Goal: Task Accomplishment & Management: Manage account settings

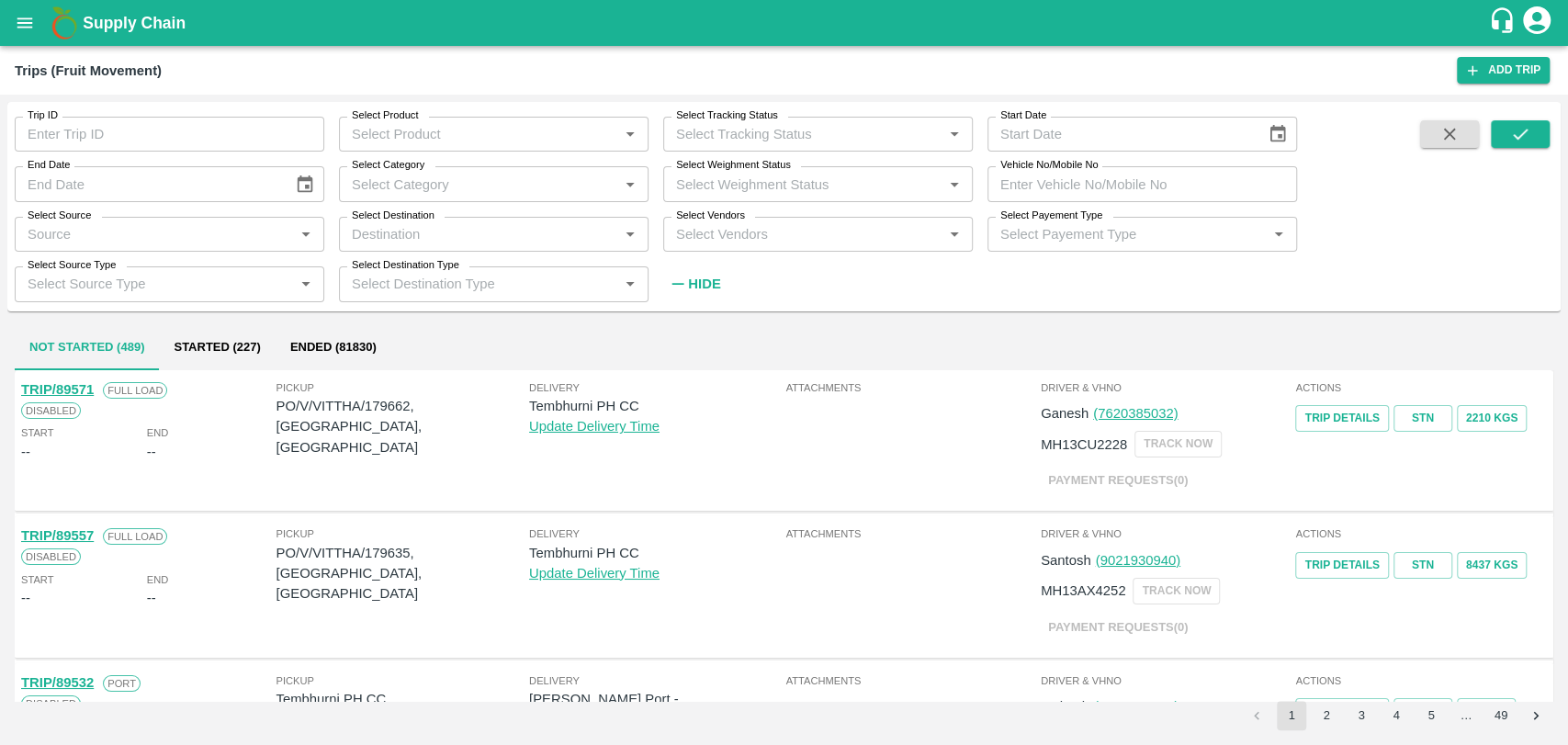
click at [1007, 166] on label "Vehicle No/Mobile No" at bounding box center [1049, 166] width 98 height 15
click at [1007, 166] on input "Vehicle No/Mobile No" at bounding box center [1142, 183] width 310 height 35
paste input "GJ23AW4777"
type input "GJ23AW4777"
click at [1525, 150] on span at bounding box center [1520, 209] width 59 height 179
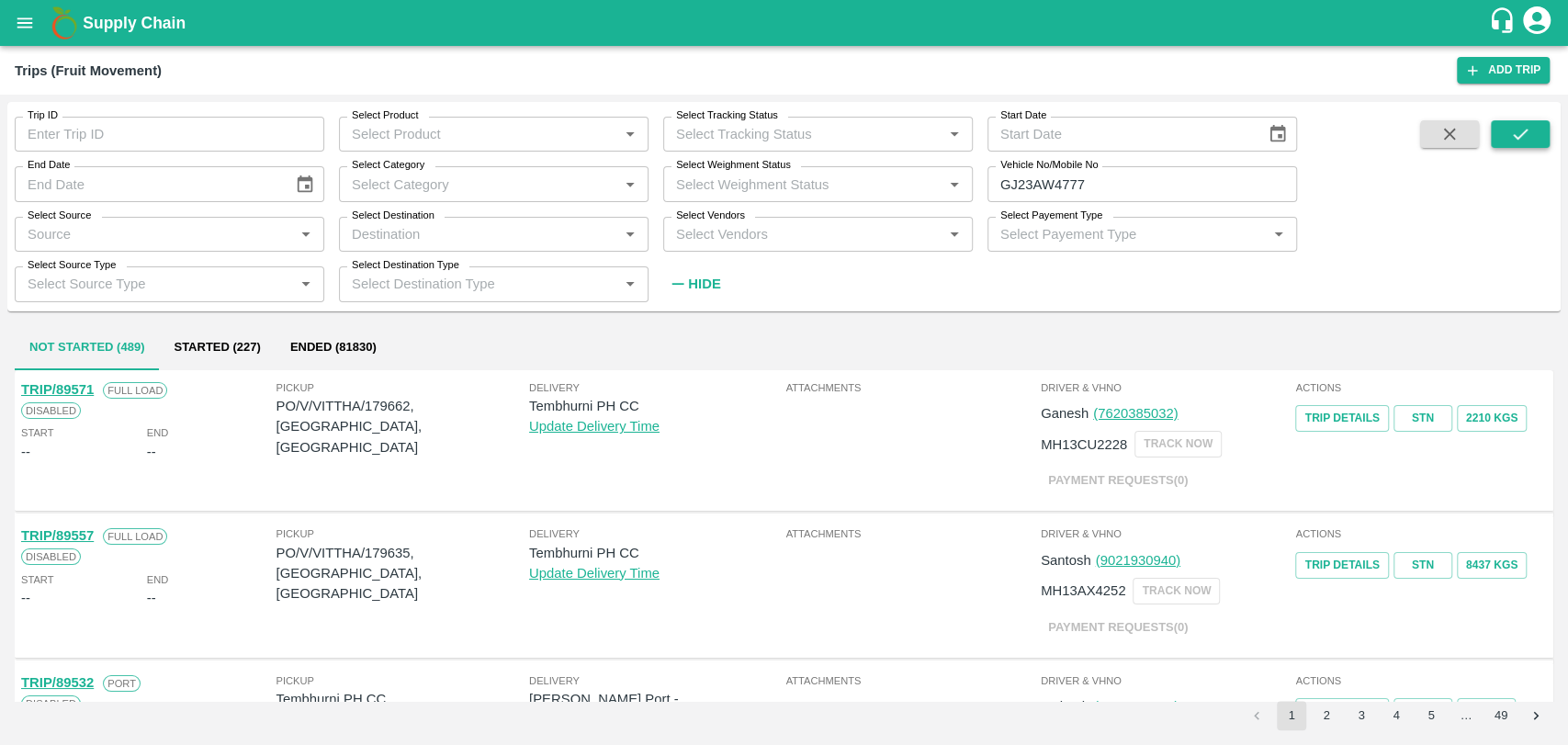
click at [1525, 143] on icon "submit" at bounding box center [1520, 134] width 20 height 20
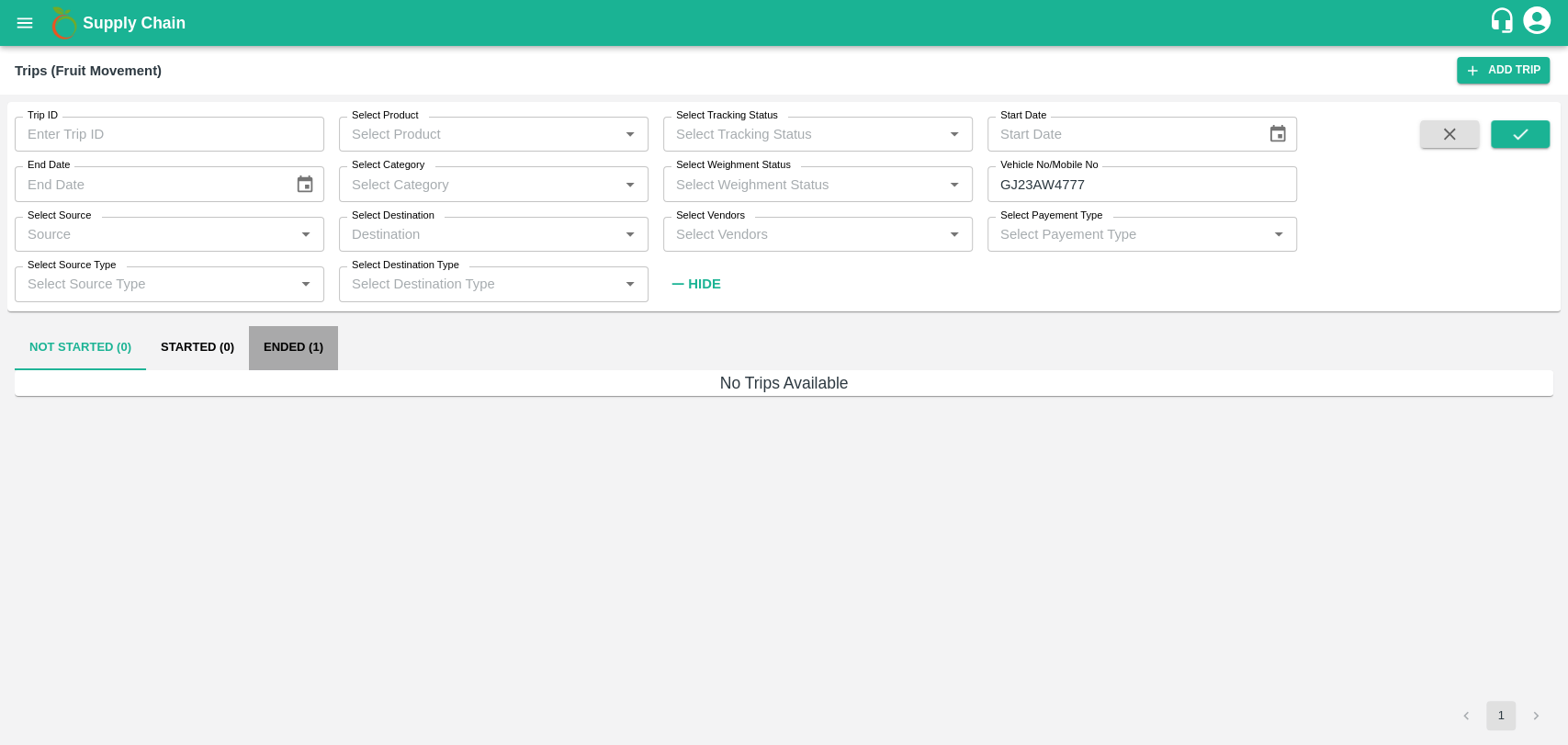
click at [286, 366] on button "Ended (1)" at bounding box center [294, 348] width 89 height 45
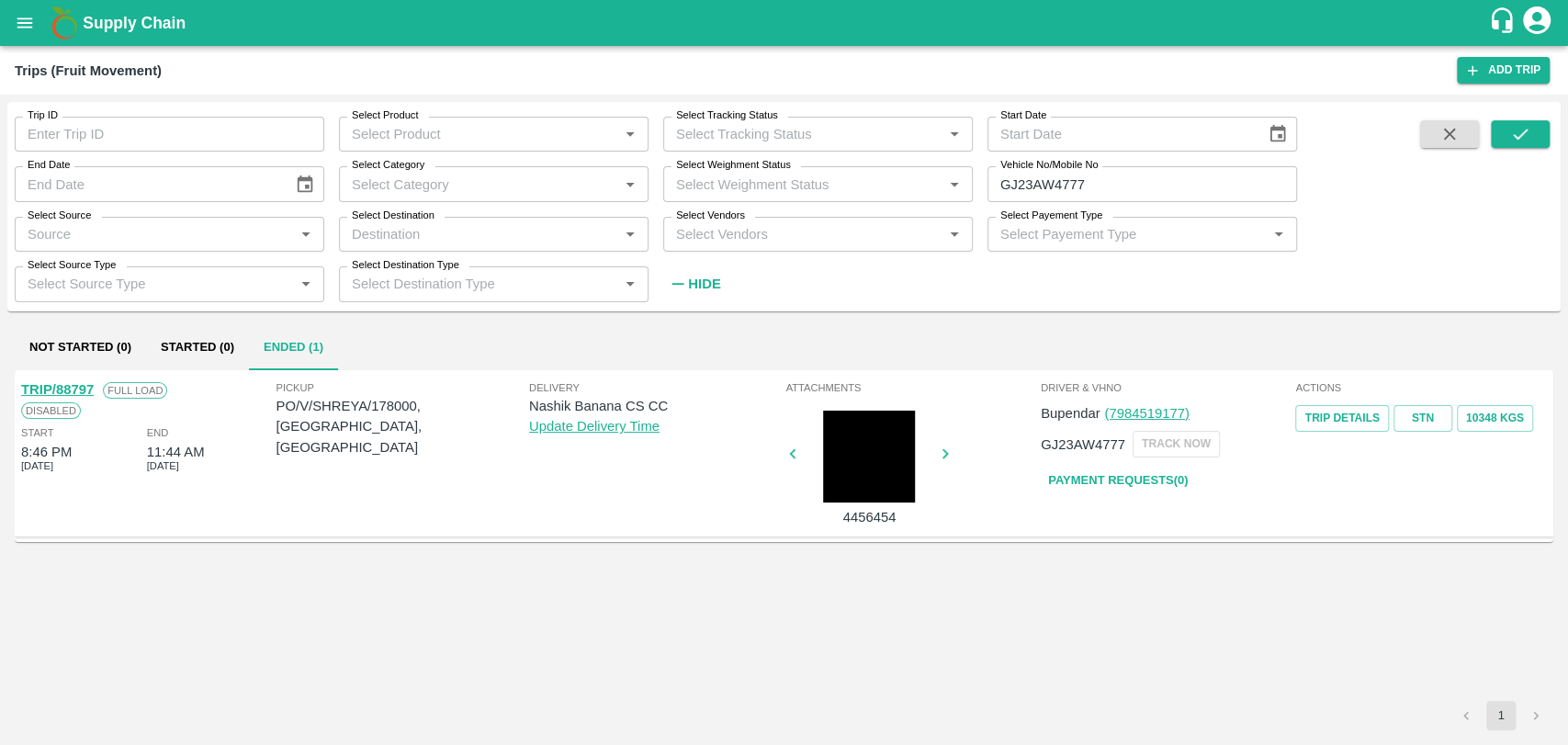
click at [77, 387] on link "TRIP/88797" at bounding box center [57, 390] width 73 height 15
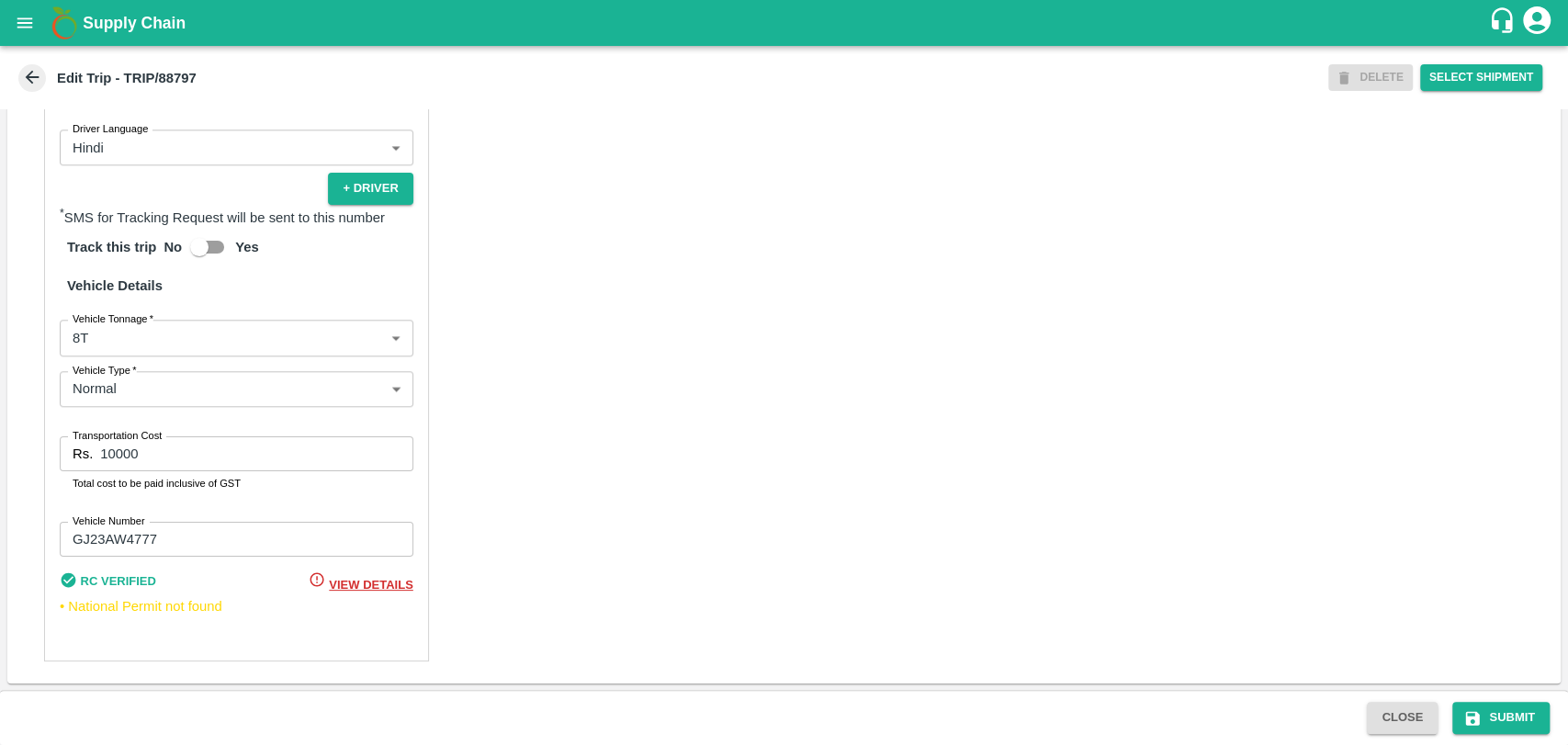
scroll to position [1196, 0]
click at [171, 335] on body "Supply Chain Edit Trip - TRIP/88797 DELETE Select Shipment Trip Details Trip Ty…" at bounding box center [784, 372] width 1568 height 745
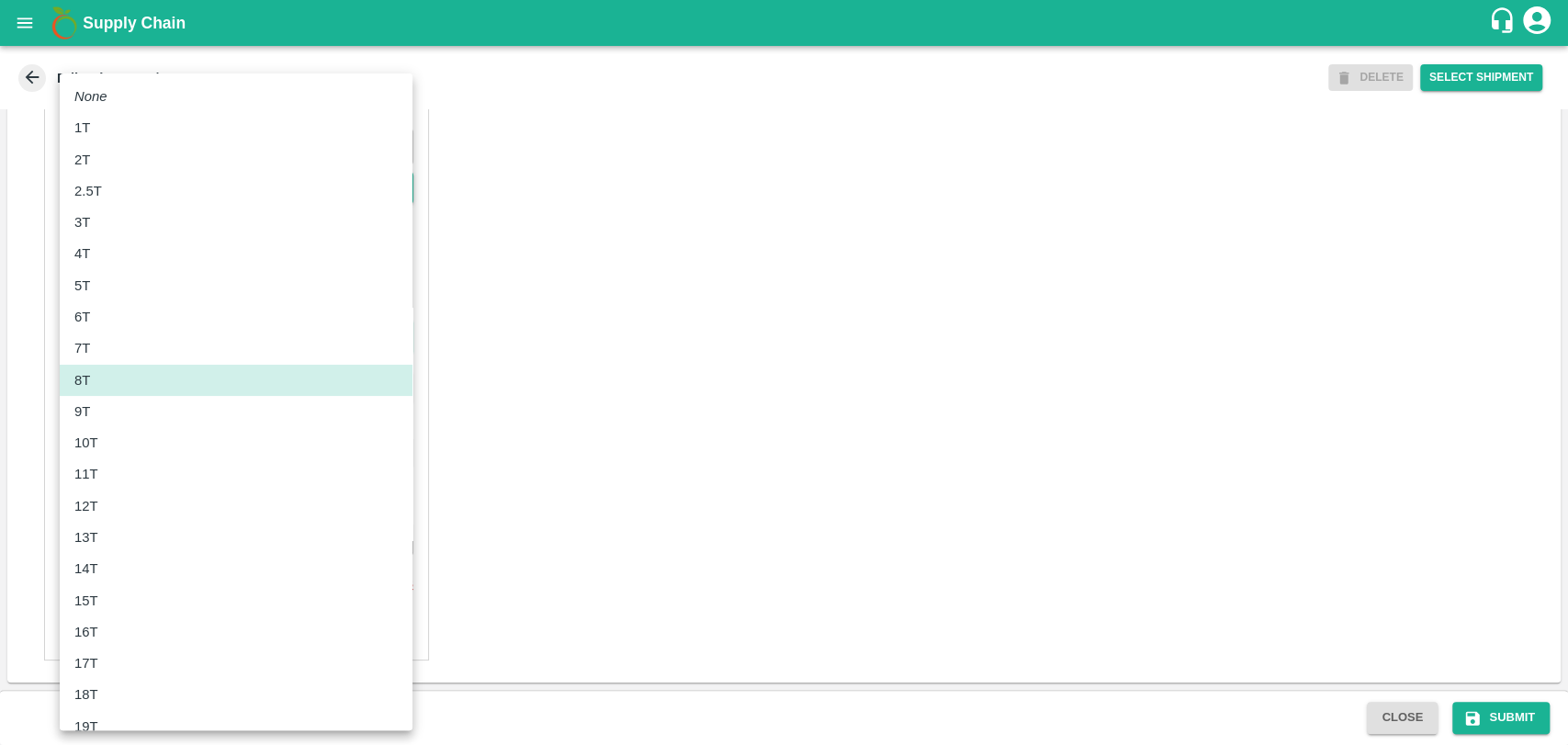
click at [126, 443] on div "10T" at bounding box center [236, 443] width 323 height 20
type input "10000"
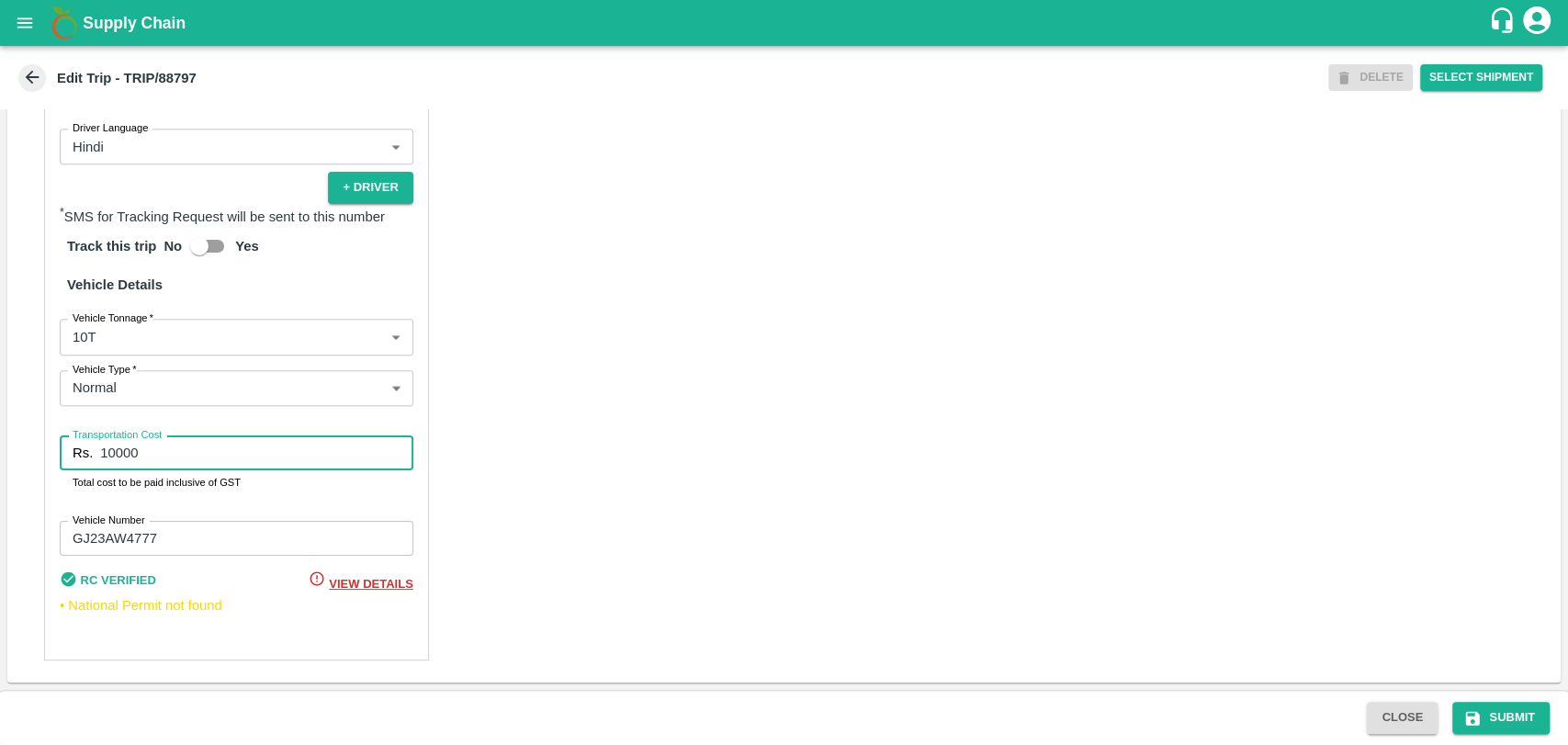
drag, startPoint x: 140, startPoint y: 458, endPoint x: 98, endPoint y: 455, distance: 42.1
click at [98, 455] on div "Rs. 10000 Transportation Cost" at bounding box center [236, 453] width 353 height 35
type input "1"
type input "21850"
click at [1492, 713] on button "Submit" at bounding box center [1501, 718] width 98 height 32
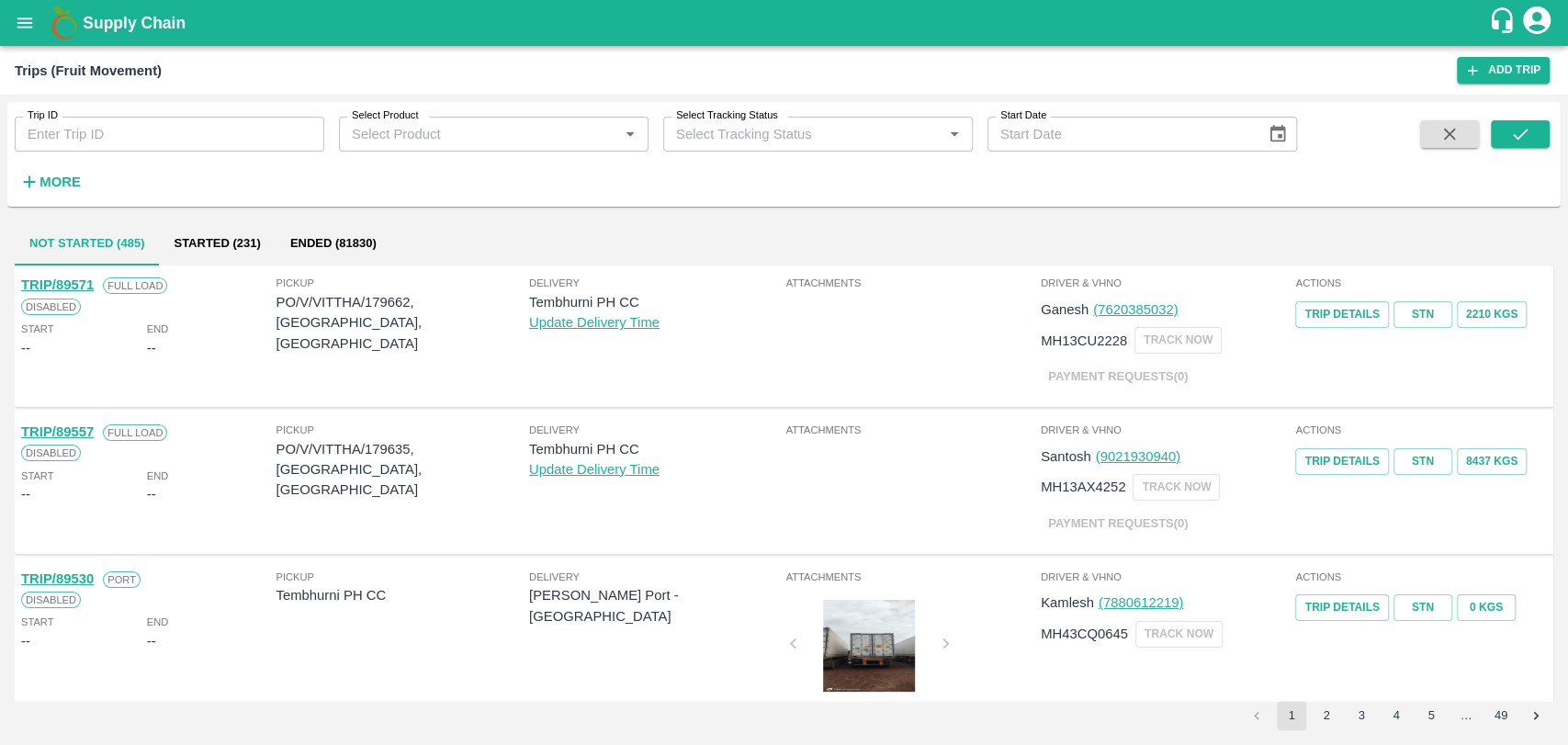
click at [72, 195] on button "More" at bounding box center [50, 181] width 71 height 31
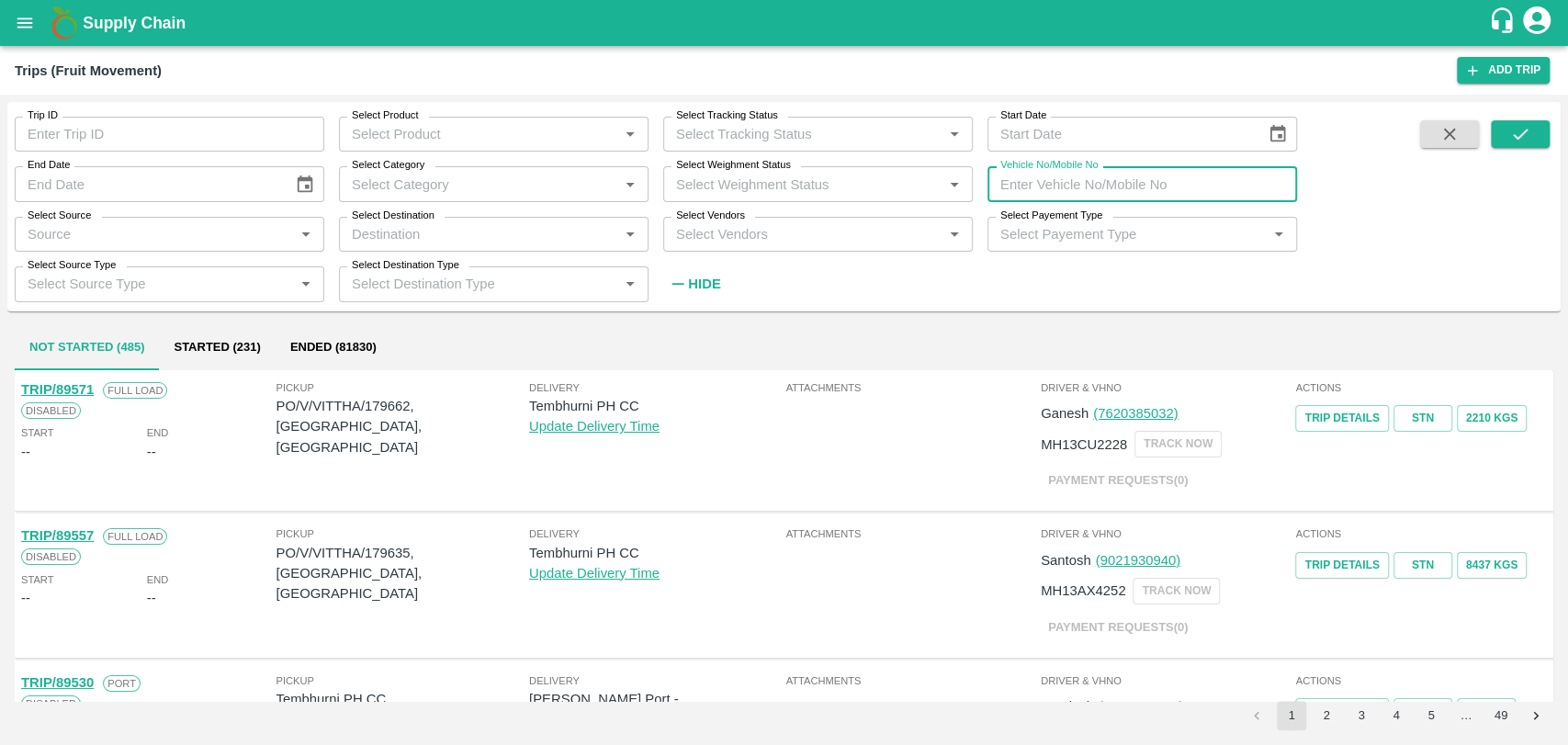
click at [1104, 178] on input "Vehicle No/Mobile No" at bounding box center [1142, 183] width 310 height 35
paste input "MH20EL2119"
type input "MH20EL2119"
click at [1526, 135] on icon "submit" at bounding box center [1520, 134] width 20 height 20
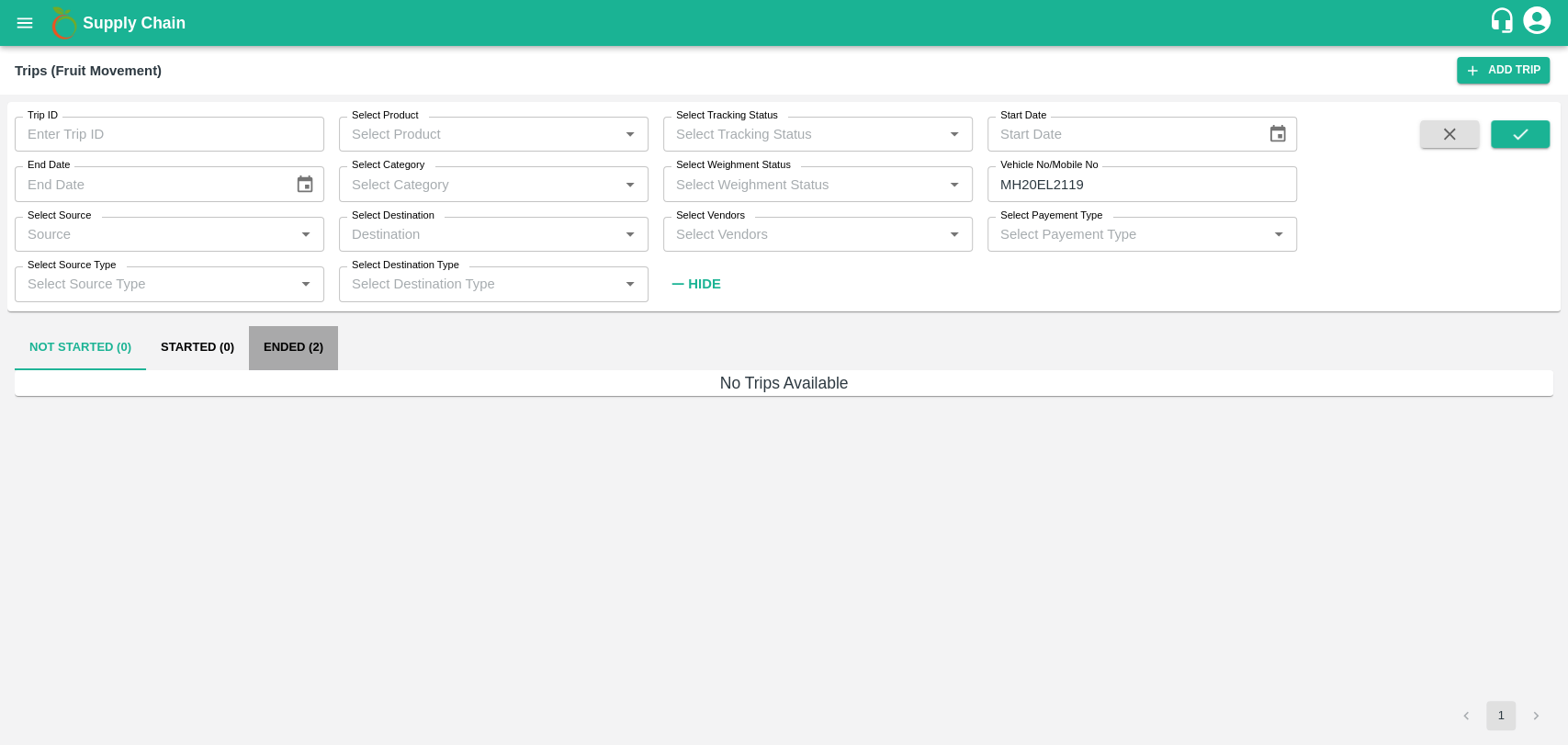
click at [295, 354] on button "Ended (2)" at bounding box center [294, 348] width 89 height 45
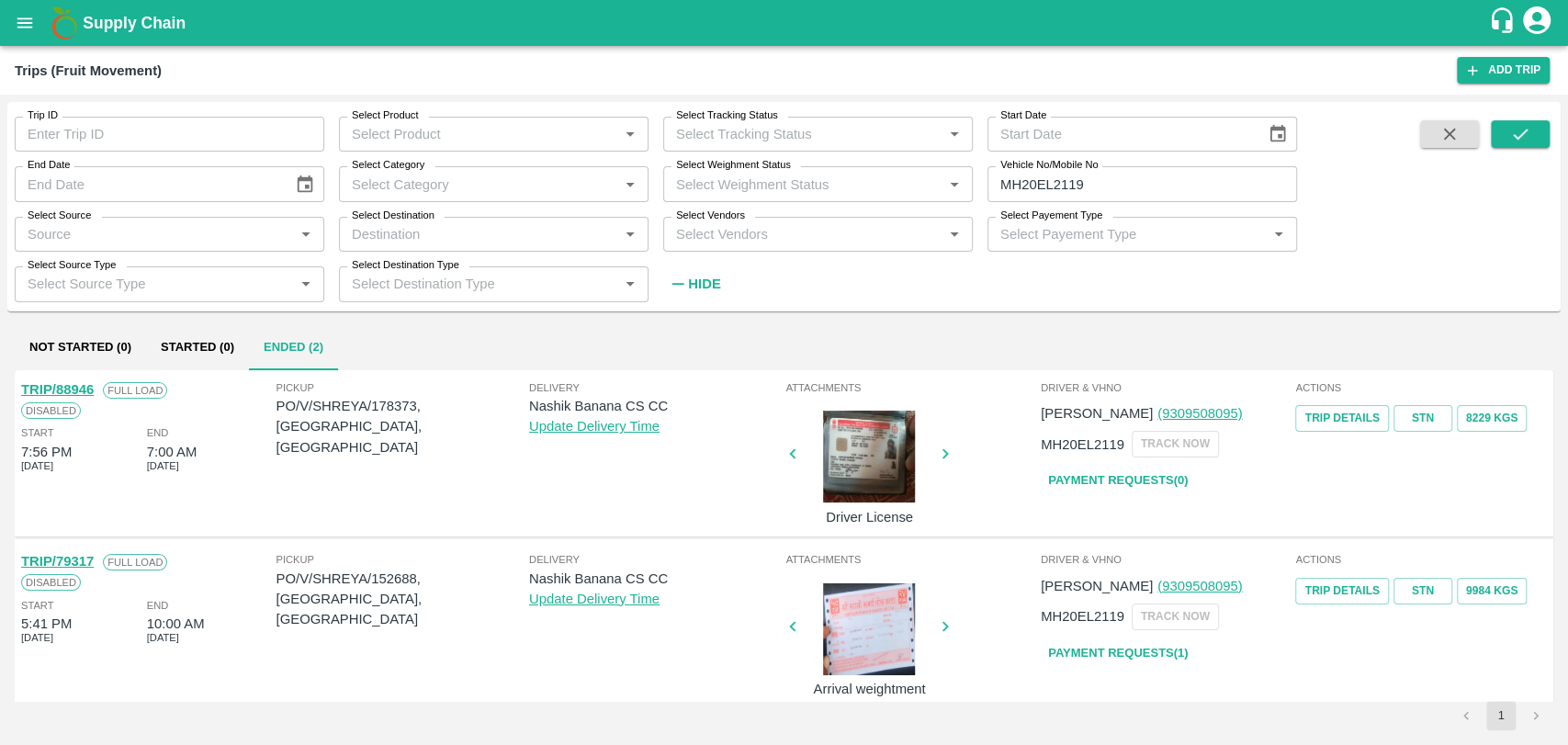
click at [82, 393] on link "TRIP/88946" at bounding box center [57, 390] width 73 height 15
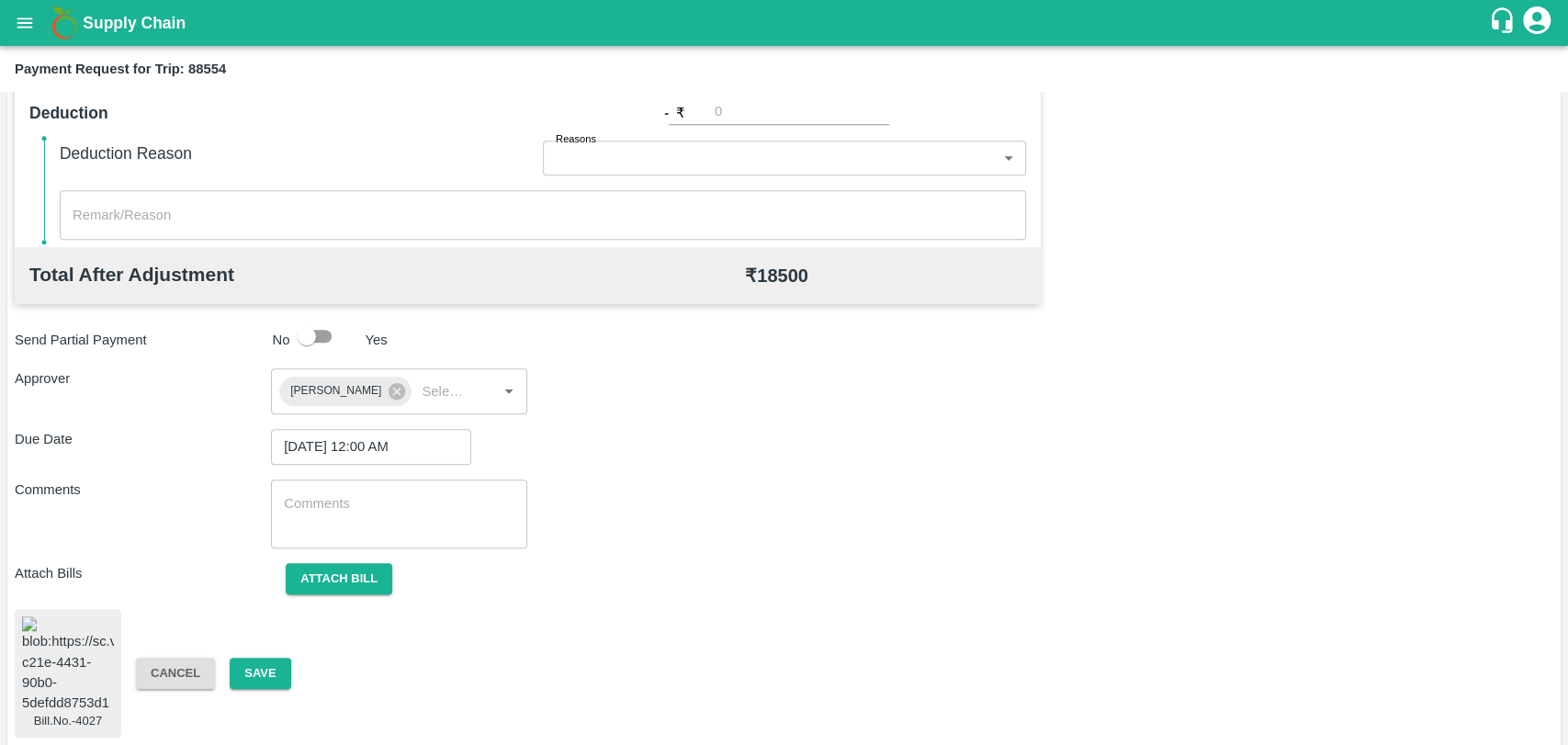
scroll to position [767, 0]
click at [273, 660] on button "Save" at bounding box center [260, 673] width 61 height 32
click at [250, 657] on button "Save" at bounding box center [260, 673] width 61 height 32
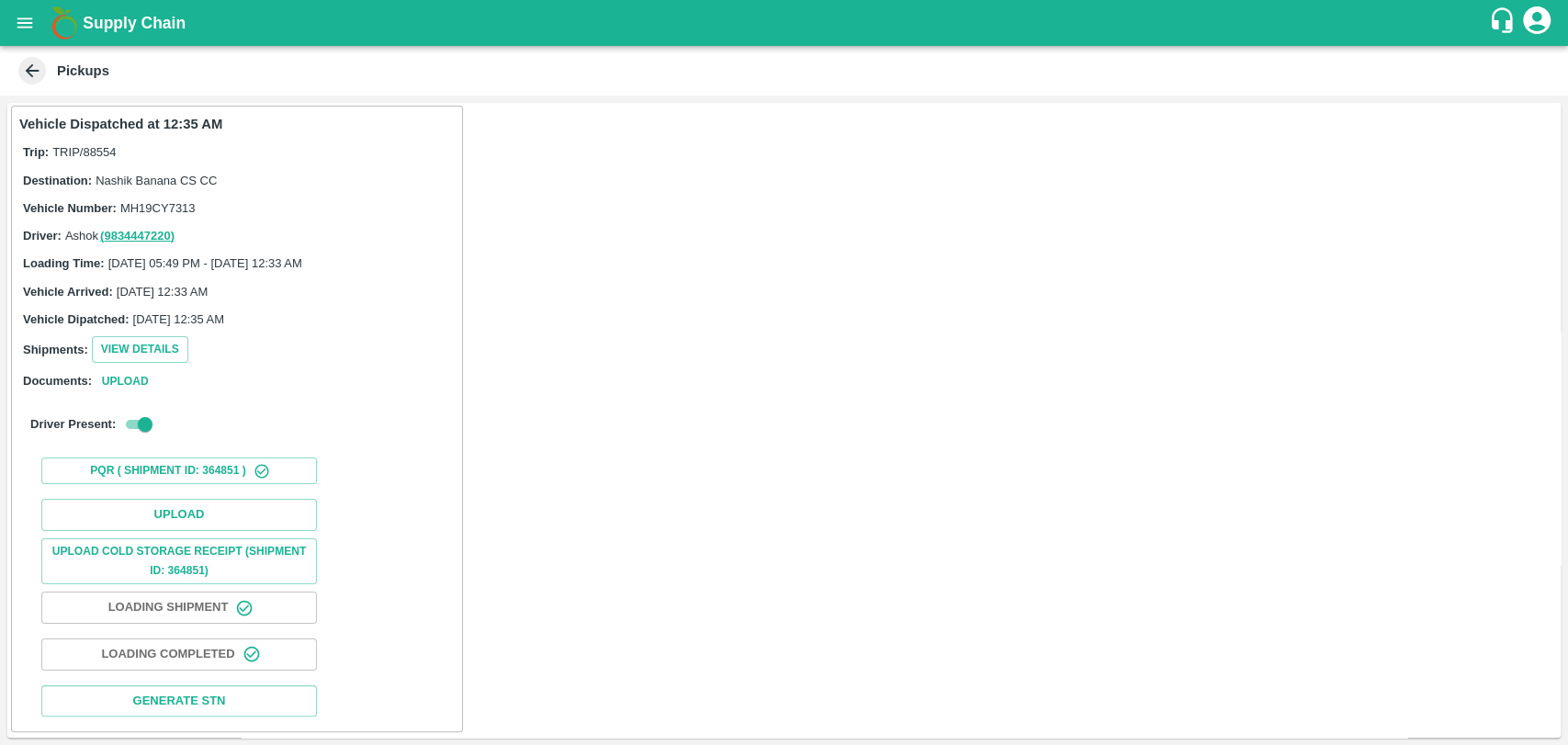
scroll to position [6, 0]
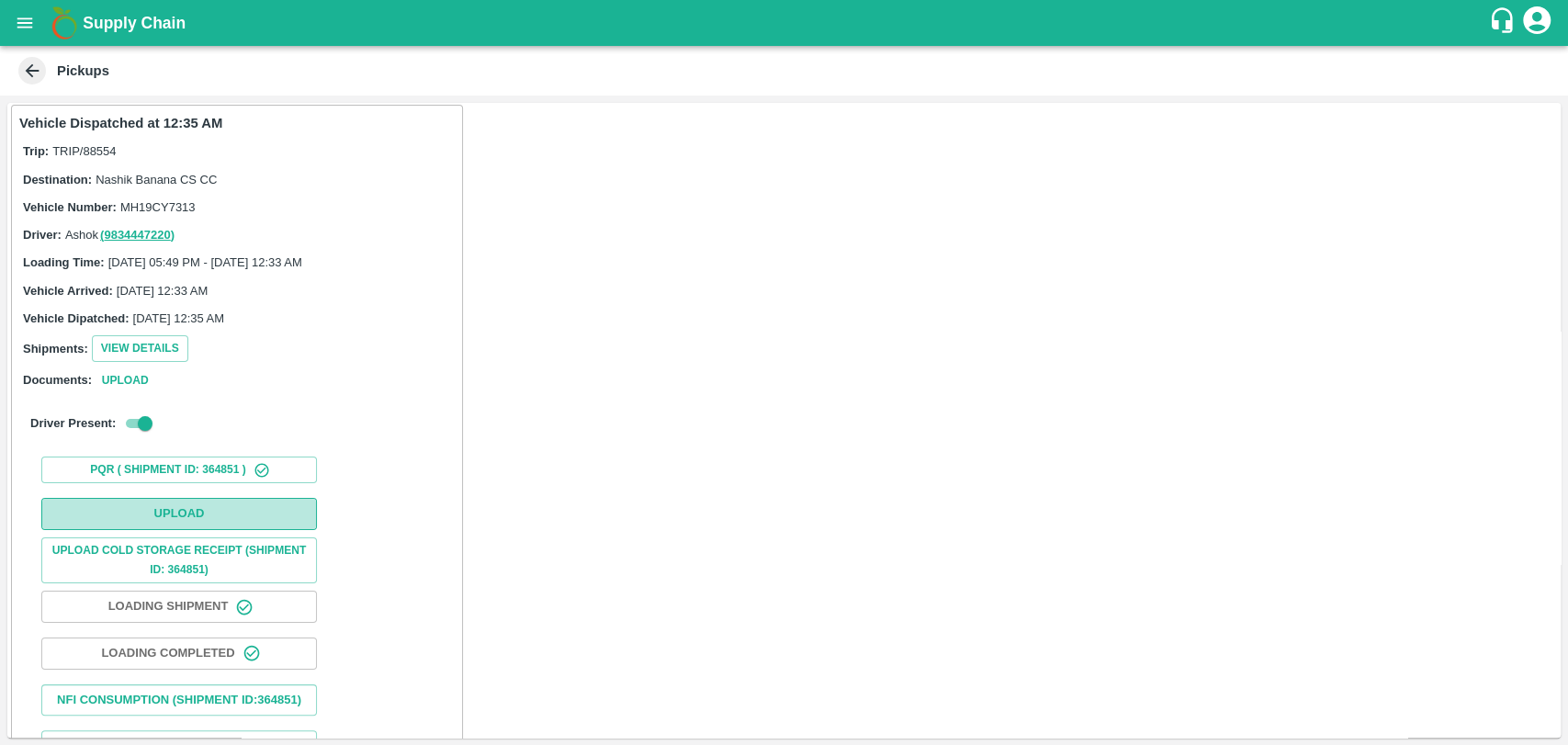
click at [219, 517] on button "Upload" at bounding box center [179, 514] width 276 height 32
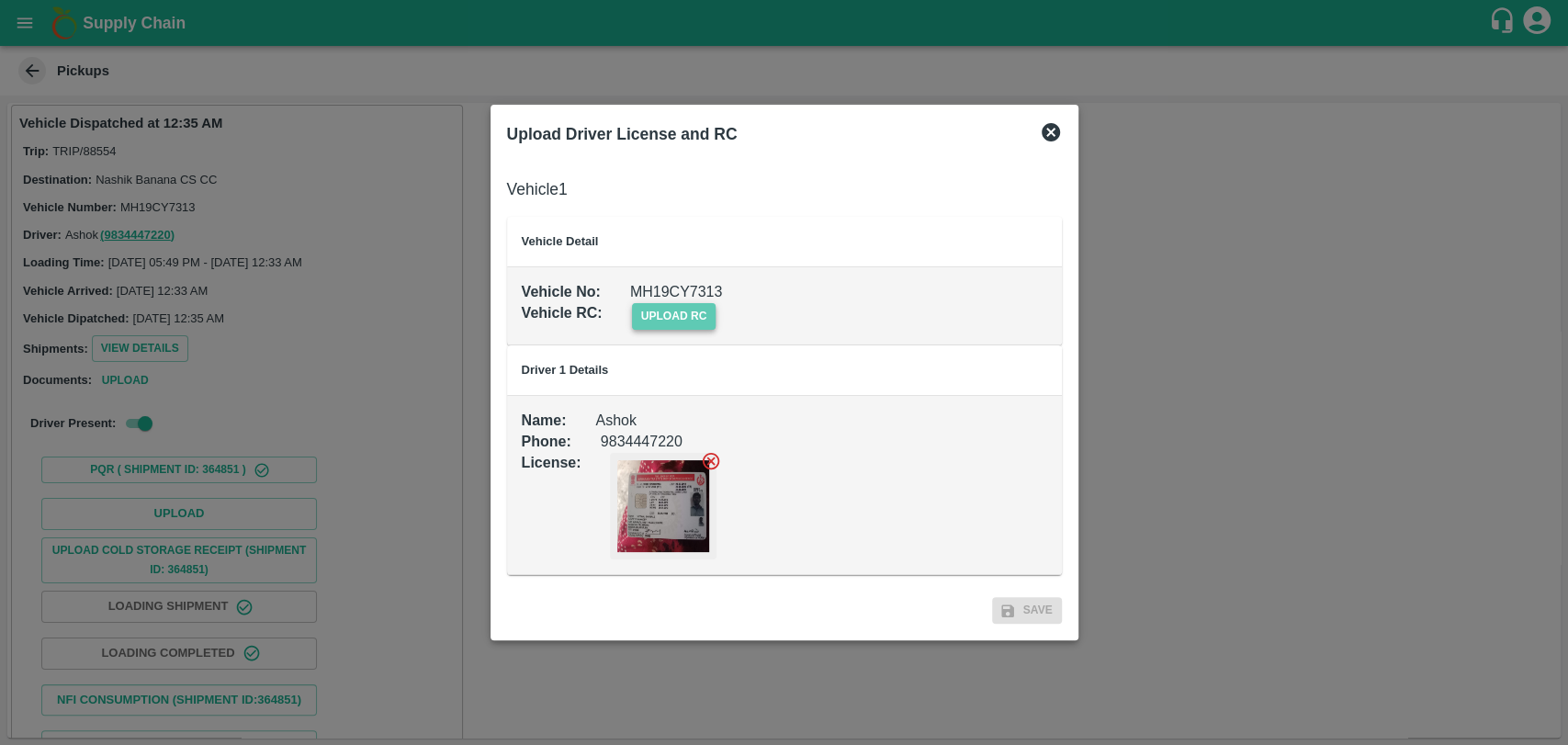
click at [643, 314] on span "upload rc" at bounding box center [674, 317] width 84 height 27
click at [0, 0] on input "upload rc" at bounding box center [0, 0] width 0 height 0
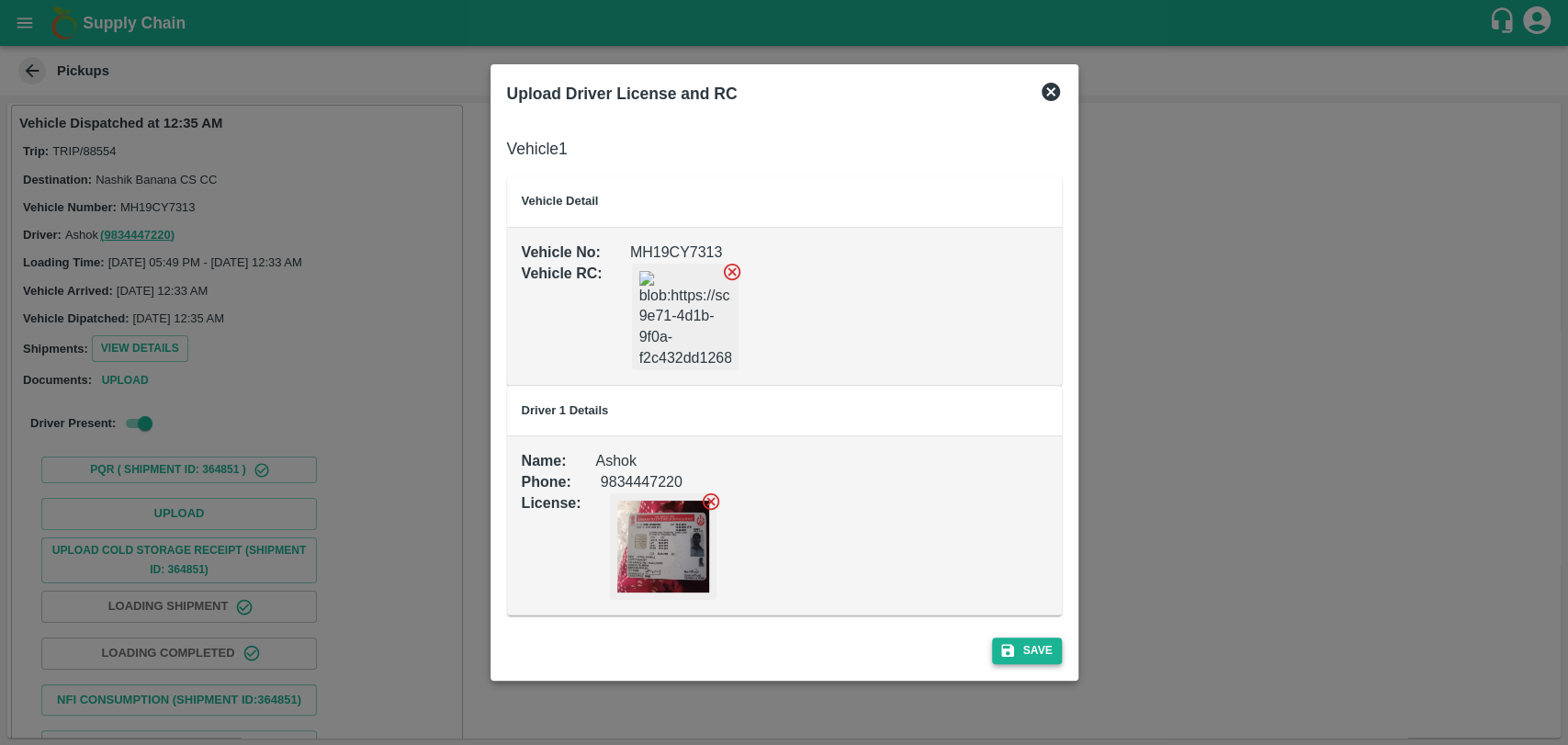
click at [1014, 657] on icon "submit" at bounding box center [1007, 650] width 16 height 16
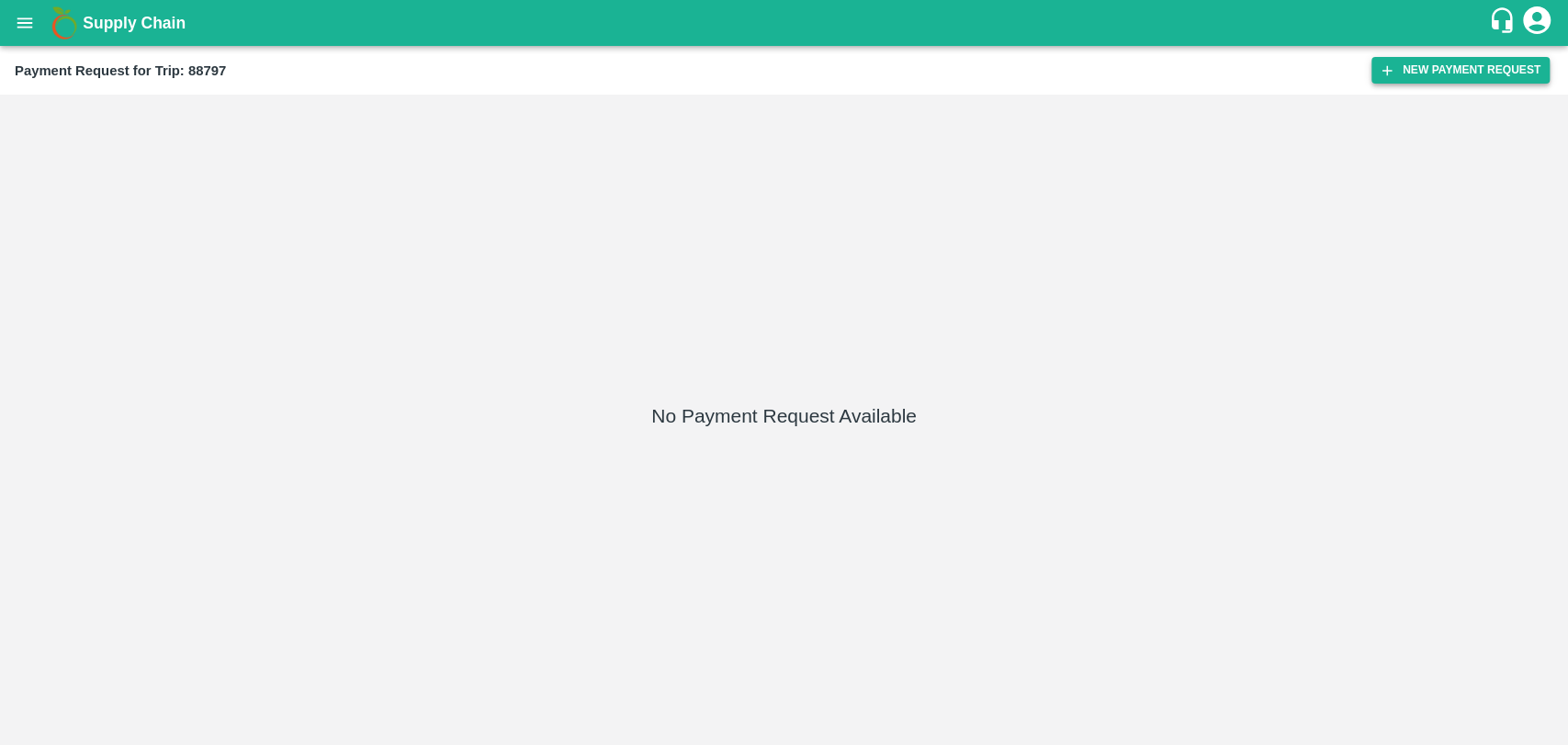
click at [1472, 78] on button "New Payment Request" at bounding box center [1460, 70] width 178 height 27
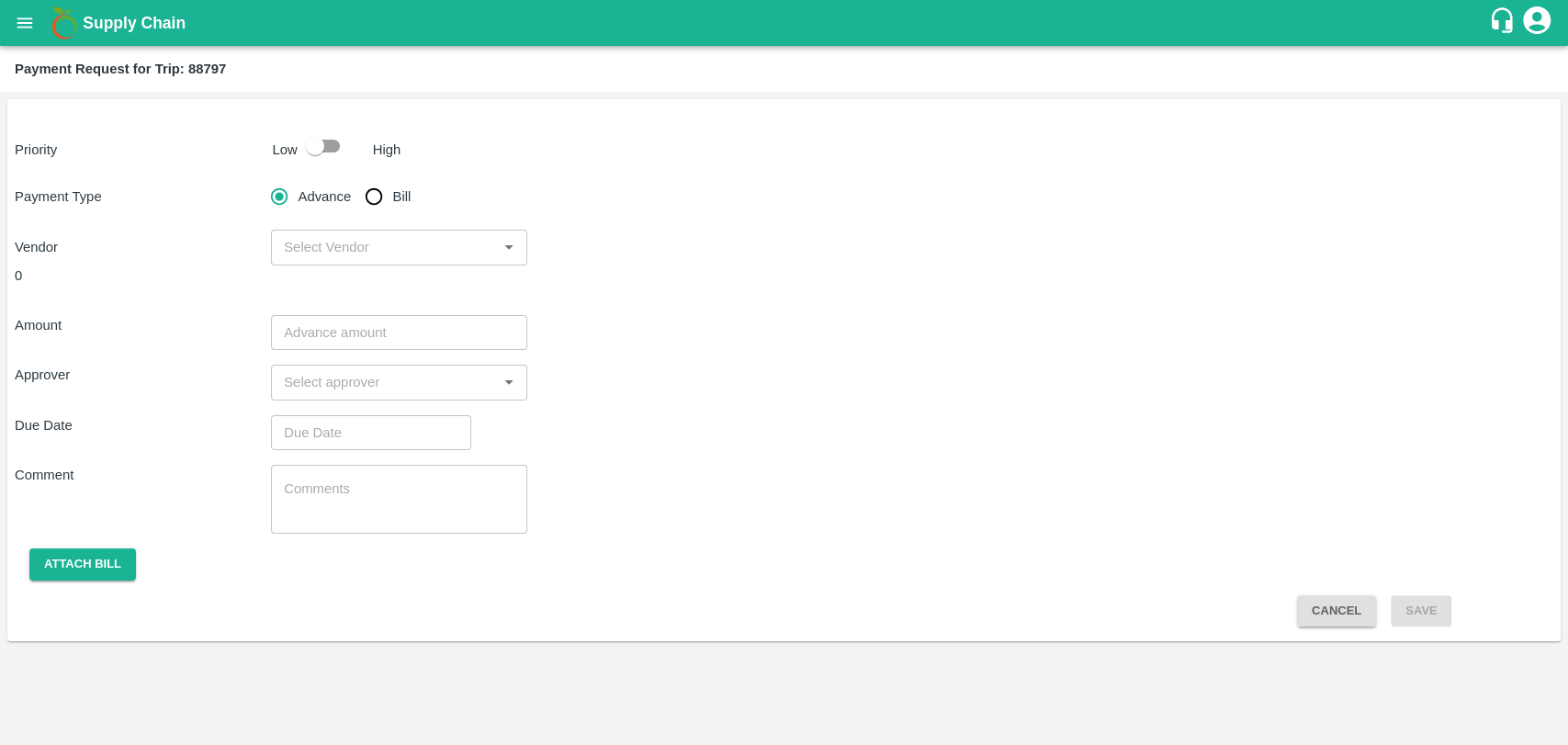
click at [360, 150] on div at bounding box center [332, 146] width 68 height 35
click at [304, 157] on input "checkbox" at bounding box center [315, 146] width 105 height 35
checkbox input "true"
click at [386, 208] on input "Bill" at bounding box center [373, 196] width 37 height 37
radio input "true"
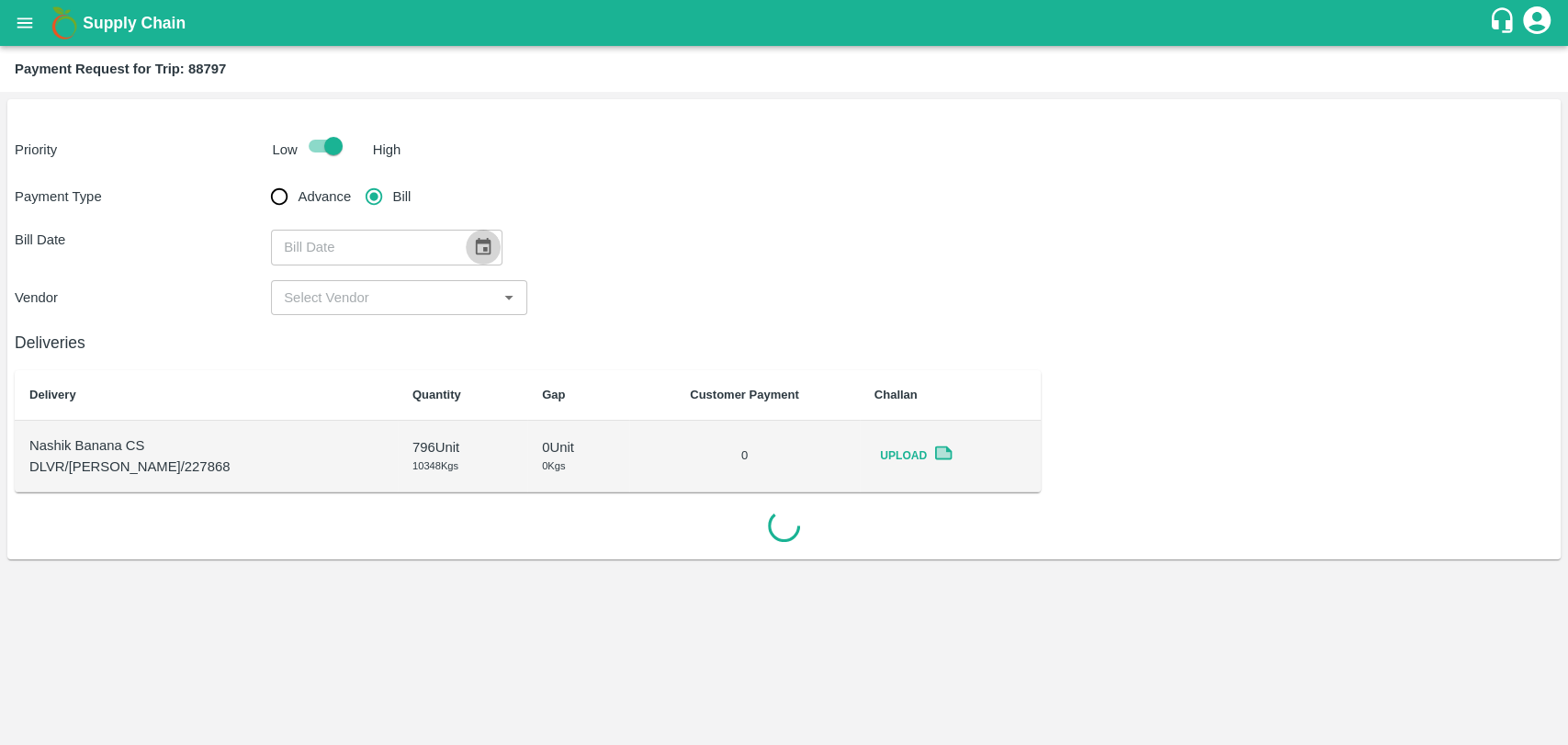
click at [466, 250] on button "Choose date" at bounding box center [483, 246] width 35 height 35
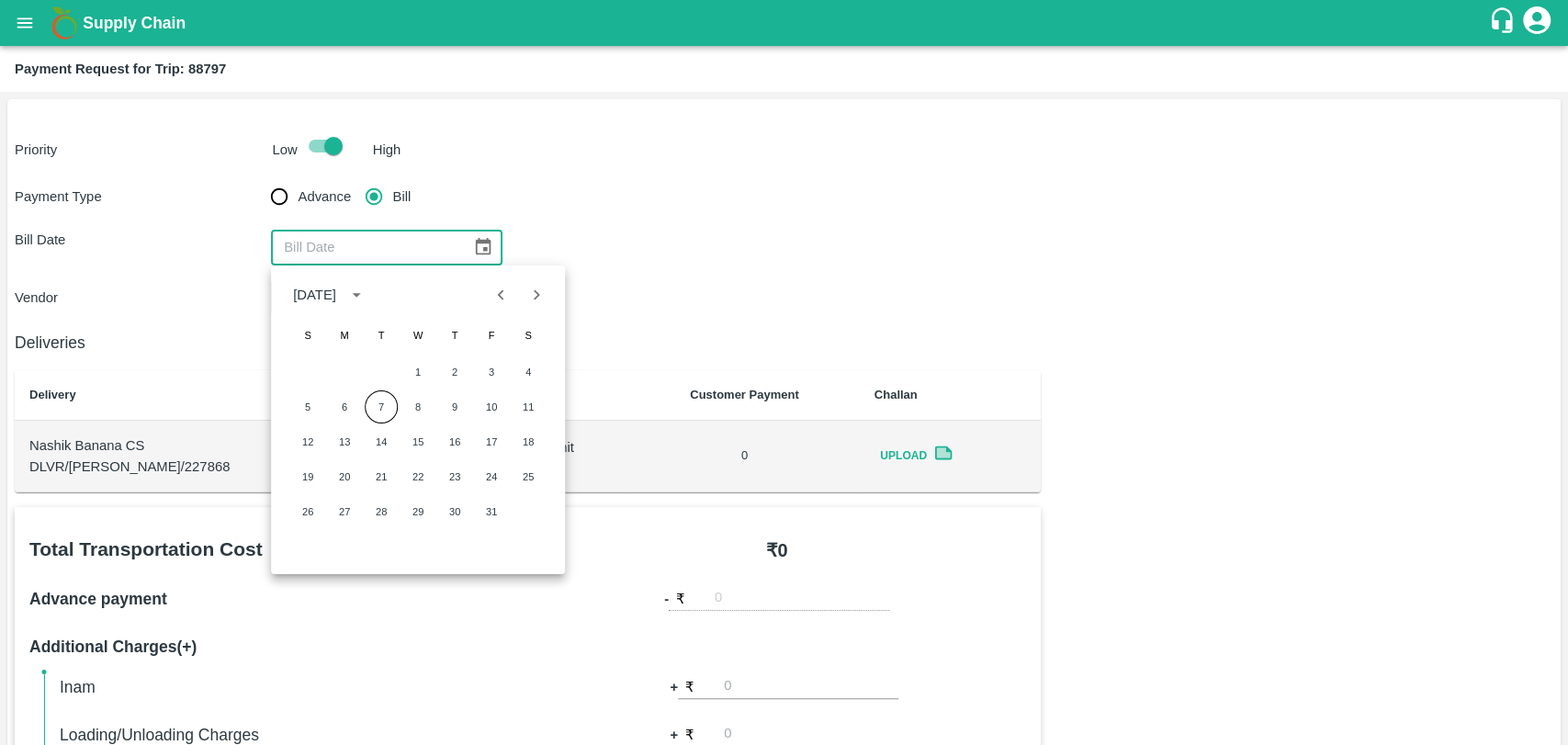
click at [492, 296] on icon "Previous month" at bounding box center [501, 295] width 20 height 20
click at [352, 476] on button "22" at bounding box center [343, 477] width 33 height 33
type input "22/09/2025"
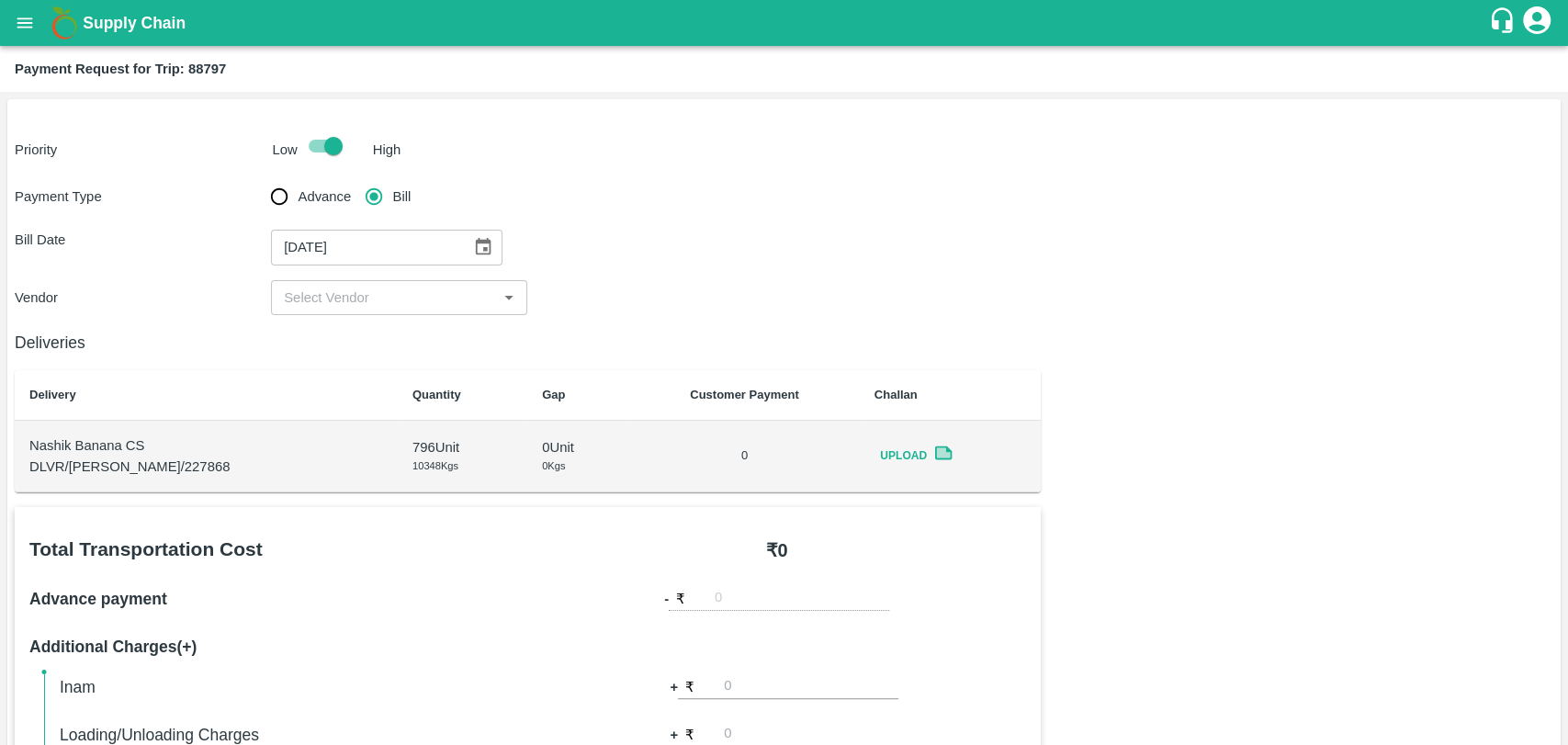
click at [308, 311] on div "​" at bounding box center [399, 298] width 256 height 35
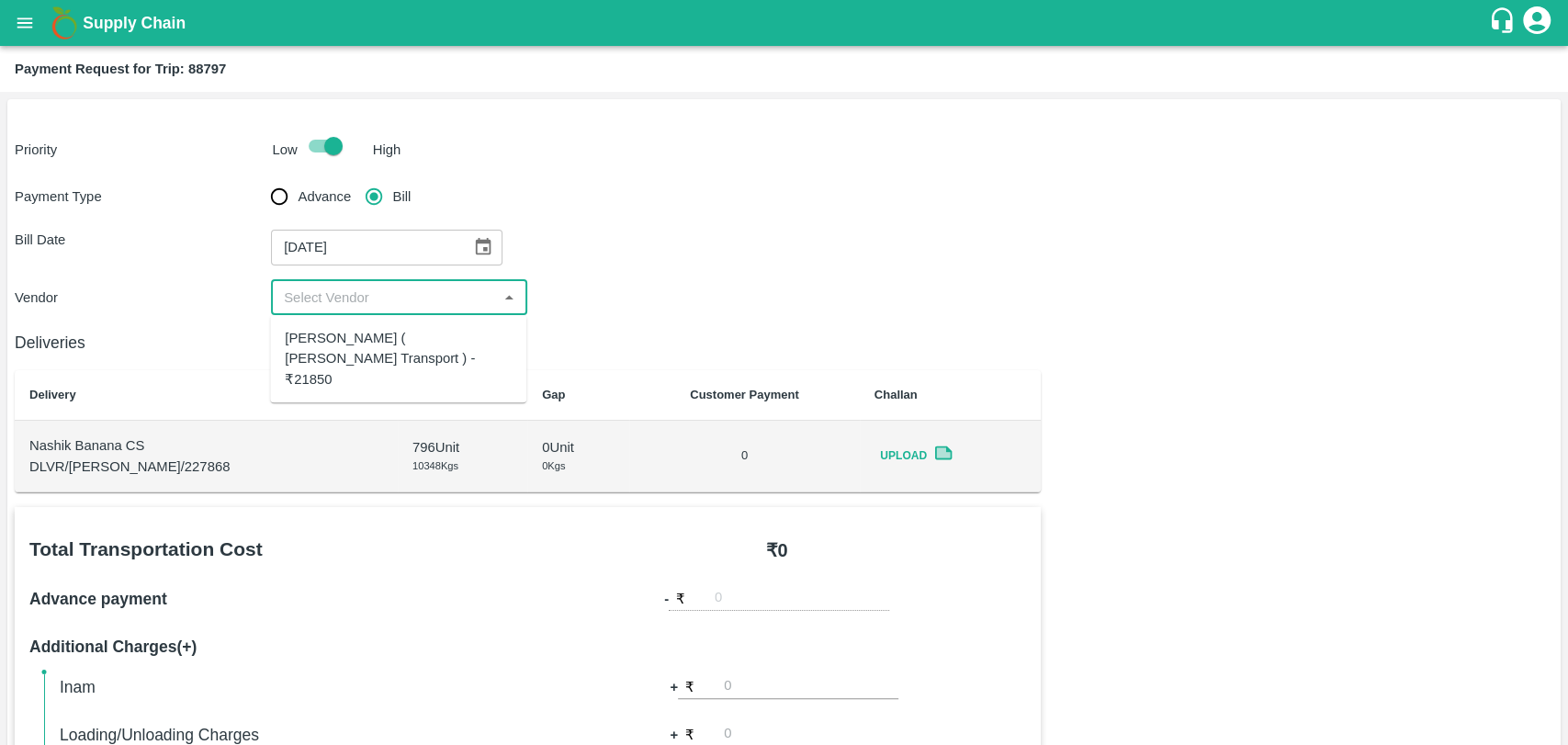
click at [310, 334] on div "Nitin Rasal ( Bhairavnath Transport ) - ₹21850" at bounding box center [398, 358] width 226 height 62
type input "Nitin Rasal ( Bhairavnath Transport ) - ₹21850"
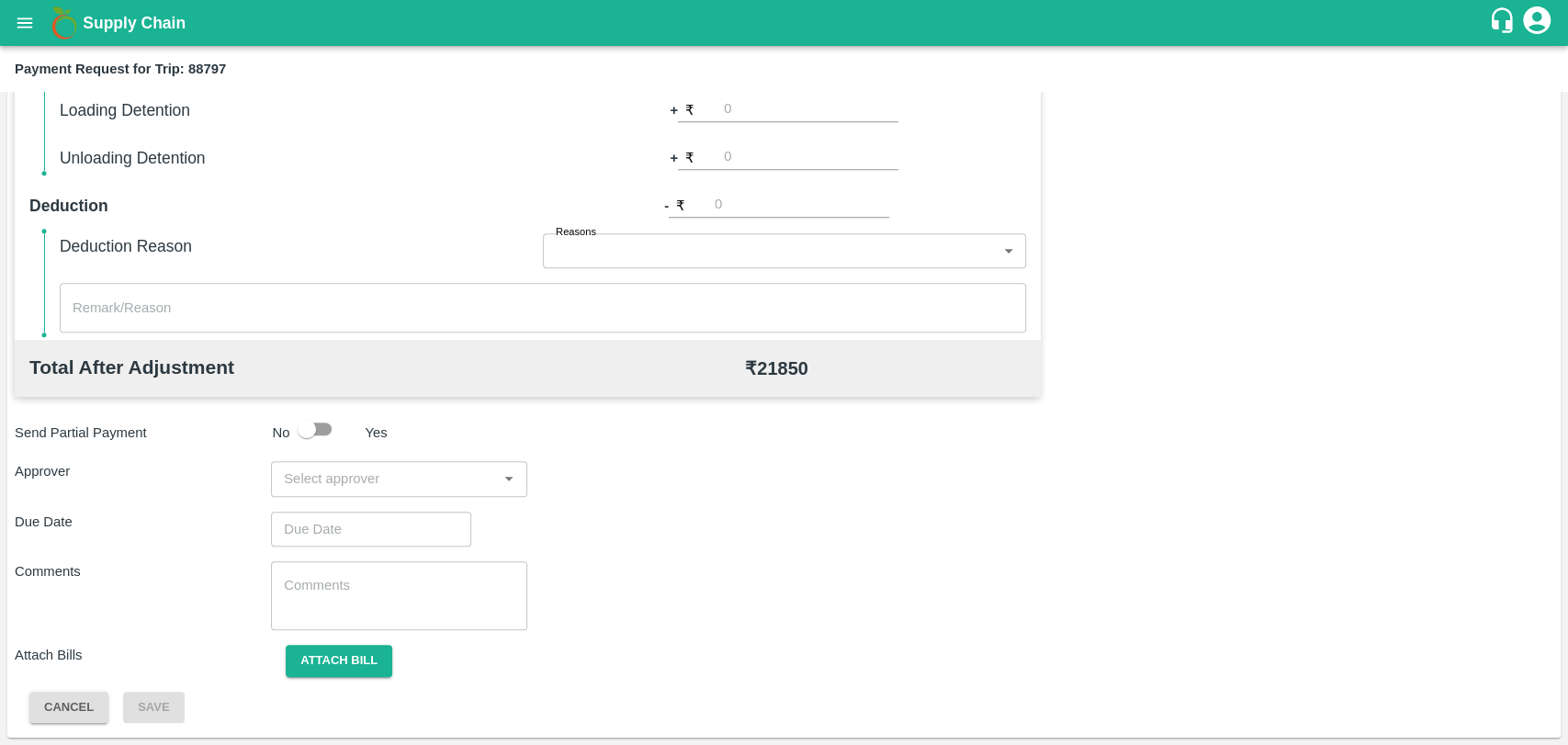
scroll to position [468, 0]
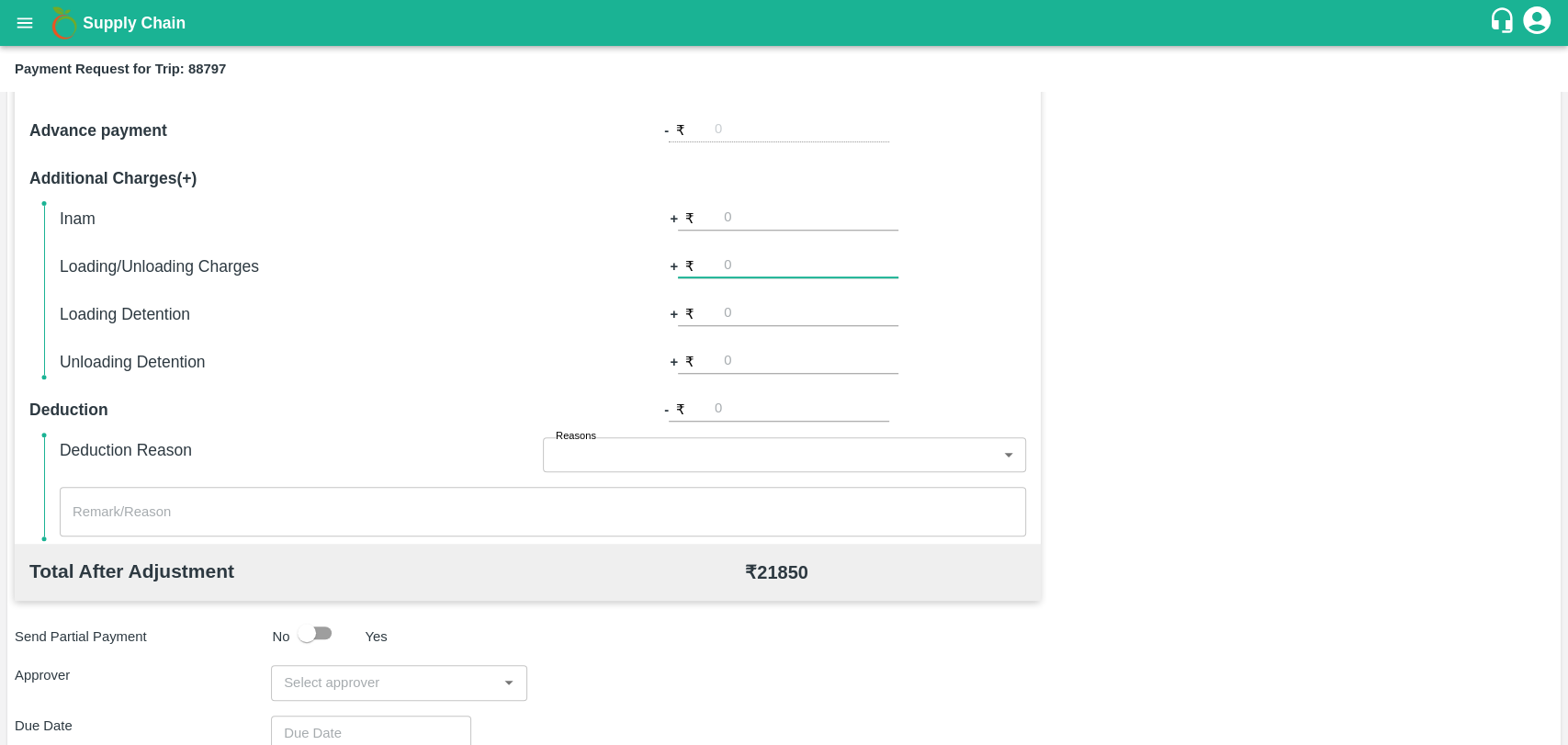
click at [757, 268] on input "number" at bounding box center [811, 266] width 174 height 25
type input "500"
click at [779, 313] on input "number" at bounding box center [811, 314] width 174 height 25
type input "1000"
click at [1263, 388] on div "Total Transportation Cost ₹ 21850 Advance payment - ₹ Additional Charges(+) Ina…" at bounding box center [784, 483] width 1539 height 889
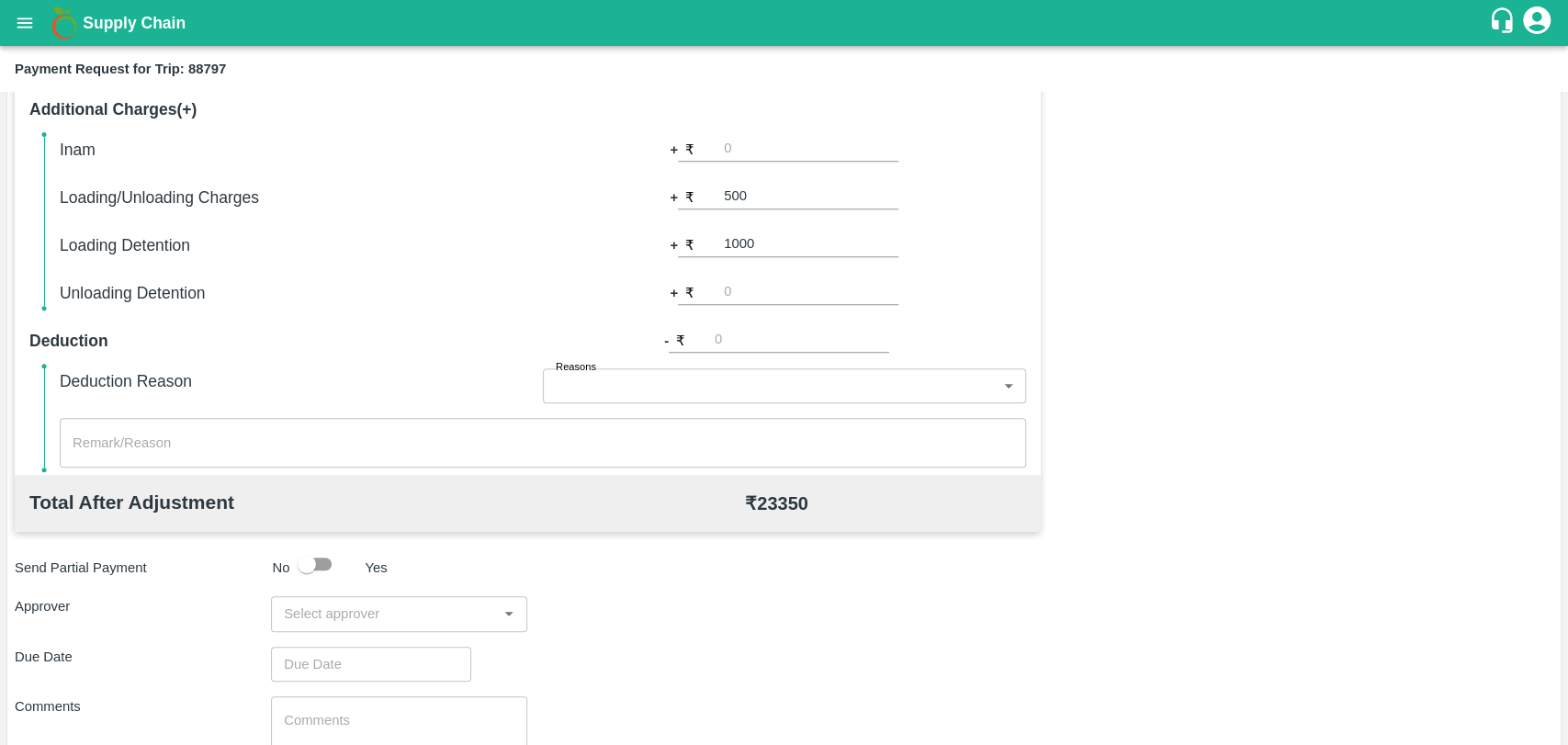
scroll to position [673, 0]
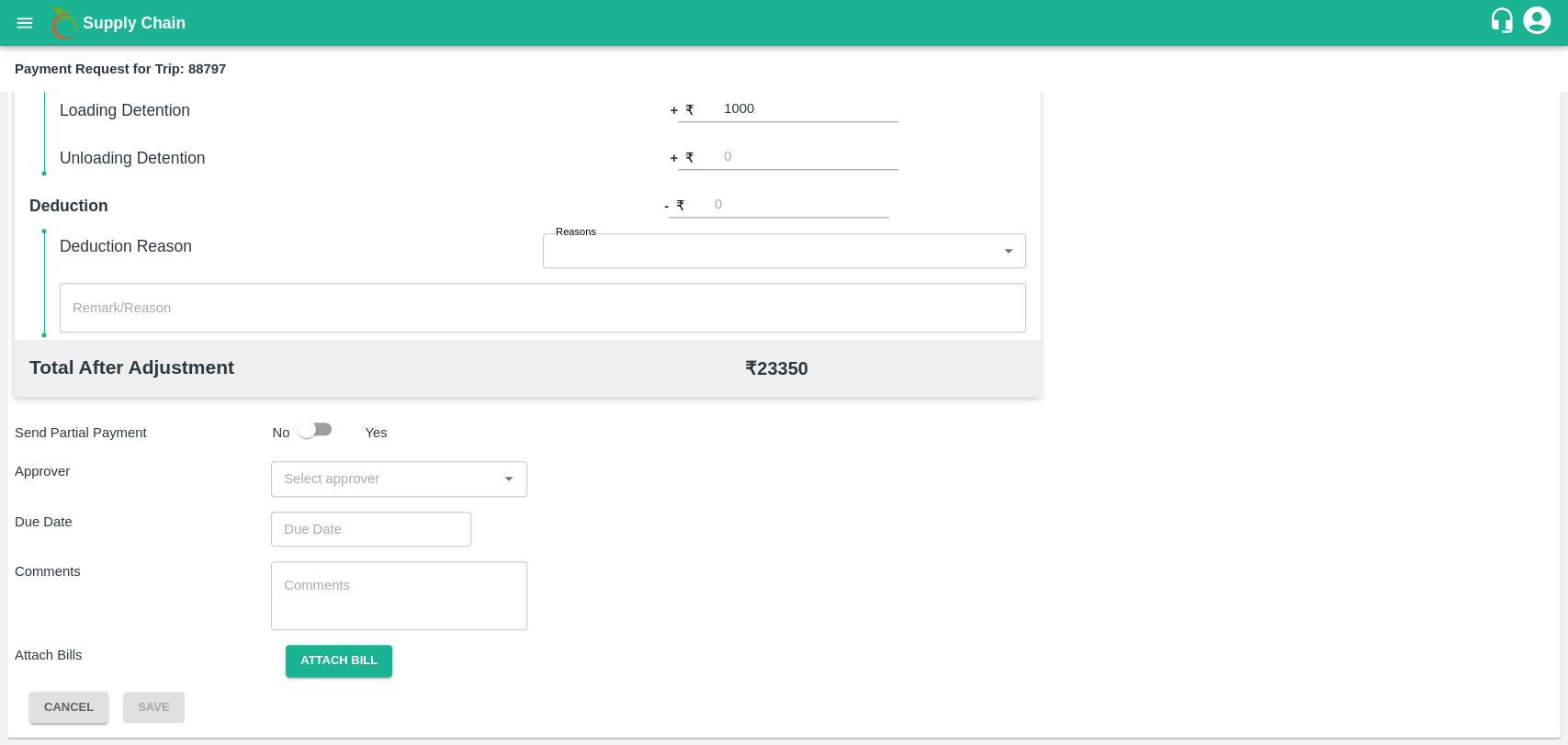
click at [315, 481] on input "input" at bounding box center [384, 478] width 215 height 24
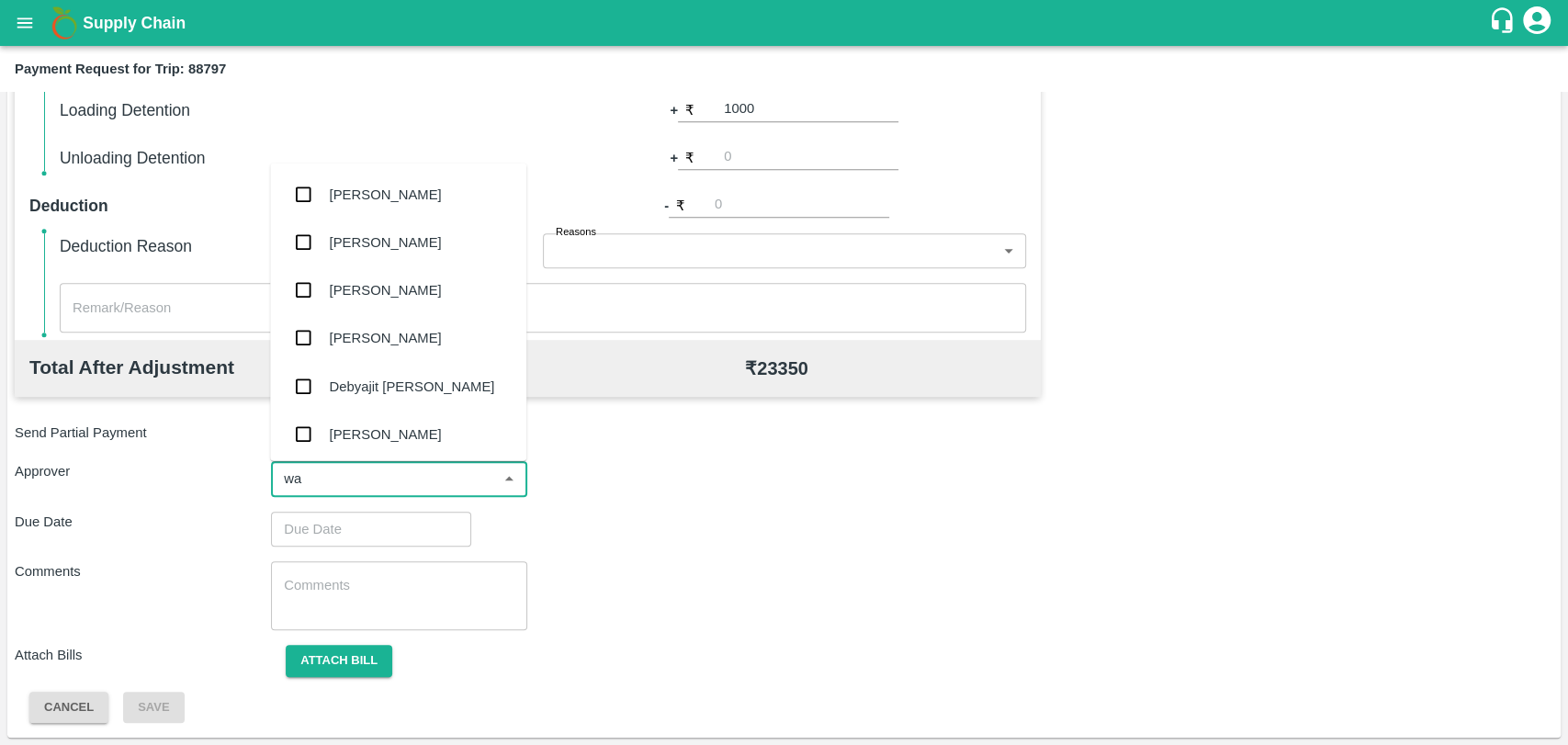
type input "wag"
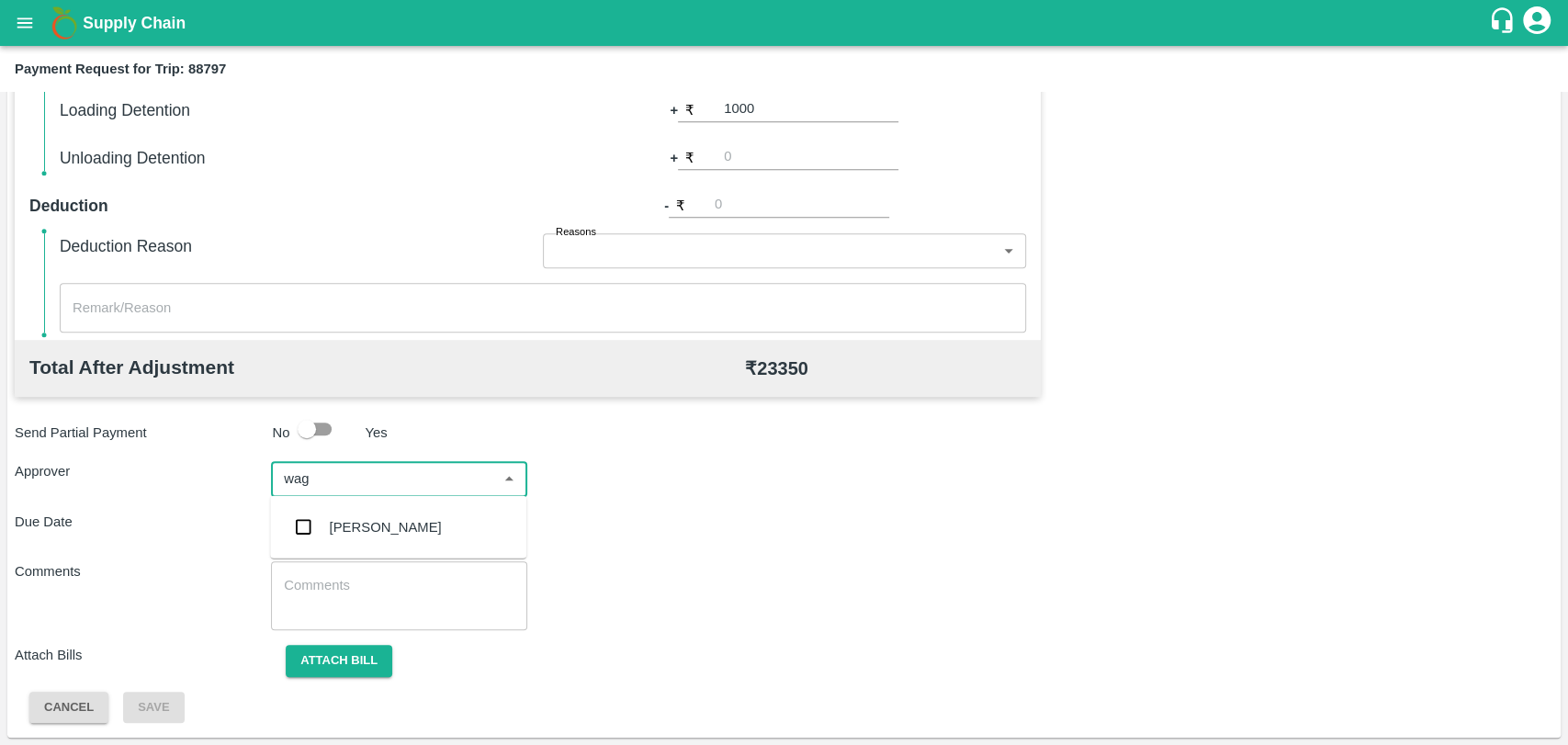
click at [323, 538] on div "[PERSON_NAME]" at bounding box center [398, 527] width 256 height 47
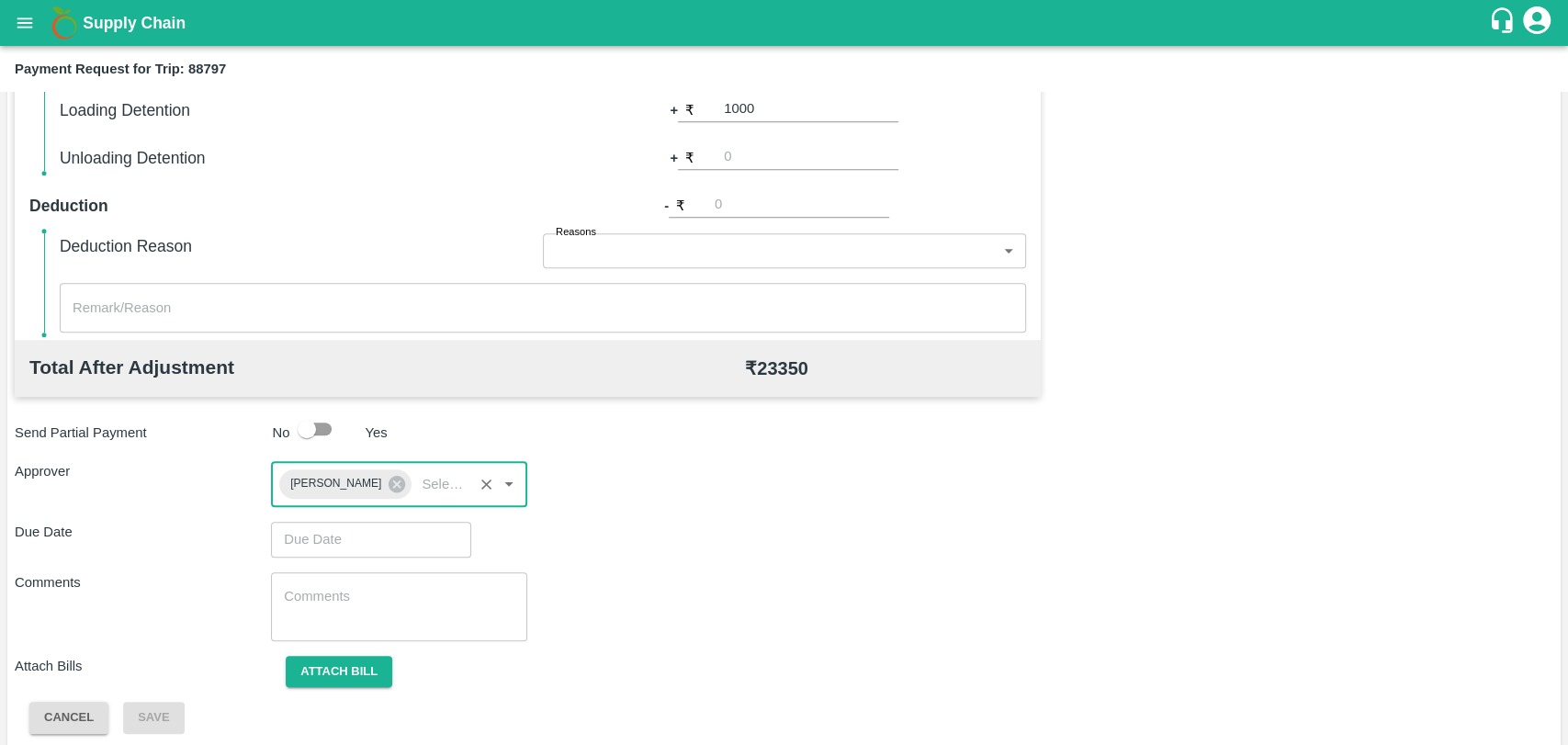
type input "DD/MM/YYYY hh:mm aa"
click at [323, 538] on input "DD/MM/YYYY hh:mm aa" at bounding box center [365, 539] width 188 height 35
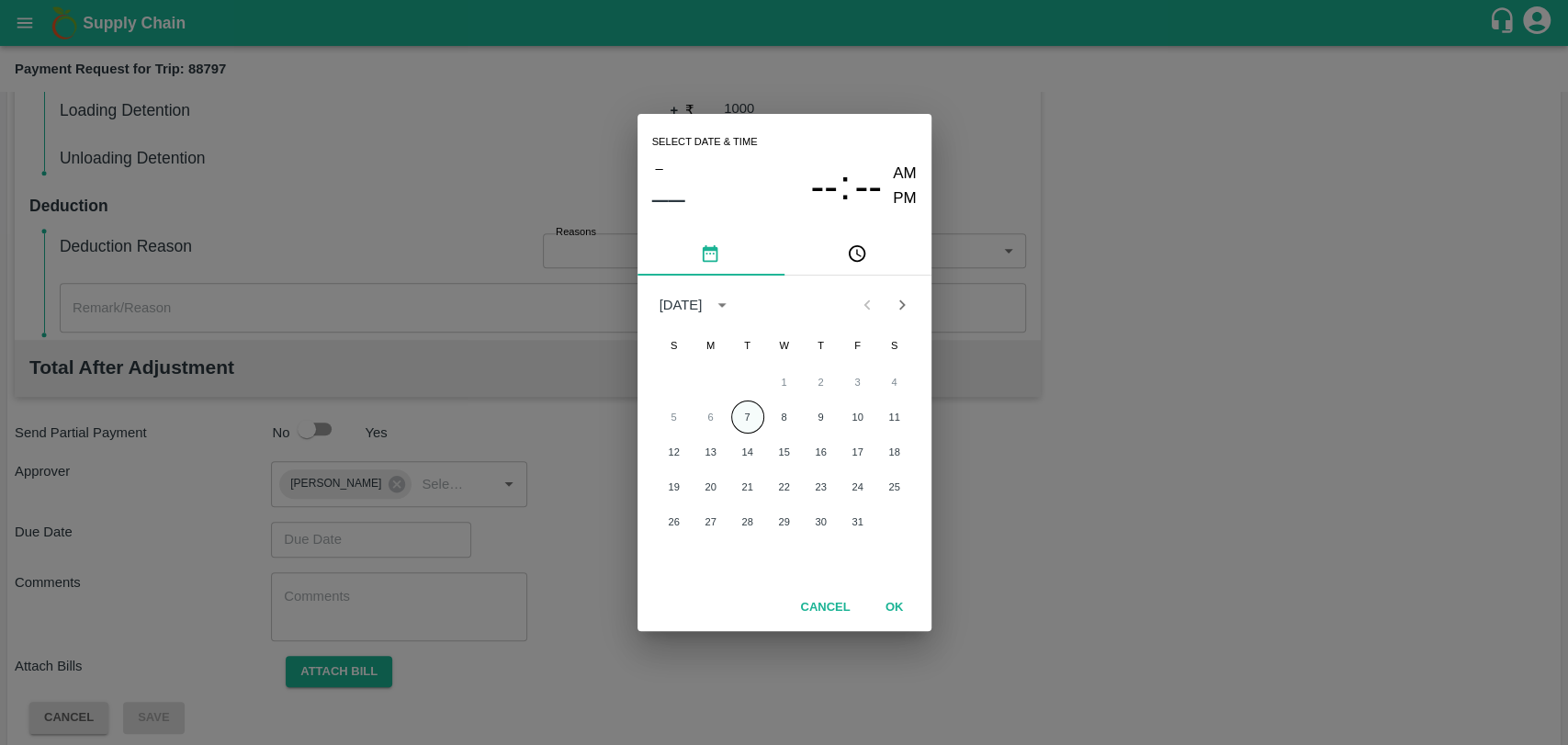
click at [752, 425] on button "7" at bounding box center [748, 417] width 33 height 33
type input "[DATE] 12:00 AM"
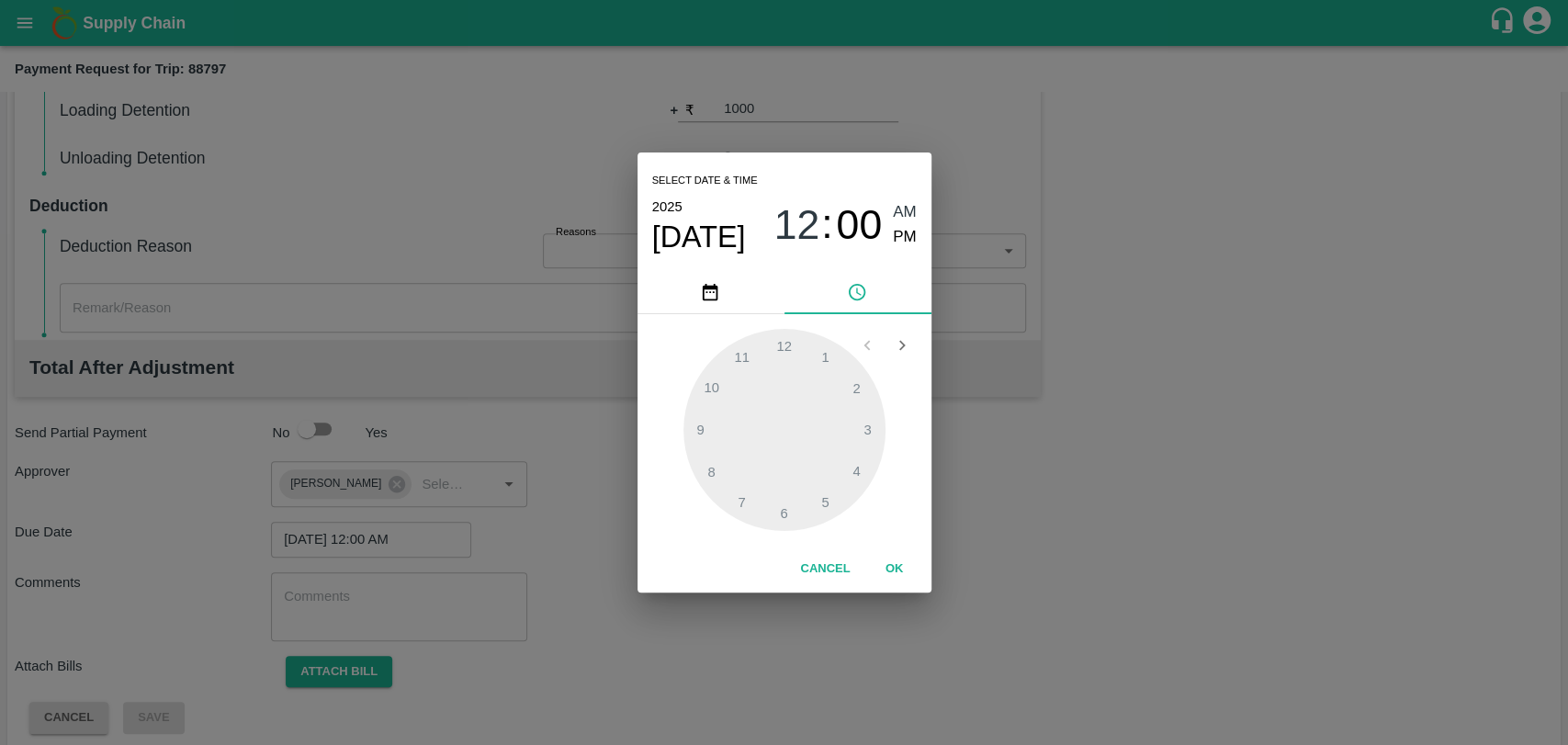
click at [882, 564] on button "OK" at bounding box center [894, 570] width 59 height 32
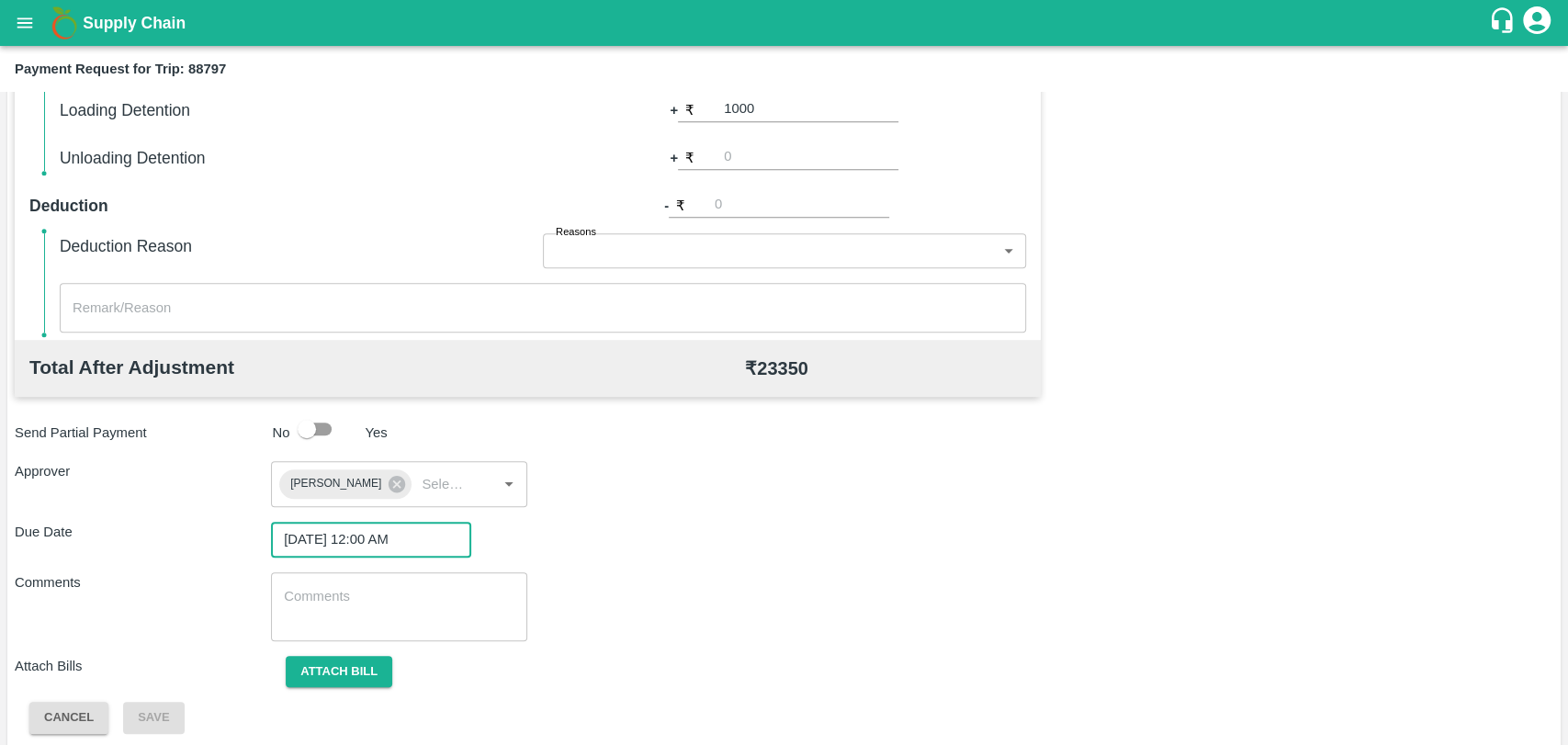
scroll to position [683, 0]
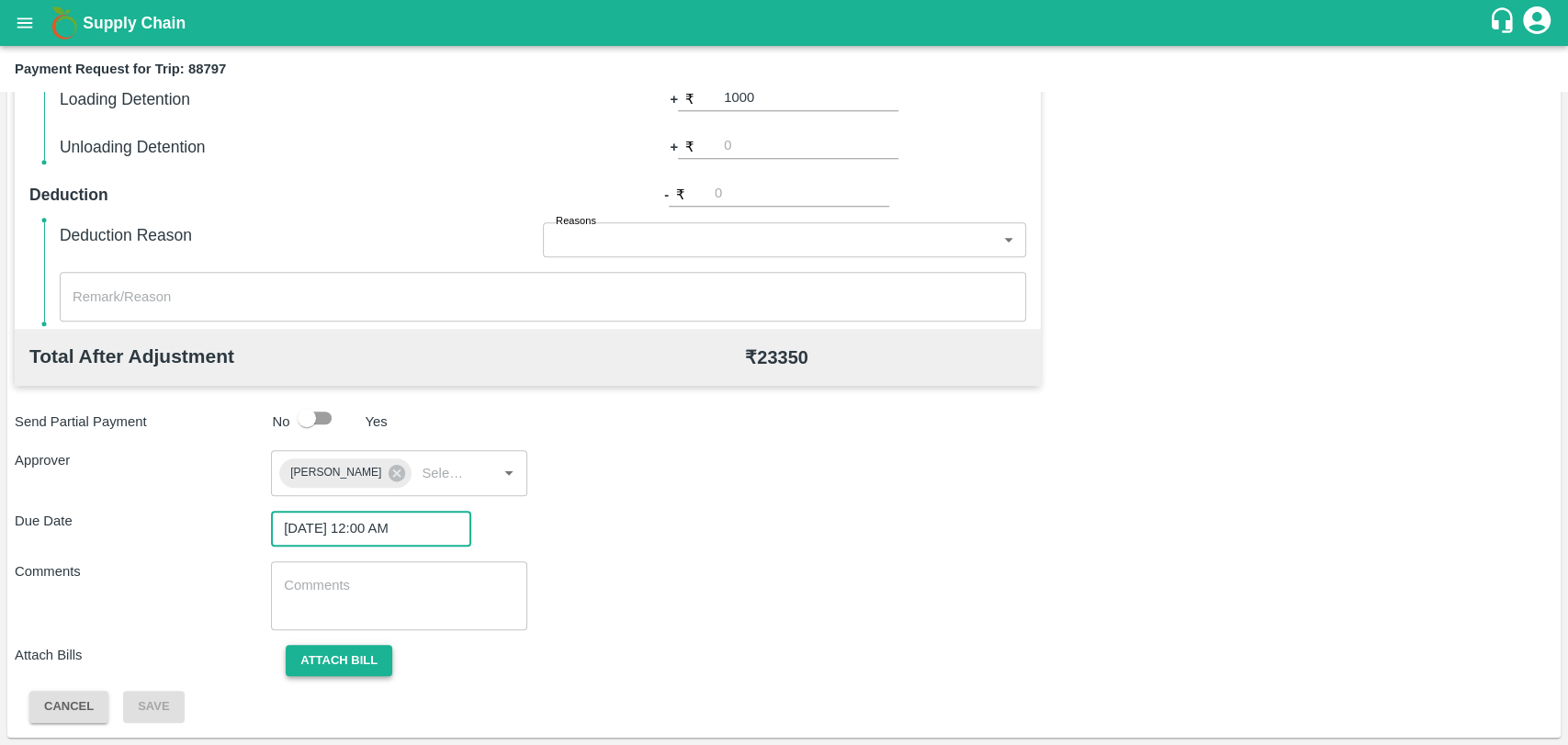
click at [380, 659] on button "Attach bill" at bounding box center [339, 662] width 106 height 32
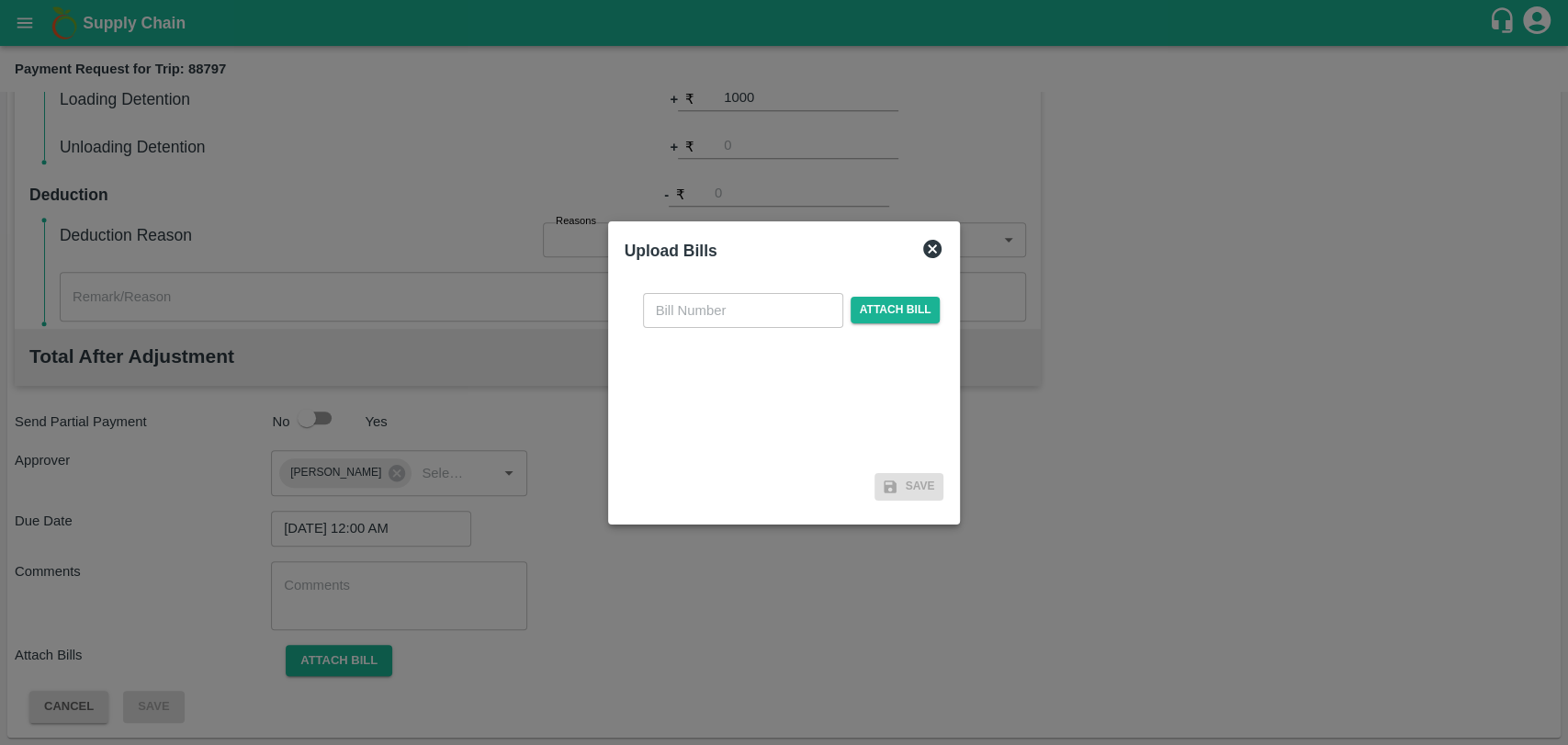
click at [707, 298] on input "text" at bounding box center [743, 310] width 200 height 35
type input "4038"
click at [905, 304] on span "Attach bill" at bounding box center [895, 310] width 90 height 27
click at [0, 0] on input "Attach bill" at bounding box center [0, 0] width 0 height 0
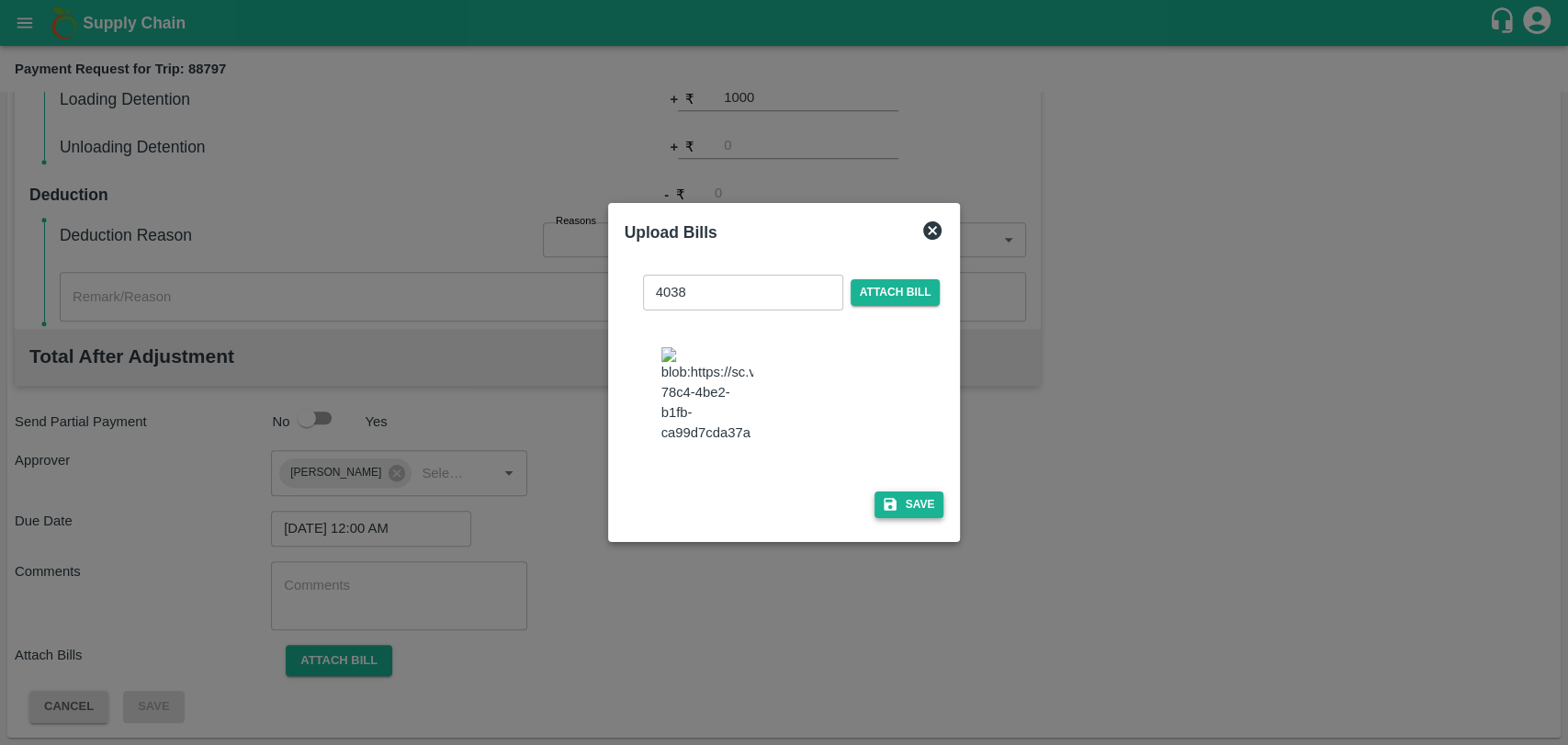
click at [912, 493] on button "Save" at bounding box center [910, 505] width 70 height 27
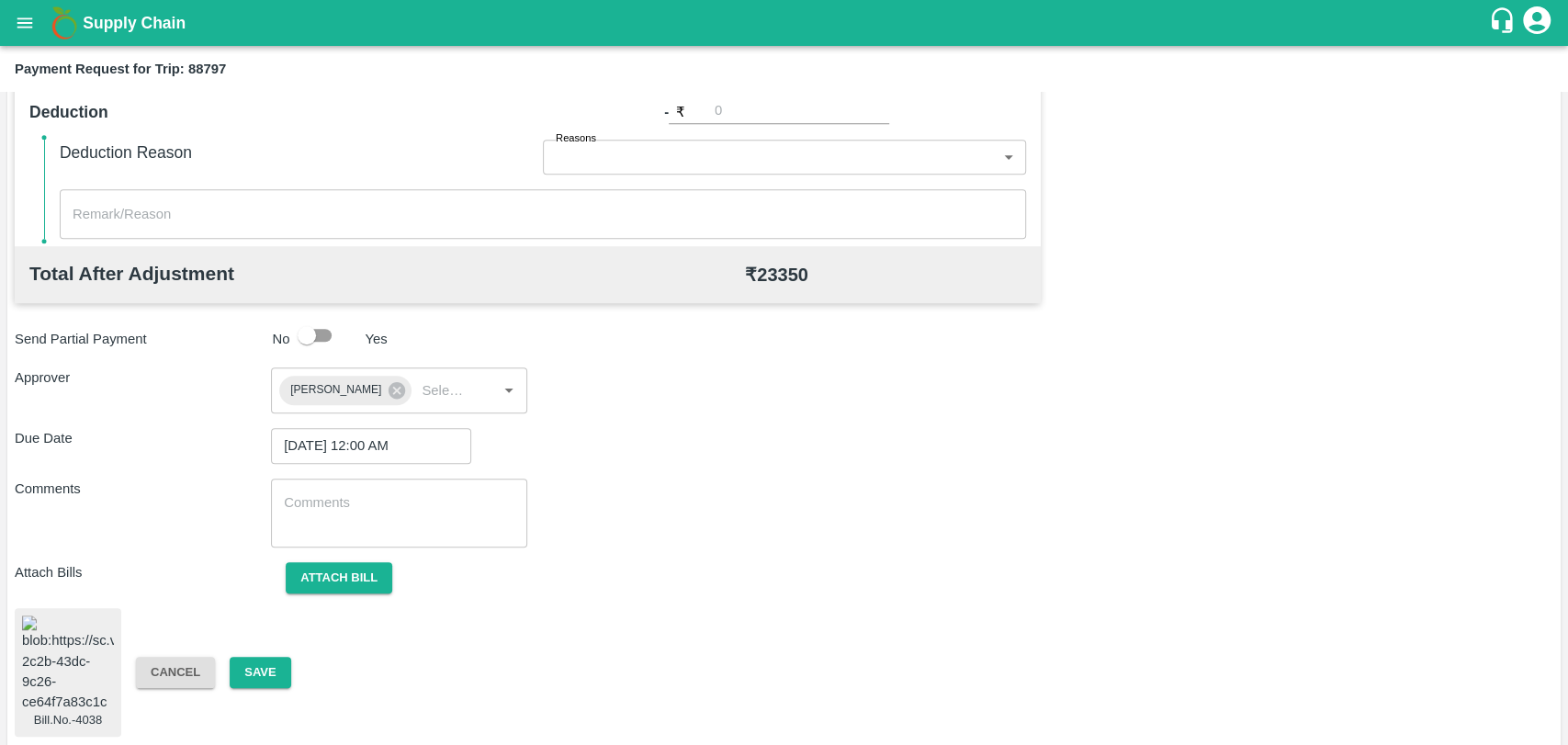
scroll to position [768, 0]
click at [264, 668] on button "Save" at bounding box center [260, 672] width 61 height 32
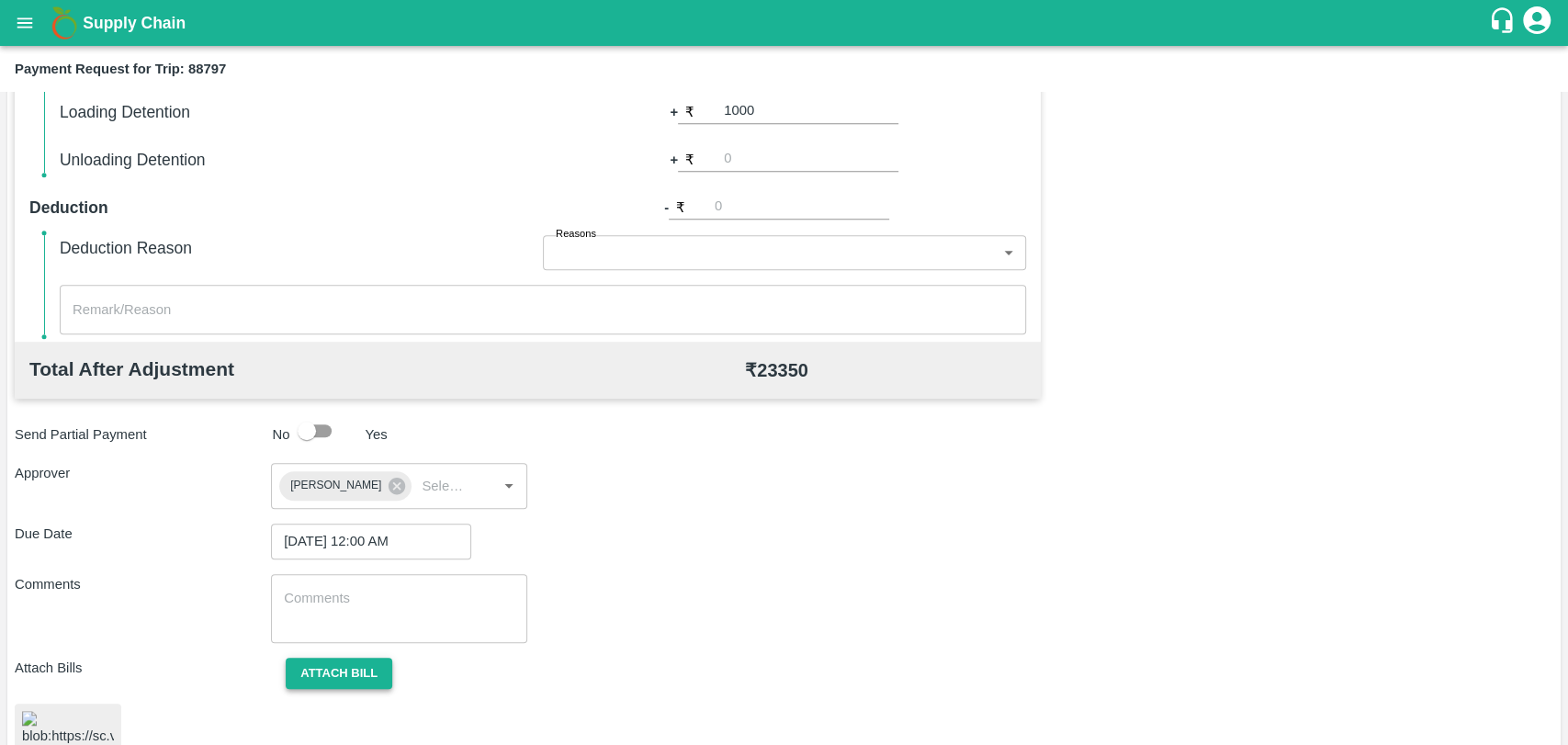
scroll to position [154, 0]
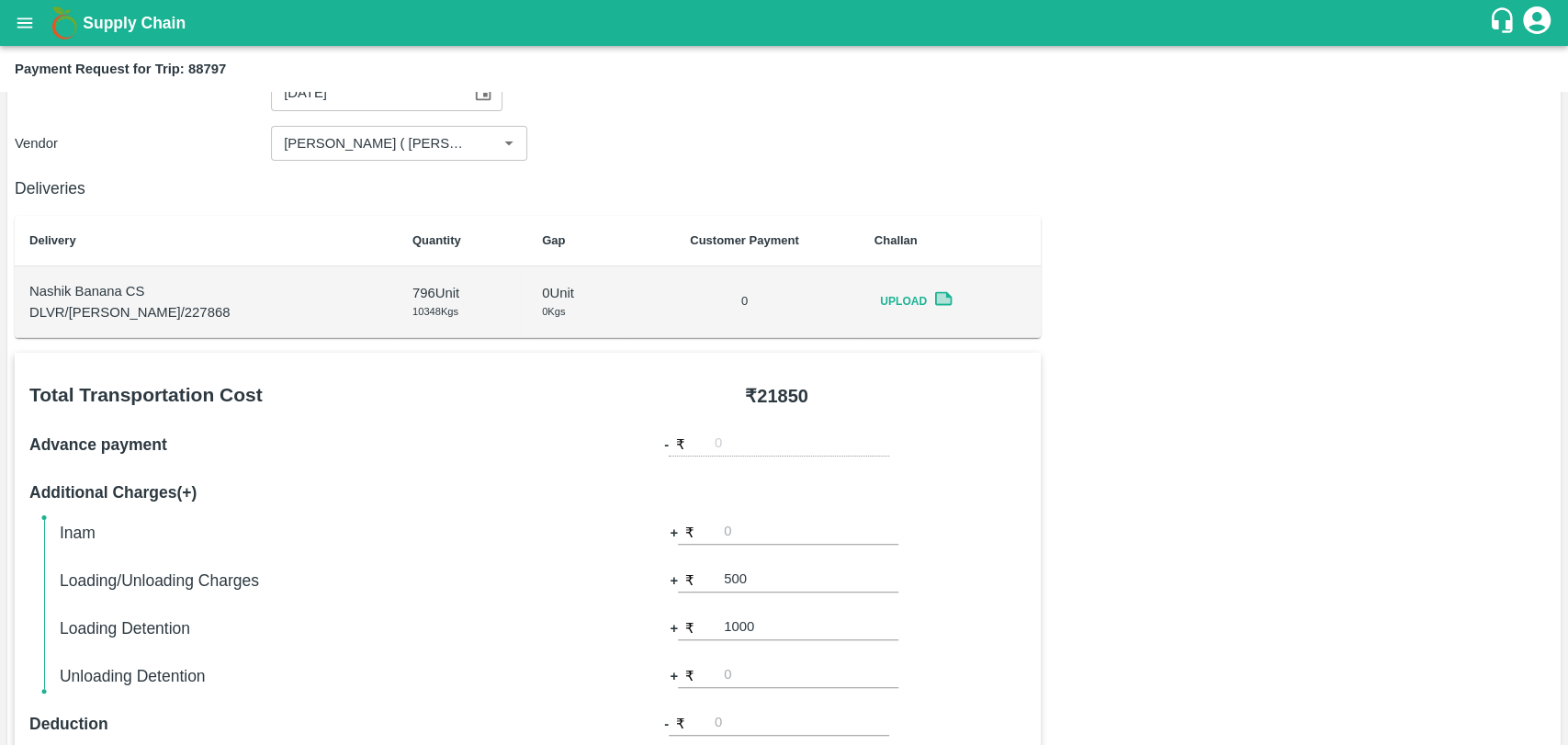
click at [346, 576] on h6 "Loading/Unloading Charges" at bounding box center [301, 580] width 483 height 26
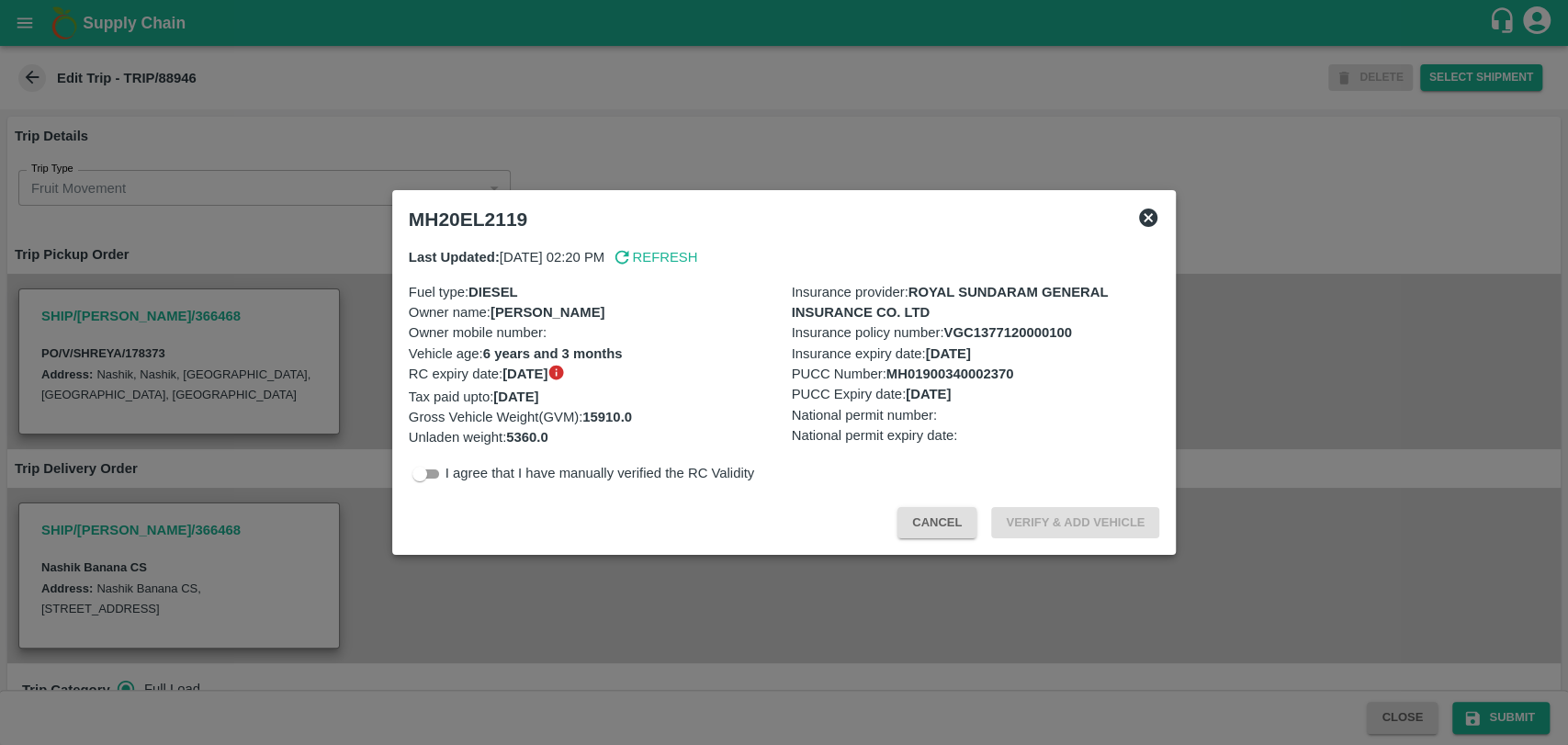
click at [928, 523] on button "Cancel" at bounding box center [936, 523] width 79 height 32
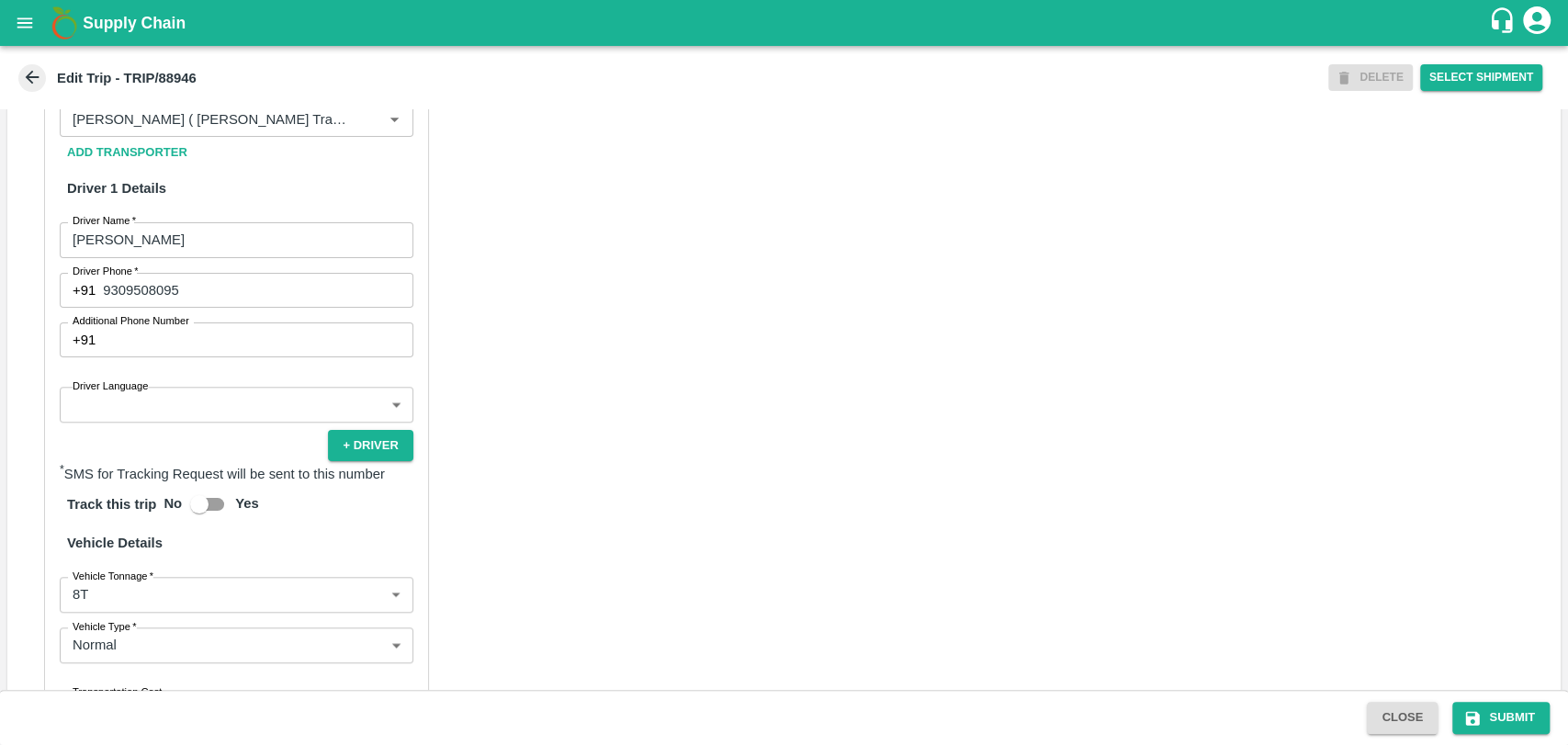
scroll to position [1177, 0]
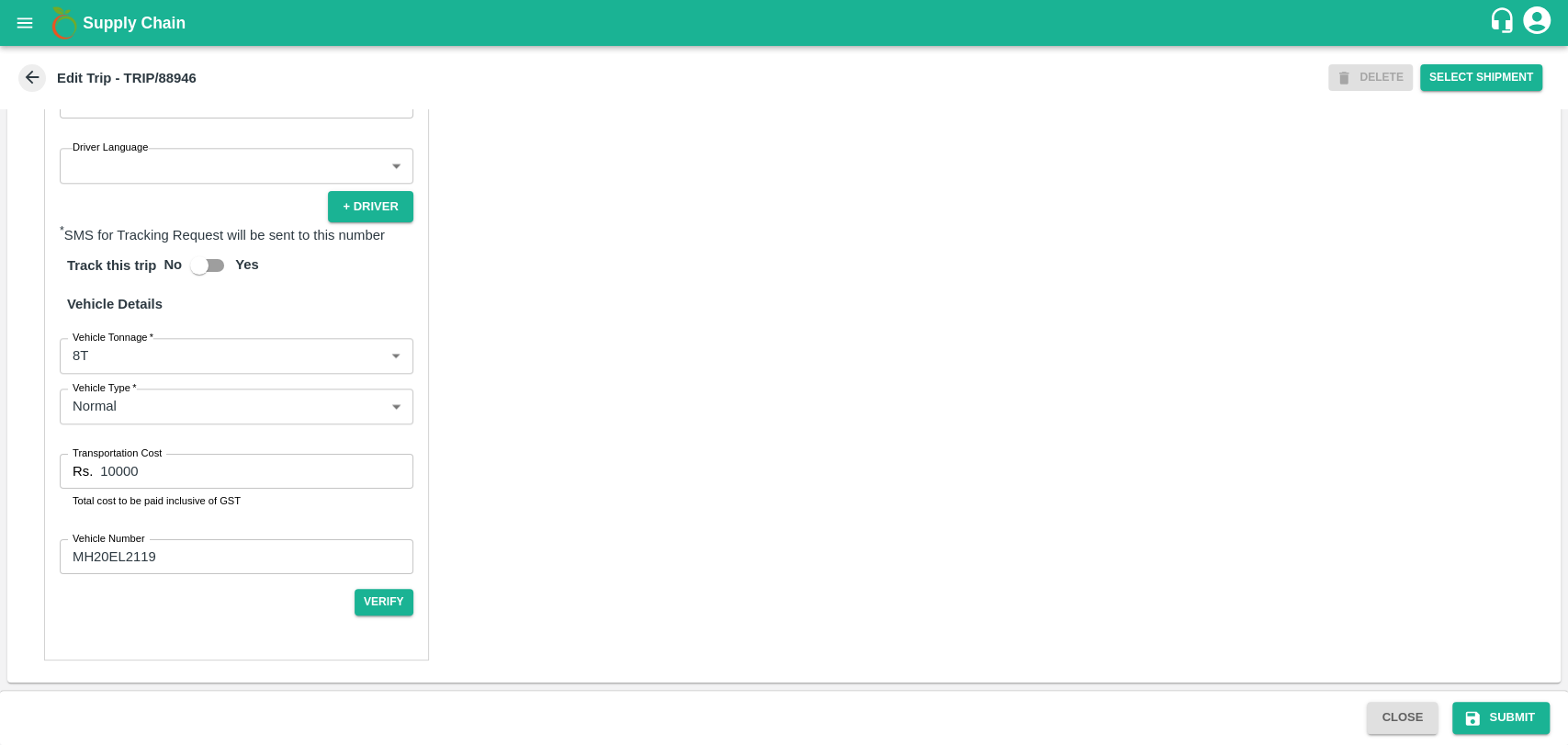
click at [132, 371] on body "Supply Chain Edit Trip - TRIP/88946 DELETE Select Shipment Trip Details Trip Ty…" at bounding box center [784, 372] width 1568 height 745
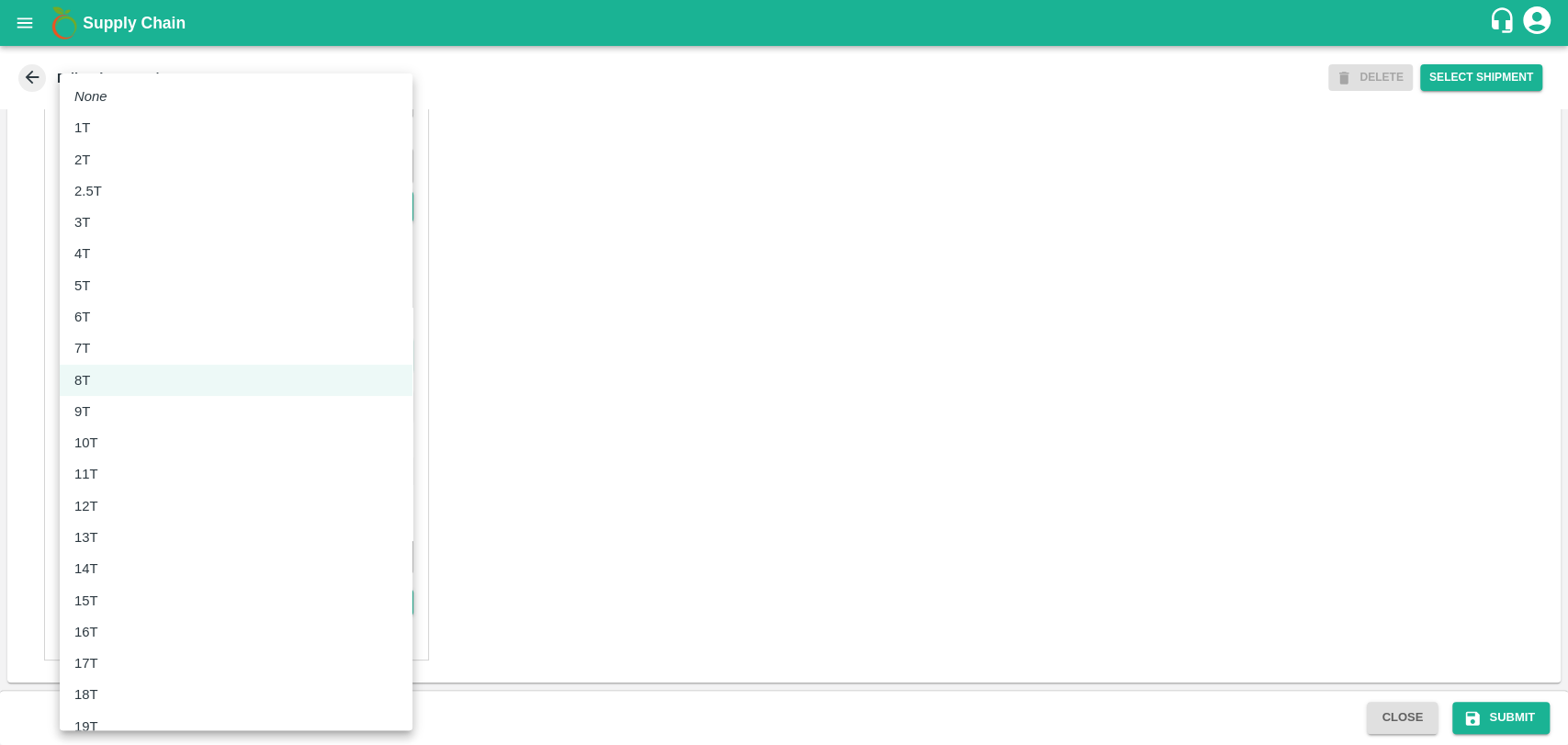
click at [105, 447] on div "10T" at bounding box center [91, 443] width 33 height 20
type input "10000"
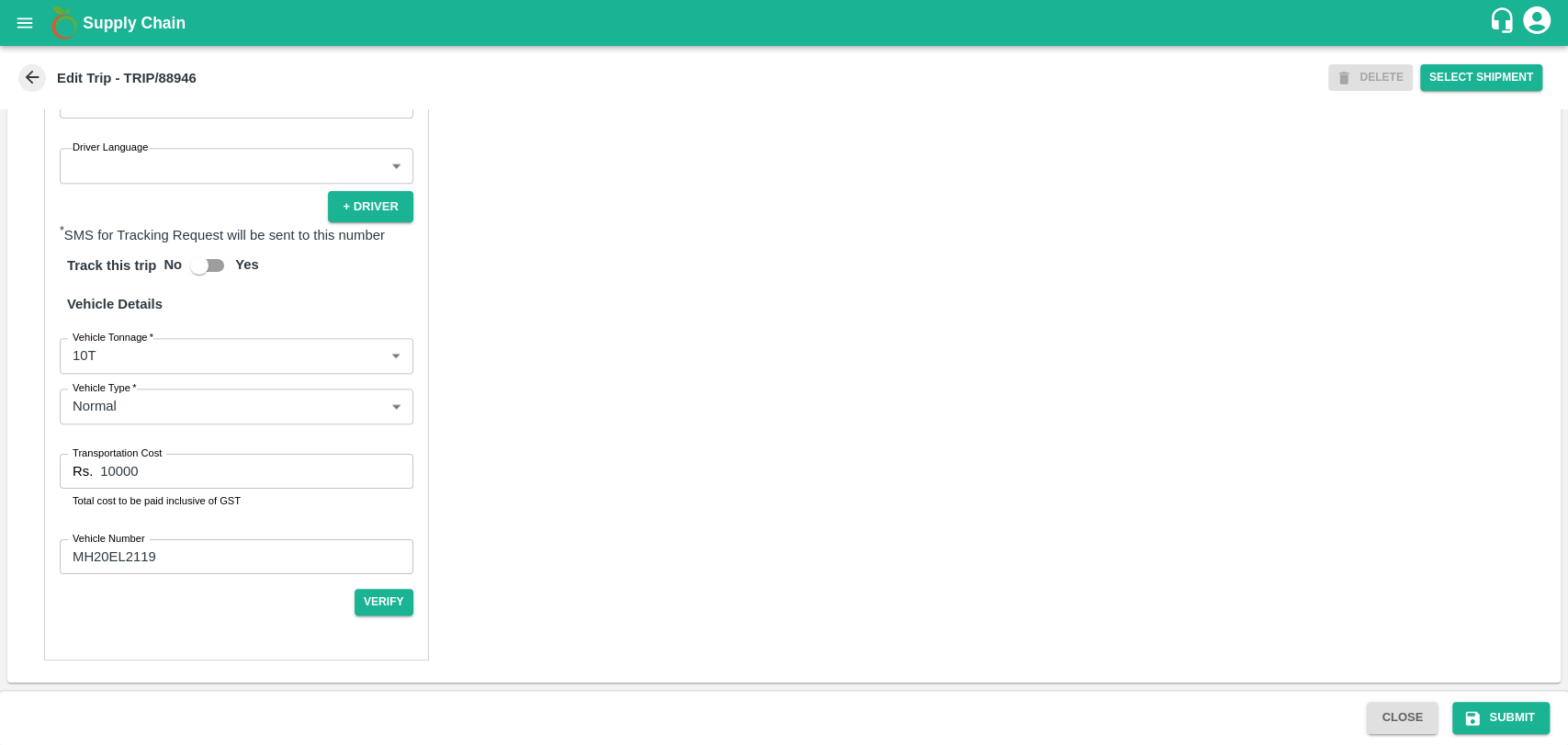
drag, startPoint x: 156, startPoint y: 460, endPoint x: 33, endPoint y: 463, distance: 123.0
click at [33, 463] on div "Partner Details Partner   * Partner Add Transporter Driver 1 Details Driver Nam…" at bounding box center [784, 230] width 1553 height 903
click at [112, 466] on input "10000" at bounding box center [257, 471] width 313 height 35
type input "18000"
click at [1489, 720] on button "Submit" at bounding box center [1501, 718] width 98 height 32
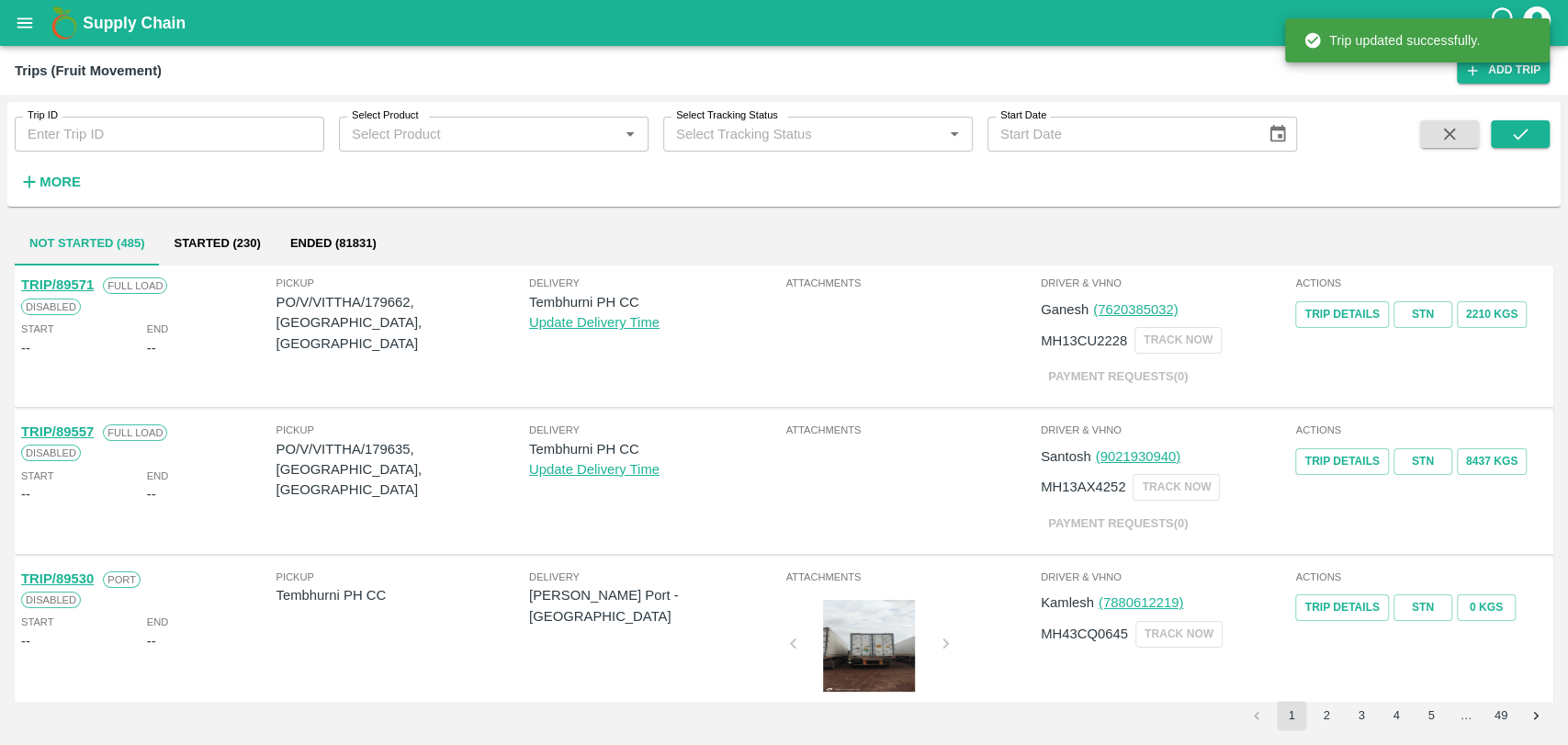
click at [45, 195] on button "More" at bounding box center [50, 181] width 71 height 31
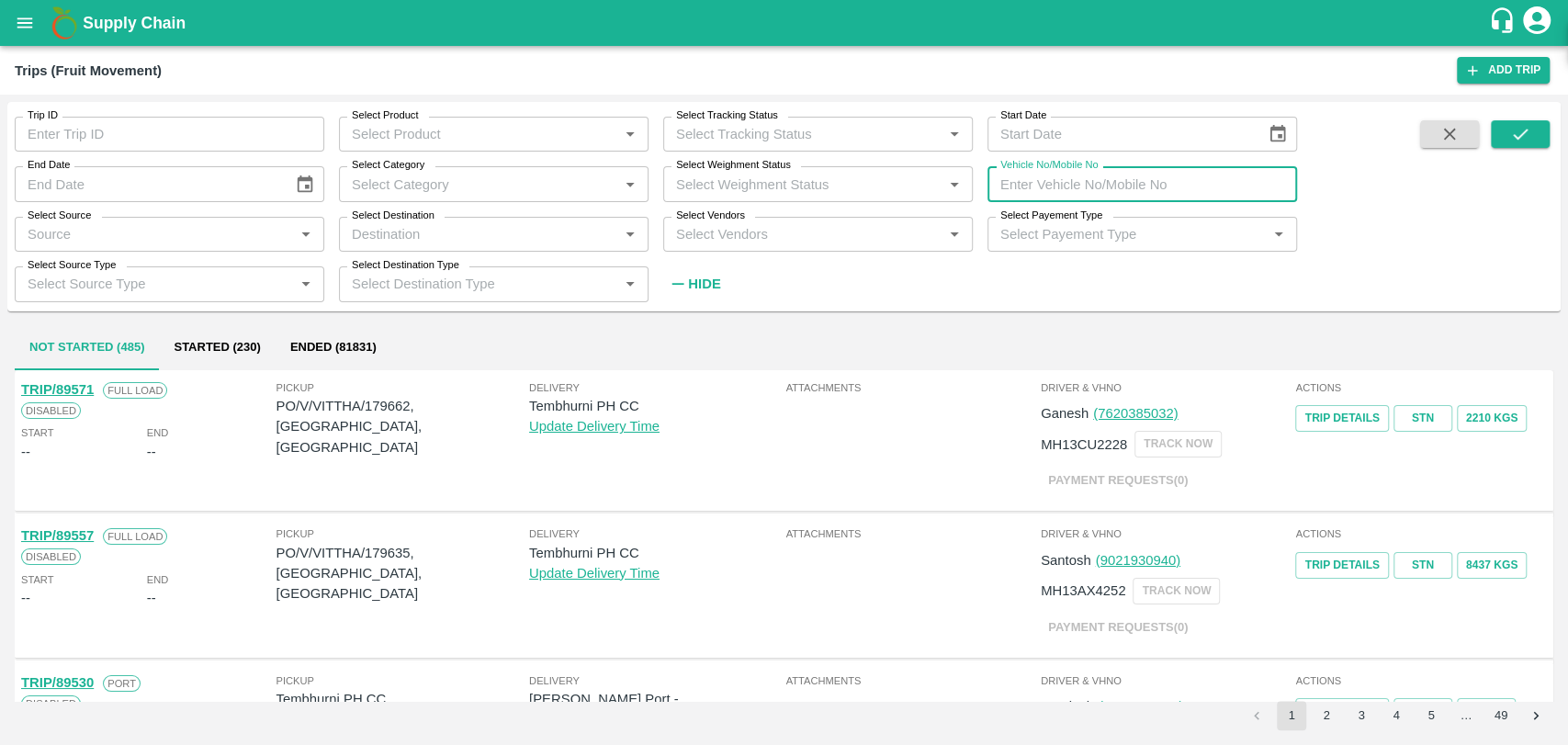
click at [1271, 200] on input "Vehicle No/Mobile No" at bounding box center [1142, 183] width 310 height 35
paste input "MH18BZ2181"
type input "MH18BZ2181"
click at [1536, 126] on button "submit" at bounding box center [1520, 134] width 59 height 27
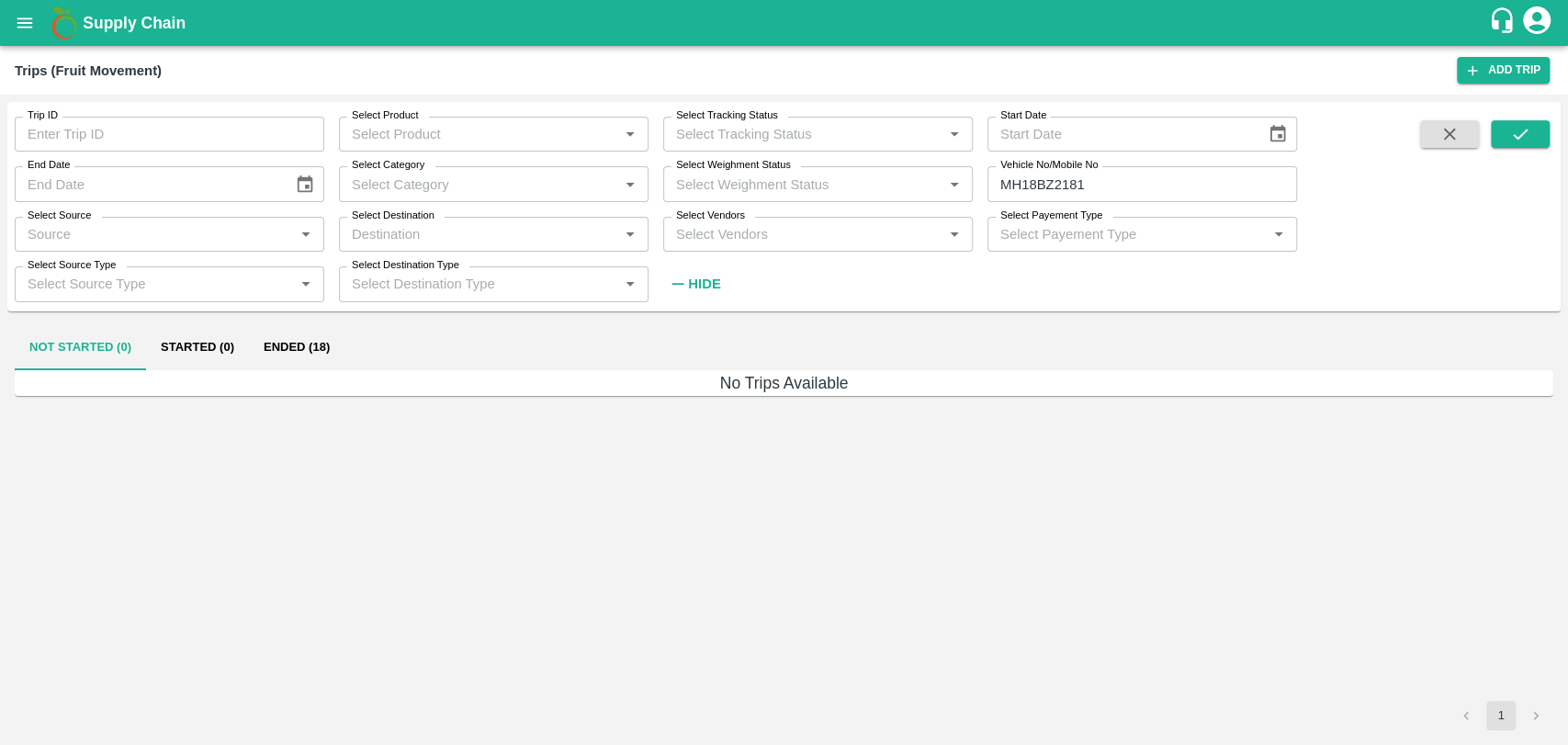
click at [296, 356] on button "Ended (18)" at bounding box center [297, 348] width 96 height 45
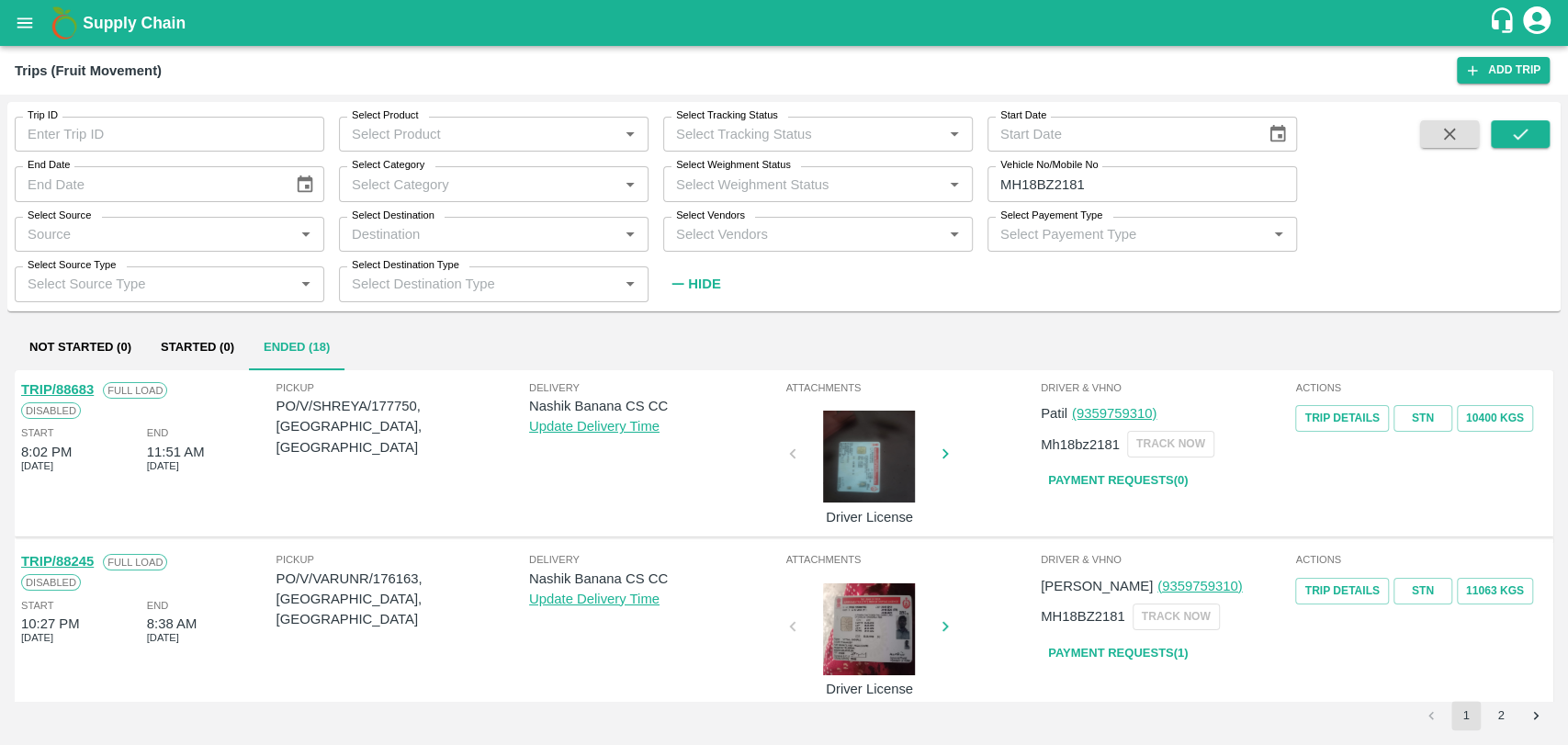
click at [90, 389] on link "TRIP/88683" at bounding box center [57, 390] width 73 height 15
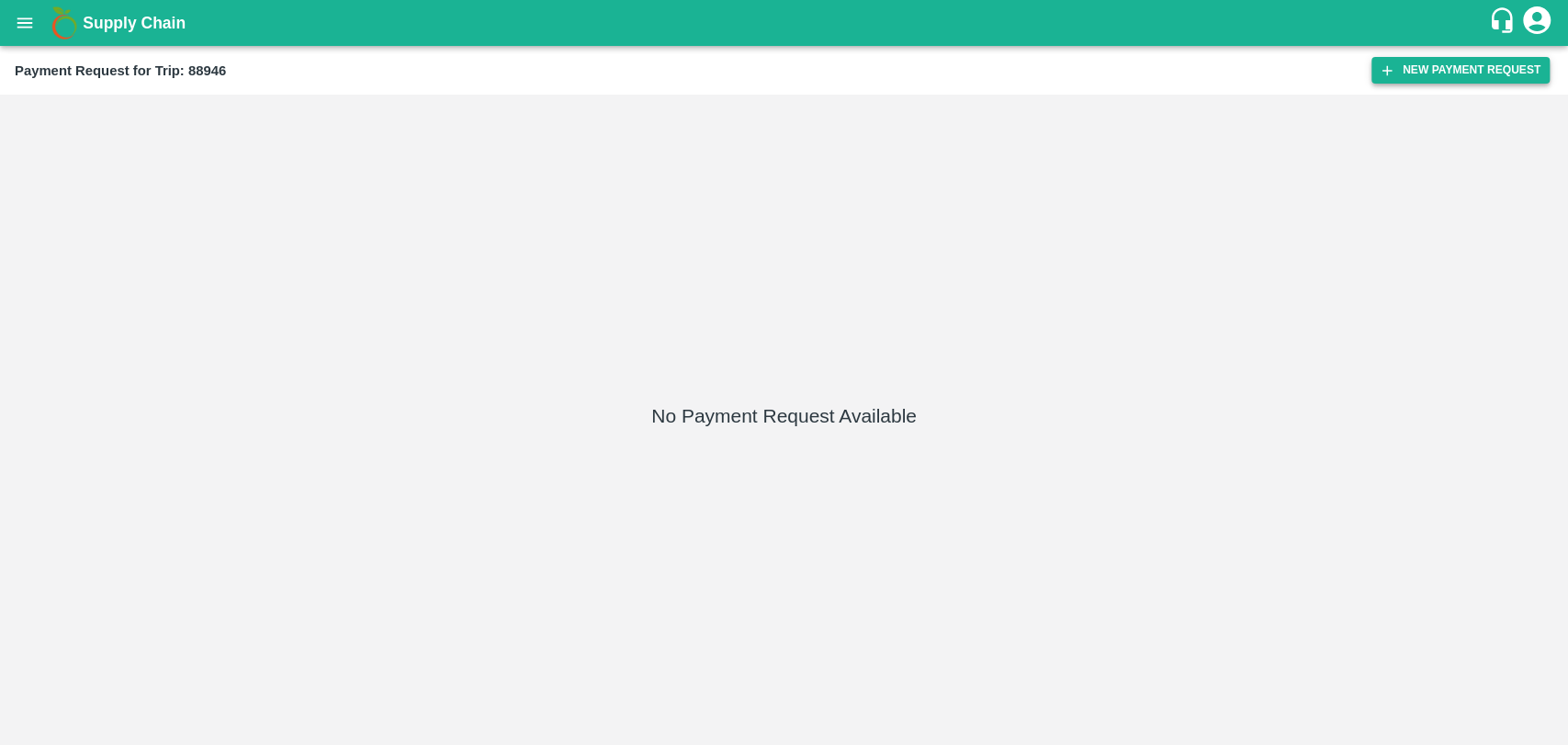
click at [1491, 73] on button "New Payment Request" at bounding box center [1460, 70] width 178 height 27
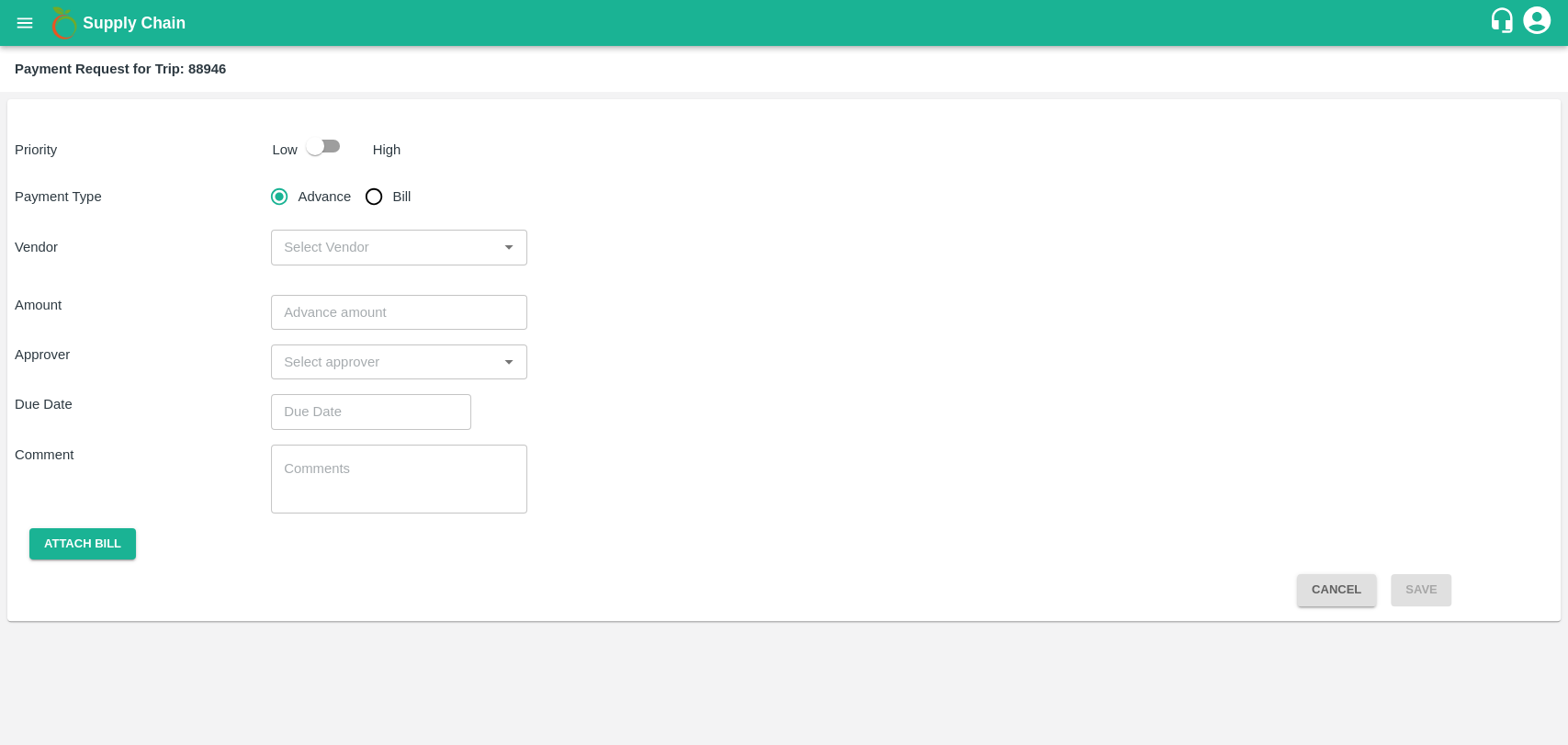
click at [315, 147] on input "checkbox" at bounding box center [315, 146] width 105 height 35
checkbox input "true"
click at [372, 198] on input "Bill" at bounding box center [373, 196] width 37 height 37
radio input "true"
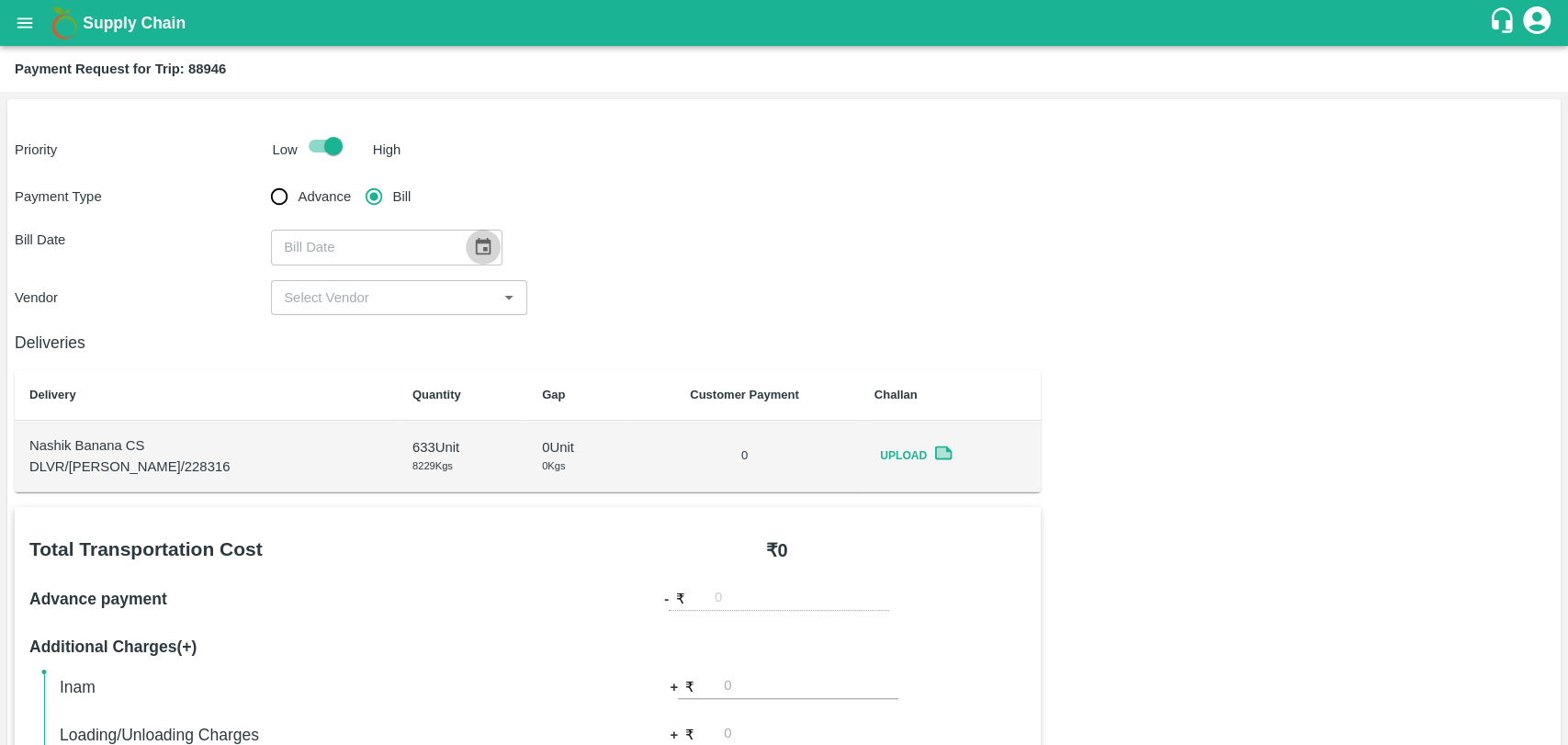
click at [473, 237] on icon "Choose date" at bounding box center [482, 246] width 20 height 20
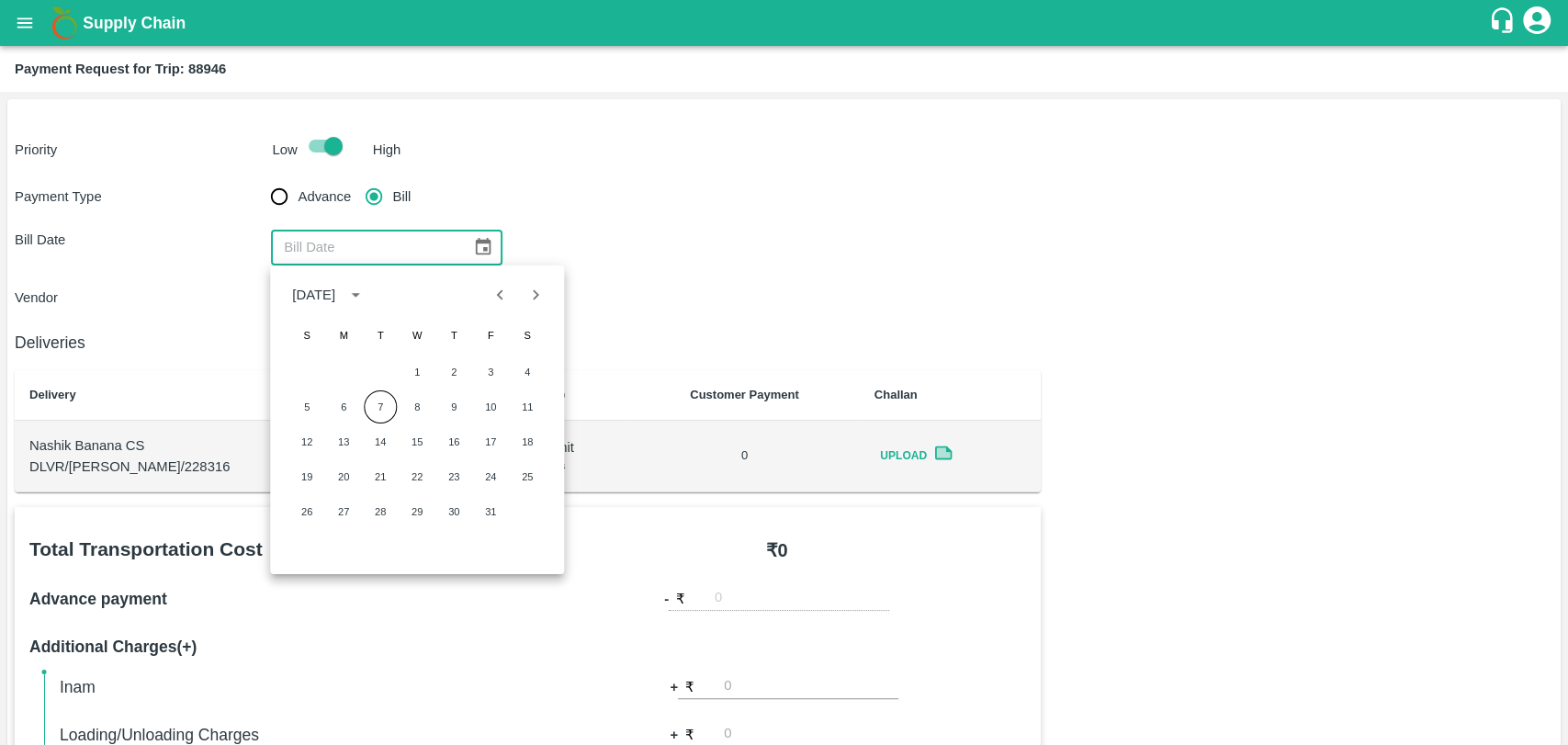
click at [496, 300] on icon "Previous month" at bounding box center [500, 295] width 20 height 20
click at [458, 480] on button "25" at bounding box center [453, 477] width 33 height 33
type input "25/09/2025"
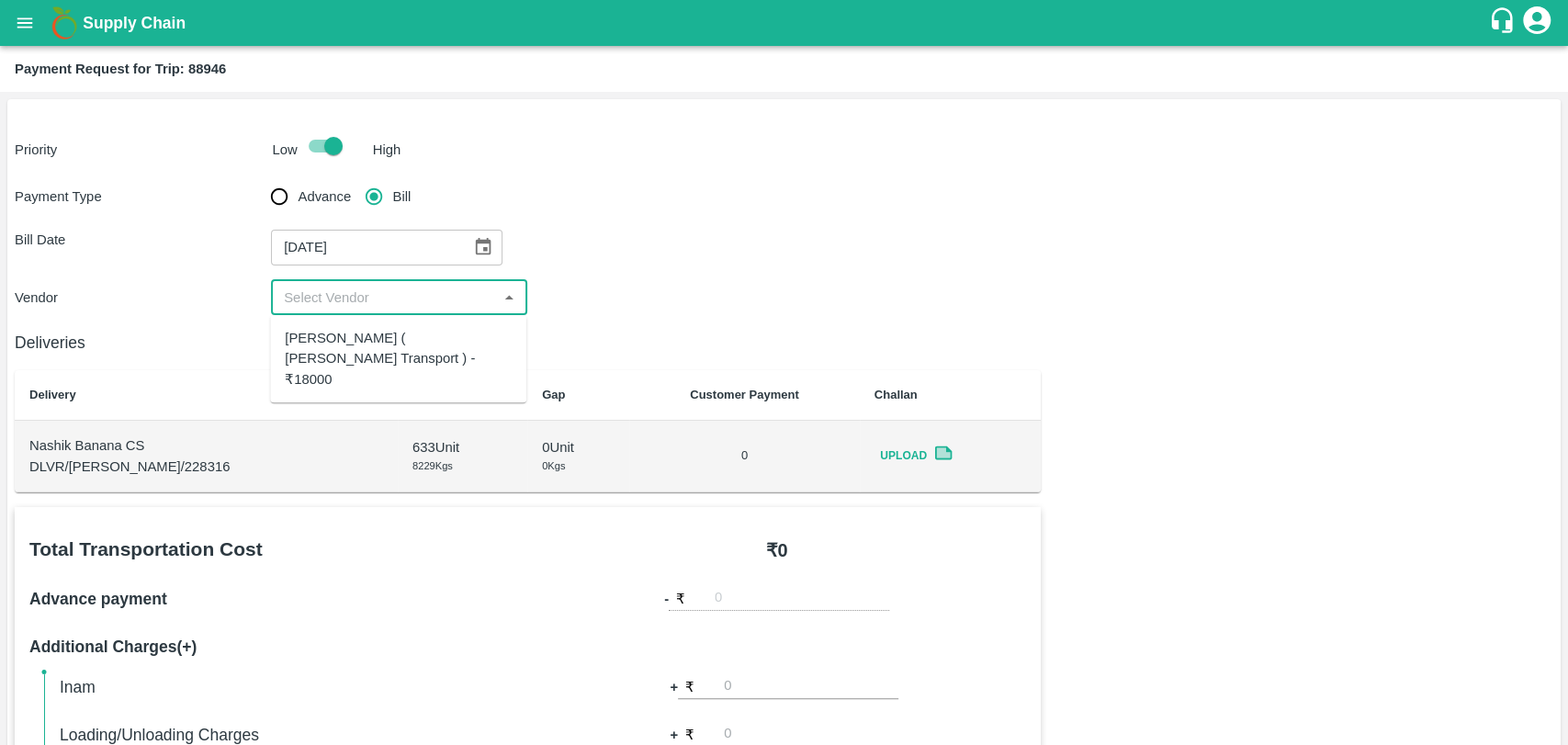
click at [353, 301] on input "input" at bounding box center [384, 298] width 215 height 24
click at [353, 354] on div "Nitin Rasal ( Bhairavnath Transport ) - ₹18000" at bounding box center [398, 358] width 226 height 62
type input "Nitin Rasal ( Bhairavnath Transport ) - ₹18000"
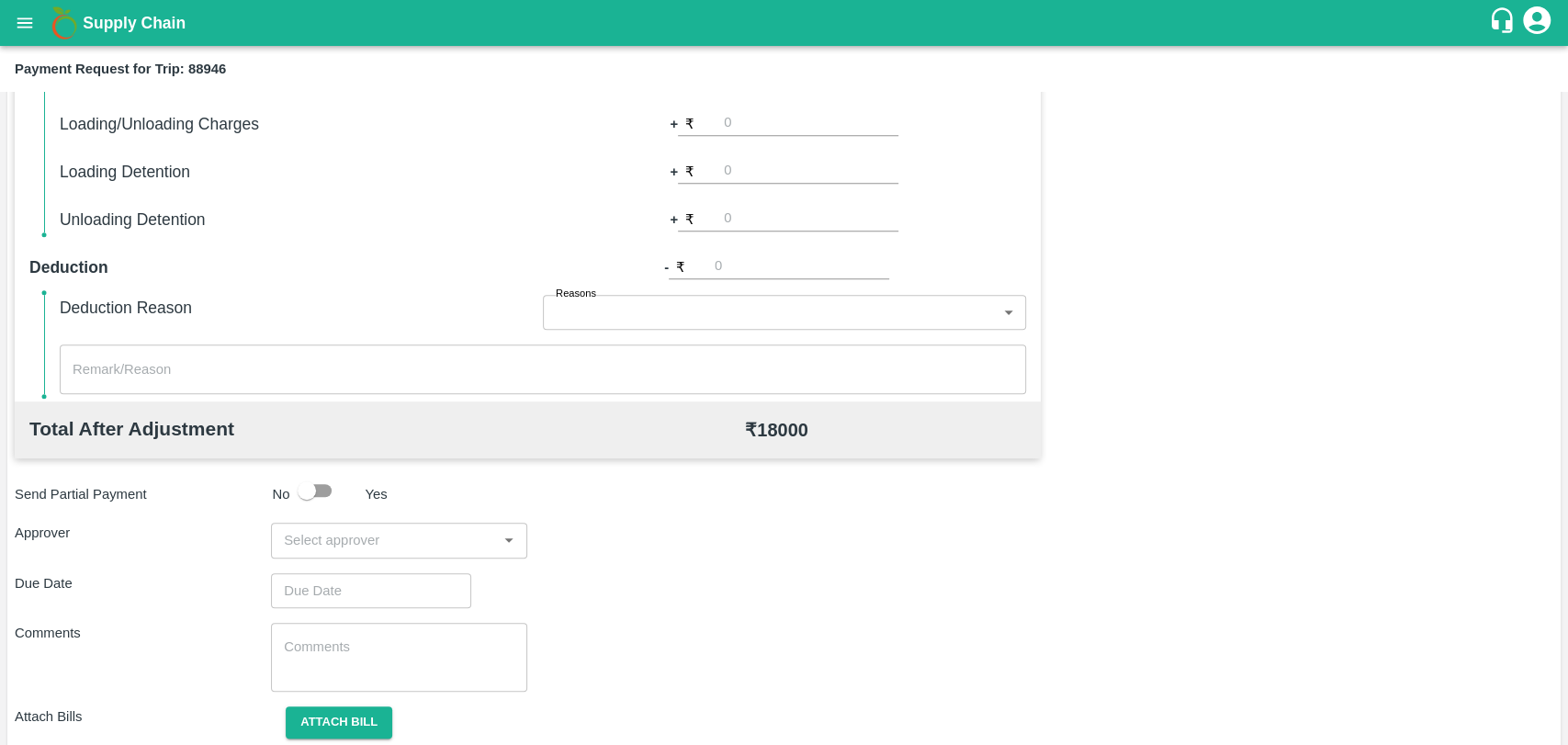
scroll to position [612, 0]
click at [752, 124] on input "number" at bounding box center [811, 122] width 174 height 25
type input "500"
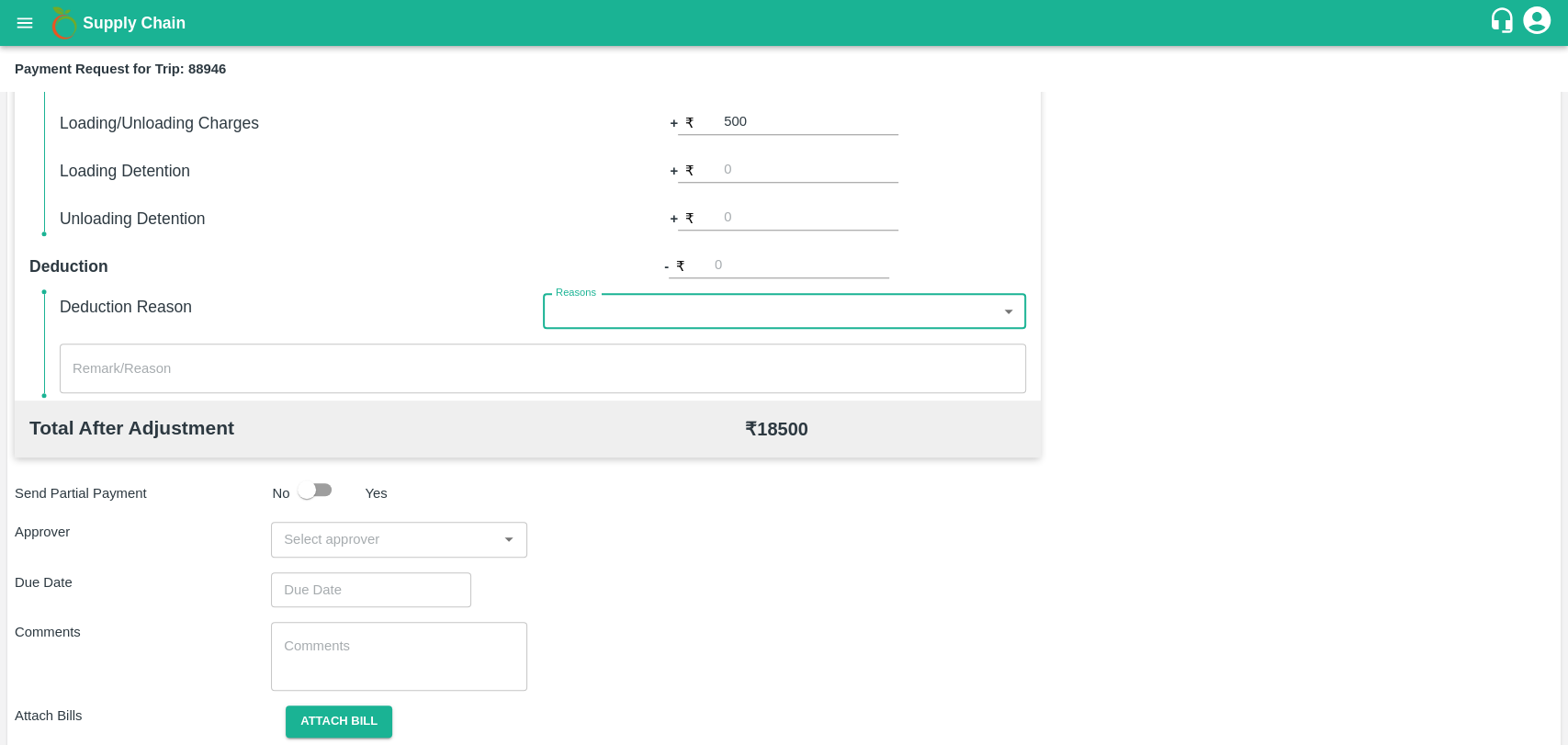
click at [371, 538] on input "input" at bounding box center [384, 538] width 215 height 24
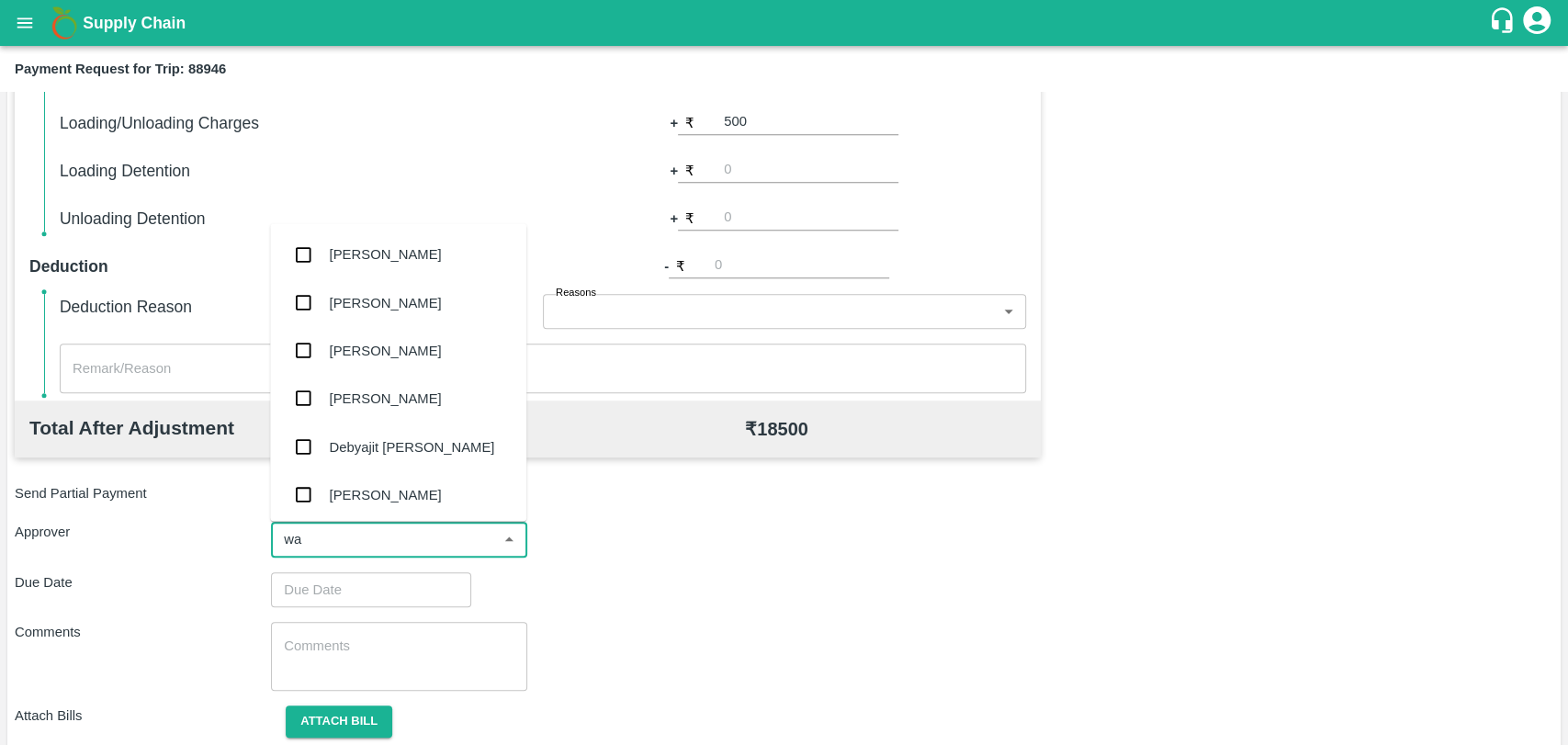
type input "wag"
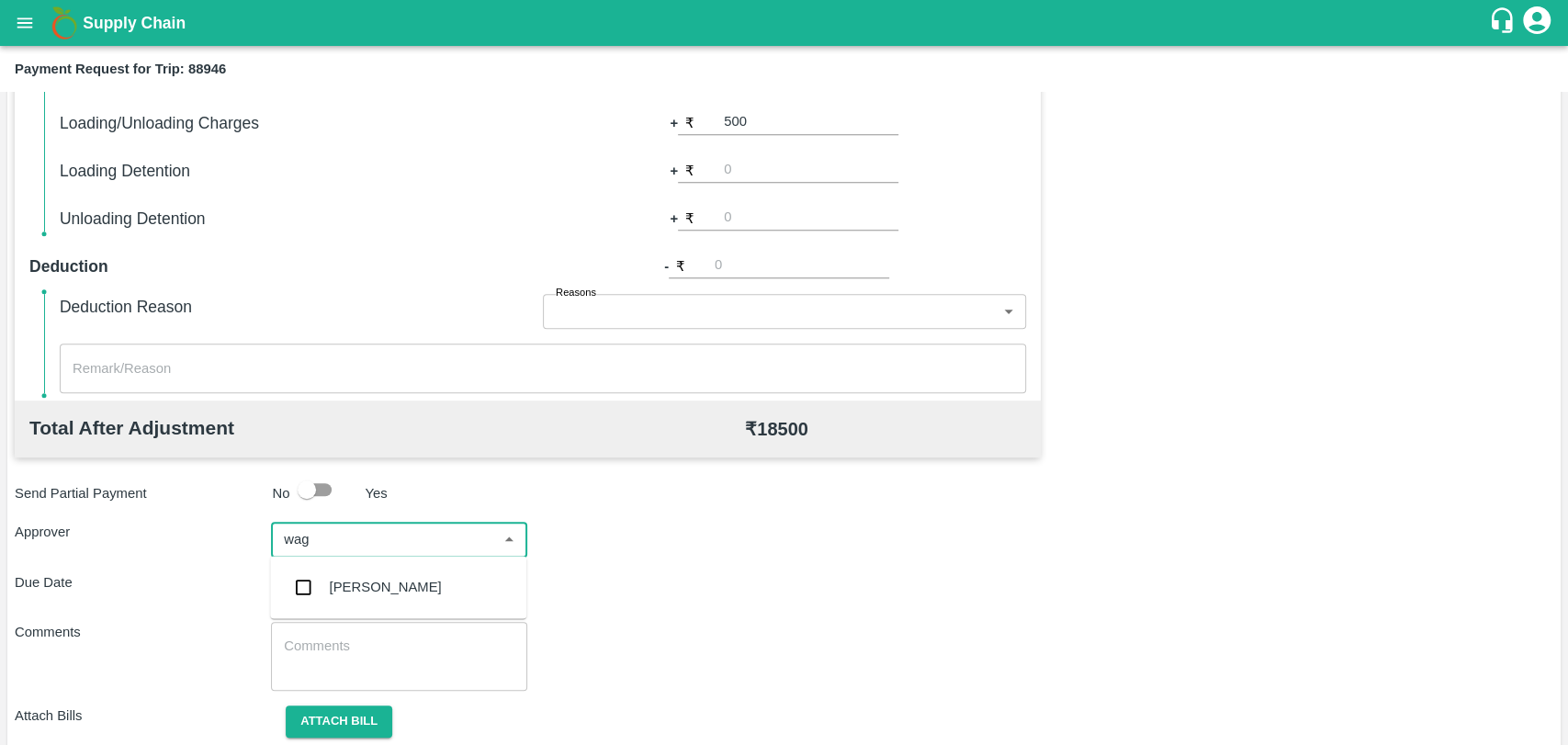
click at [361, 577] on div "Prasad Waghade" at bounding box center [386, 587] width 112 height 20
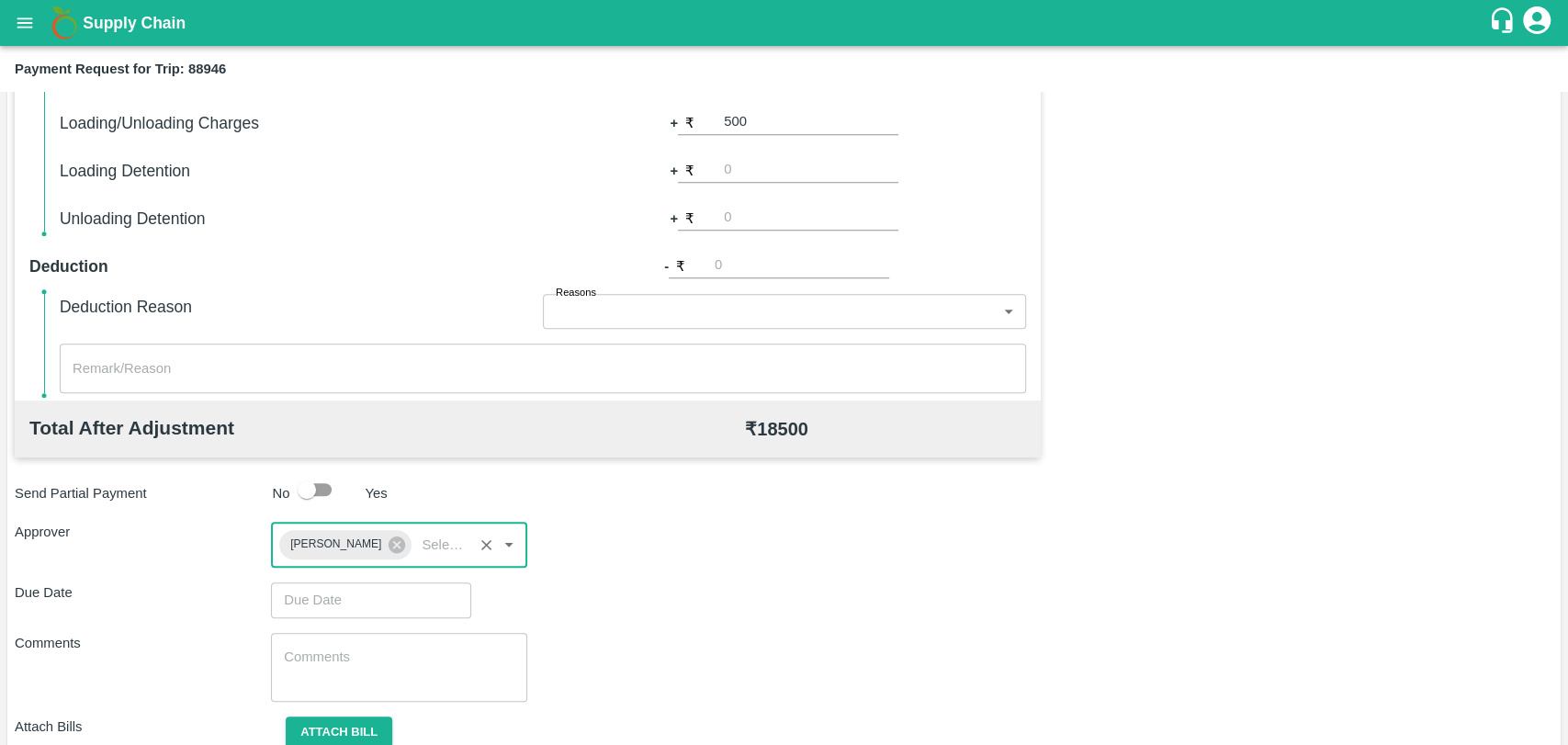
type input "DD/MM/YYYY hh:mm aa"
click at [346, 605] on input "DD/MM/YYYY hh:mm aa" at bounding box center [365, 600] width 188 height 35
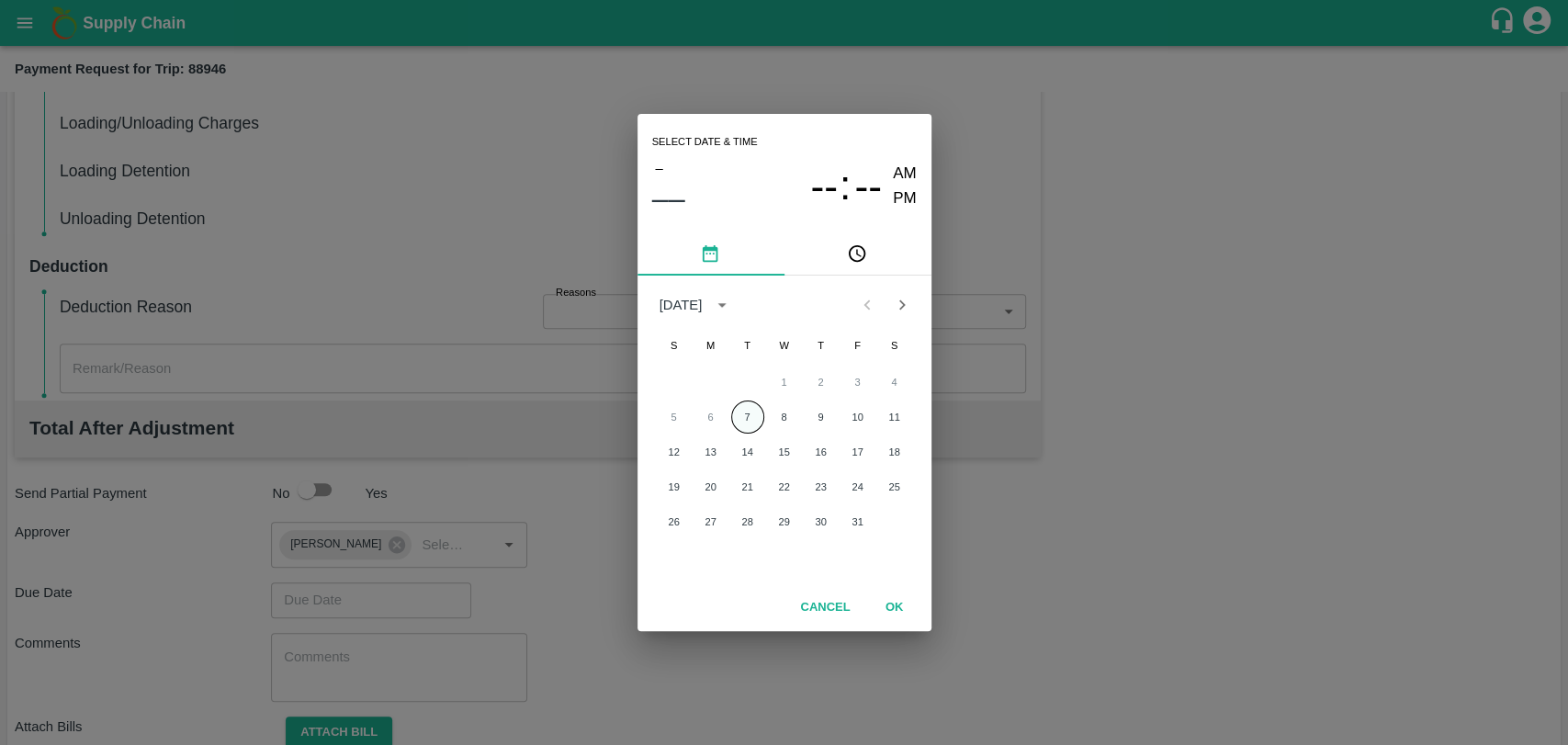
click at [756, 412] on button "7" at bounding box center [748, 417] width 33 height 33
type input "07/10/2025 12:00 AM"
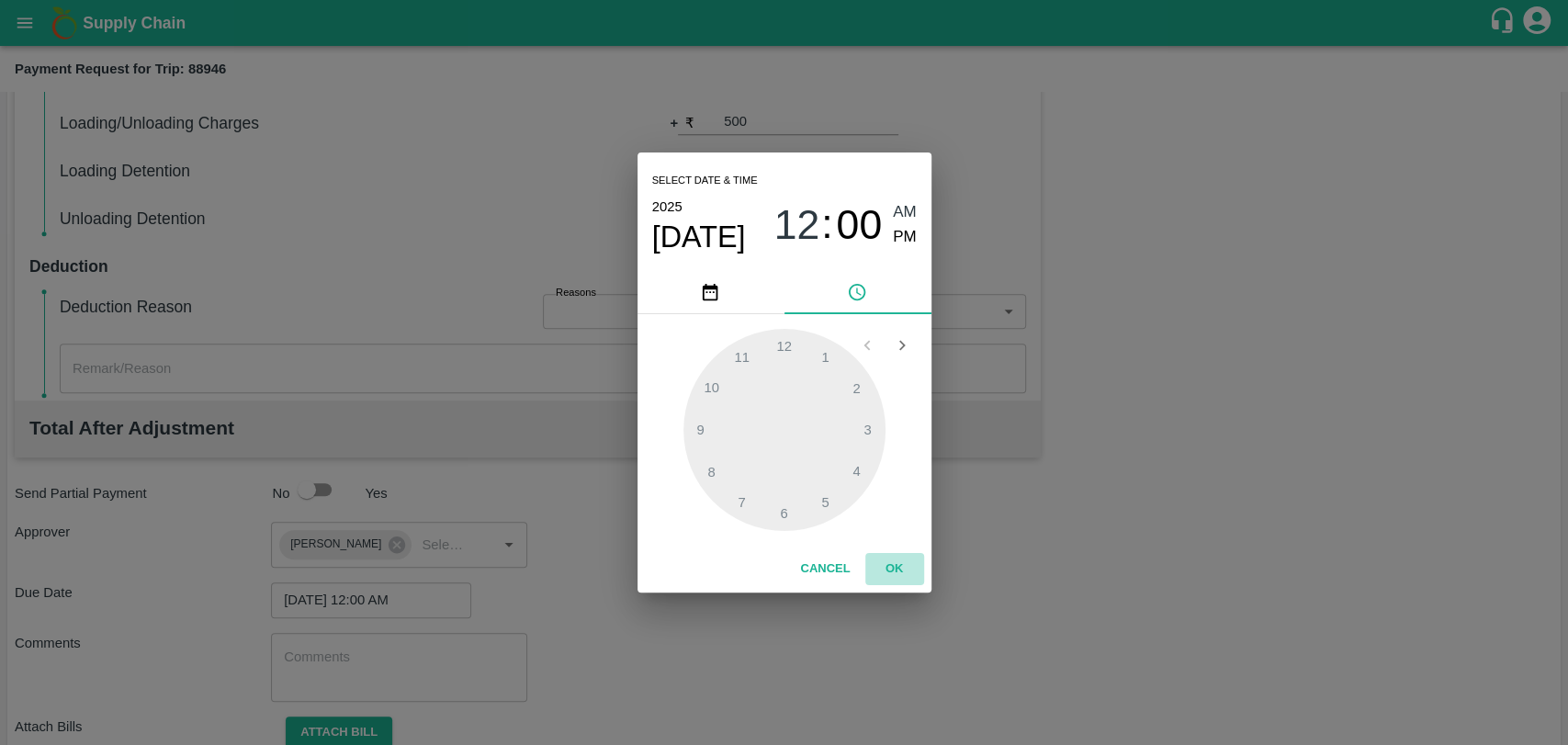
click at [883, 557] on button "OK" at bounding box center [894, 570] width 59 height 32
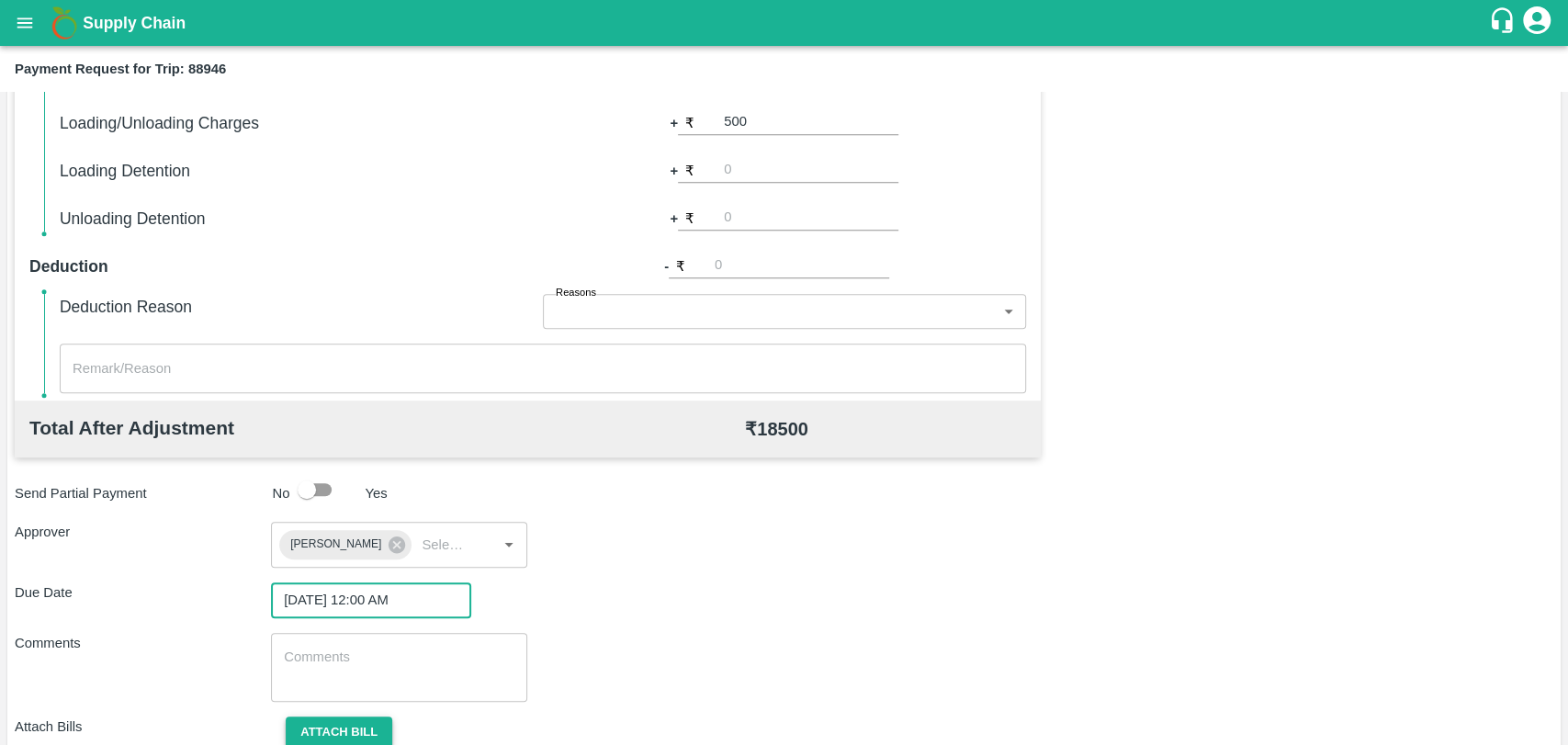
click at [341, 735] on button "Attach bill" at bounding box center [339, 733] width 106 height 32
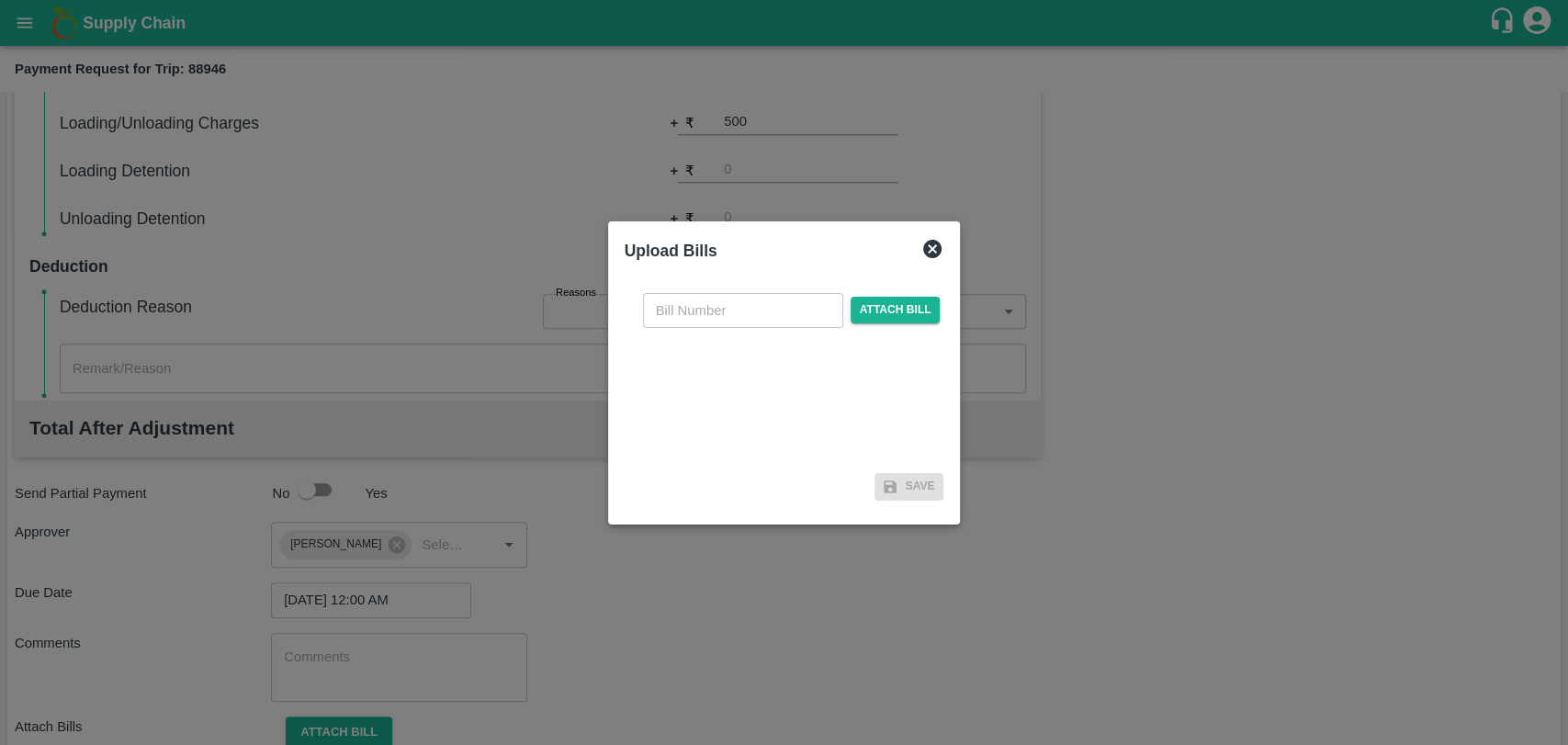
click at [680, 313] on input "text" at bounding box center [743, 310] width 200 height 35
type input "4053"
click at [899, 304] on span "Attach bill" at bounding box center [895, 310] width 90 height 27
click at [0, 0] on input "Attach bill" at bounding box center [0, 0] width 0 height 0
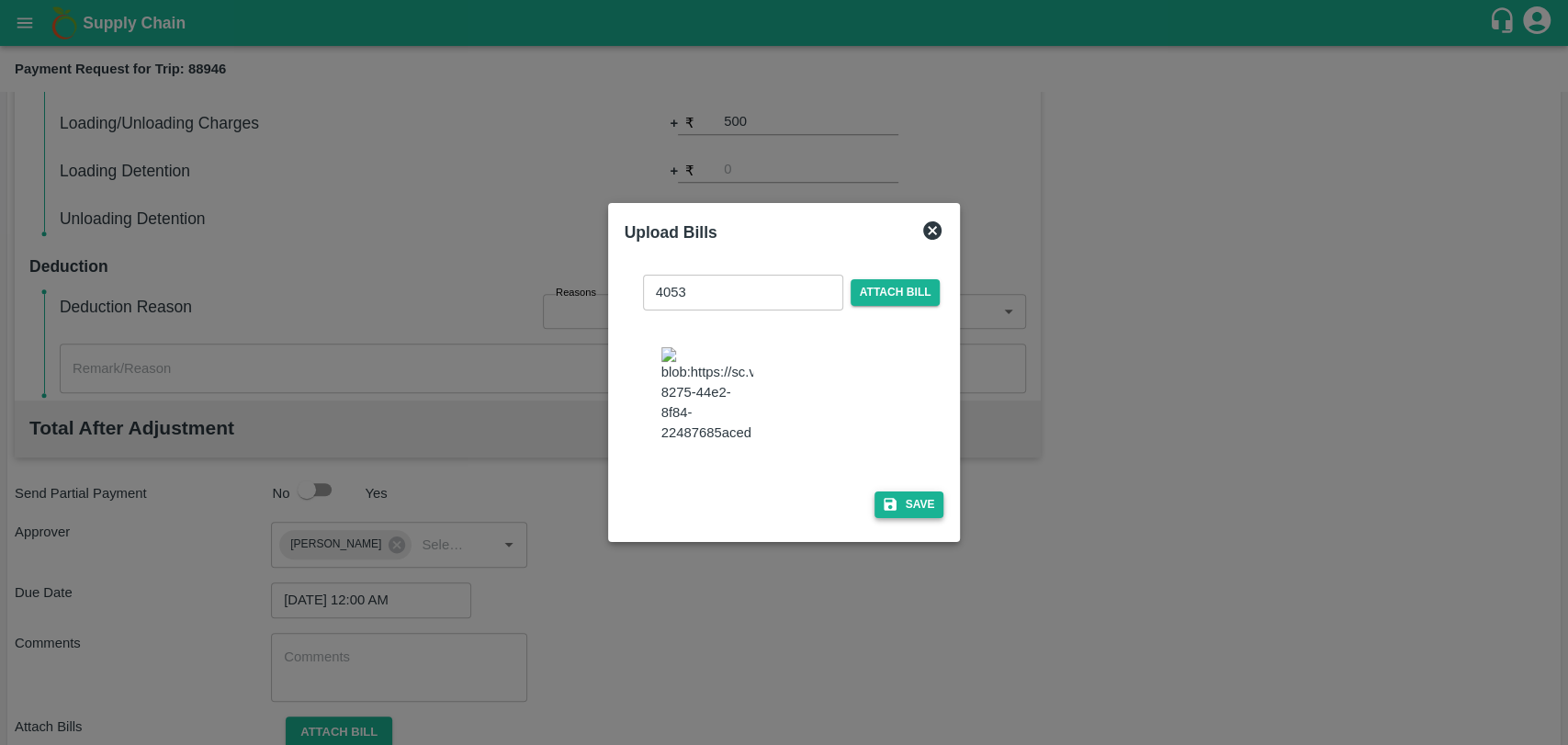
click at [892, 501] on icon "button" at bounding box center [890, 504] width 16 height 16
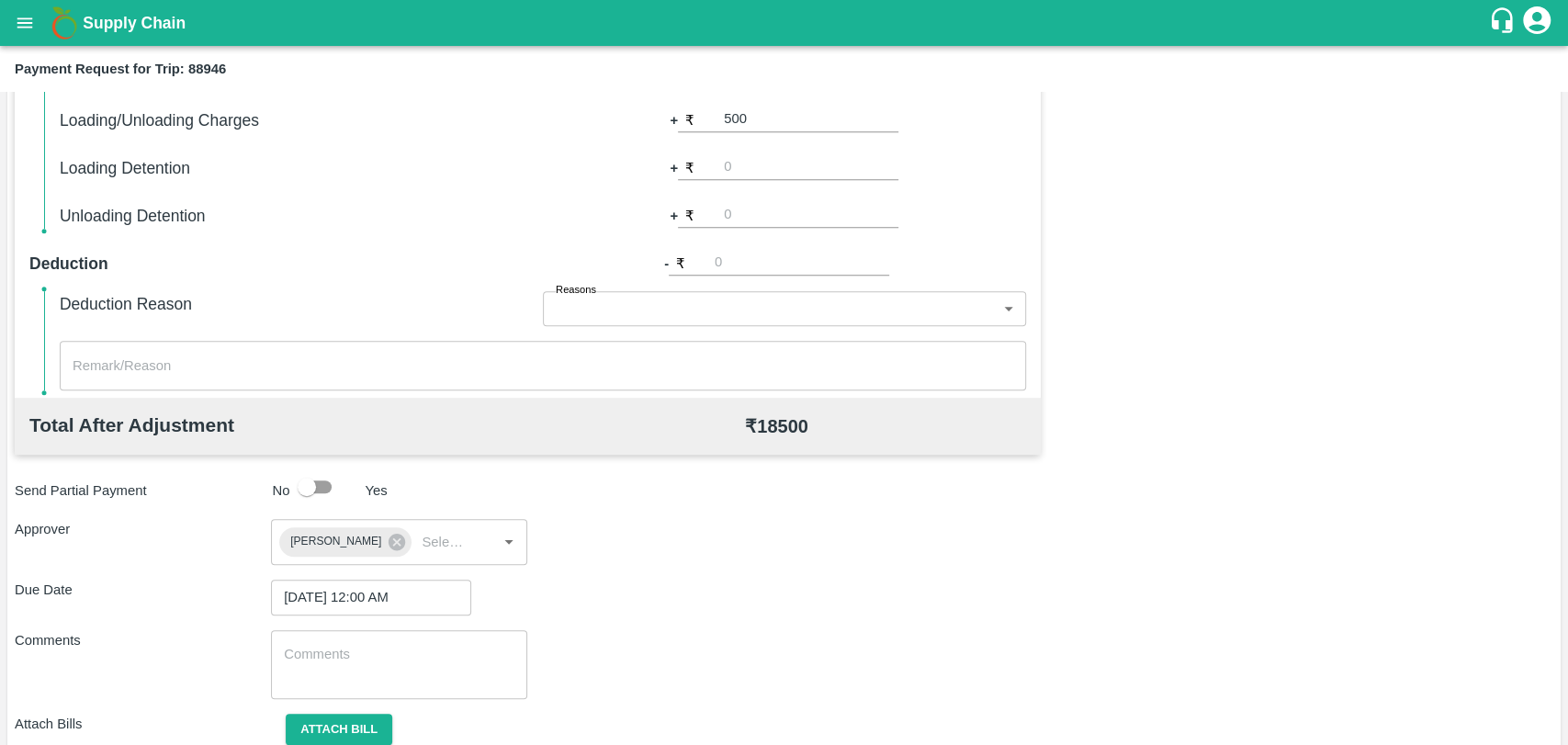
scroll to position [767, 0]
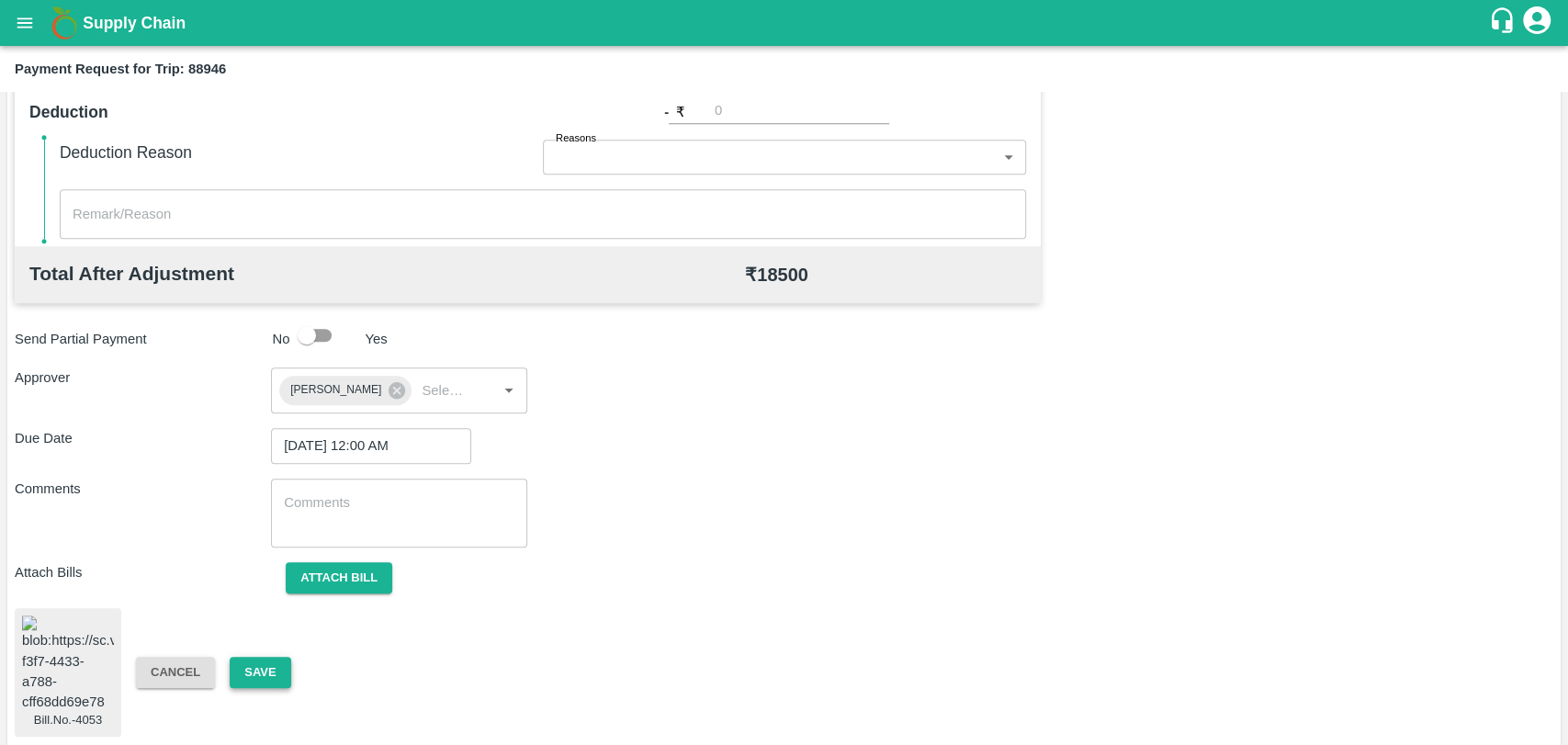
click at [282, 657] on button "Save" at bounding box center [260, 673] width 61 height 32
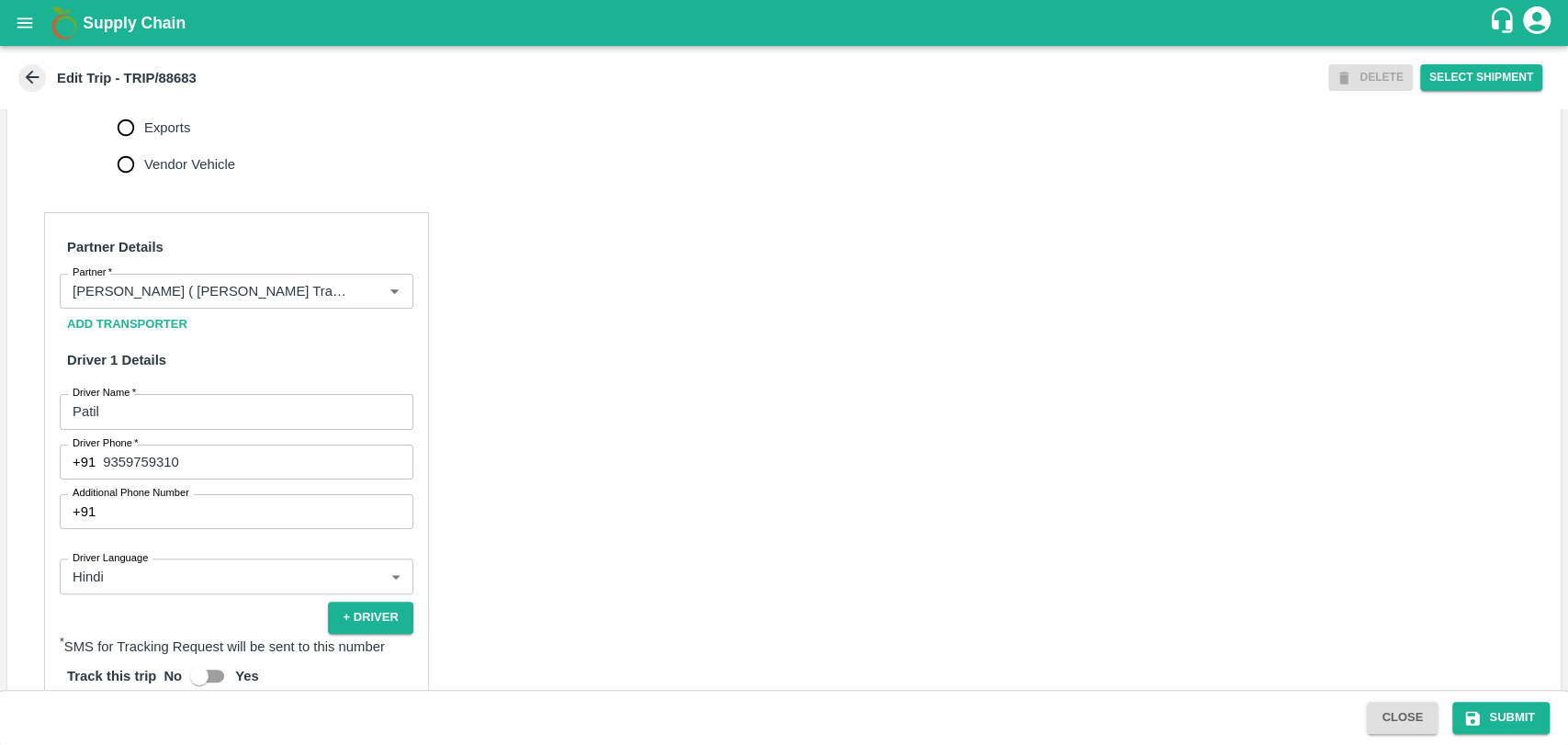
scroll to position [918, 0]
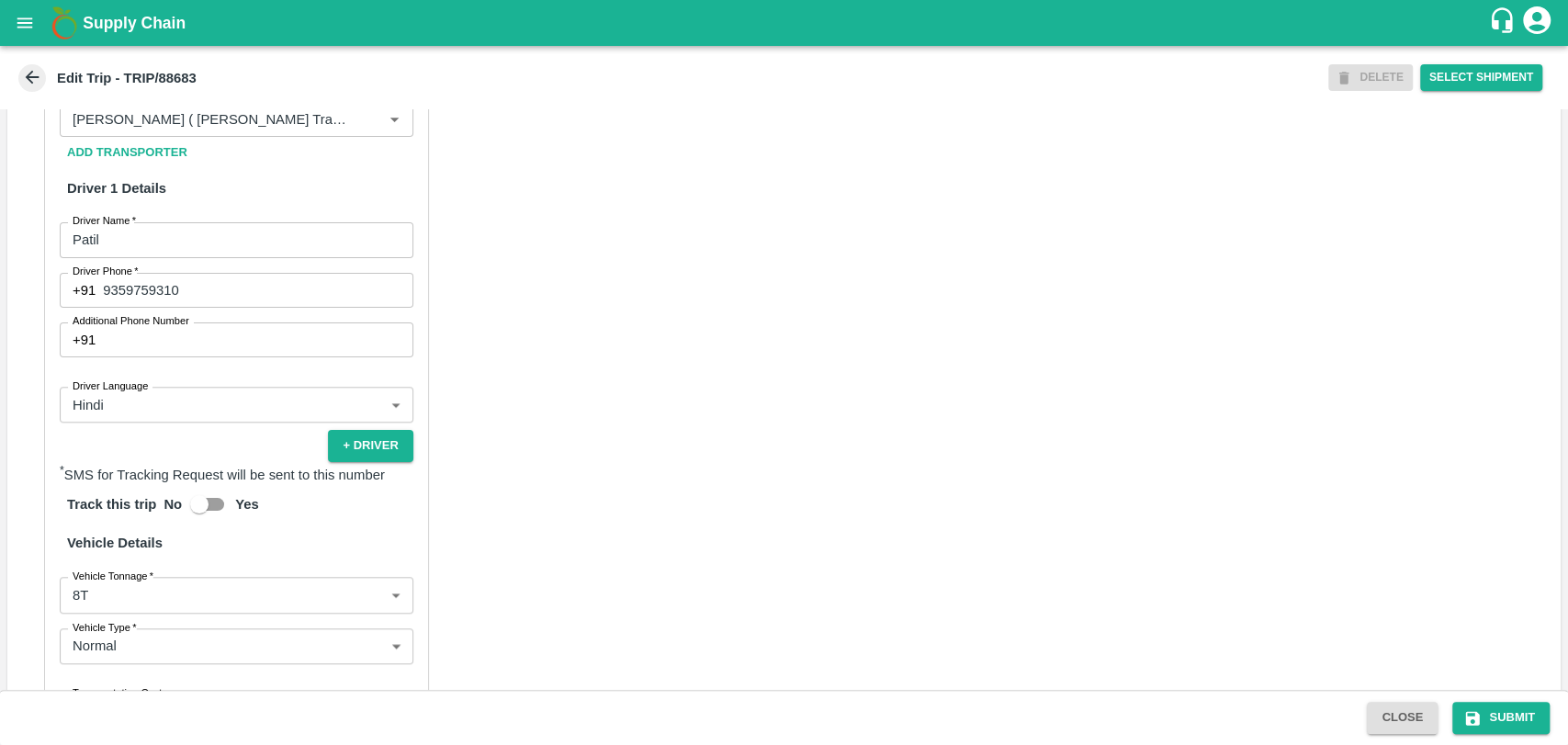
click at [117, 584] on label "Vehicle Tonnage   *" at bounding box center [113, 576] width 81 height 15
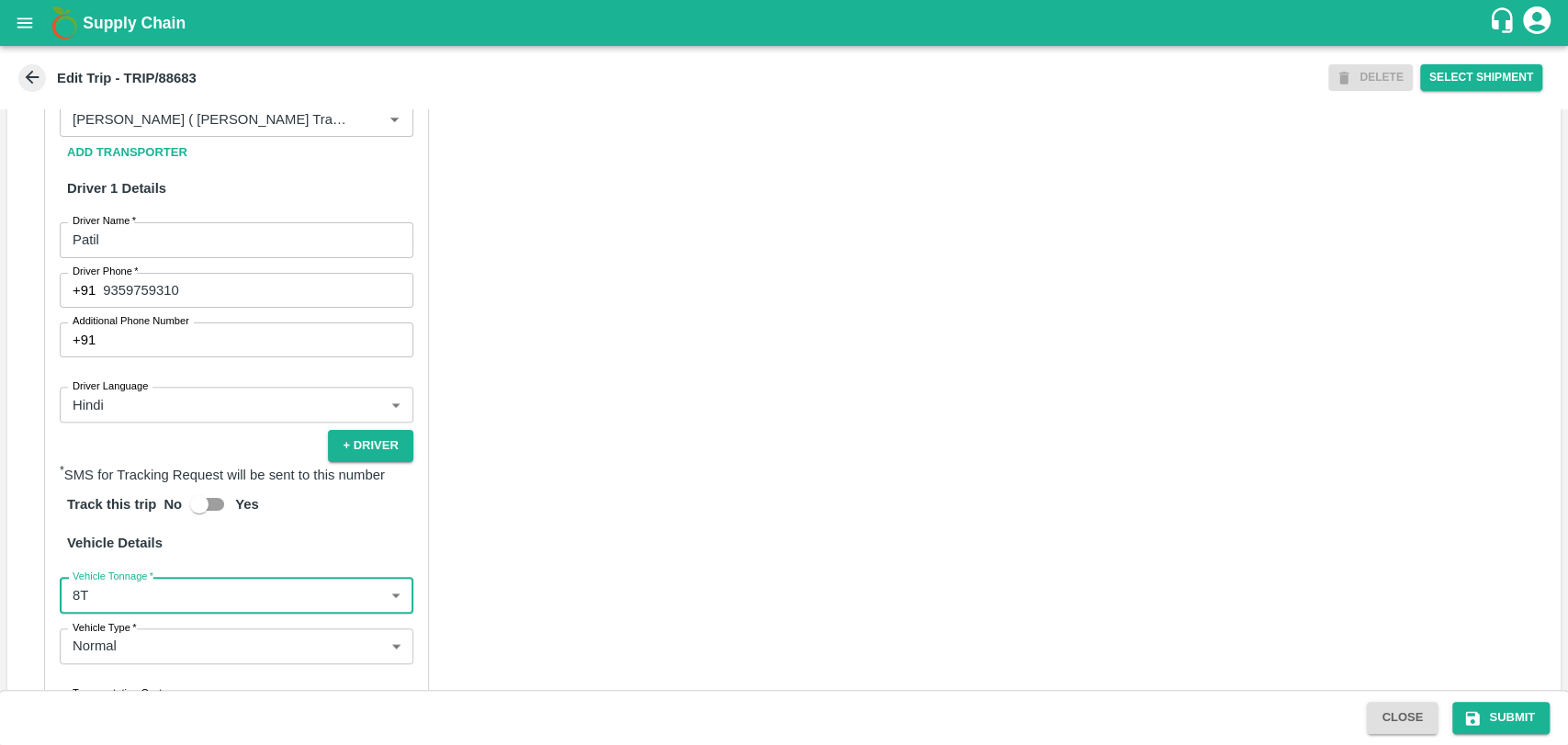
click at [117, 626] on body "Supply Chain Edit Trip - TRIP/88683 DELETE Select Shipment Trip Details Trip Ty…" at bounding box center [784, 372] width 1568 height 745
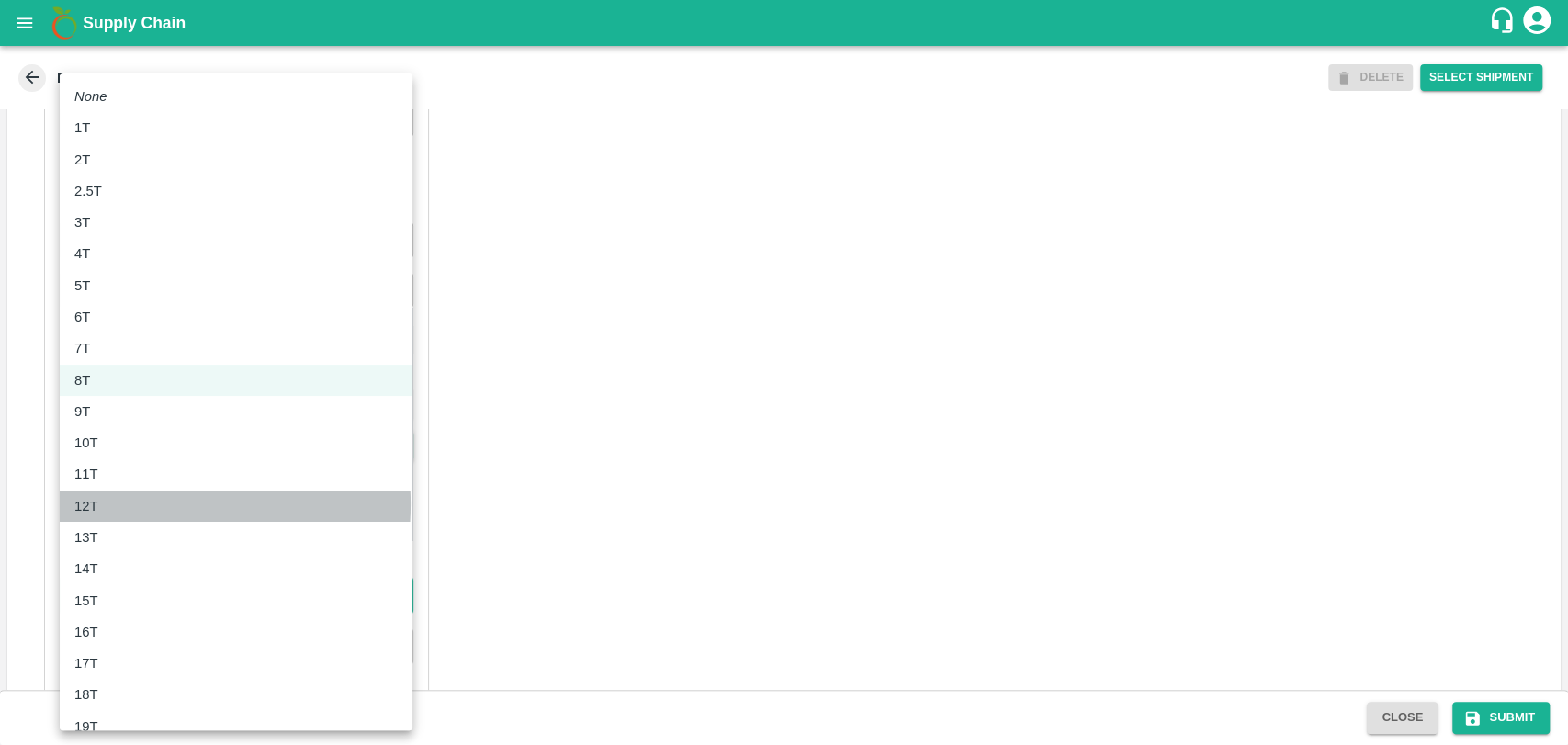
click at [107, 504] on div "12T" at bounding box center [236, 506] width 323 height 20
type input "12000"
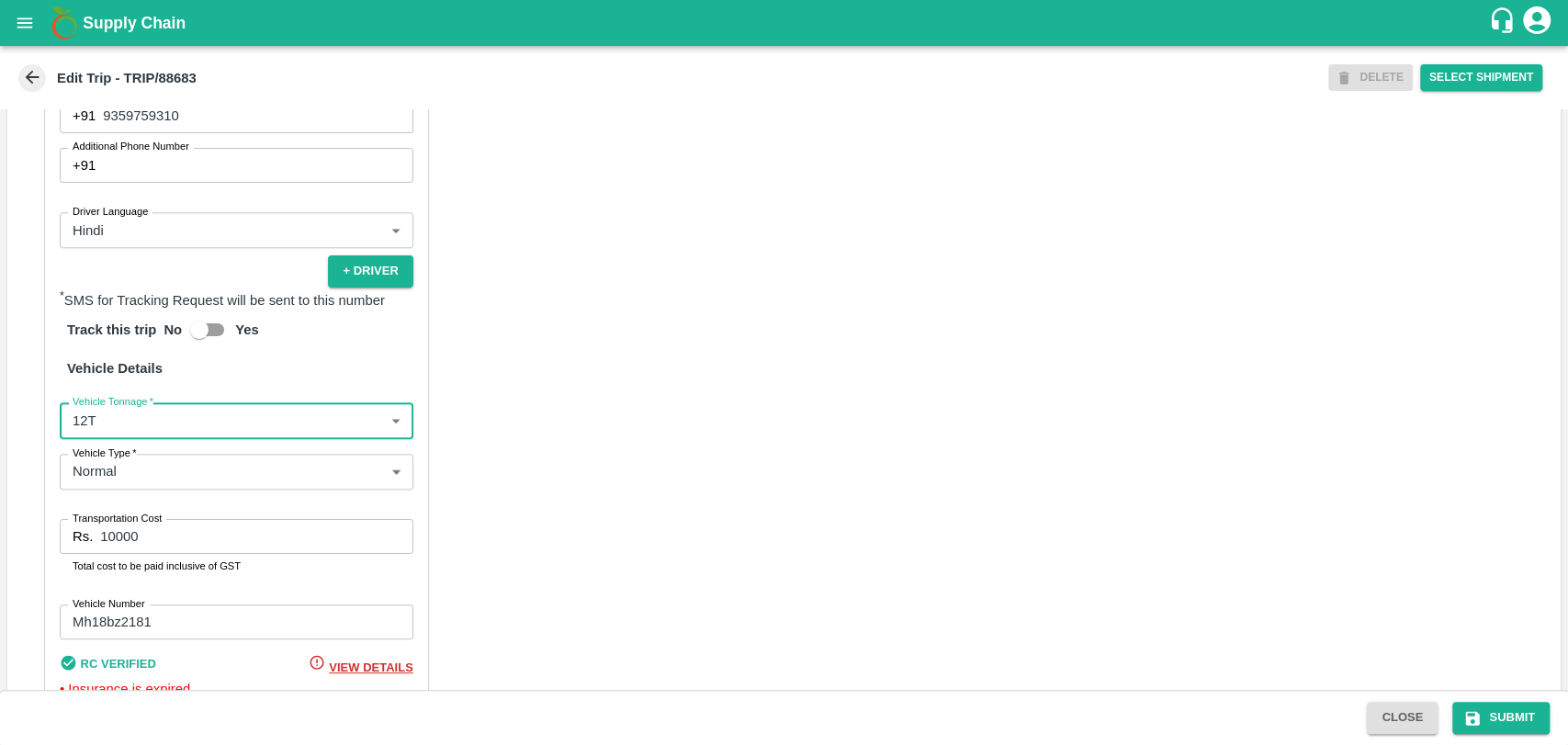
scroll to position [1217, 0]
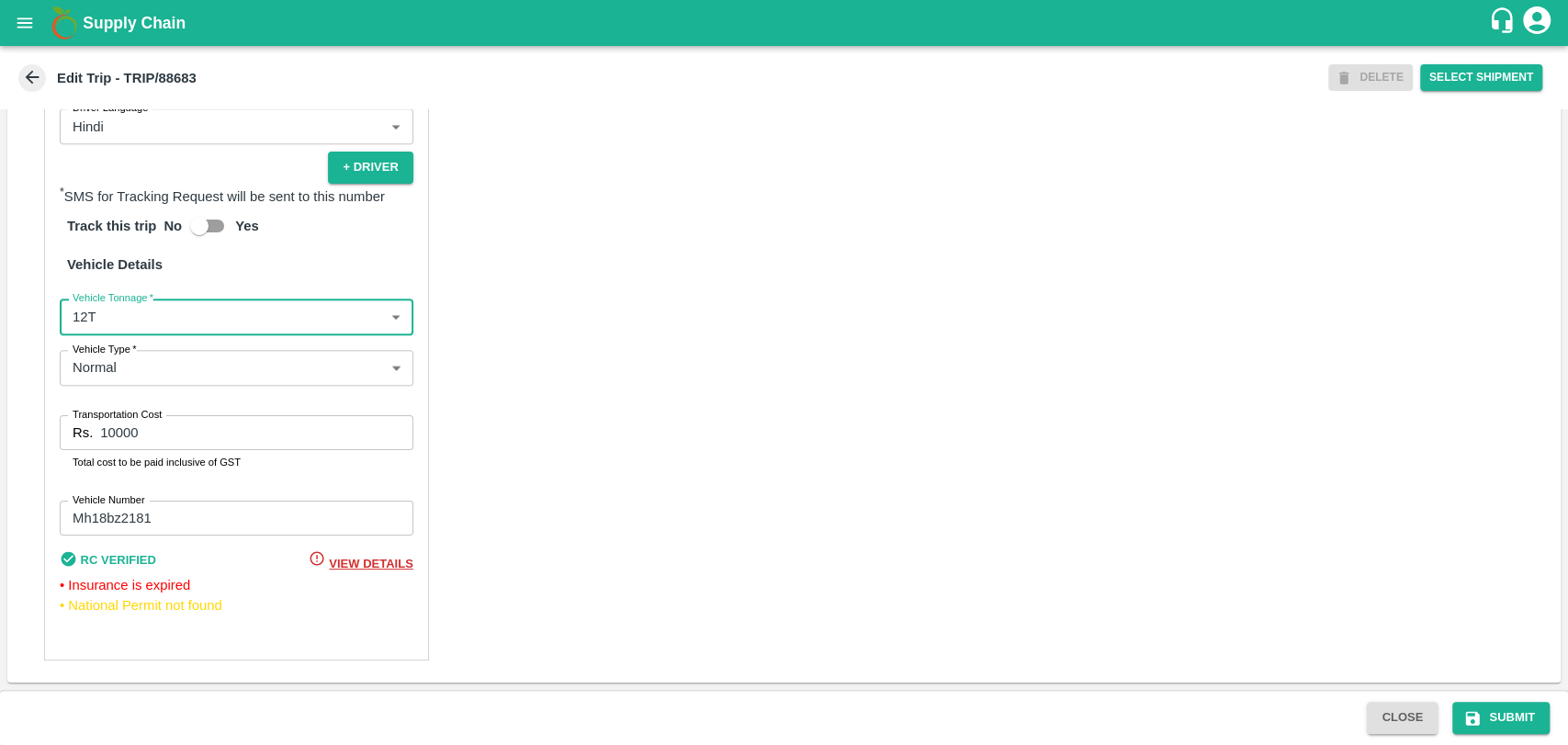
click at [113, 430] on input "10000" at bounding box center [257, 432] width 313 height 35
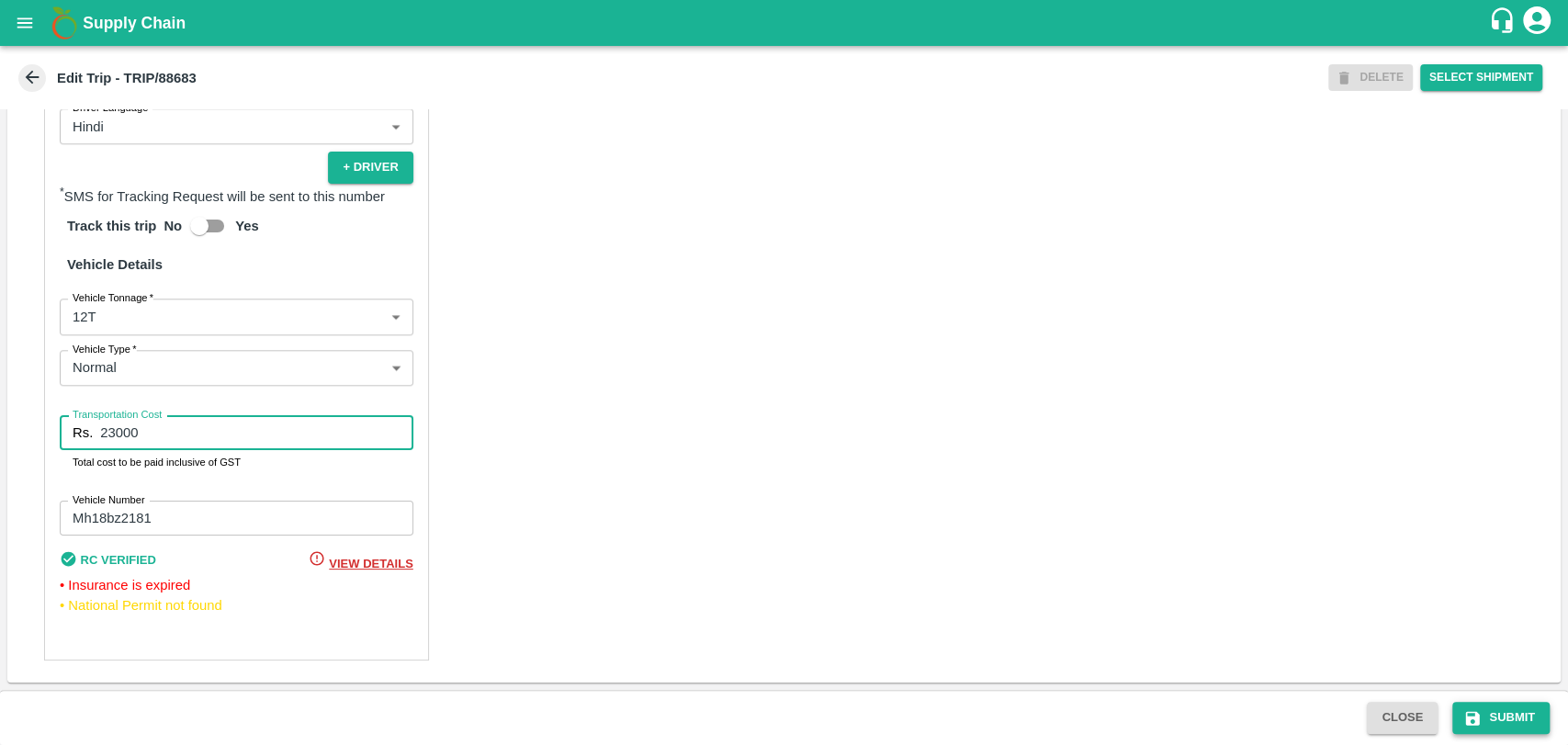
type input "23000"
click at [1473, 706] on button "Submit" at bounding box center [1501, 718] width 98 height 32
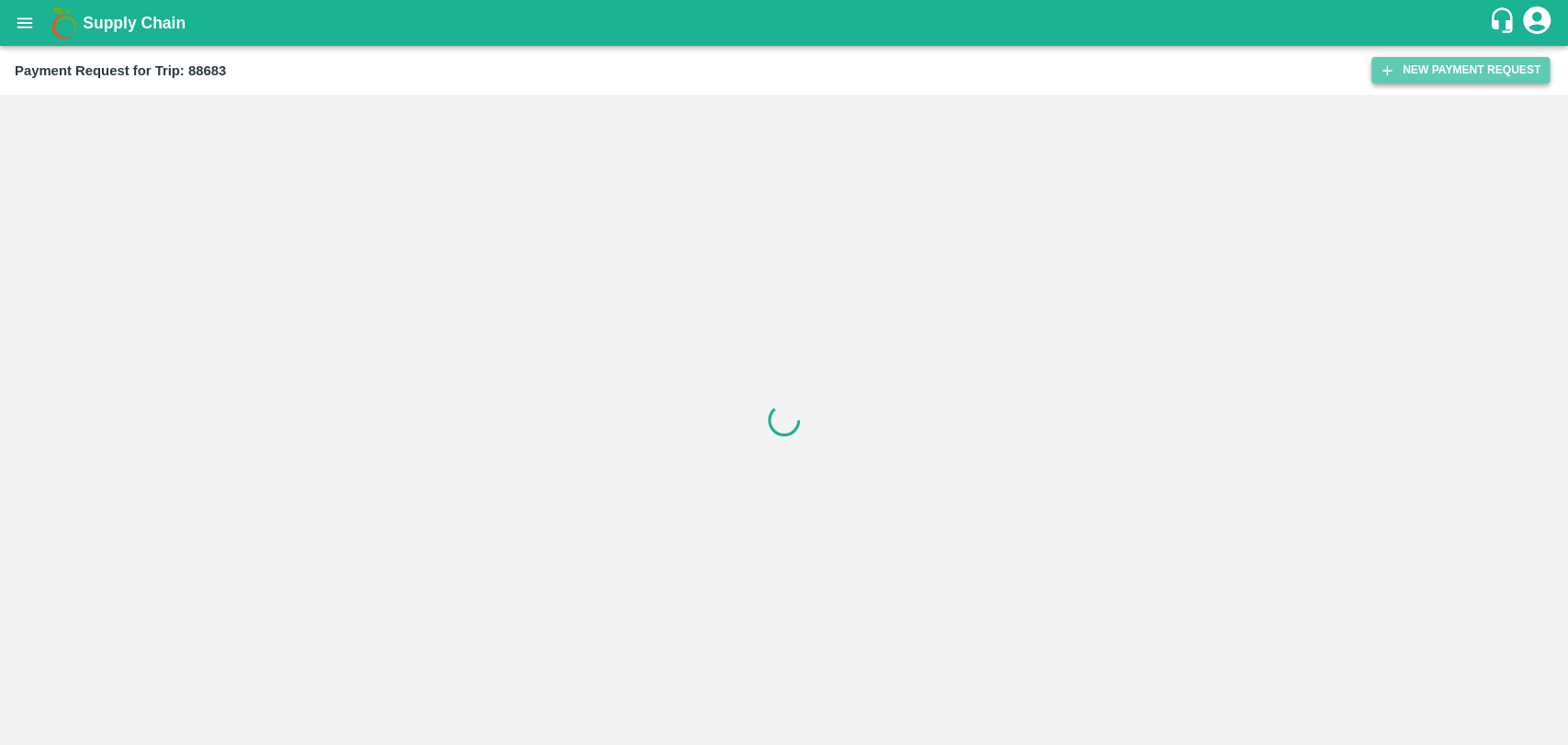
click at [1469, 71] on button "New Payment Request" at bounding box center [1460, 70] width 178 height 27
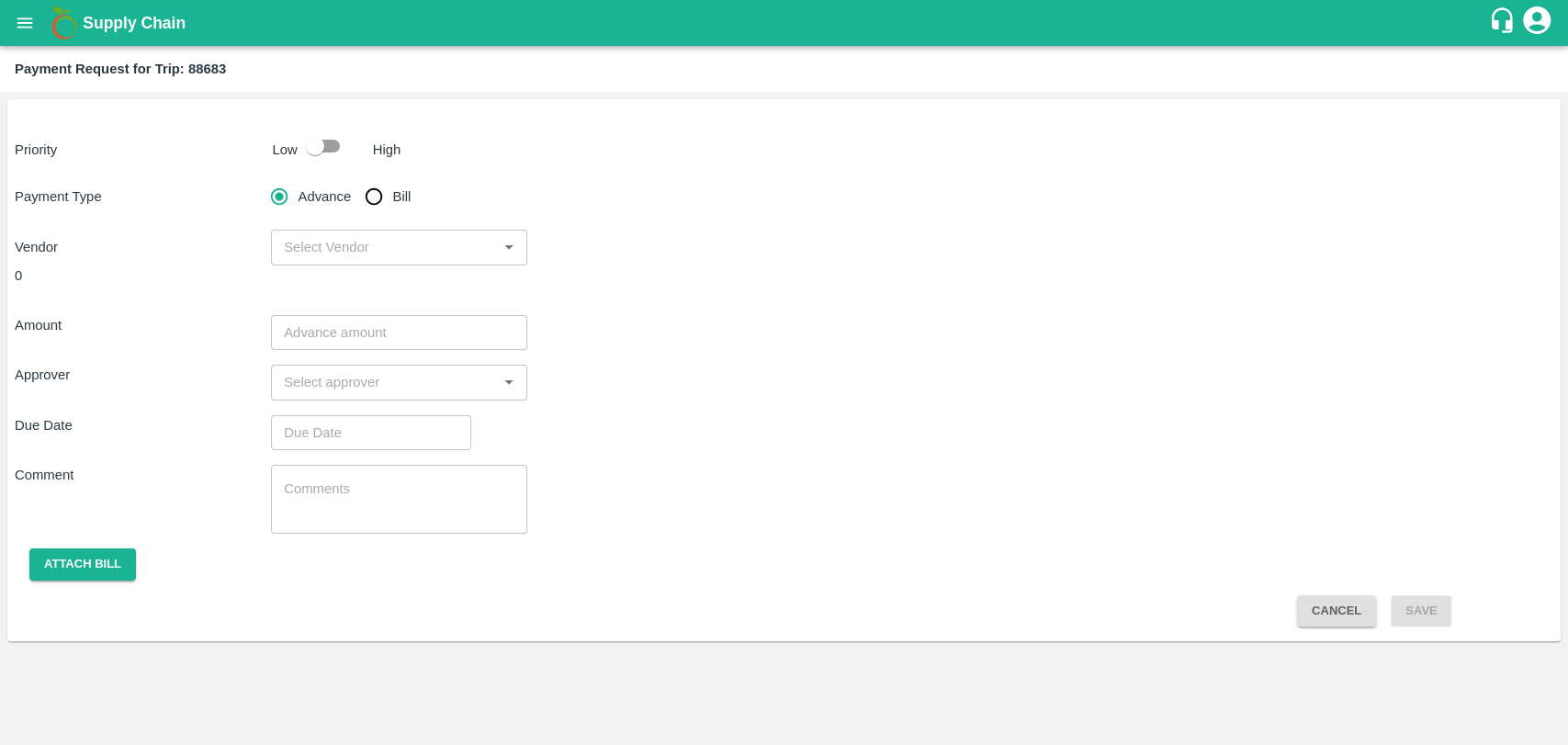
click at [346, 163] on input "checkbox" at bounding box center [315, 146] width 105 height 35
checkbox input "true"
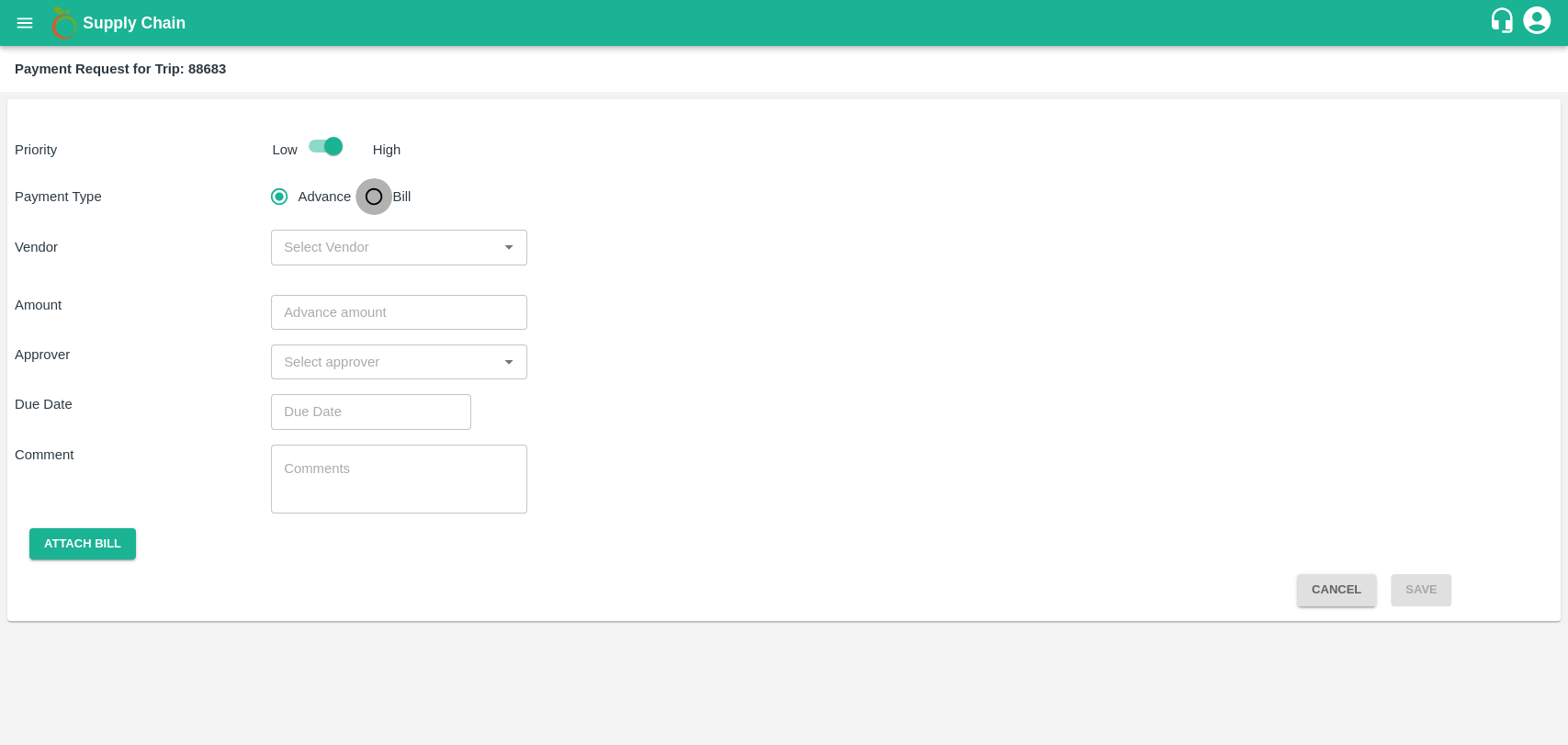
click at [368, 211] on input "Bill" at bounding box center [373, 196] width 37 height 37
radio input "true"
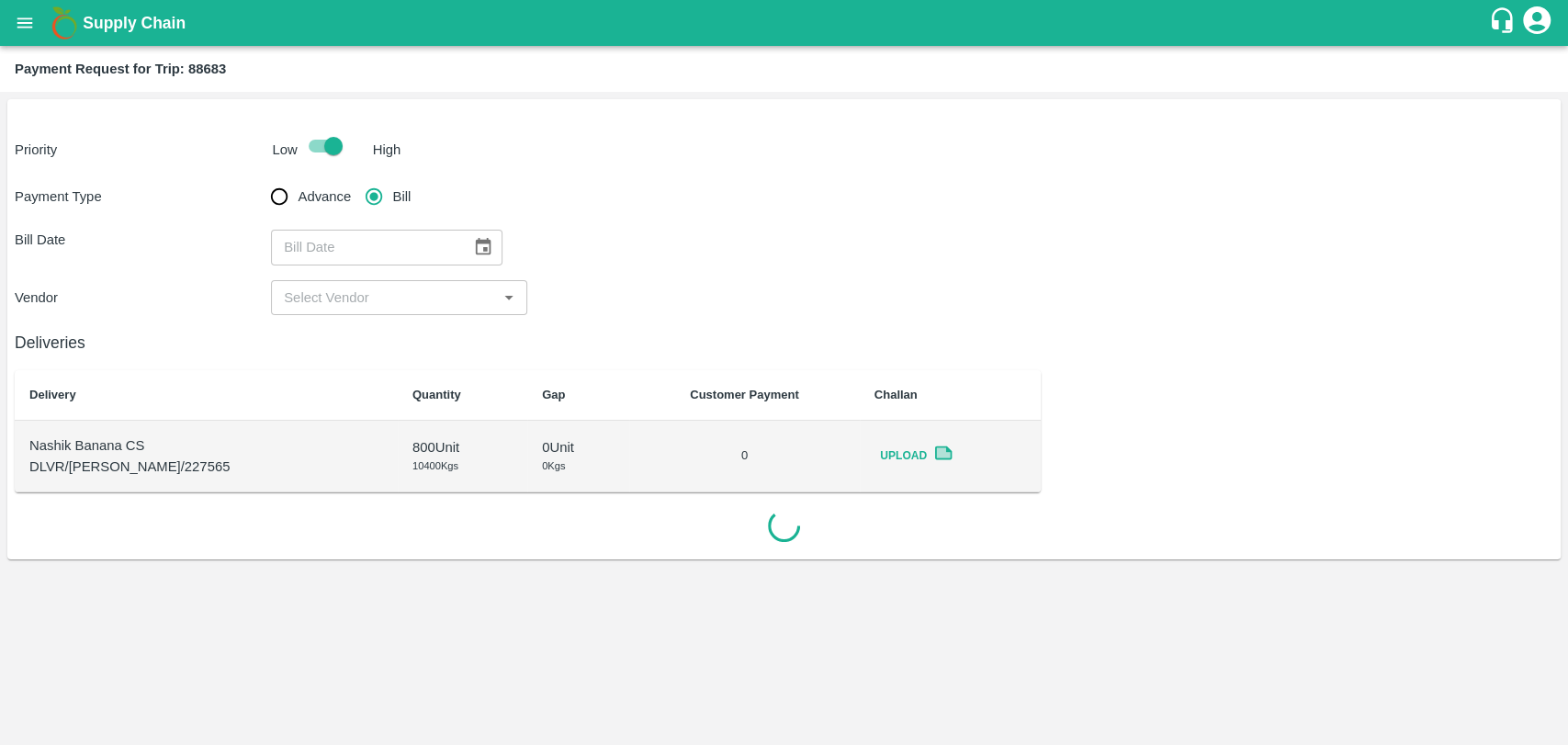
click at [456, 245] on div "​" at bounding box center [387, 246] width 231 height 35
type input "DD/MM/YYYY"
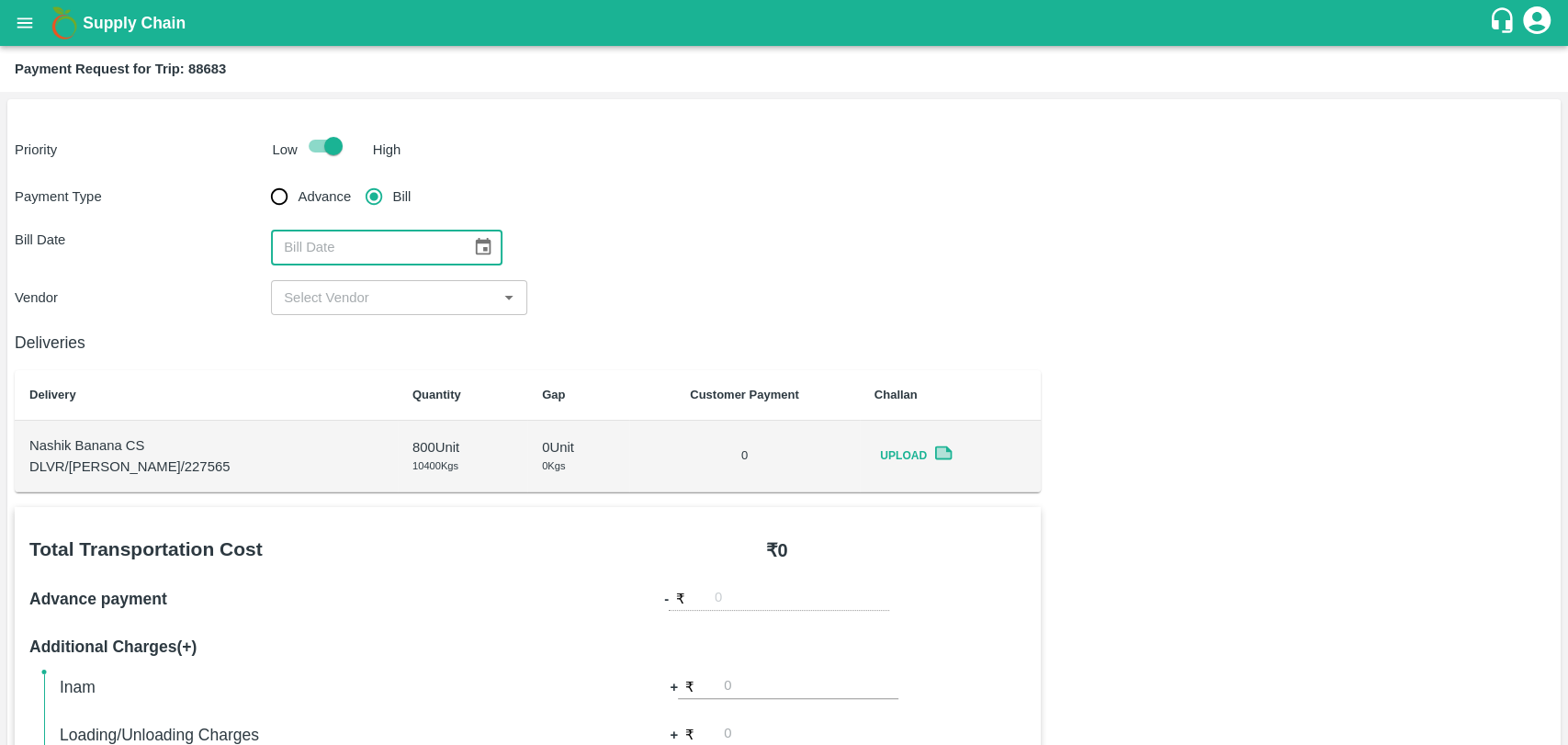
click at [473, 249] on icon "Choose date" at bounding box center [482, 246] width 20 height 20
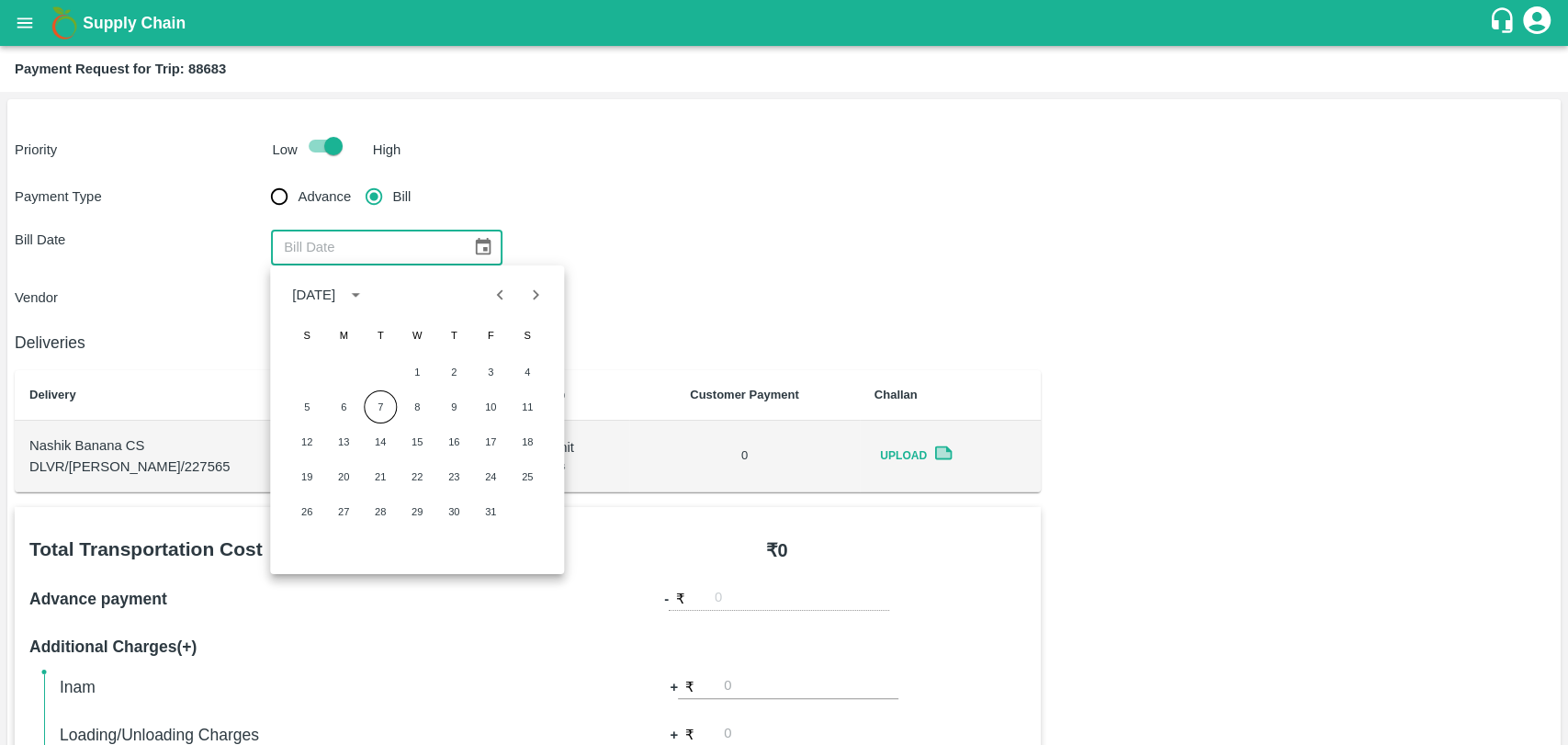
click at [493, 312] on div at bounding box center [518, 295] width 71 height 35
click at [495, 305] on button "Previous month" at bounding box center [500, 295] width 35 height 35
click at [340, 472] on button "22" at bounding box center [343, 477] width 33 height 33
type input "22/09/2025"
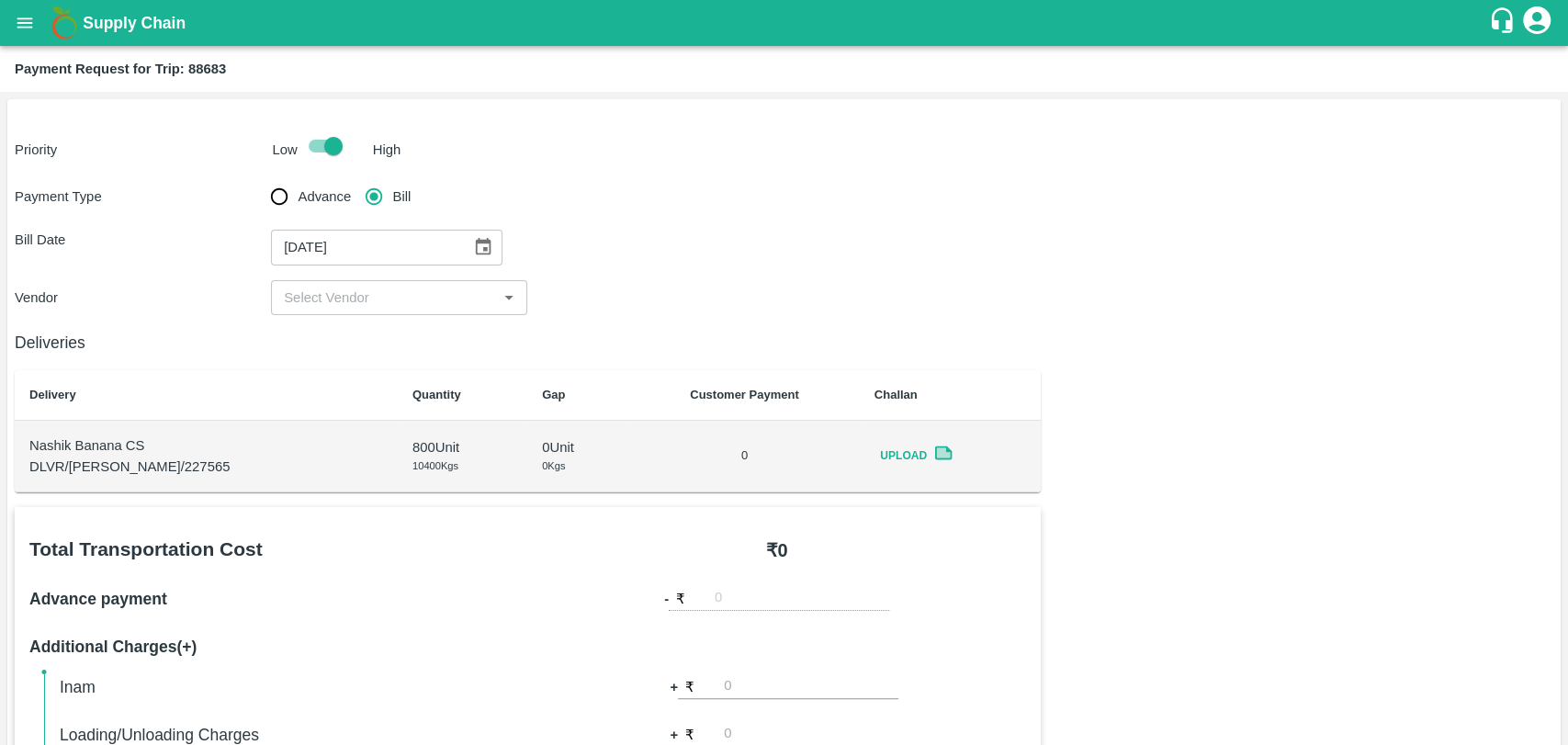
click at [331, 314] on div "​" at bounding box center [399, 298] width 256 height 35
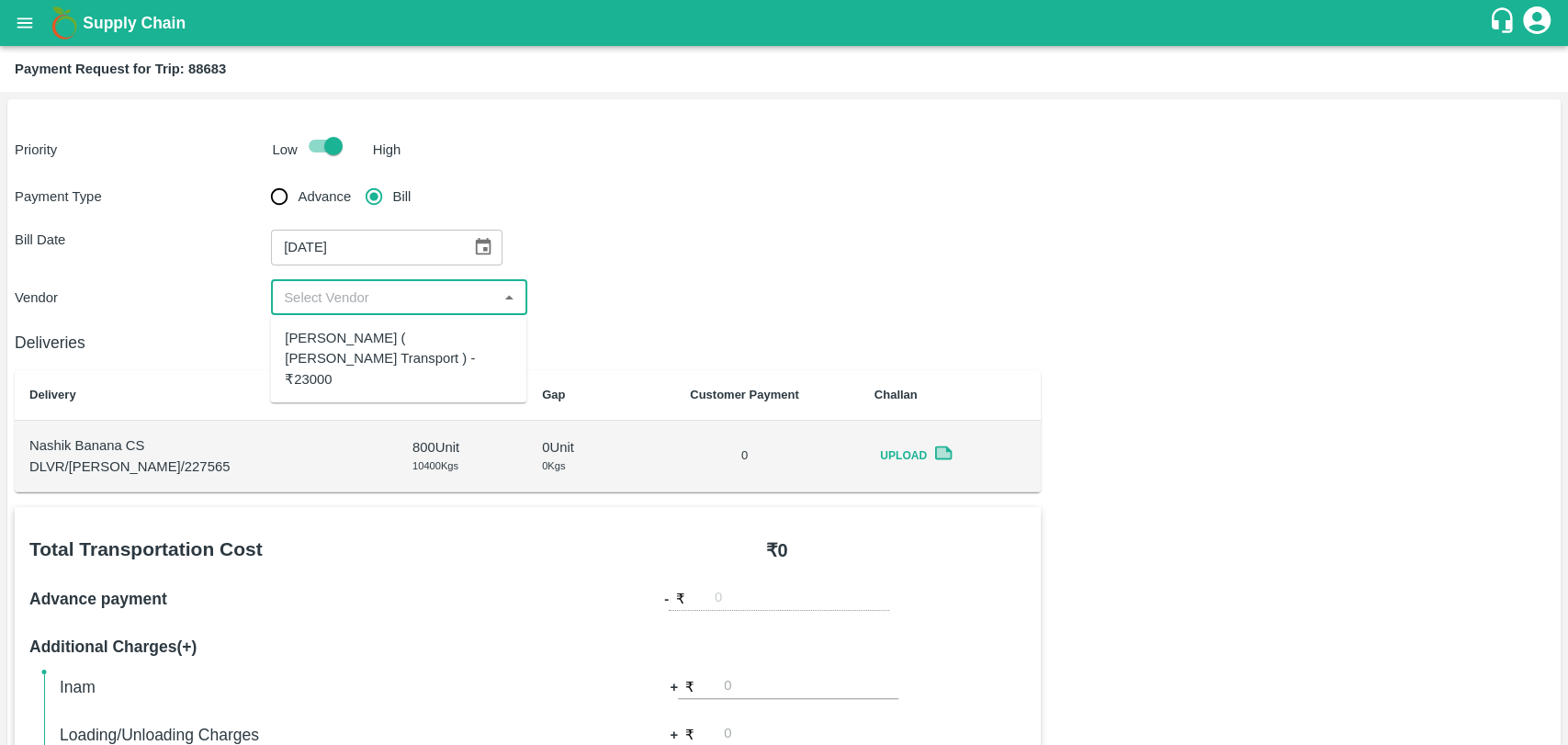
click at [323, 339] on div "Nitin Rasal ( Bhairavnath Transport ) - ₹23000" at bounding box center [398, 358] width 226 height 62
type input "Nitin Rasal ( Bhairavnath Transport ) - ₹23000"
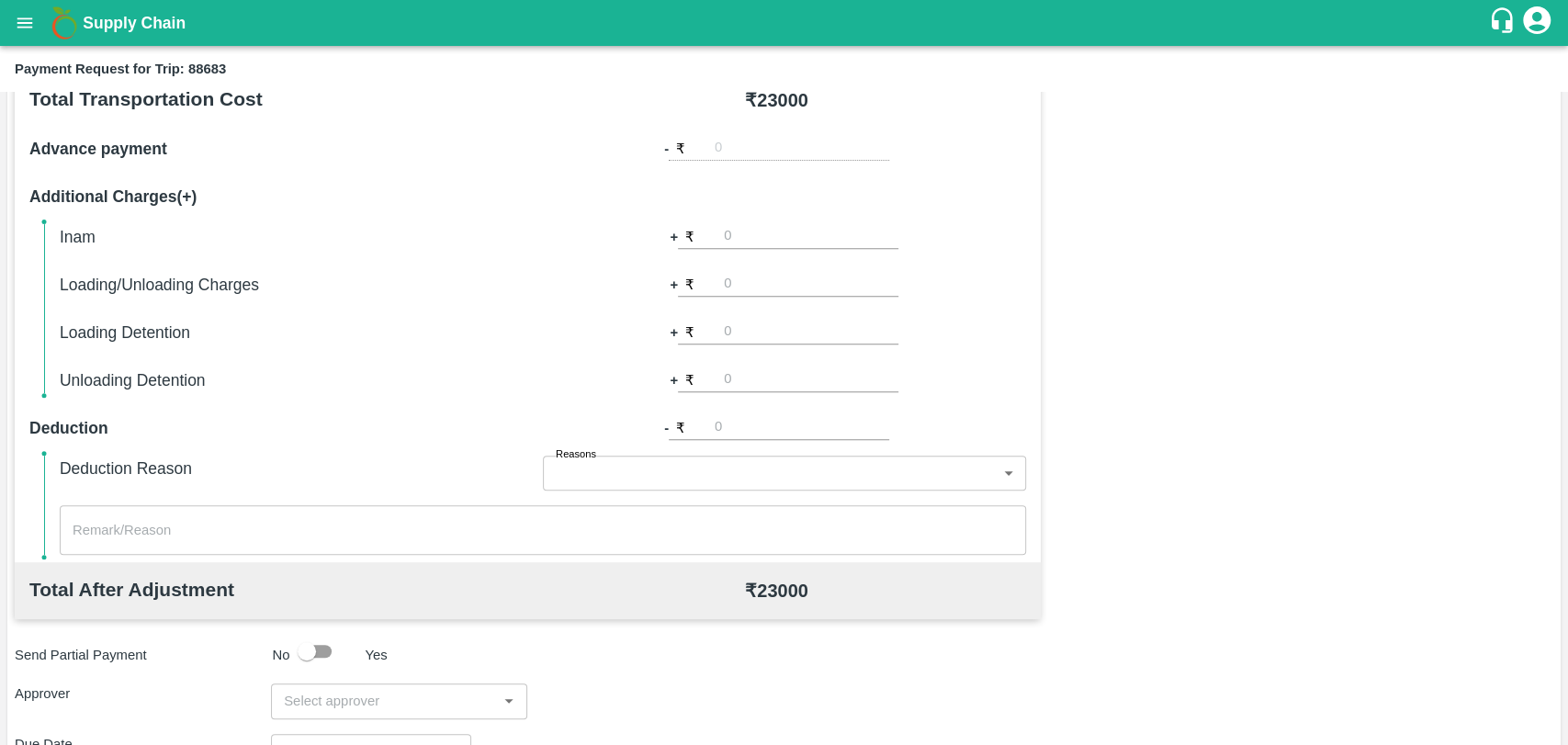
scroll to position [612, 0]
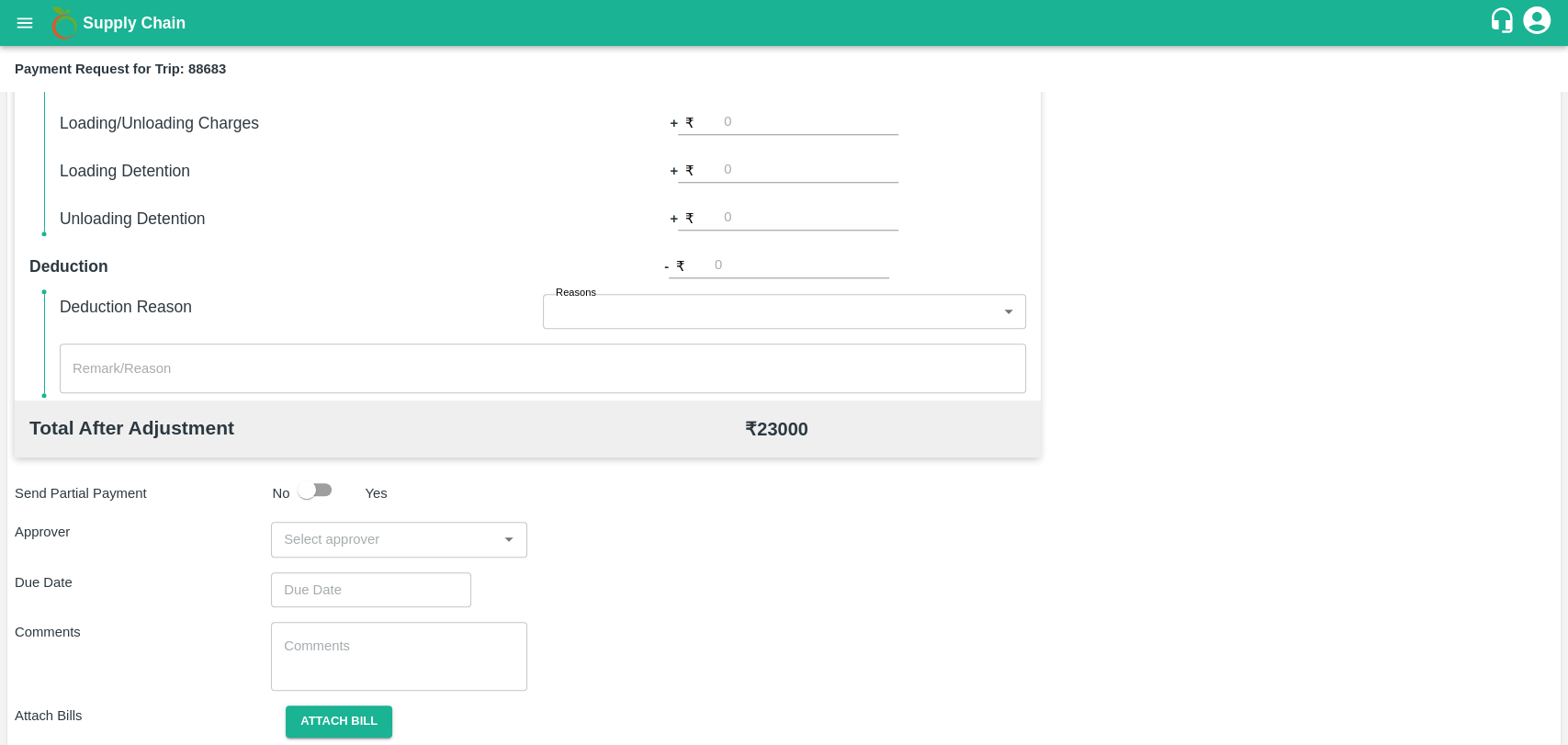
click at [736, 121] on input "number" at bounding box center [811, 122] width 174 height 25
type input "500"
click at [970, 241] on div "Total Transportation Cost ₹ 23000 Advance payment - ₹ Additional Charges(+) Ina…" at bounding box center [528, 147] width 1026 height 505
click at [377, 544] on input "input" at bounding box center [384, 538] width 215 height 24
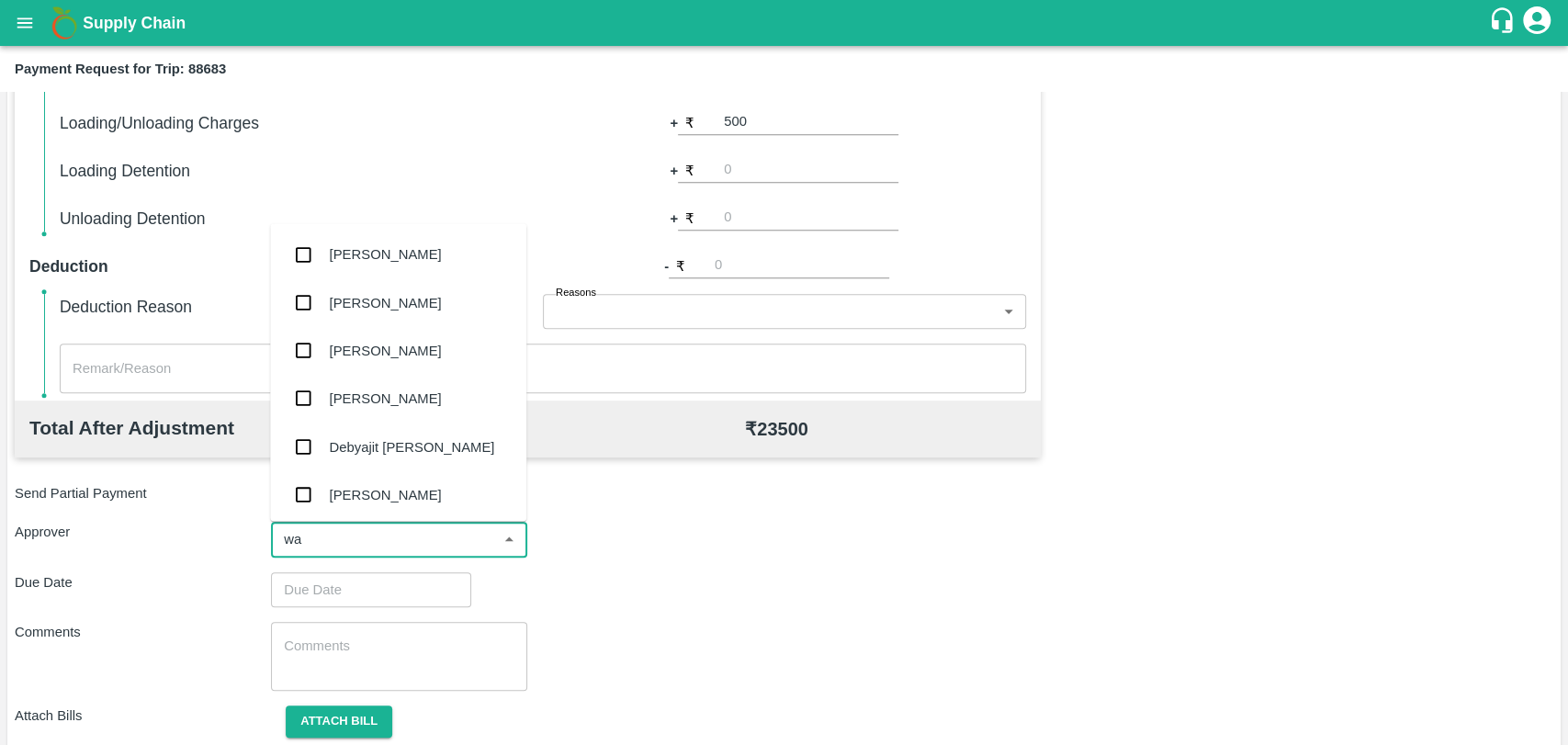
type input "wag"
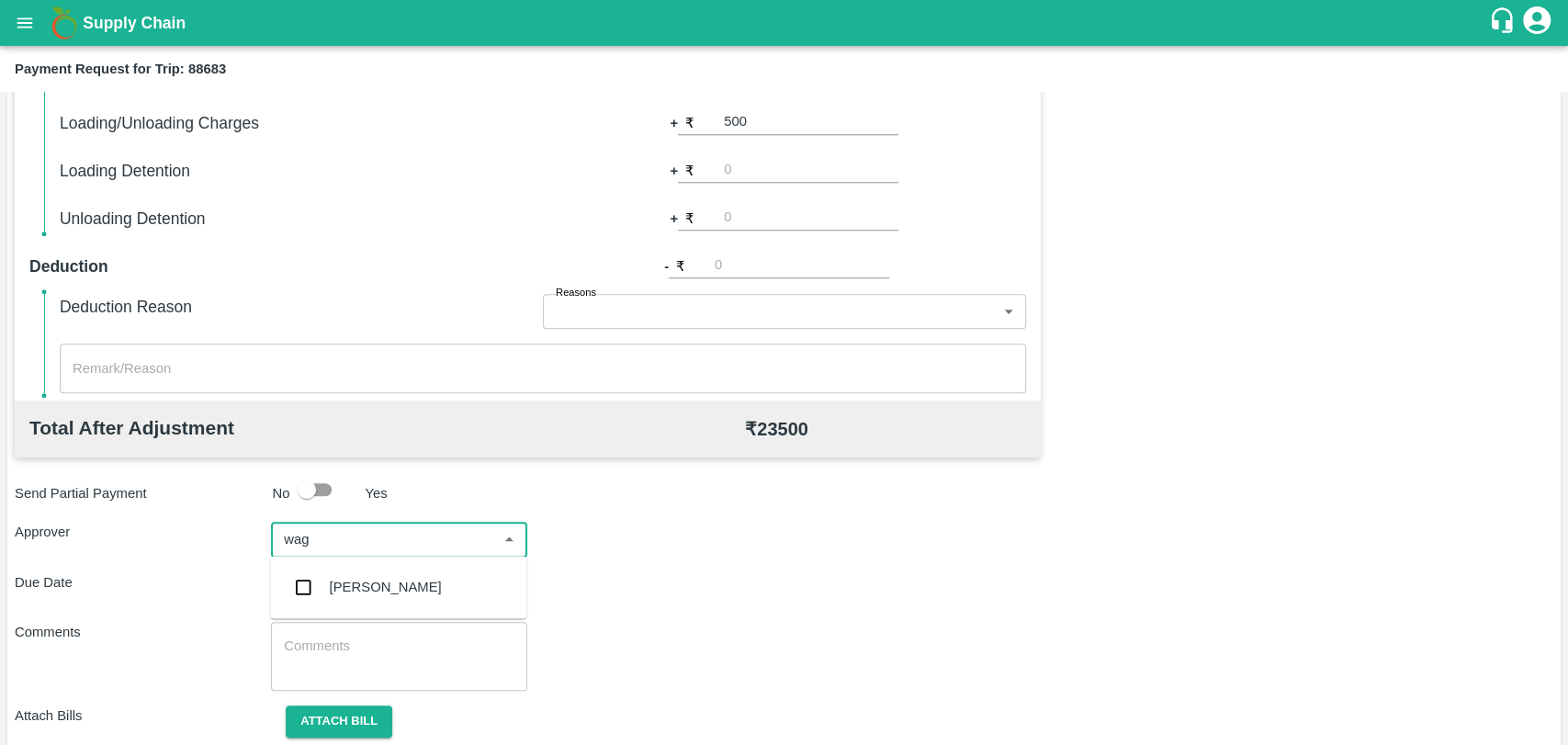
click at [390, 593] on div "Prasad Waghade" at bounding box center [386, 587] width 112 height 20
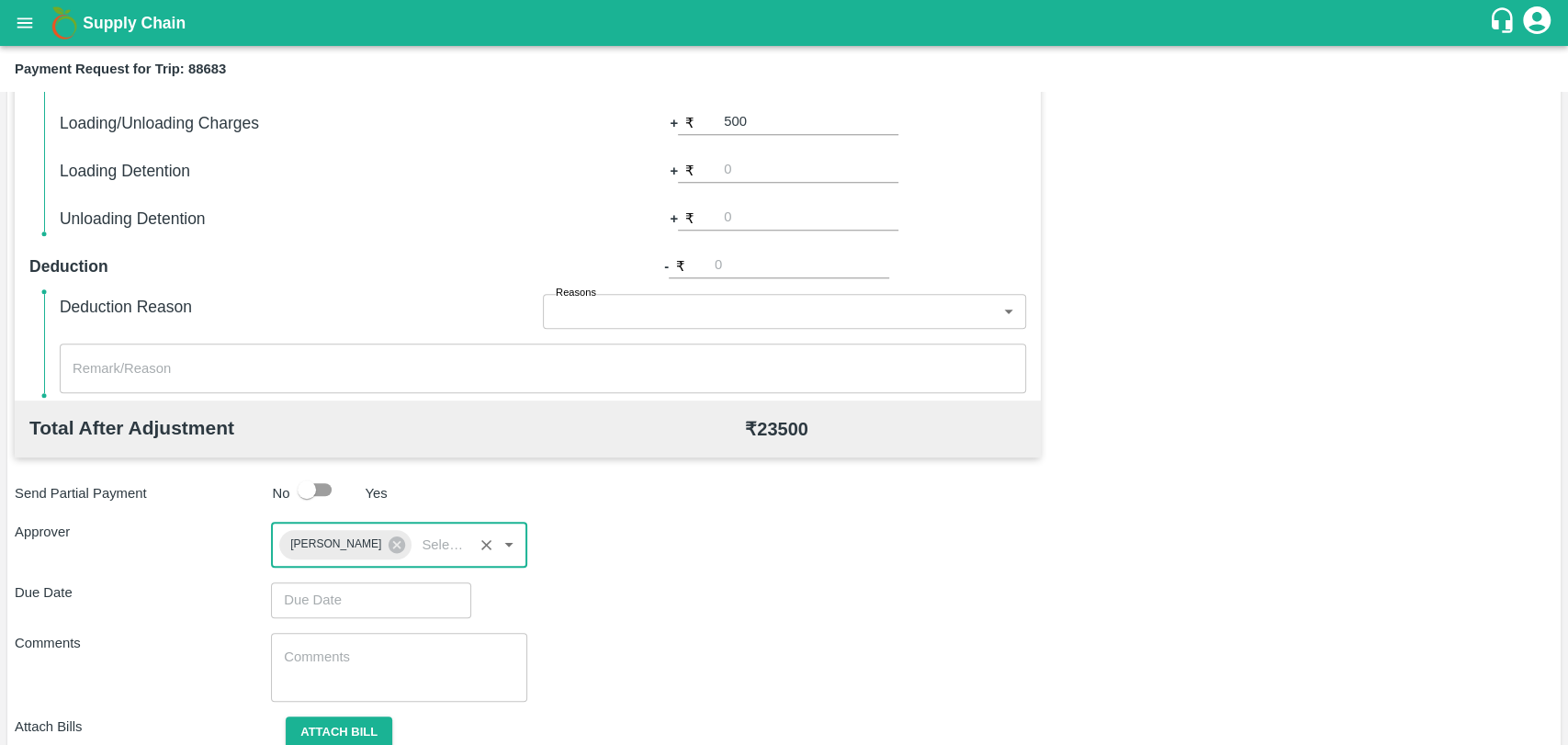
type input "DD/MM/YYYY hh:mm aa"
click at [384, 592] on input "DD/MM/YYYY hh:mm aa" at bounding box center [365, 600] width 188 height 35
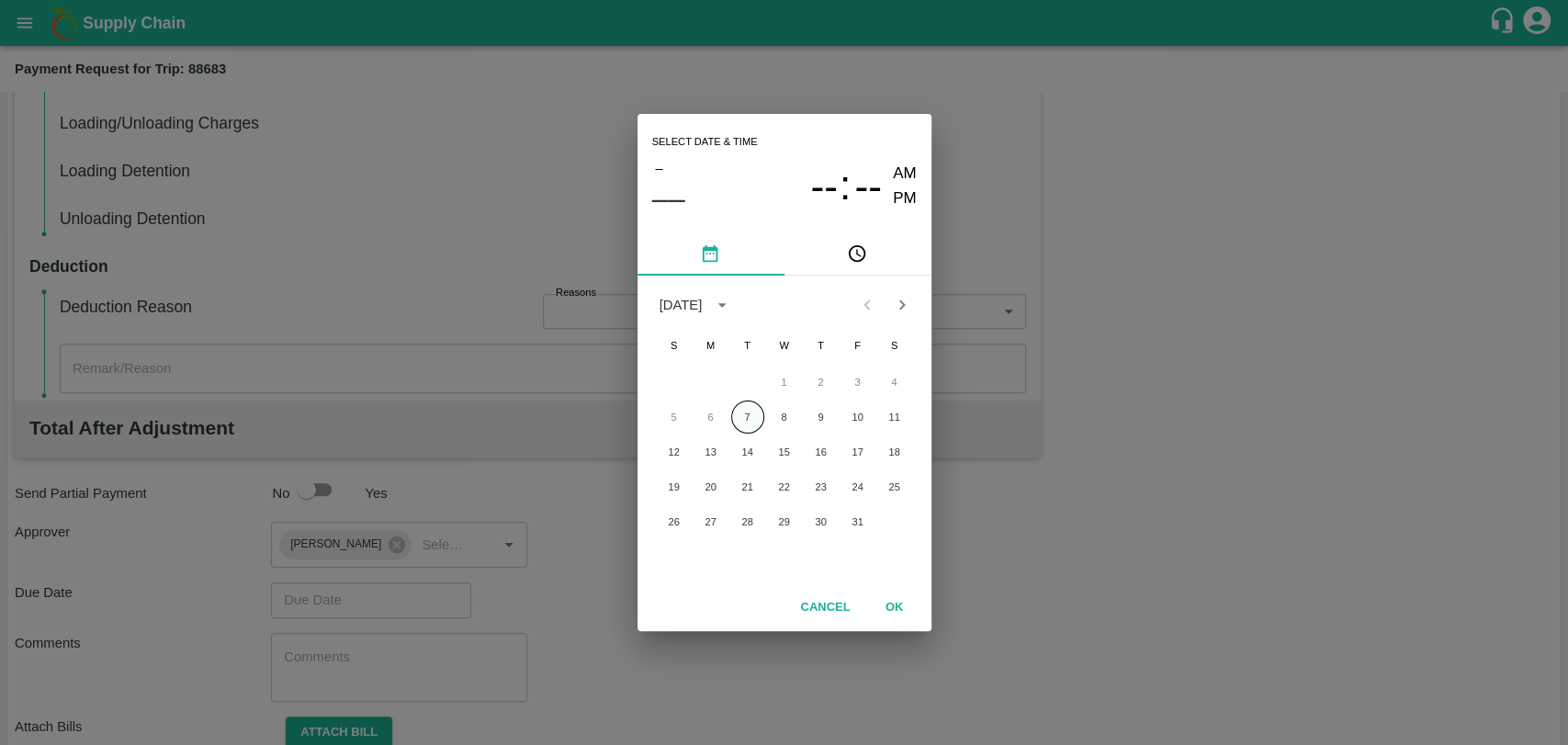
click at [751, 405] on button "7" at bounding box center [748, 417] width 33 height 33
type input "07/10/2025 12:00 AM"
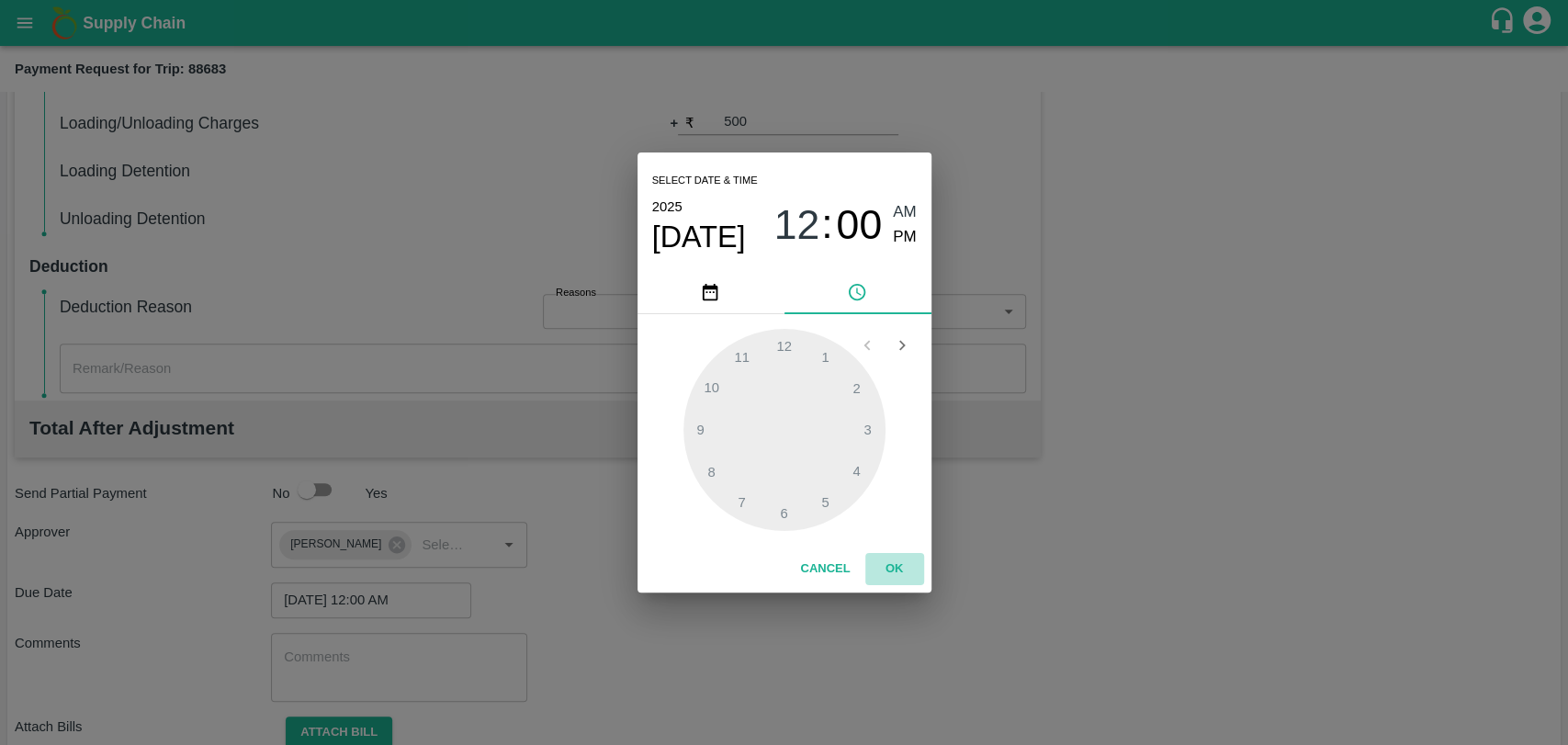
click at [903, 569] on button "OK" at bounding box center [894, 570] width 59 height 32
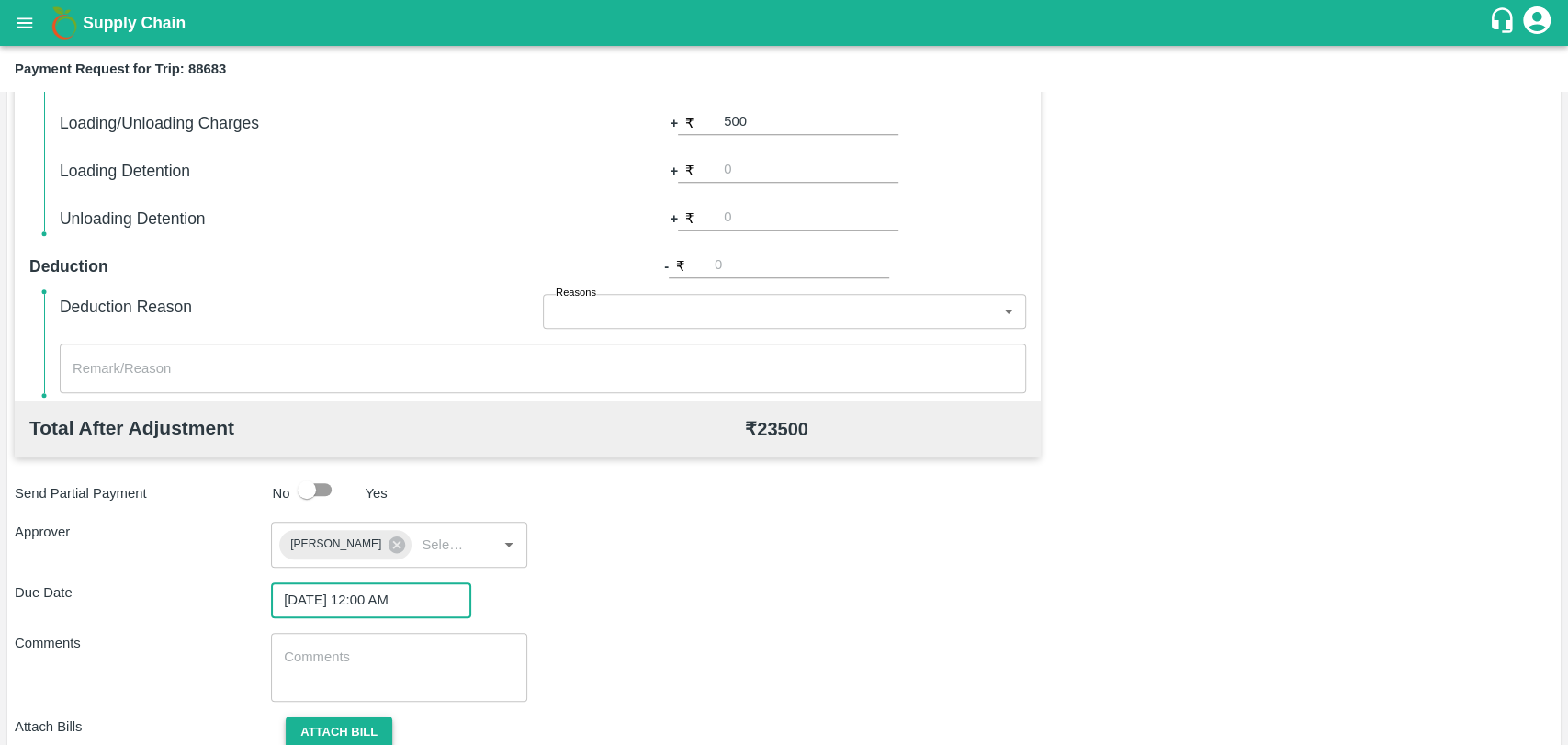
click at [335, 732] on button "Attach bill" at bounding box center [339, 733] width 106 height 32
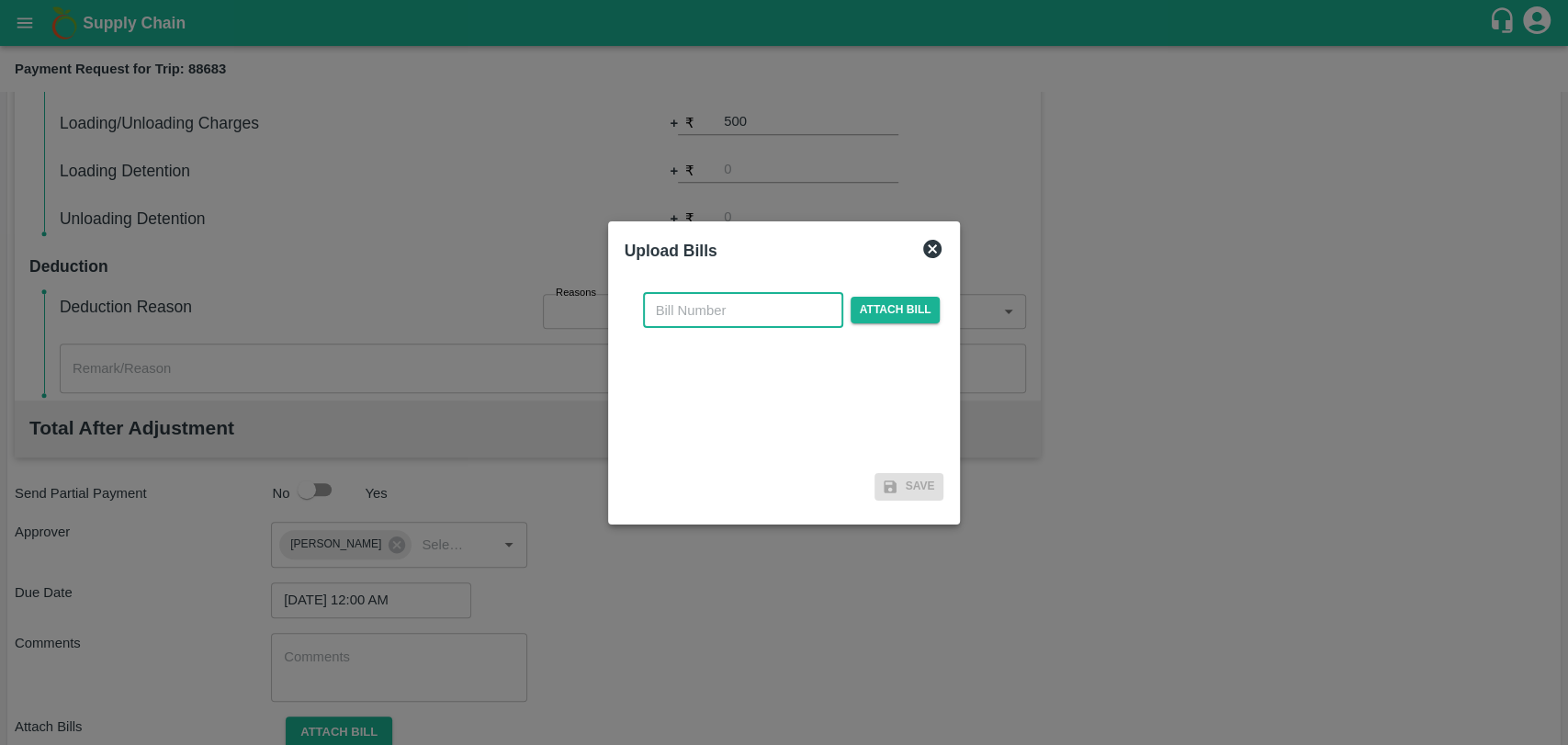
click at [796, 302] on input "text" at bounding box center [743, 310] width 200 height 35
type input "4035"
click at [851, 310] on span "Attach bill" at bounding box center [895, 310] width 90 height 27
click at [0, 0] on input "Attach bill" at bounding box center [0, 0] width 0 height 0
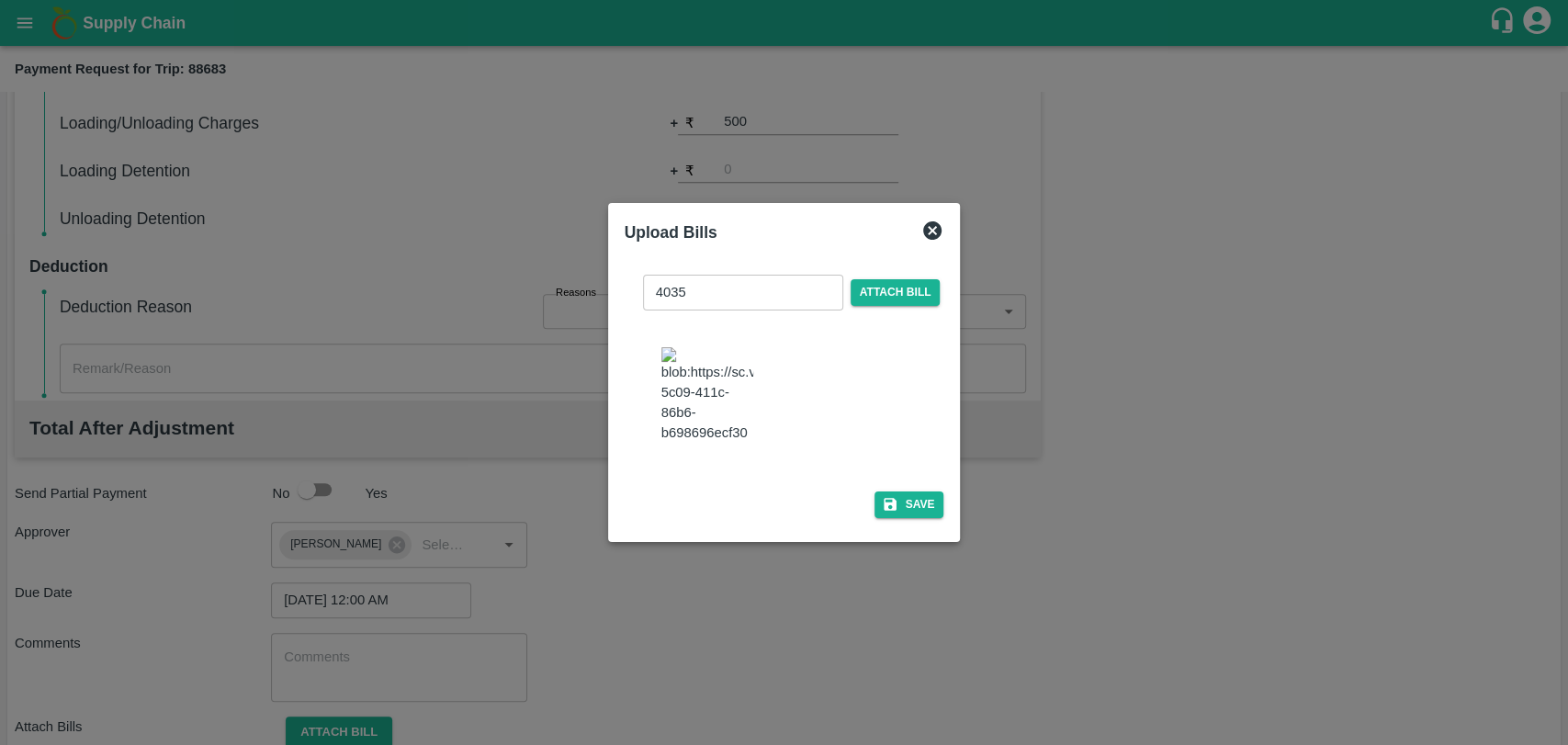
click at [899, 481] on div "4035 ​ Attach bill Save" at bounding box center [784, 392] width 319 height 265
click at [899, 492] on button "Save" at bounding box center [910, 505] width 70 height 27
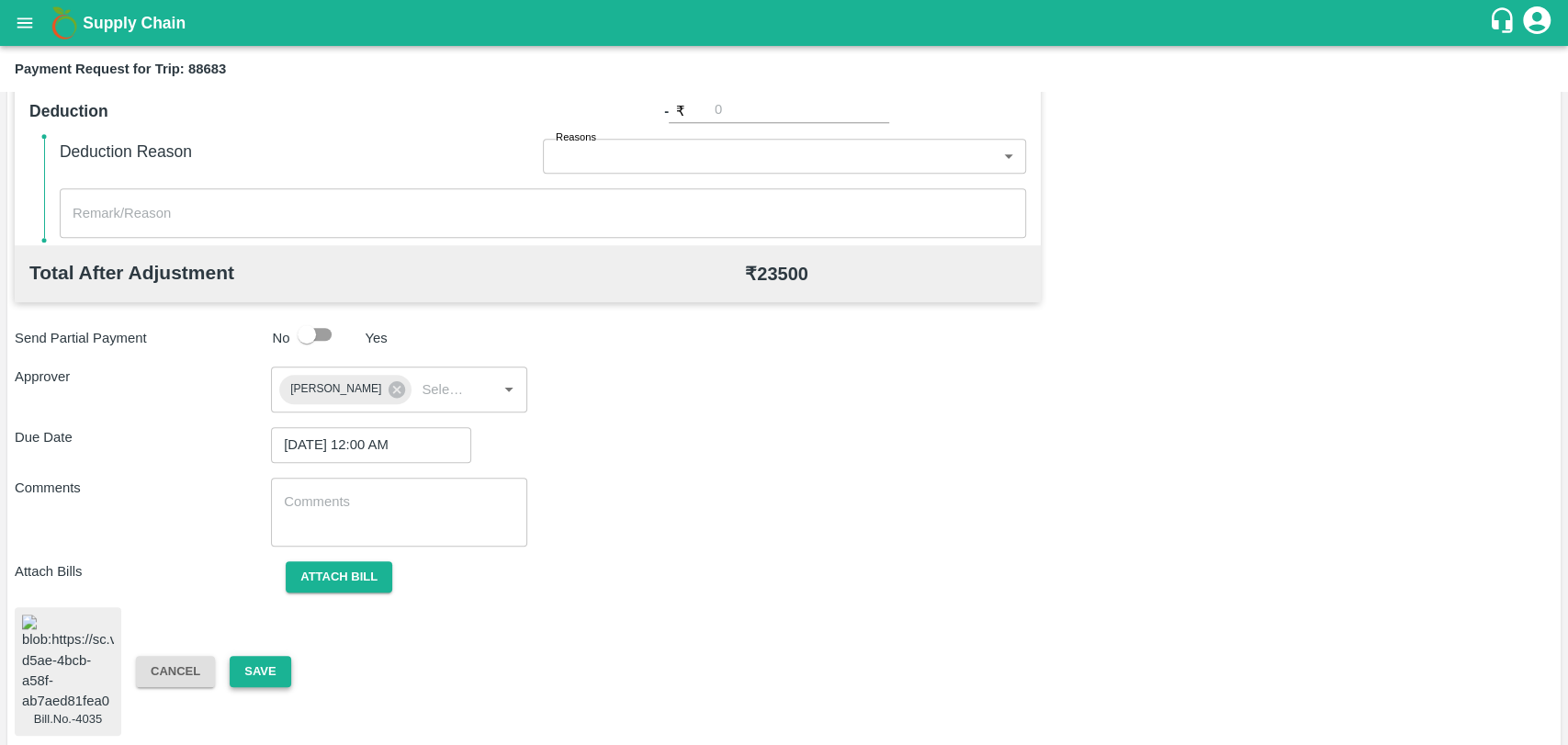
click at [274, 657] on button "Save" at bounding box center [260, 672] width 61 height 32
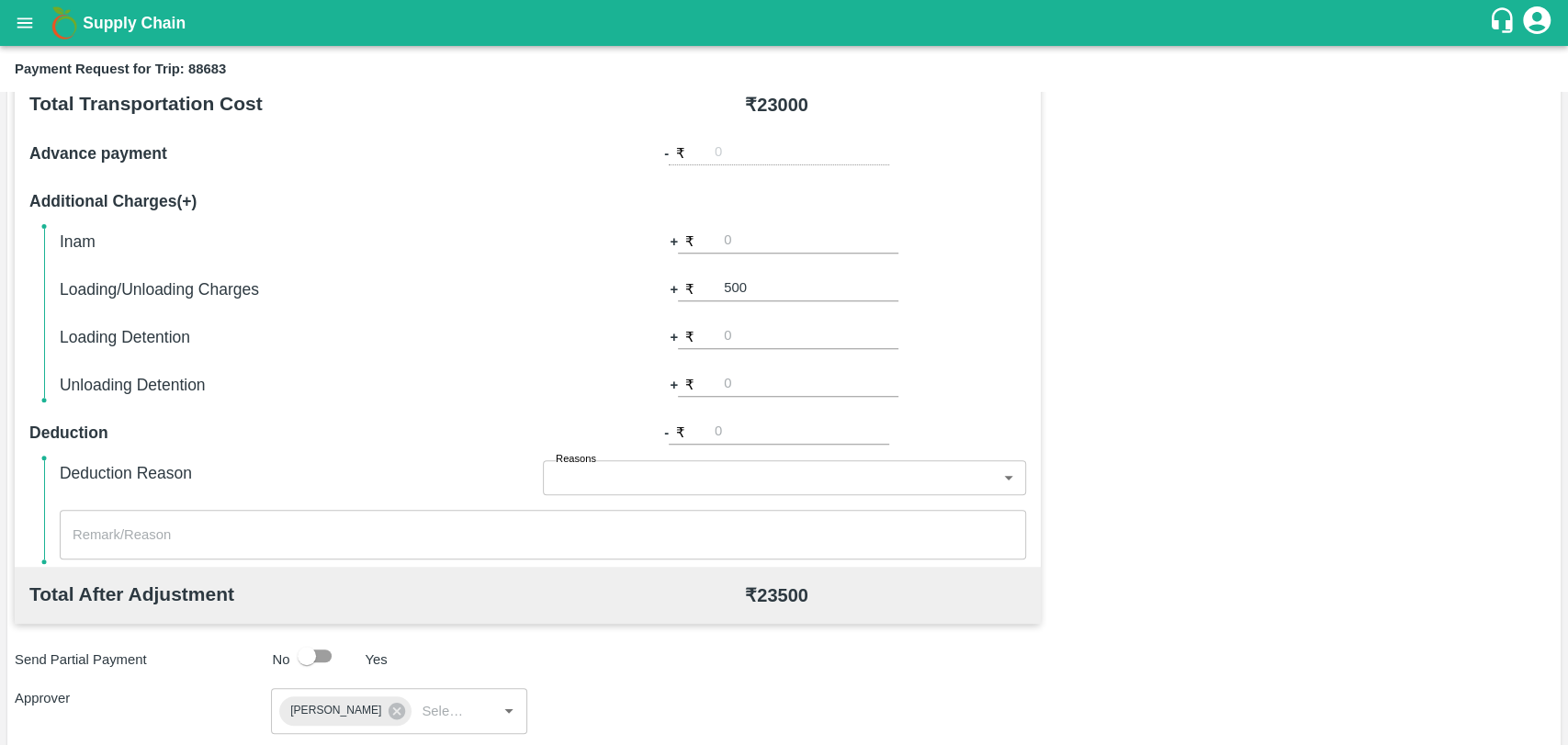
scroll to position [257, 0]
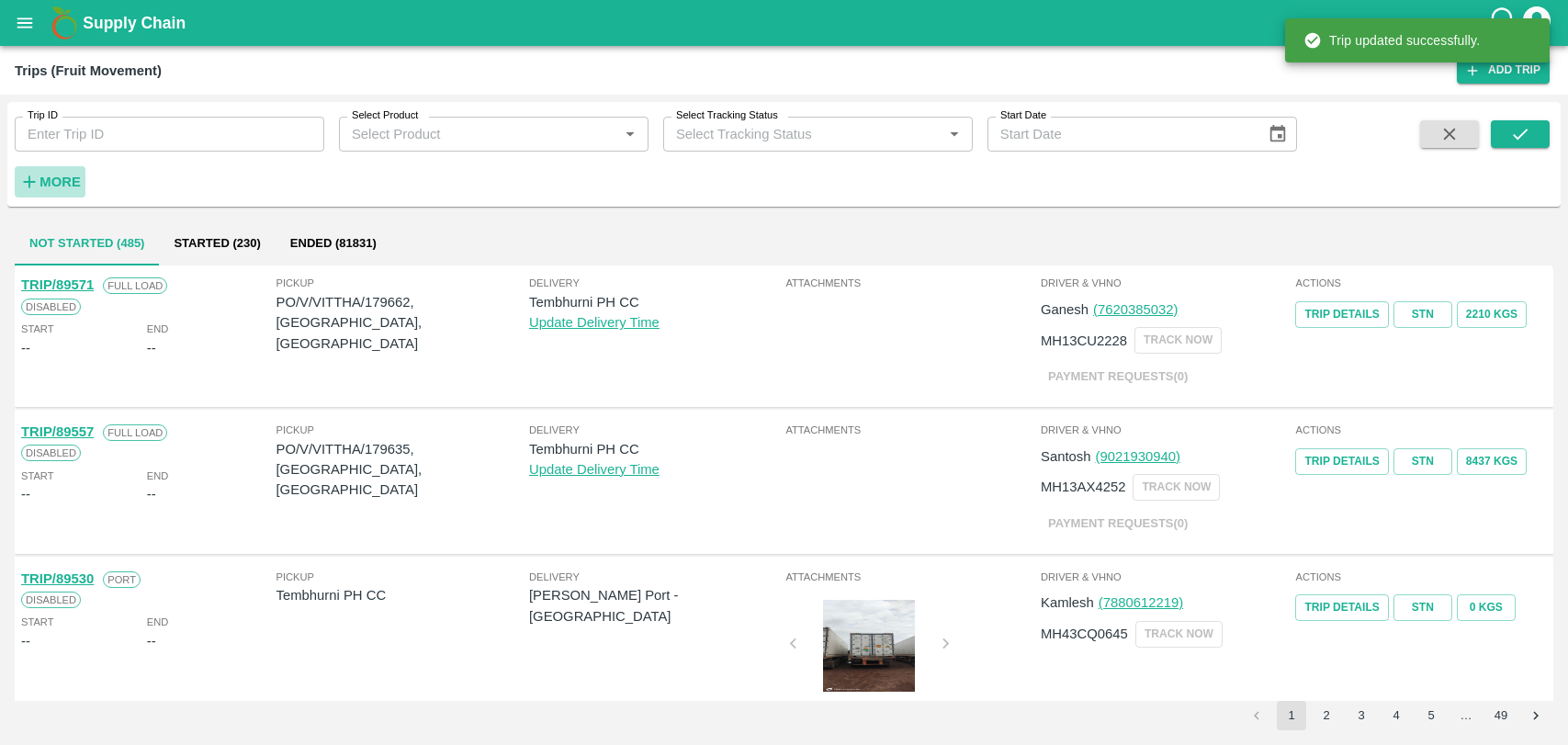
click at [75, 181] on strong "More" at bounding box center [61, 182] width 42 height 15
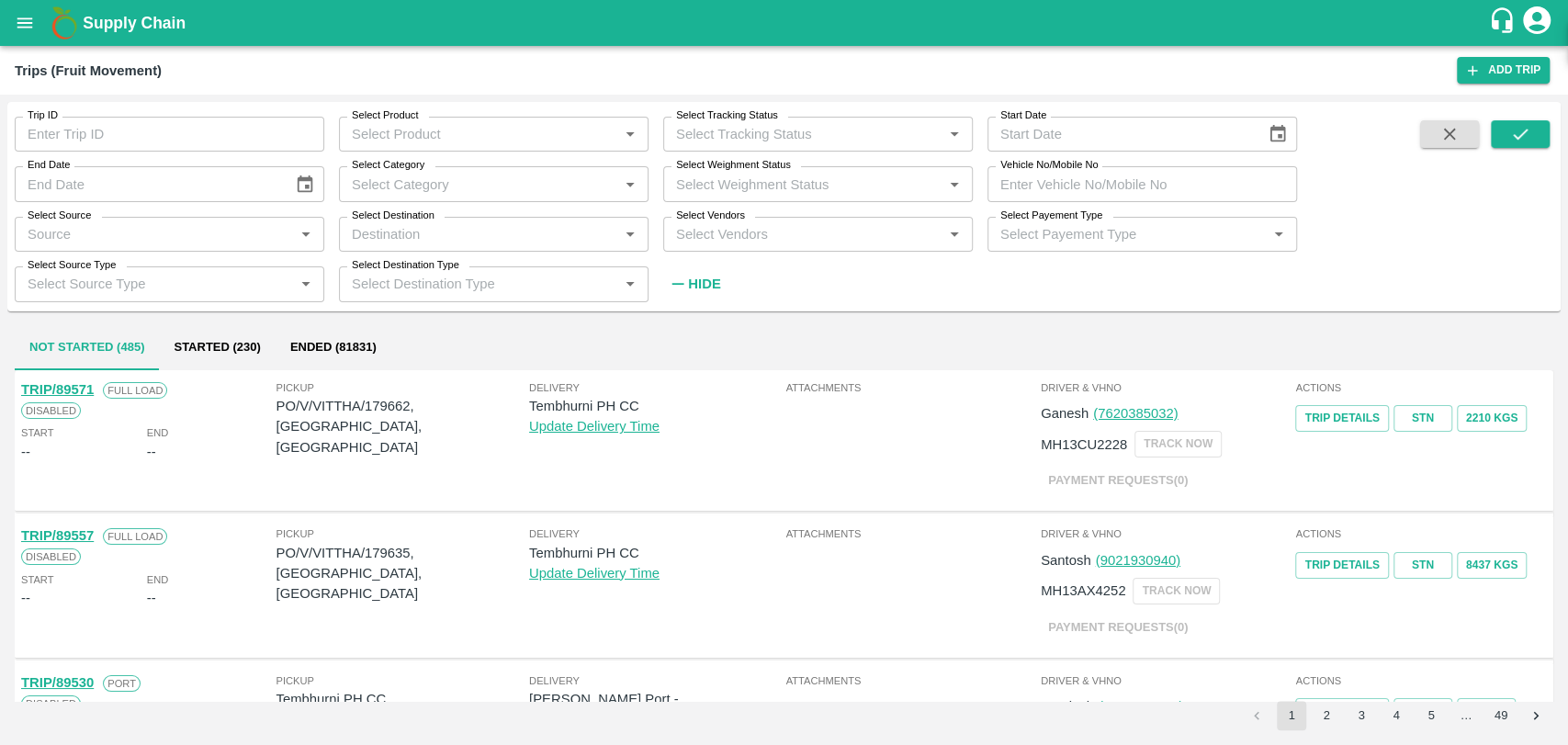
click at [1080, 181] on input "Vehicle No/Mobile No" at bounding box center [1142, 183] width 310 height 35
paste input "MH04HD4894"
type input "MH04HD4894"
click at [1523, 136] on icon "submit" at bounding box center [1520, 134] width 20 height 20
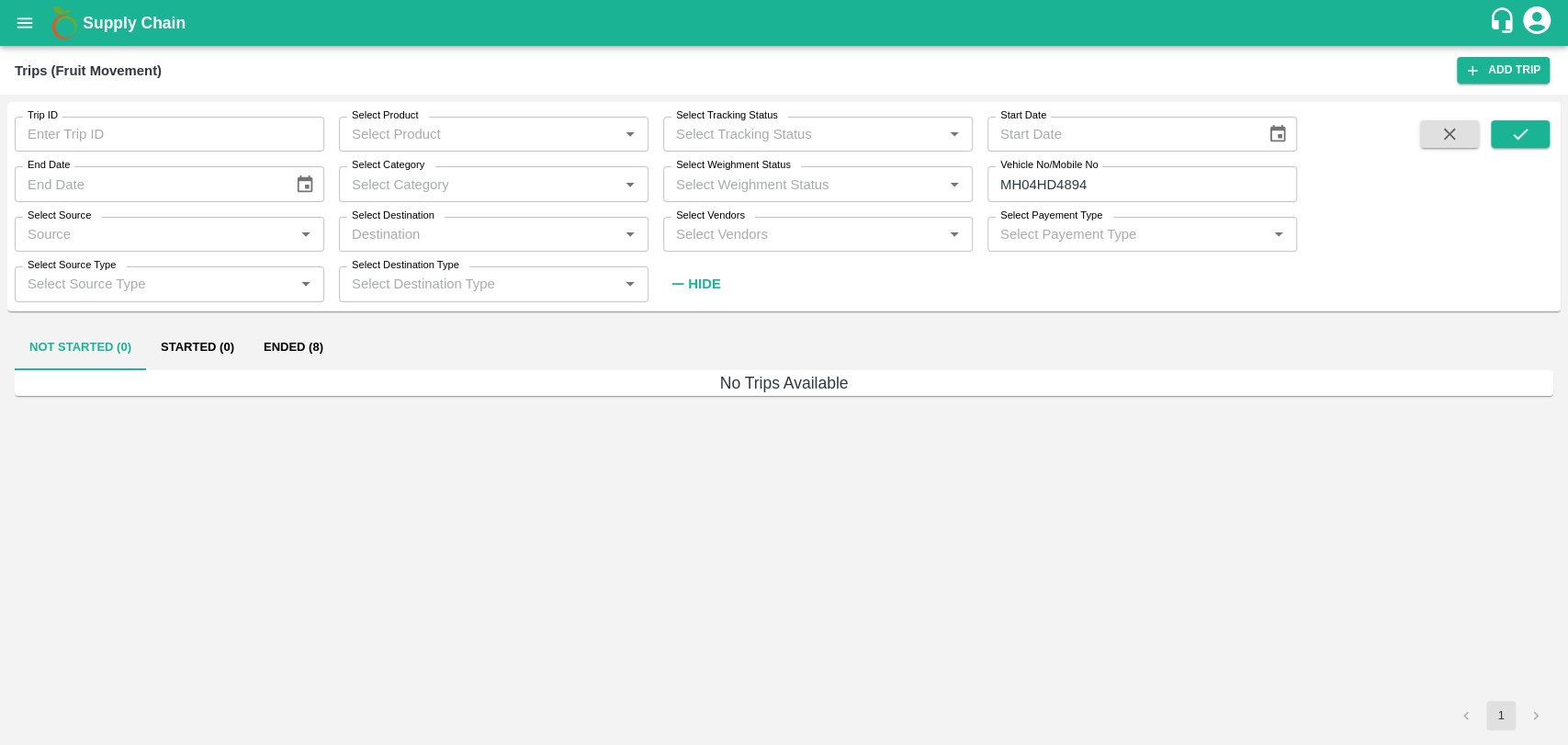
click at [301, 352] on button "Ended (8)" at bounding box center [294, 348] width 89 height 45
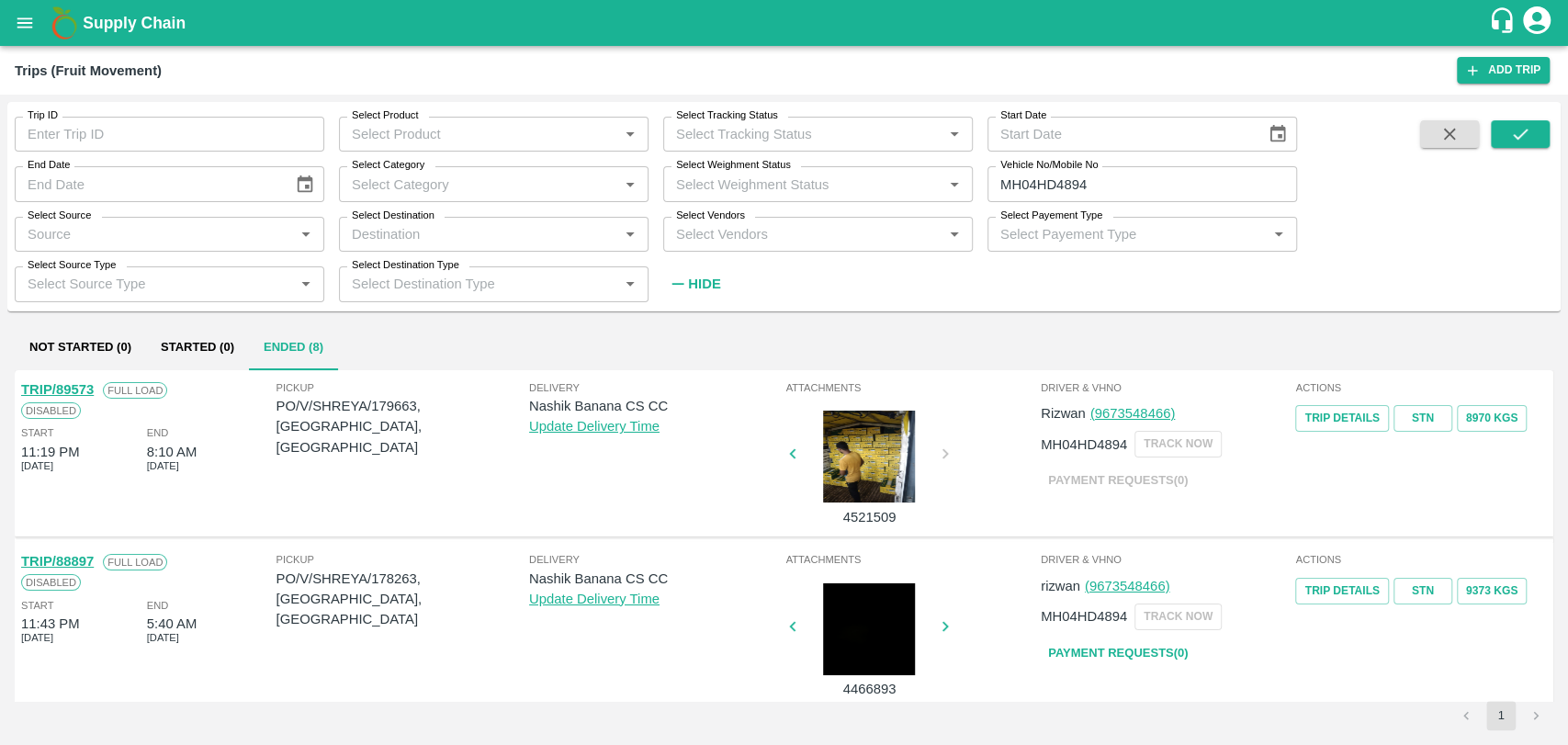
click at [271, 375] on div "TRIP/89573 Full Load Disabled Start 11:19 PM 06 Oct 2025 End 8:10 AM 07 Oct 2025" at bounding box center [147, 454] width 256 height 158
click at [76, 564] on link "TRIP/88897" at bounding box center [57, 562] width 73 height 15
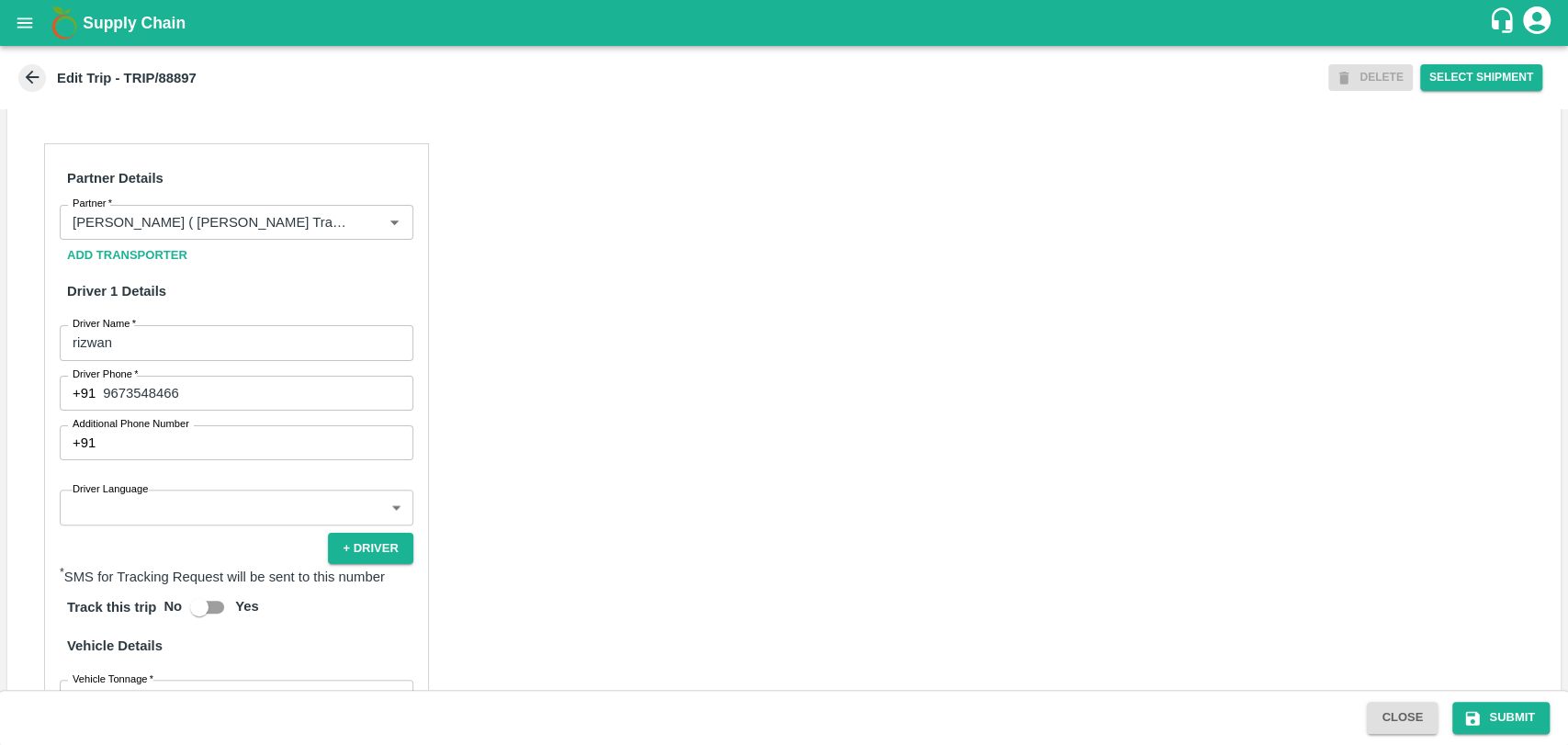
scroll to position [1216, 0]
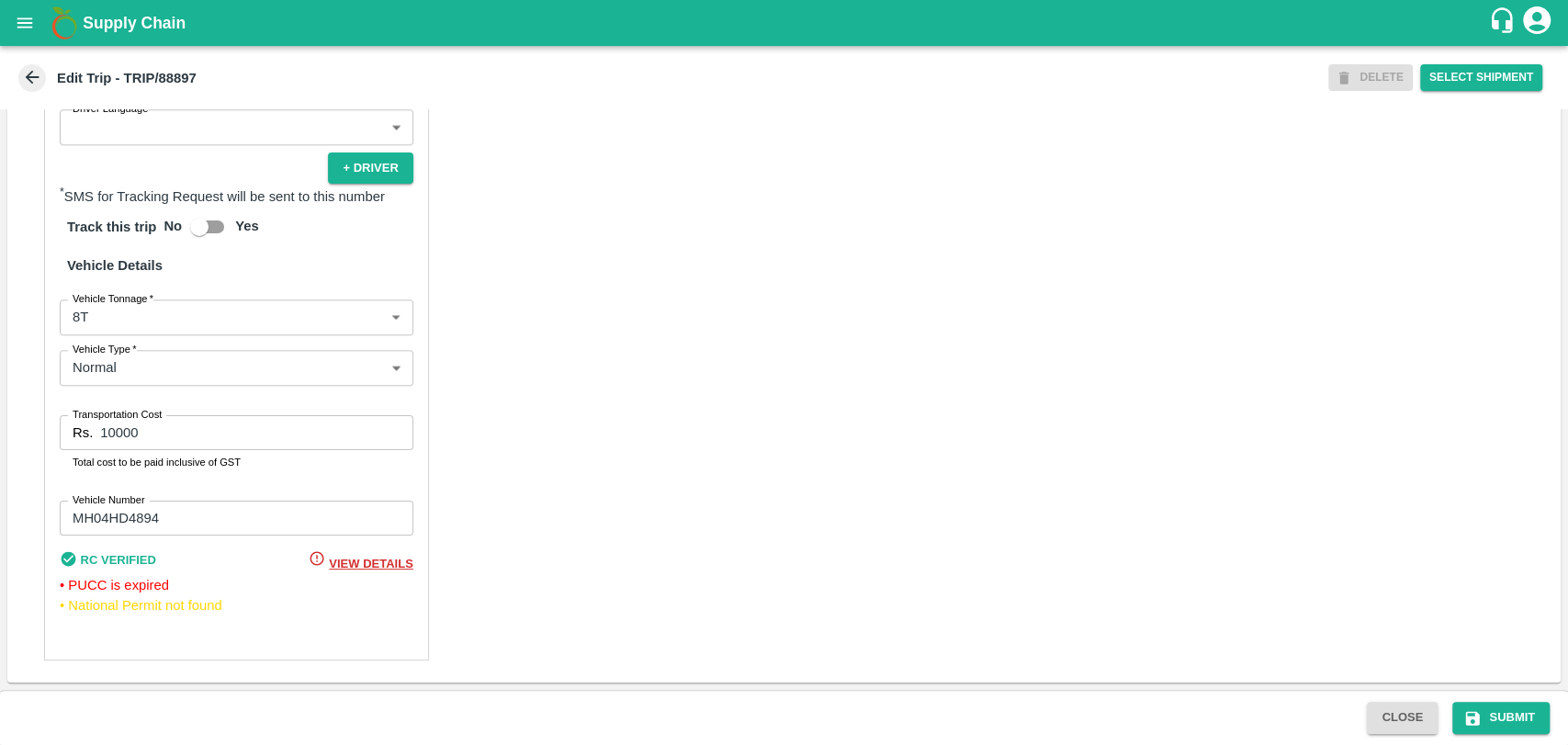
click at [185, 322] on body "Supply Chain Edit Trip - TRIP/88897 DELETE Select Shipment Trip Details Trip Ty…" at bounding box center [784, 372] width 1568 height 745
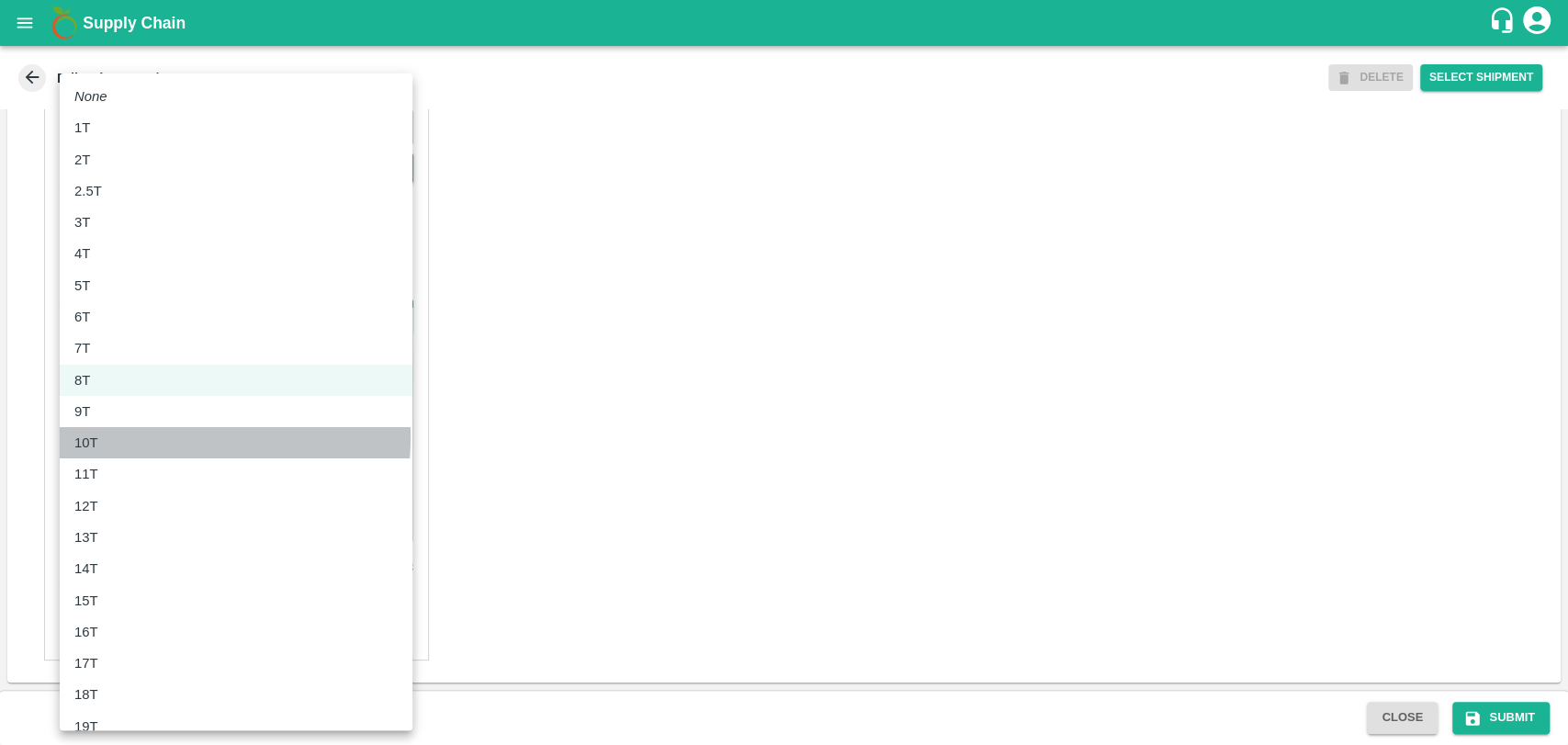
click at [152, 437] on div "10T" at bounding box center [236, 443] width 323 height 20
type input "10000"
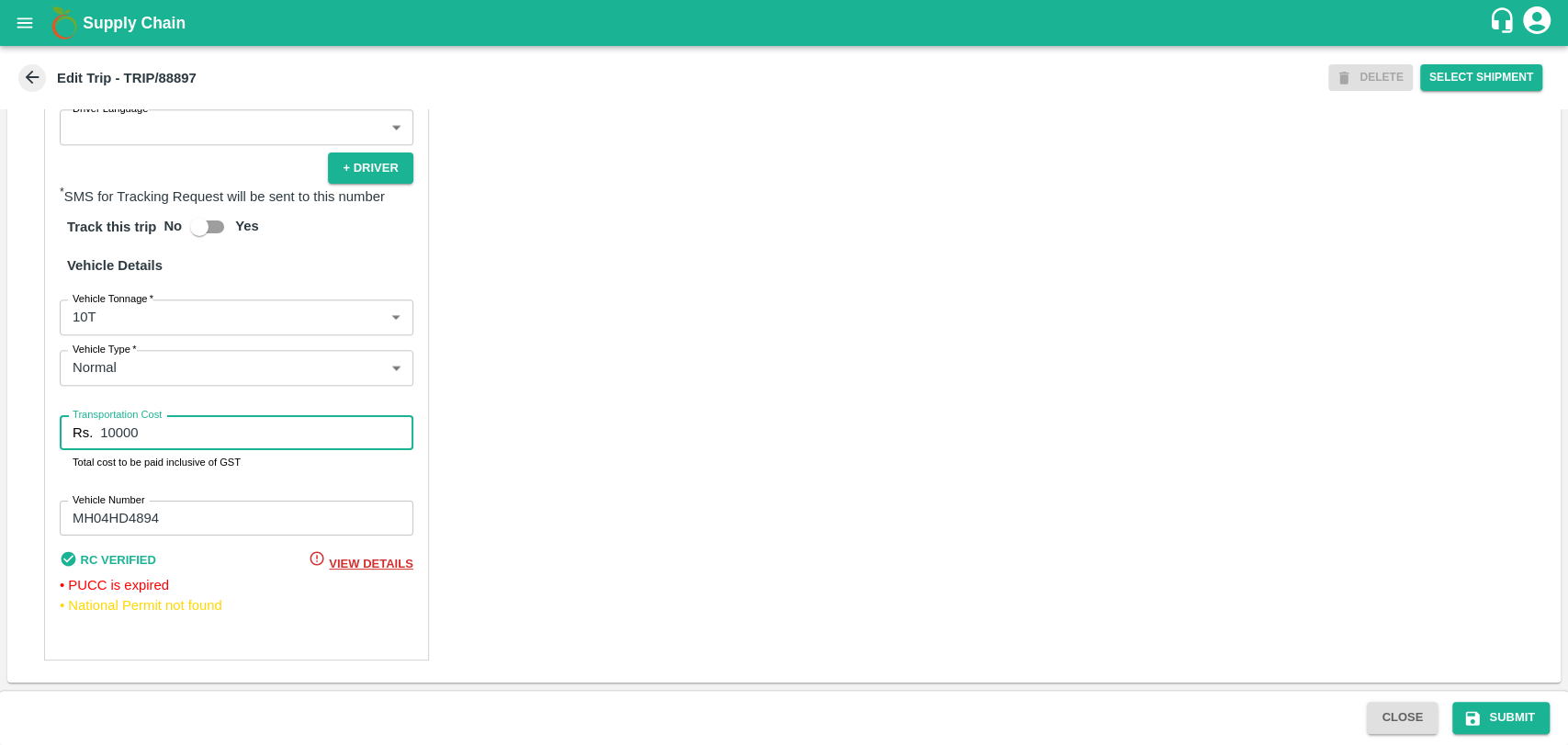
drag, startPoint x: 110, startPoint y: 420, endPoint x: 63, endPoint y: 410, distance: 48.1
click at [63, 410] on div "Partner Details Partner   * Partner Add Transporter Driver 1 Details Driver Nam…" at bounding box center [237, 211] width 385 height 898
type input "18000"
click at [1514, 713] on button "Submit" at bounding box center [1501, 718] width 98 height 32
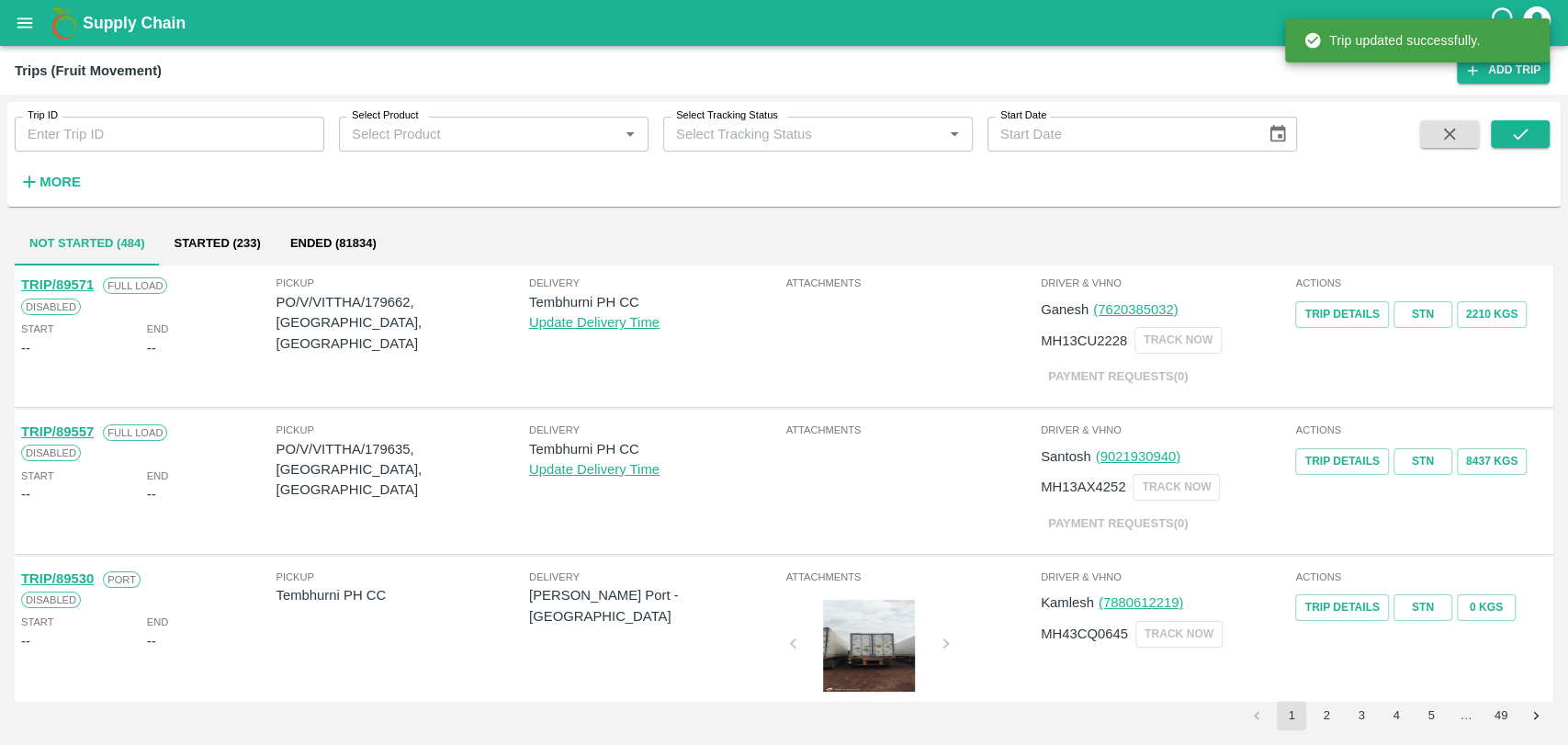
click at [51, 183] on strong "More" at bounding box center [61, 182] width 42 height 15
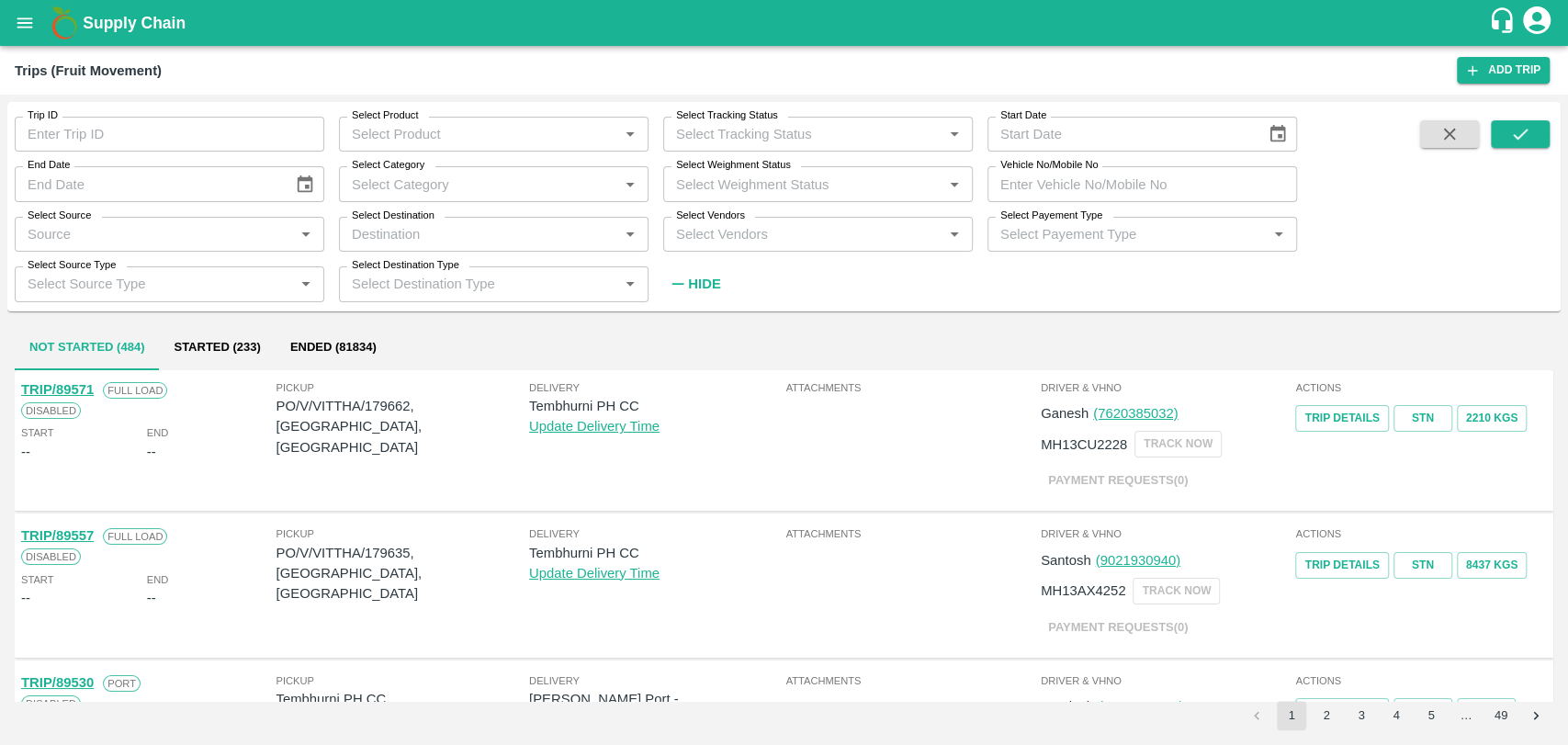
click at [1132, 178] on input "Vehicle No/Mobile No" at bounding box center [1142, 183] width 310 height 35
paste input "MH16CD3333"
type input "MH16CD3333"
click at [1504, 122] on button "submit" at bounding box center [1520, 134] width 59 height 27
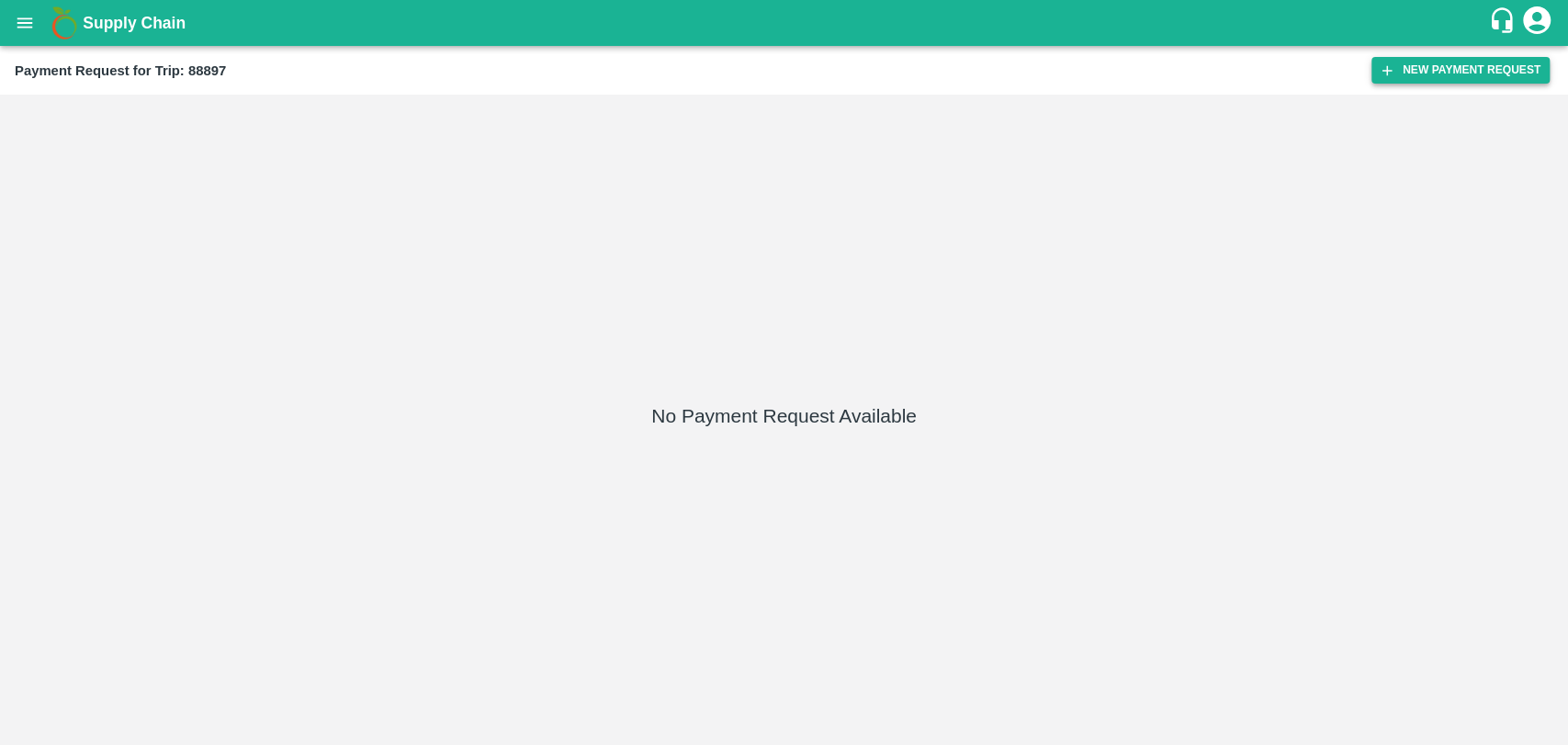
click at [1397, 81] on button "New Payment Request" at bounding box center [1460, 70] width 178 height 27
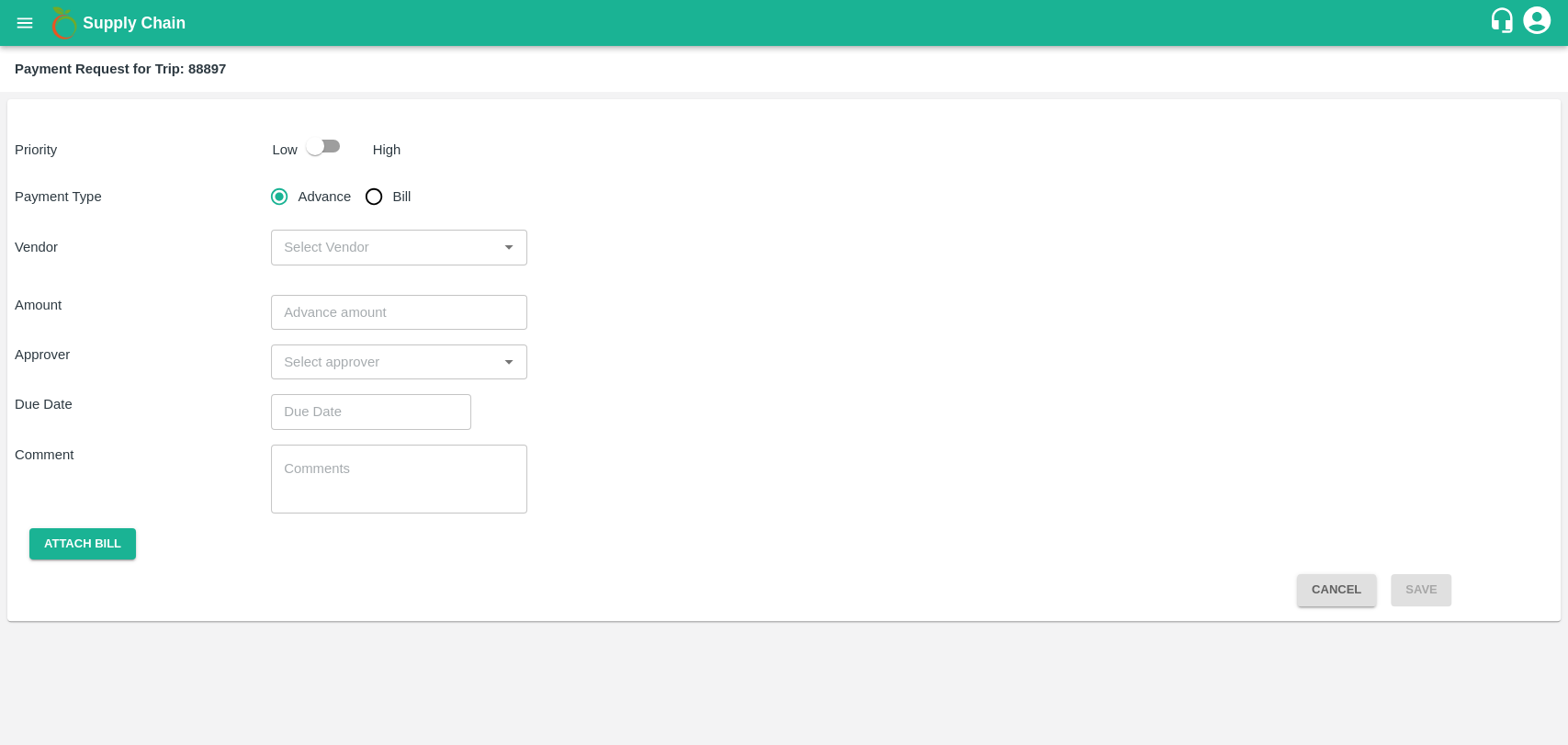
click at [272, 134] on div "Low" at bounding box center [281, 146] width 32 height 27
click at [315, 155] on input "checkbox" at bounding box center [315, 146] width 105 height 35
checkbox input "true"
click at [384, 202] on input "Bill" at bounding box center [373, 196] width 37 height 37
radio input "true"
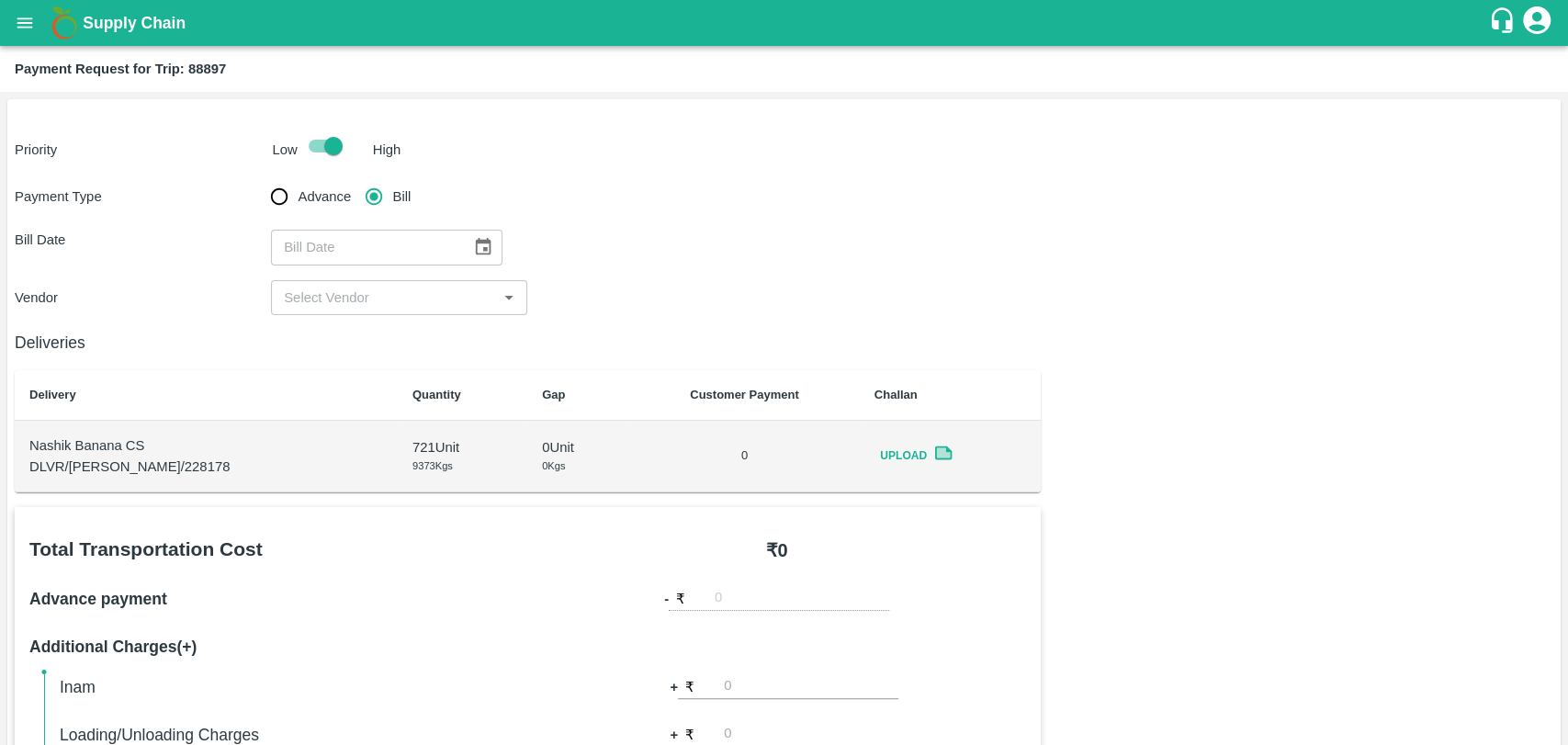
click at [476, 254] on icon "Choose date" at bounding box center [483, 246] width 15 height 17
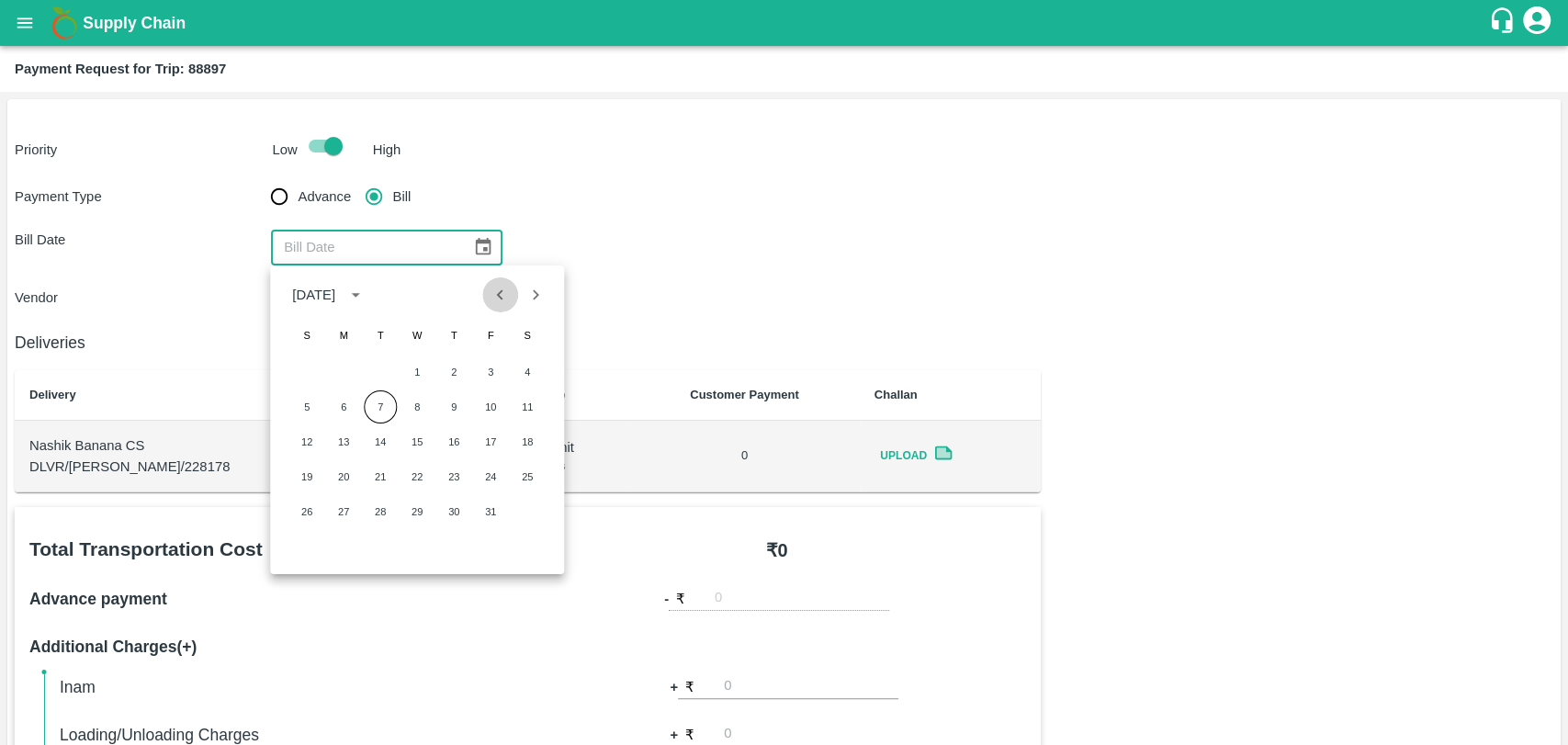
click at [488, 291] on button "Previous month" at bounding box center [500, 295] width 35 height 35
click at [410, 467] on button "24" at bounding box center [417, 477] width 33 height 33
type input "24/09/2025"
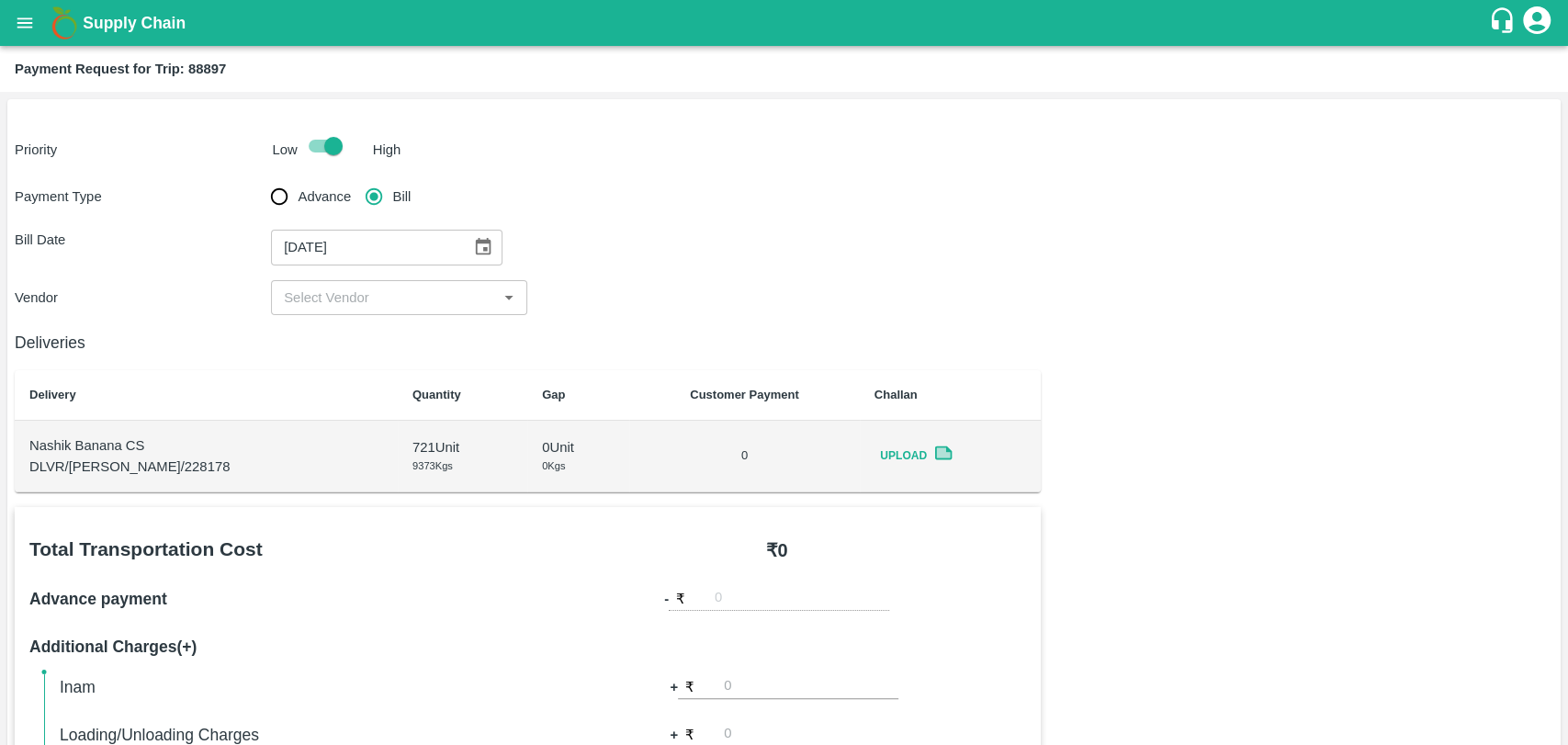
click at [346, 294] on input "input" at bounding box center [384, 298] width 215 height 24
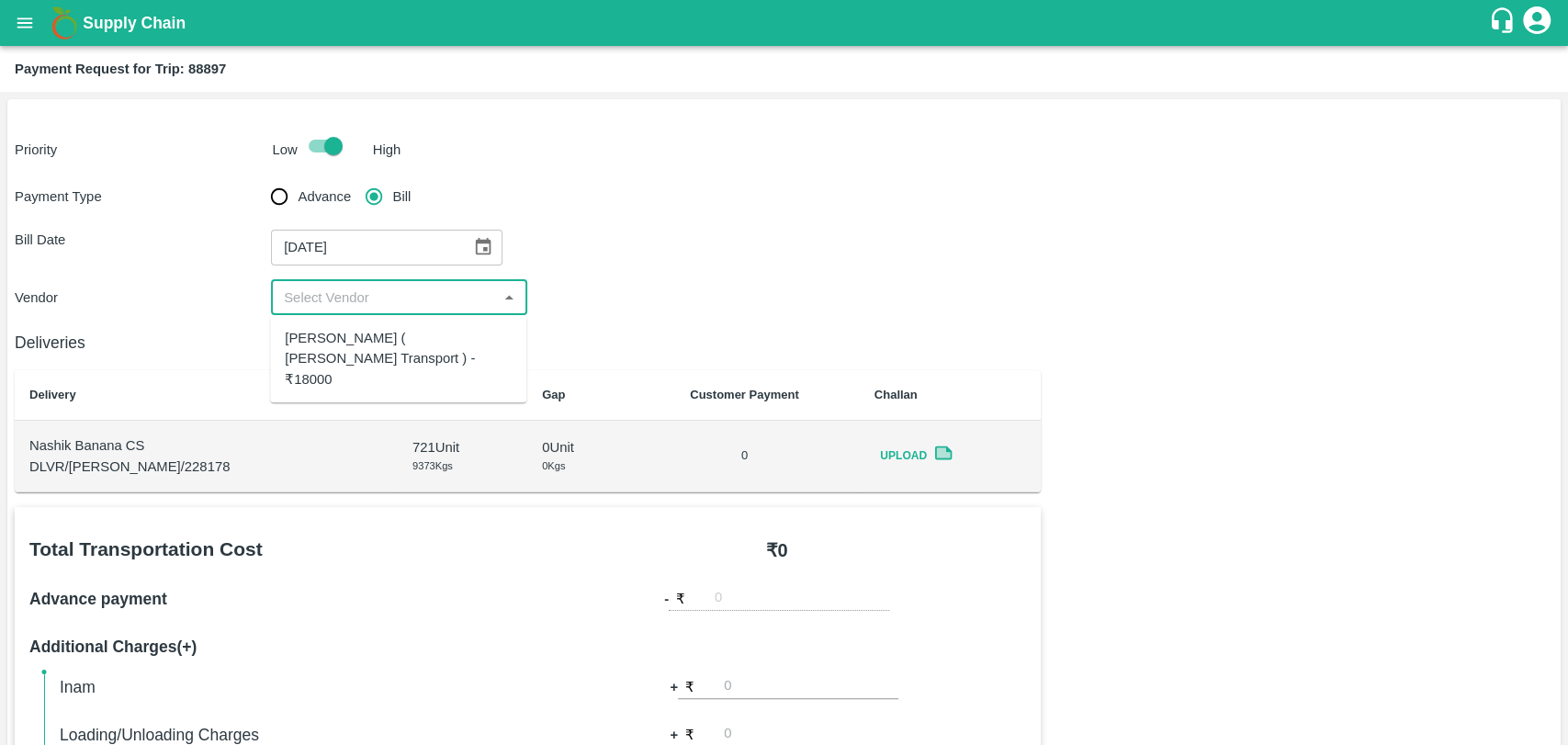
click at [345, 316] on ul "Nitin Rasal ( Bhairavnath Transport ) - ₹18000" at bounding box center [398, 359] width 256 height 87
click at [362, 354] on div "Nitin Rasal ( Bhairavnath Transport ) - ₹18000" at bounding box center [398, 358] width 226 height 62
type input "Nitin Rasal ( Bhairavnath Transport ) - ₹18000"
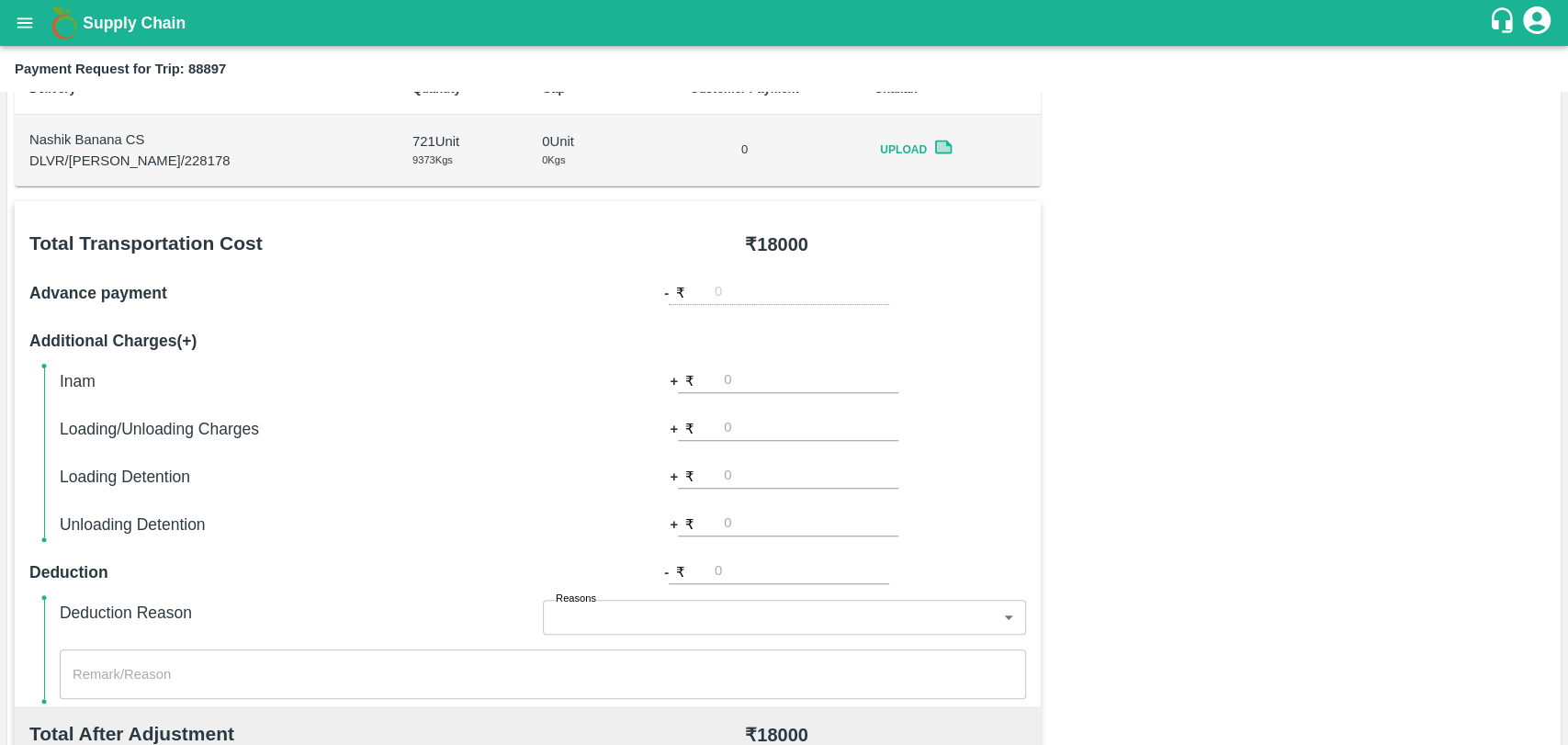
click at [732, 419] on input "number" at bounding box center [811, 428] width 174 height 25
type input "500"
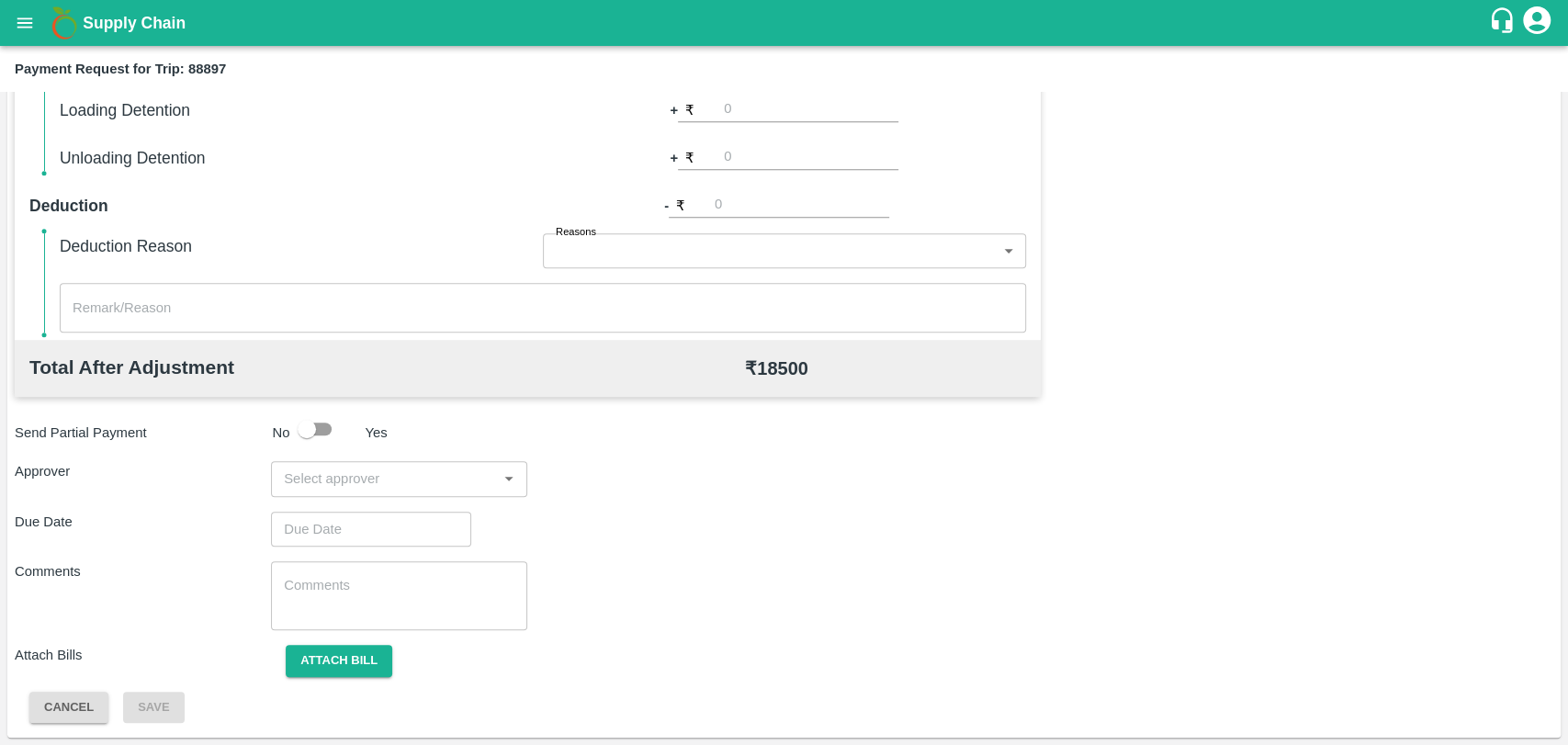
click at [427, 459] on div "Total Transportation Cost ₹ 18000 Advance payment - ₹ Additional Charges(+) Ina…" at bounding box center [784, 279] width 1539 height 889
click at [403, 474] on input "input" at bounding box center [384, 478] width 215 height 24
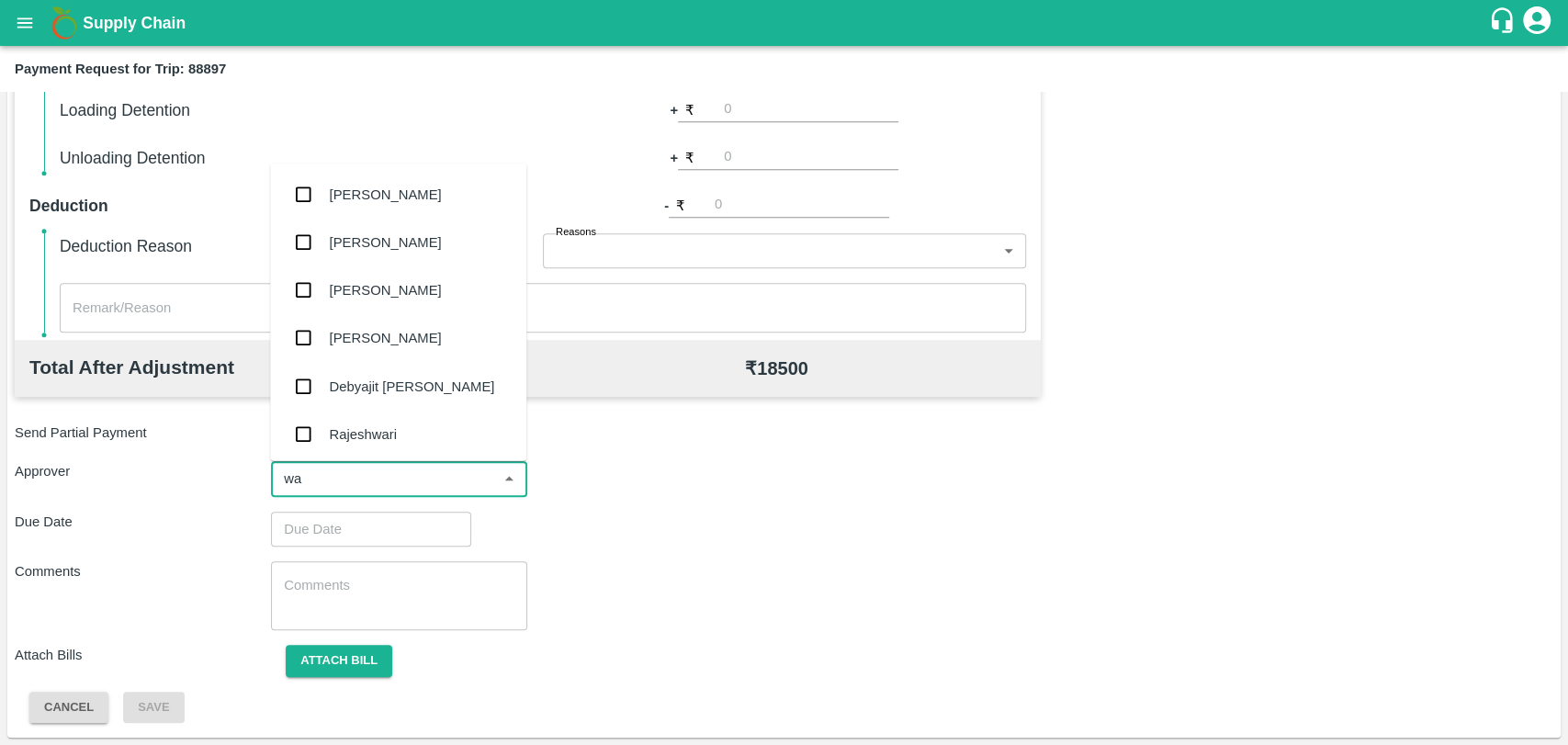
type input "wag"
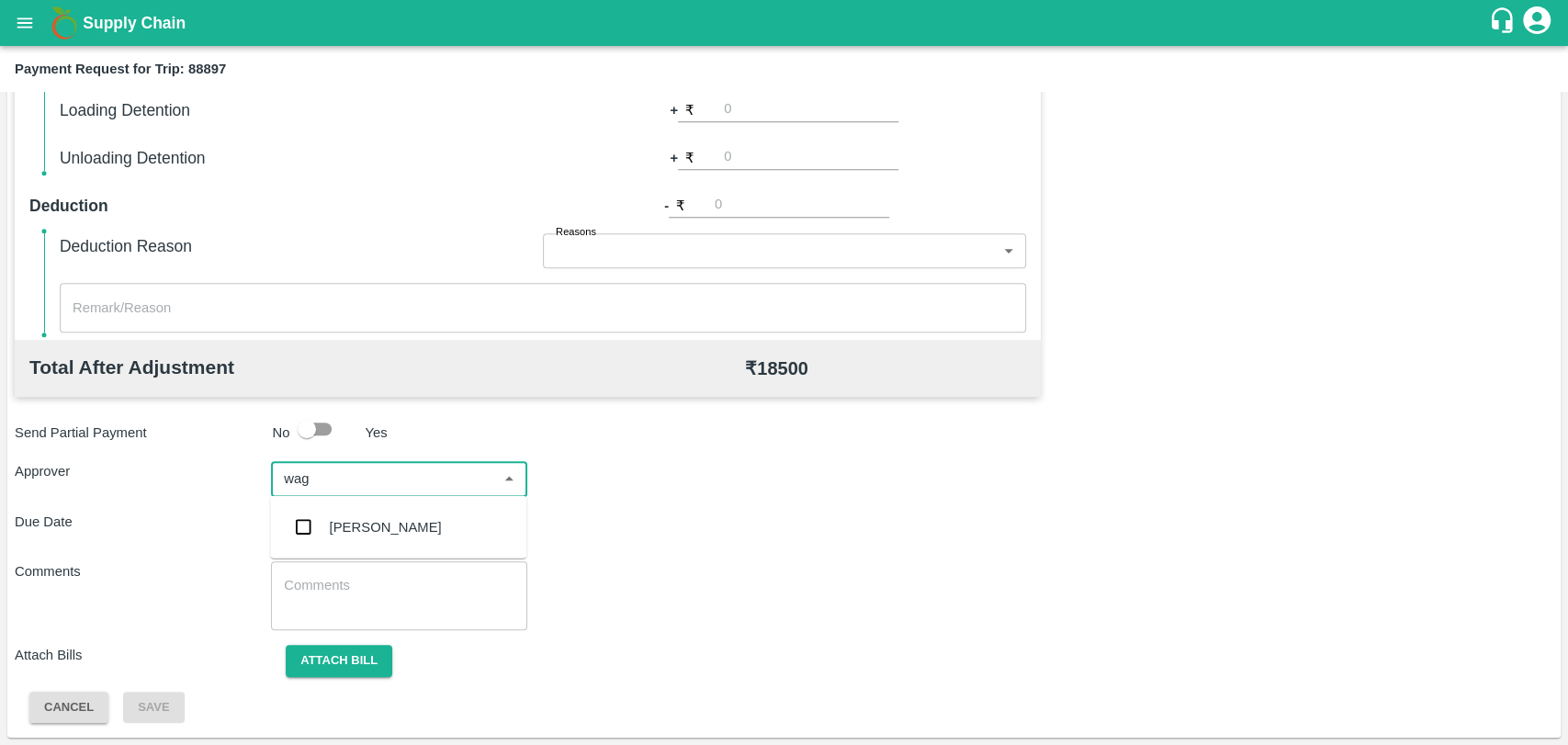
drag, startPoint x: 369, startPoint y: 508, endPoint x: 360, endPoint y: 528, distance: 21.9
click at [369, 507] on div "Prasad Waghade" at bounding box center [398, 527] width 256 height 47
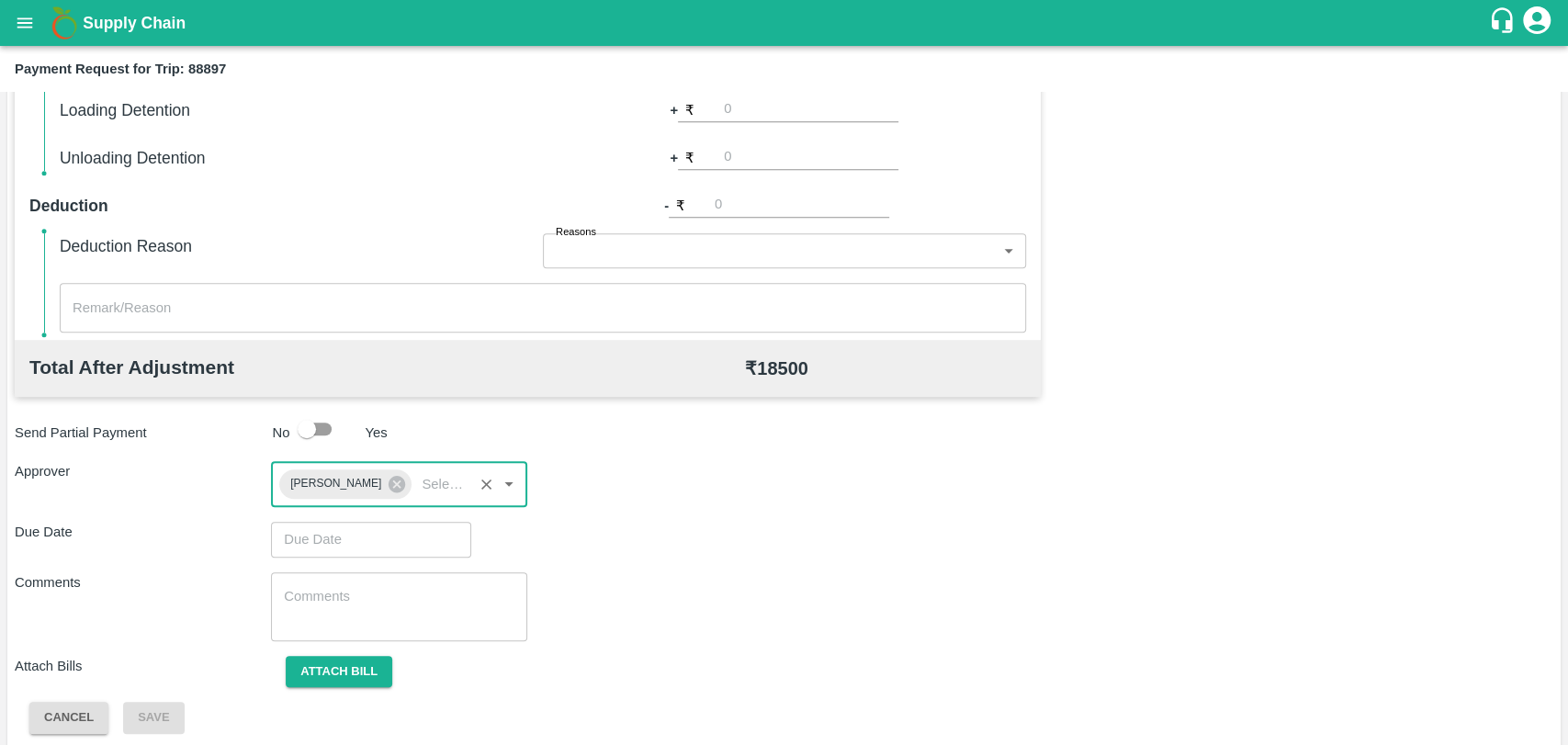
type input "DD/MM/YYYY hh:mm aa"
click at [353, 538] on input "DD/MM/YYYY hh:mm aa" at bounding box center [365, 539] width 188 height 35
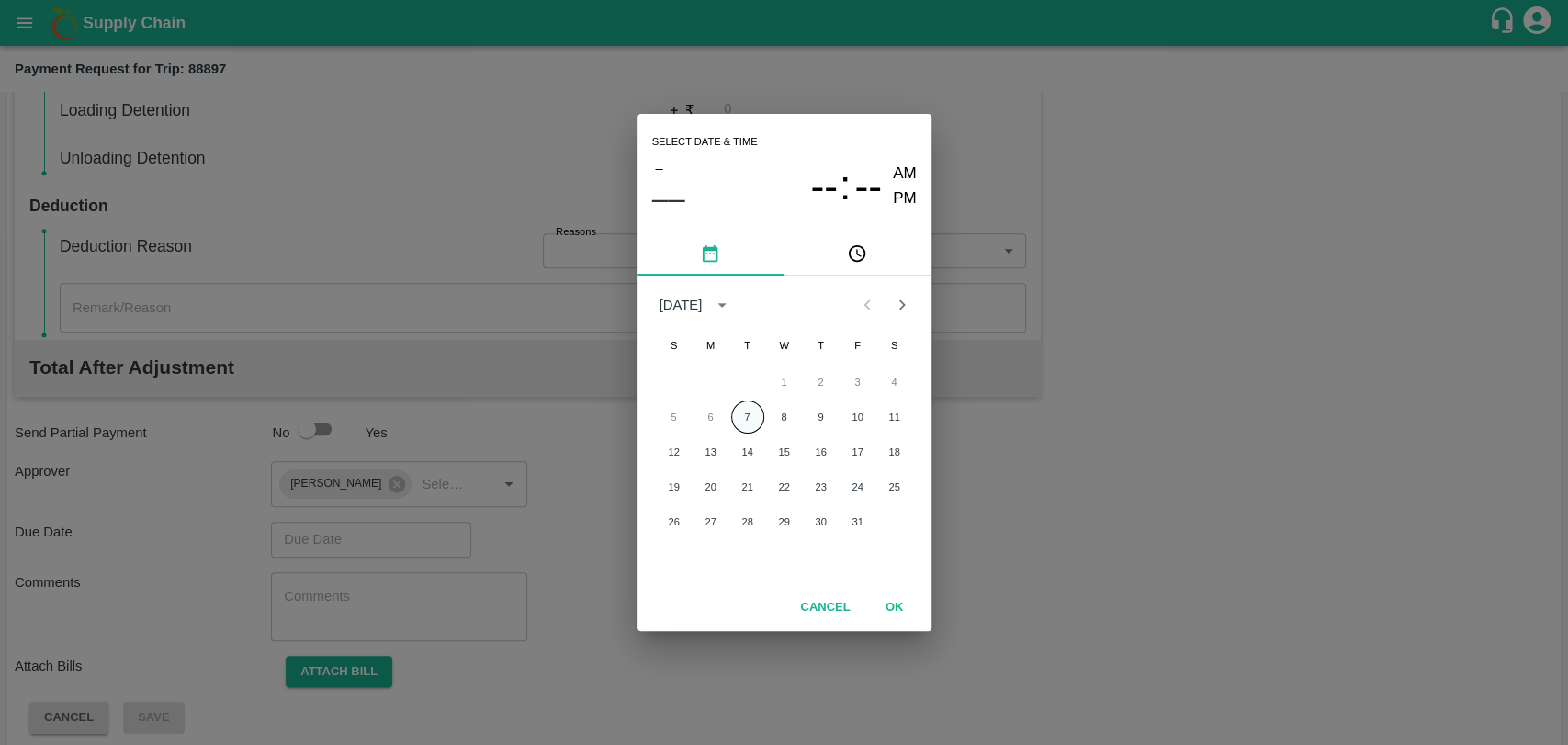
click at [743, 413] on button "7" at bounding box center [748, 417] width 33 height 33
type input "07/10/2025 12:00 AM"
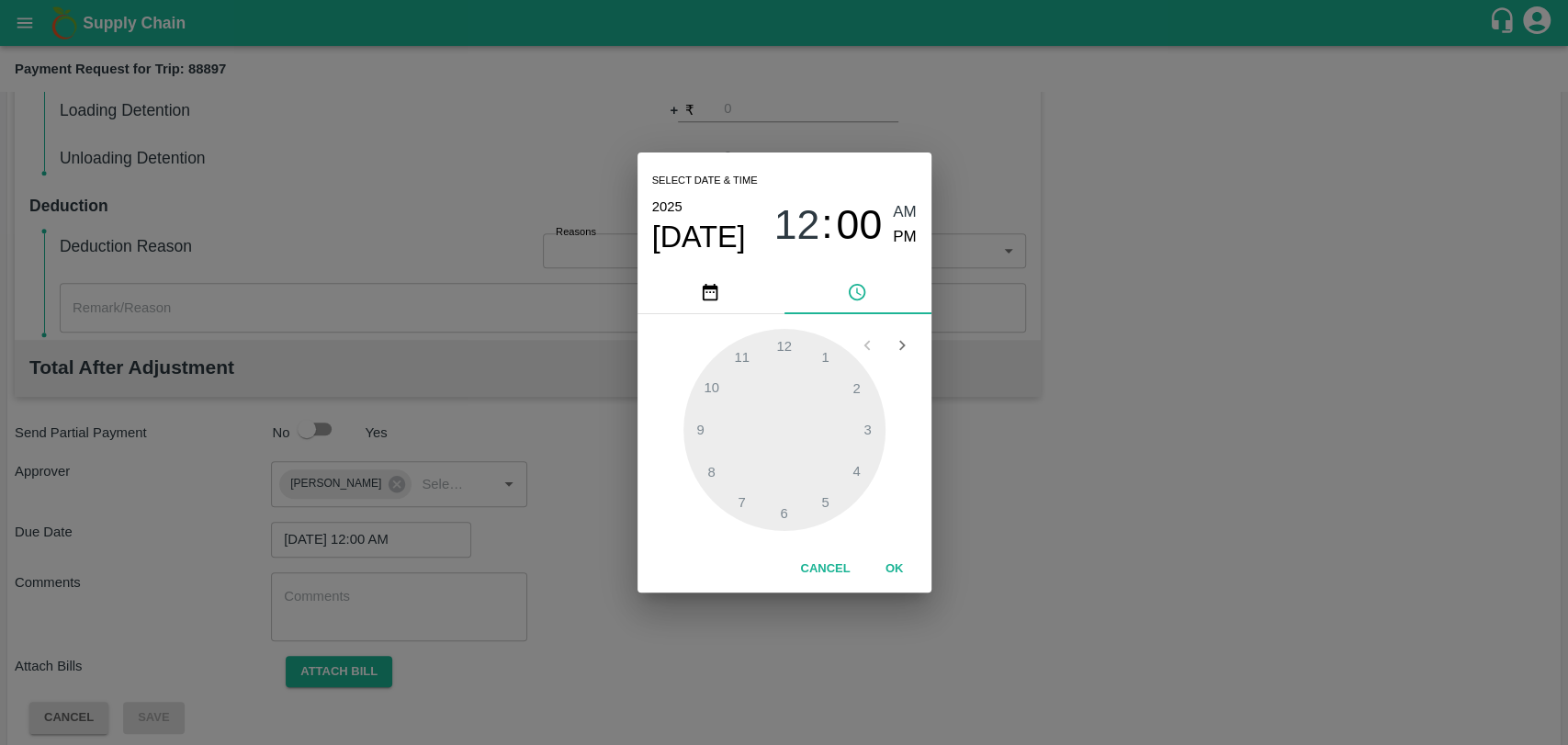
click at [867, 554] on button "OK" at bounding box center [894, 570] width 59 height 32
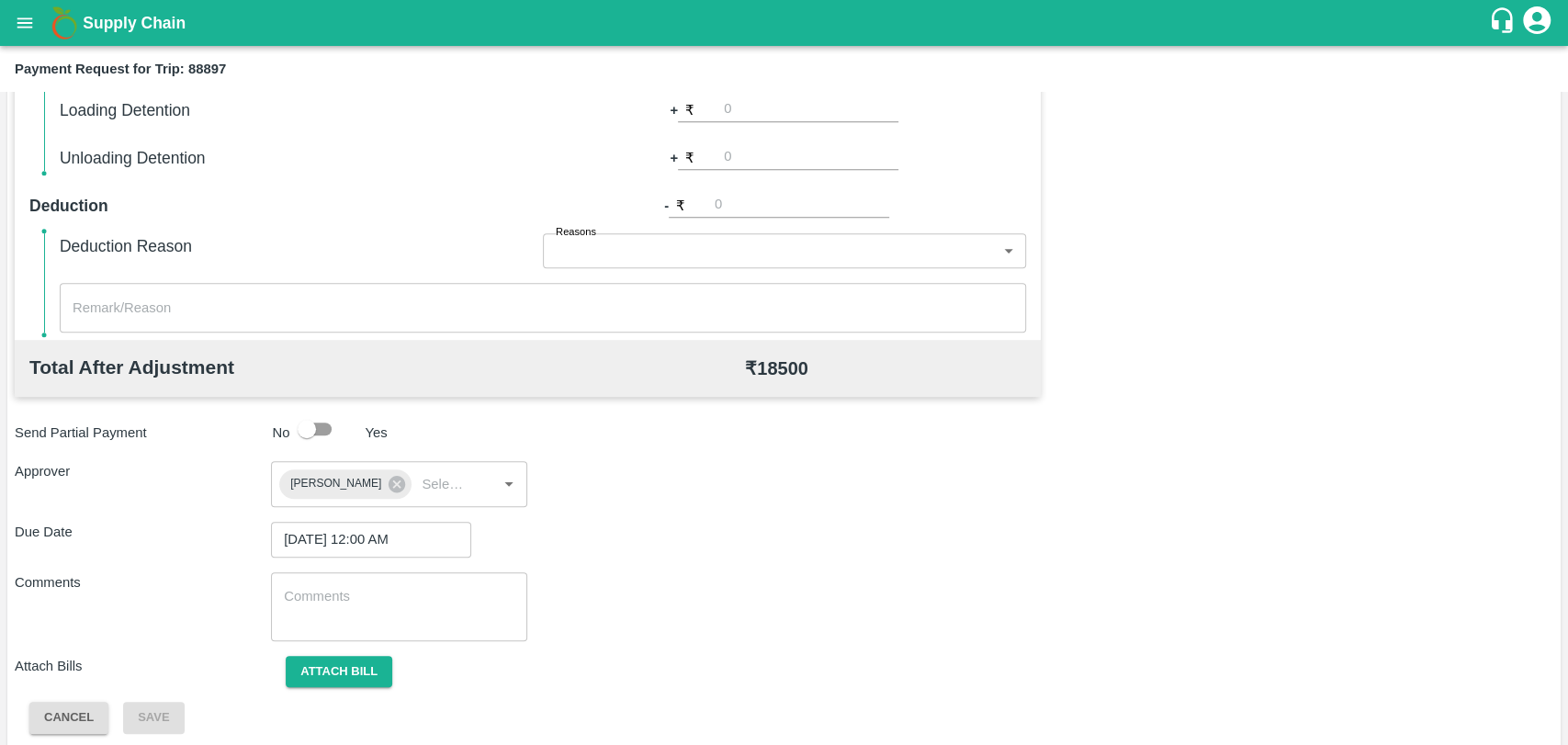
click at [876, 559] on div "Total Transportation Cost ₹ 18000 Advance payment - ₹ Additional Charges(+) Ina…" at bounding box center [784, 283] width 1539 height 899
click at [376, 671] on button "Attach bill" at bounding box center [339, 672] width 106 height 32
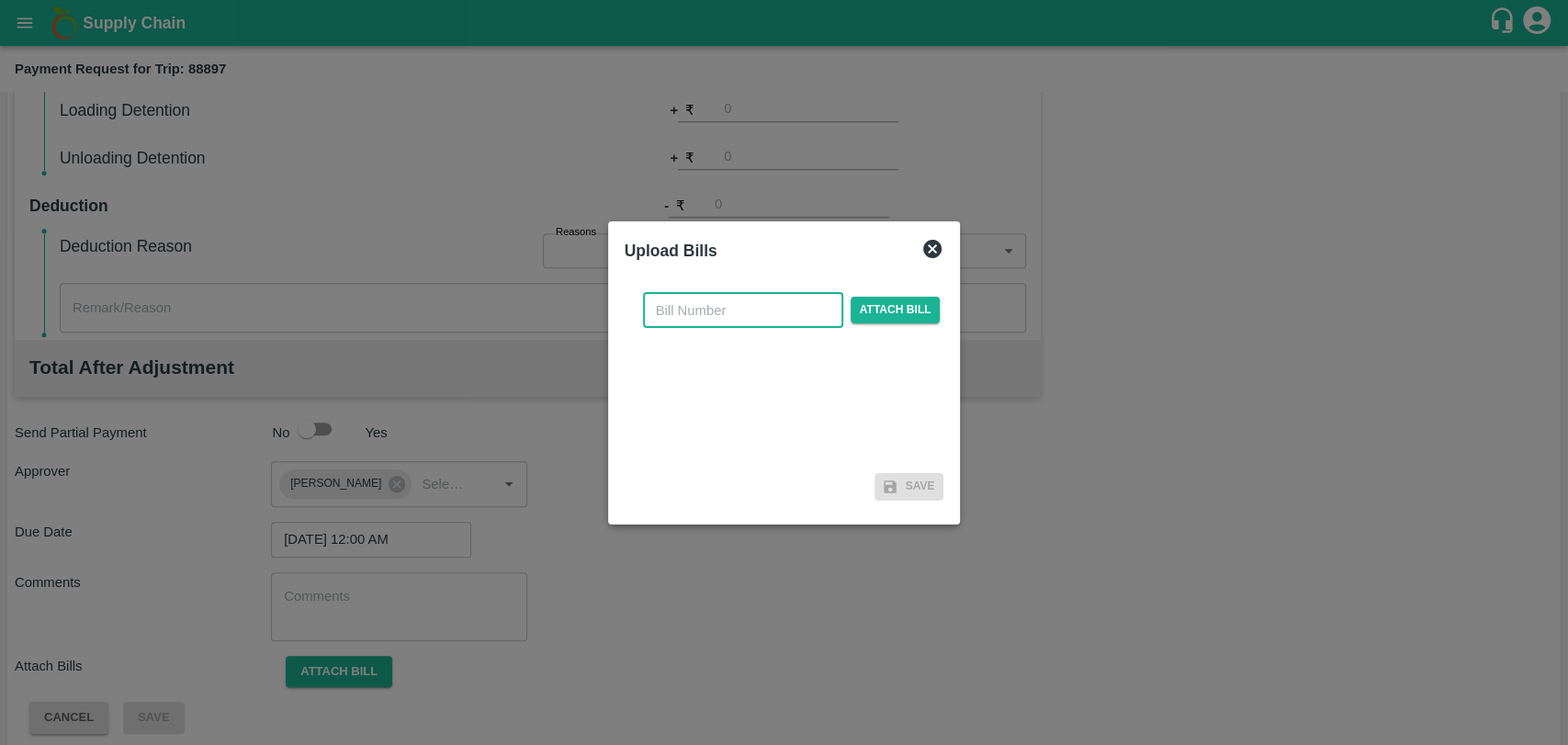
click at [779, 300] on input "text" at bounding box center [743, 310] width 200 height 35
type input "4051"
click at [851, 316] on span "Attach bill" at bounding box center [895, 310] width 90 height 27
click at [0, 0] on input "Attach bill" at bounding box center [0, 0] width 0 height 0
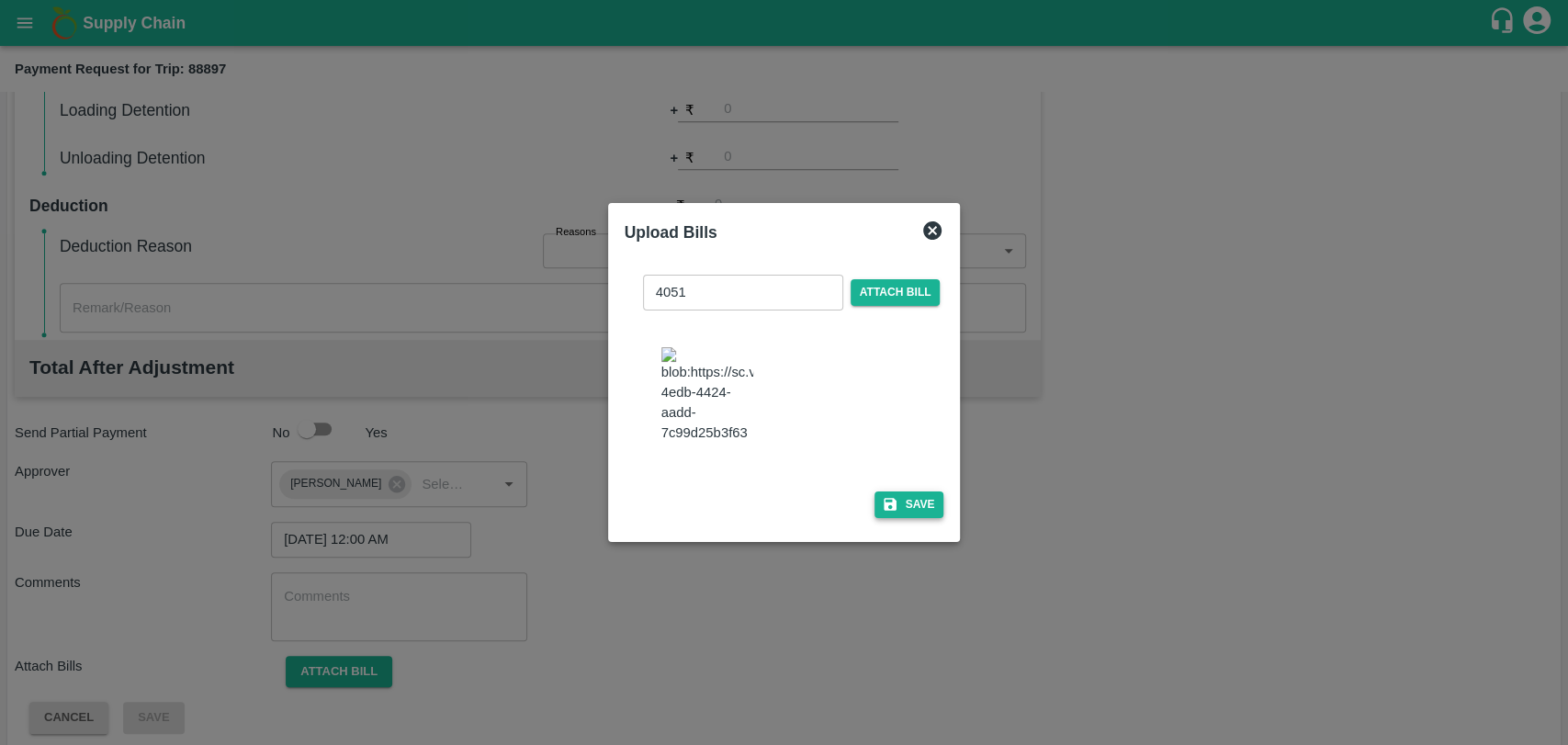
click at [884, 513] on button "Save" at bounding box center [910, 505] width 70 height 27
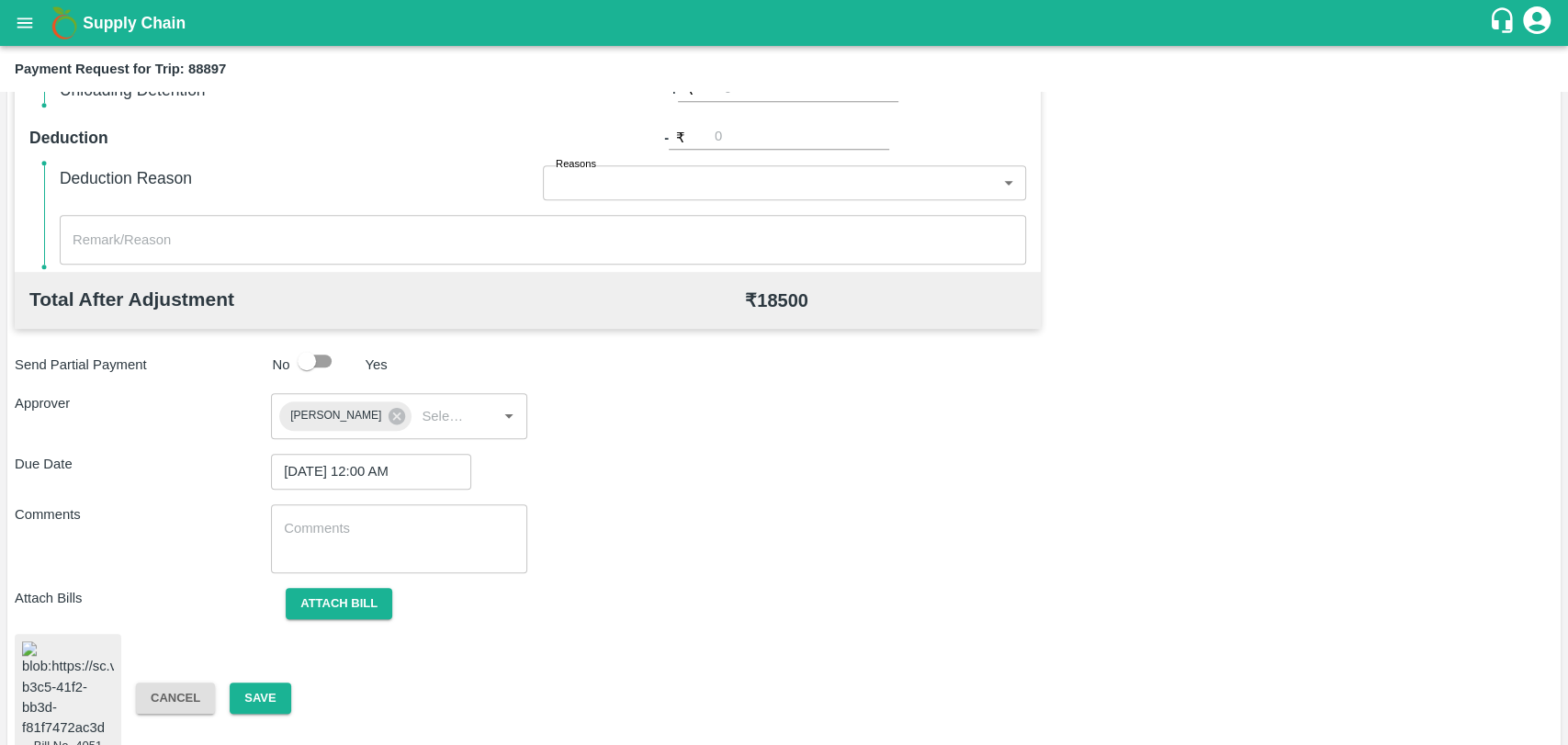
scroll to position [772, 0]
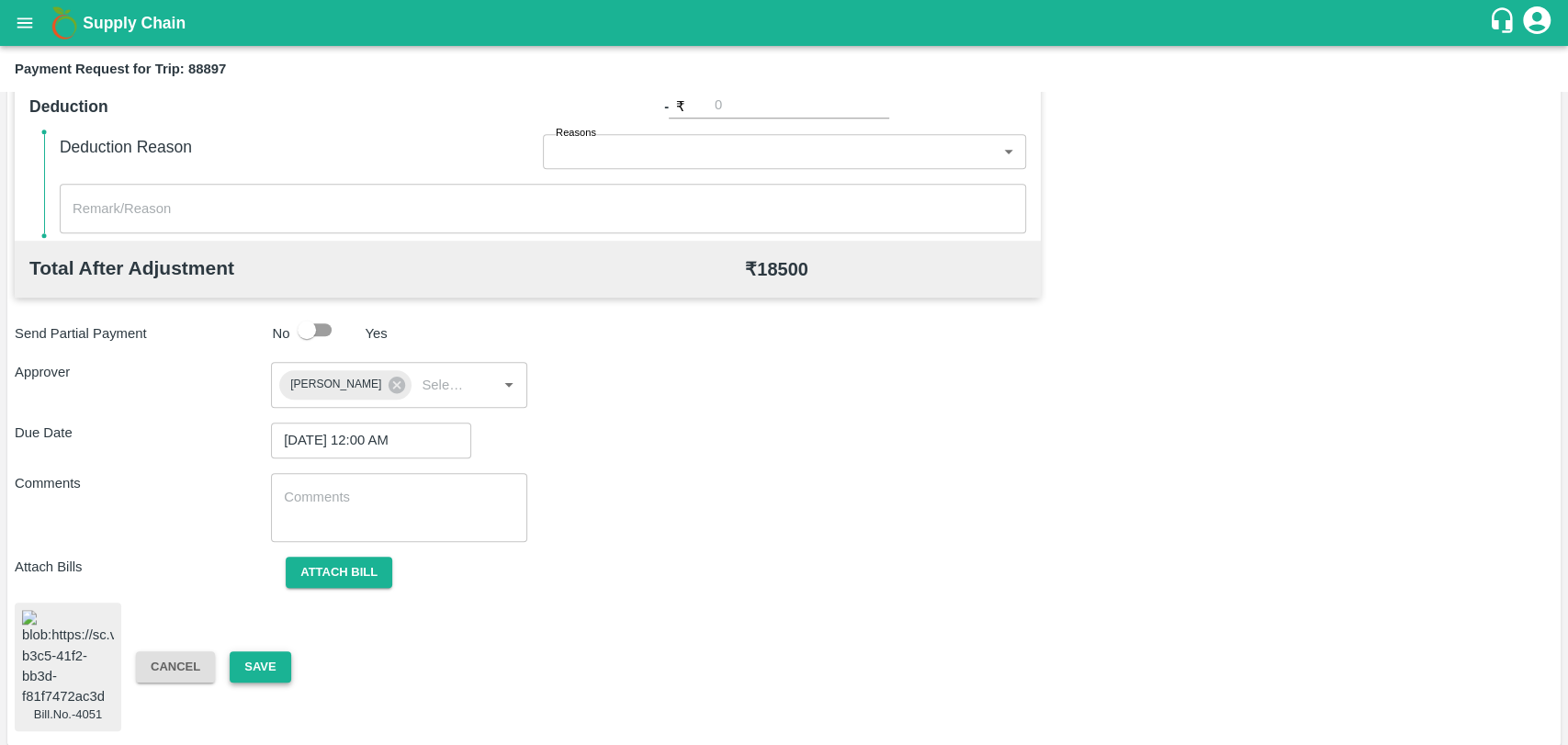
click at [285, 663] on button "Save" at bounding box center [260, 667] width 61 height 32
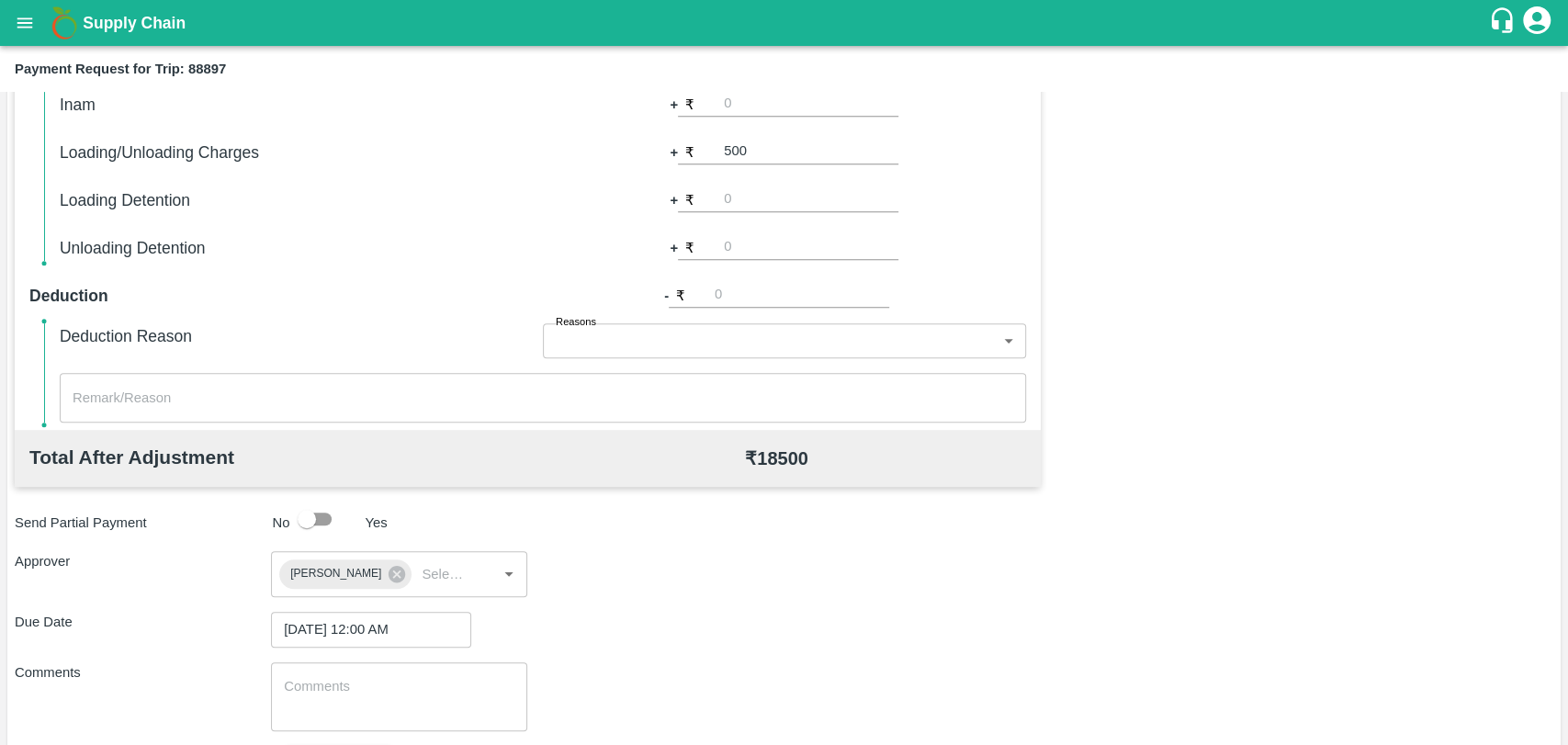
scroll to position [363, 0]
